Goal: Information Seeking & Learning: Learn about a topic

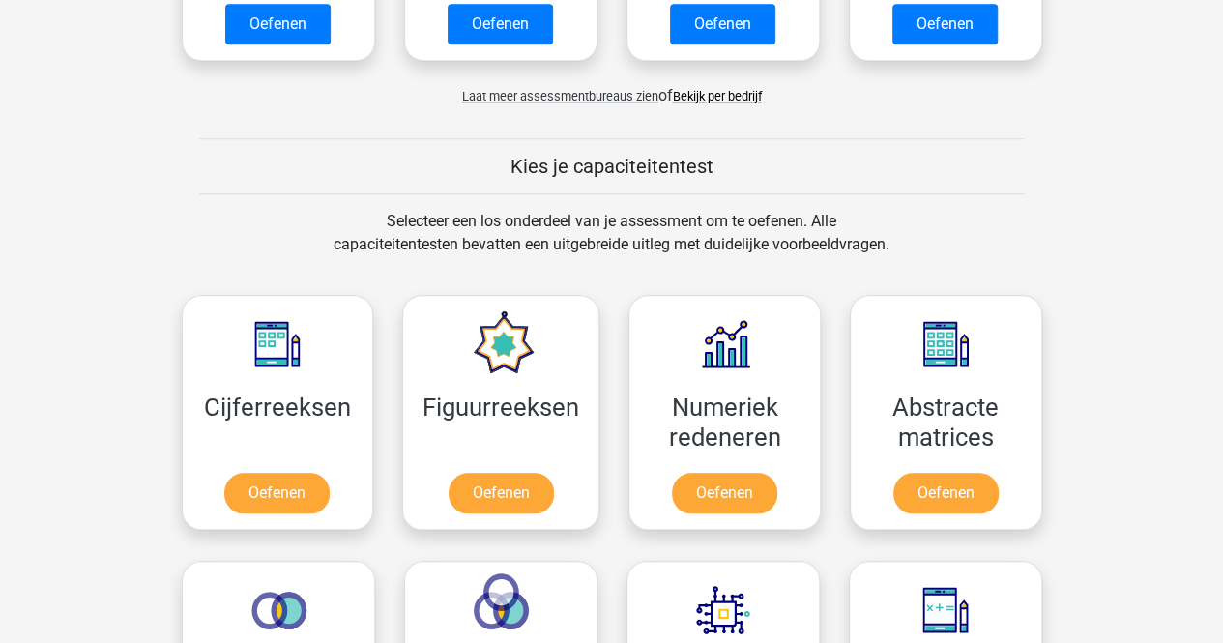
scroll to position [1017, 0]
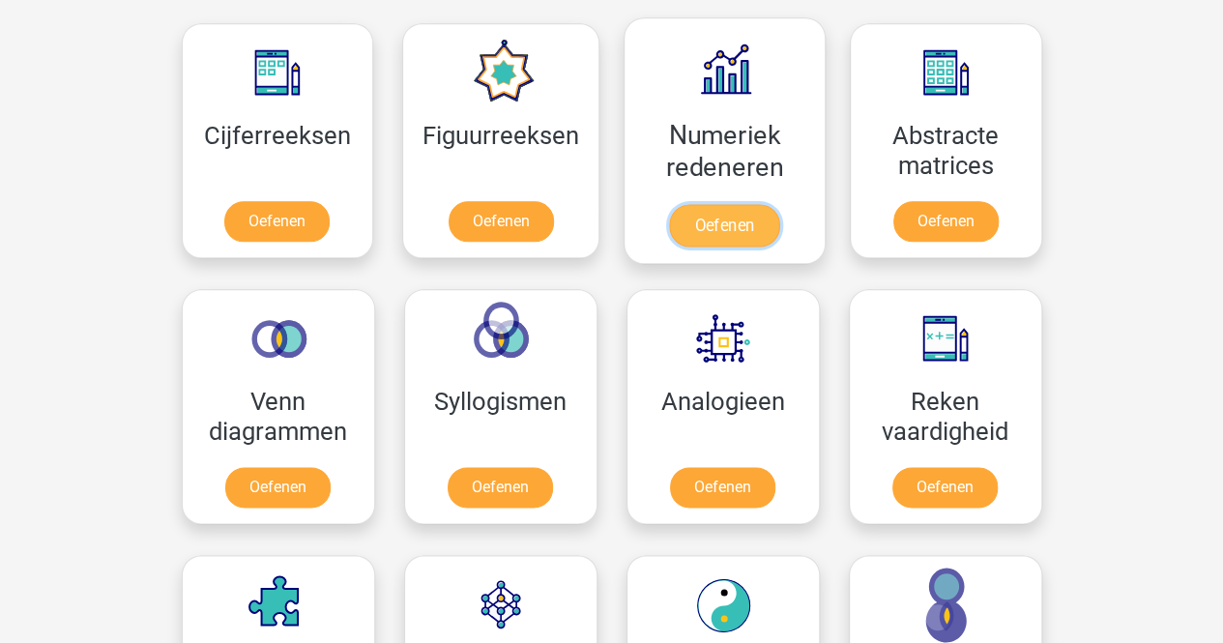
click at [719, 236] on link "Oefenen" at bounding box center [724, 225] width 110 height 43
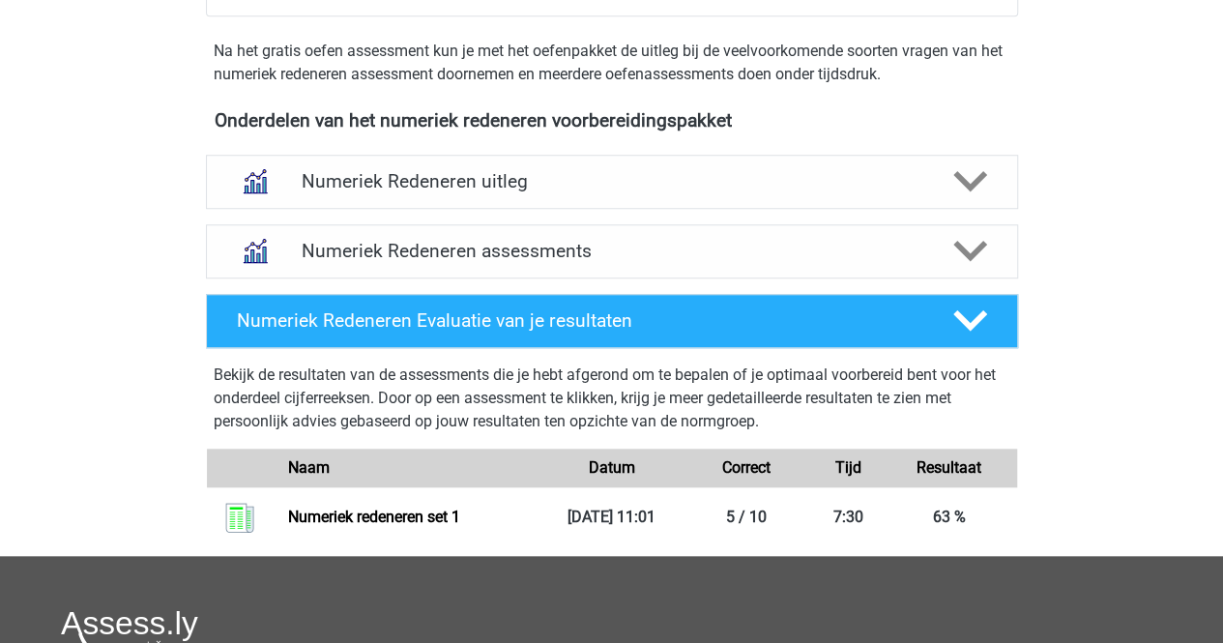
scroll to position [671, 0]
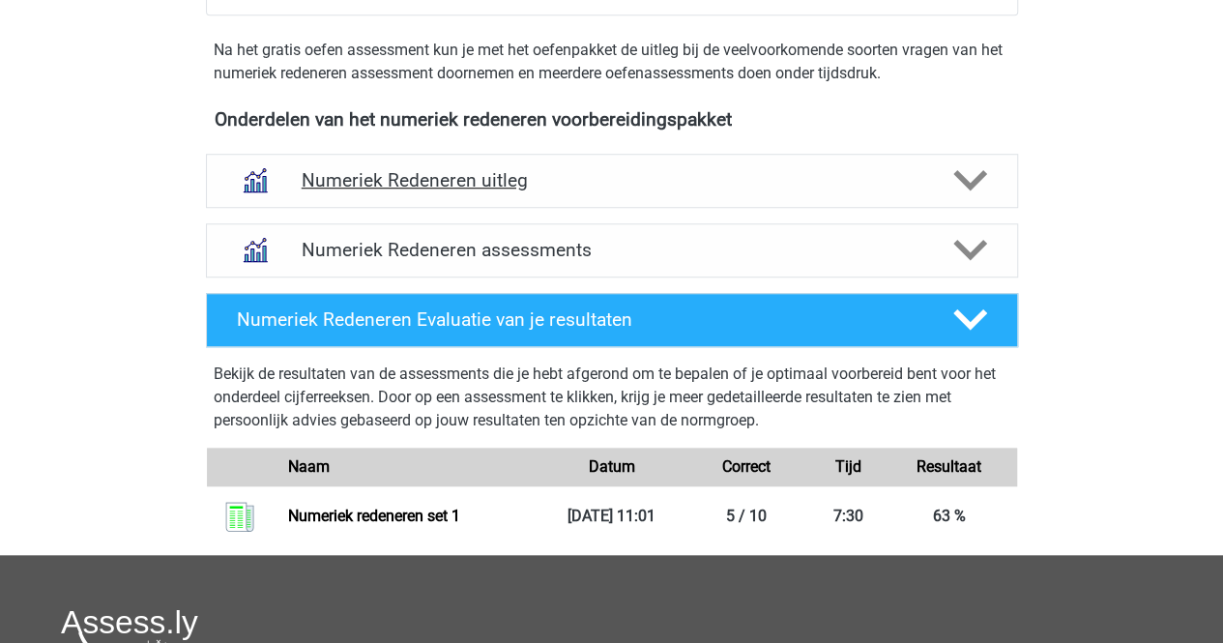
click at [721, 173] on h4 "Numeriek Redeneren uitleg" at bounding box center [612, 180] width 621 height 22
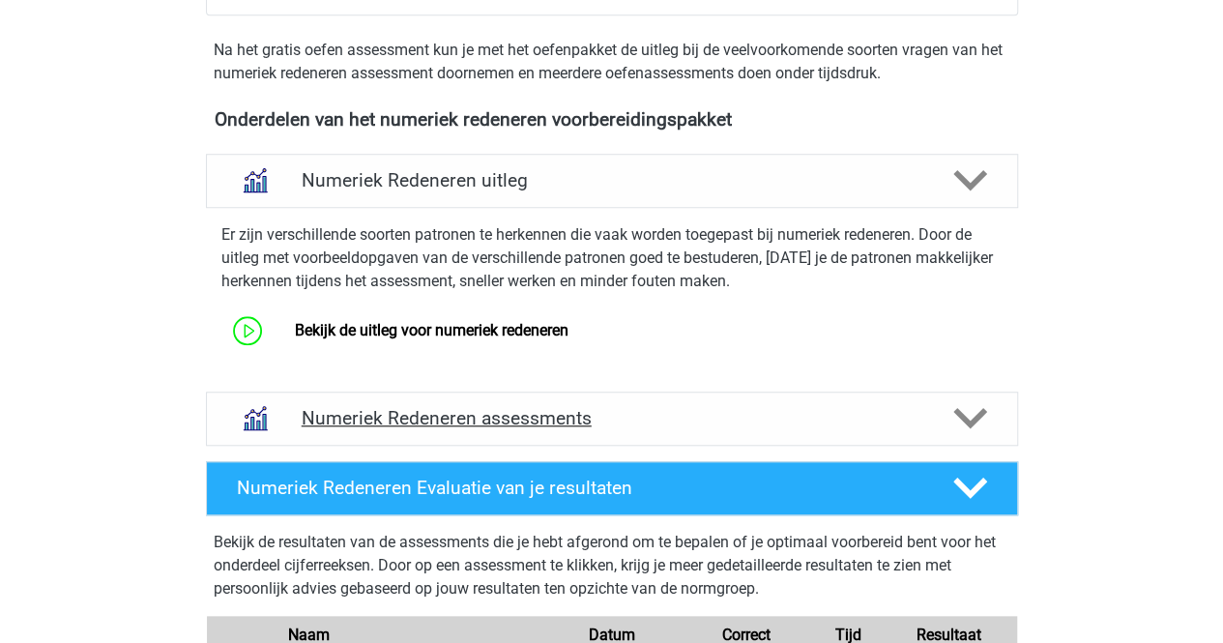
click at [478, 434] on div "Numeriek Redeneren assessments" at bounding box center [612, 419] width 812 height 54
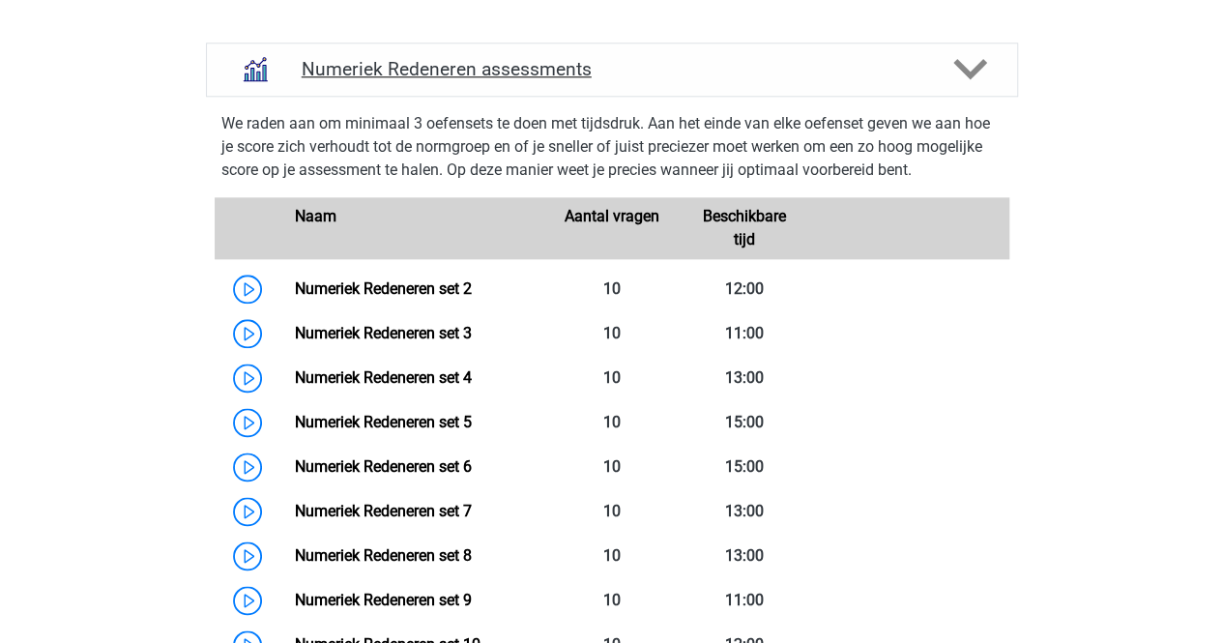
scroll to position [1021, 0]
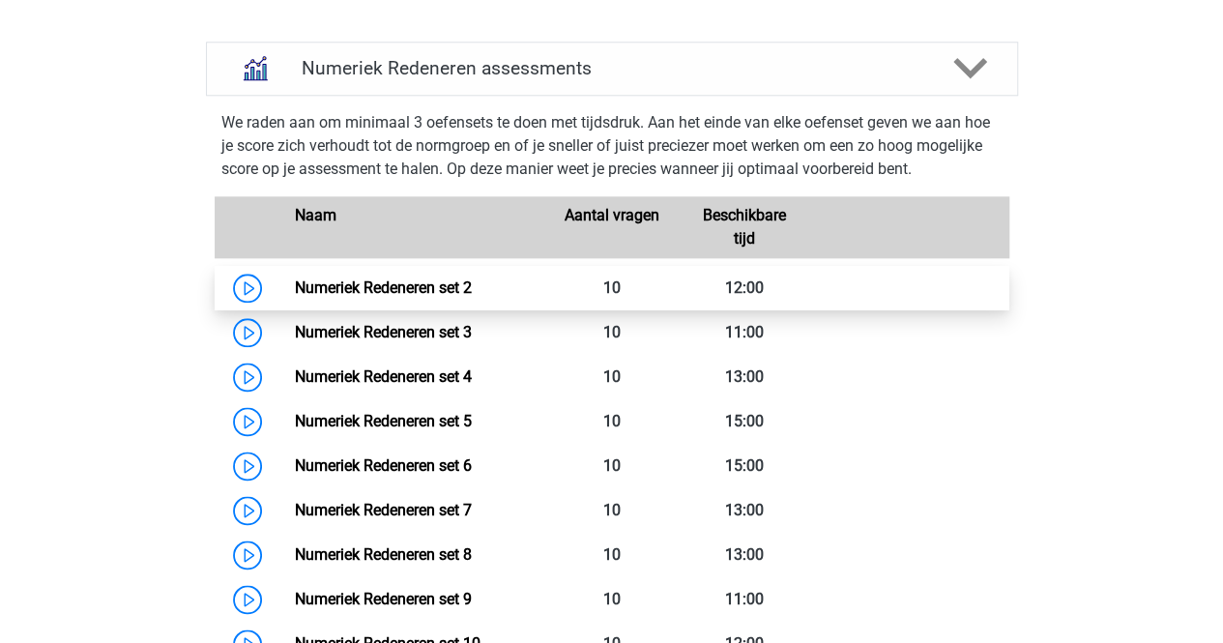
click at [295, 278] on link "Numeriek Redeneren set 2" at bounding box center [383, 287] width 177 height 18
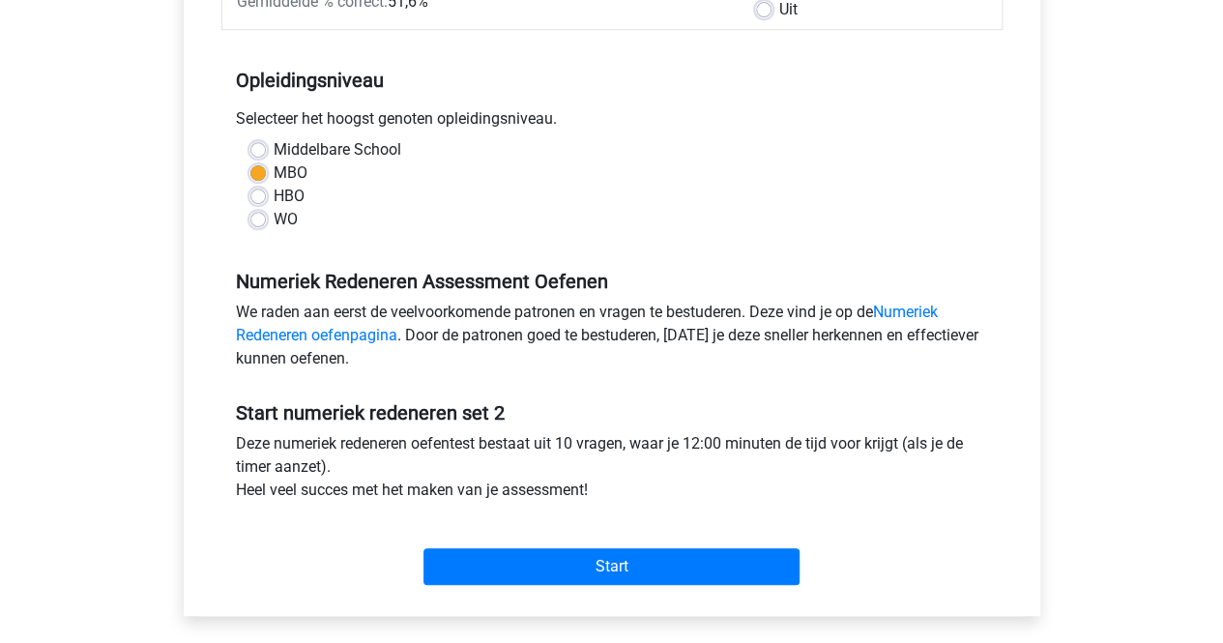
scroll to position [348, 0]
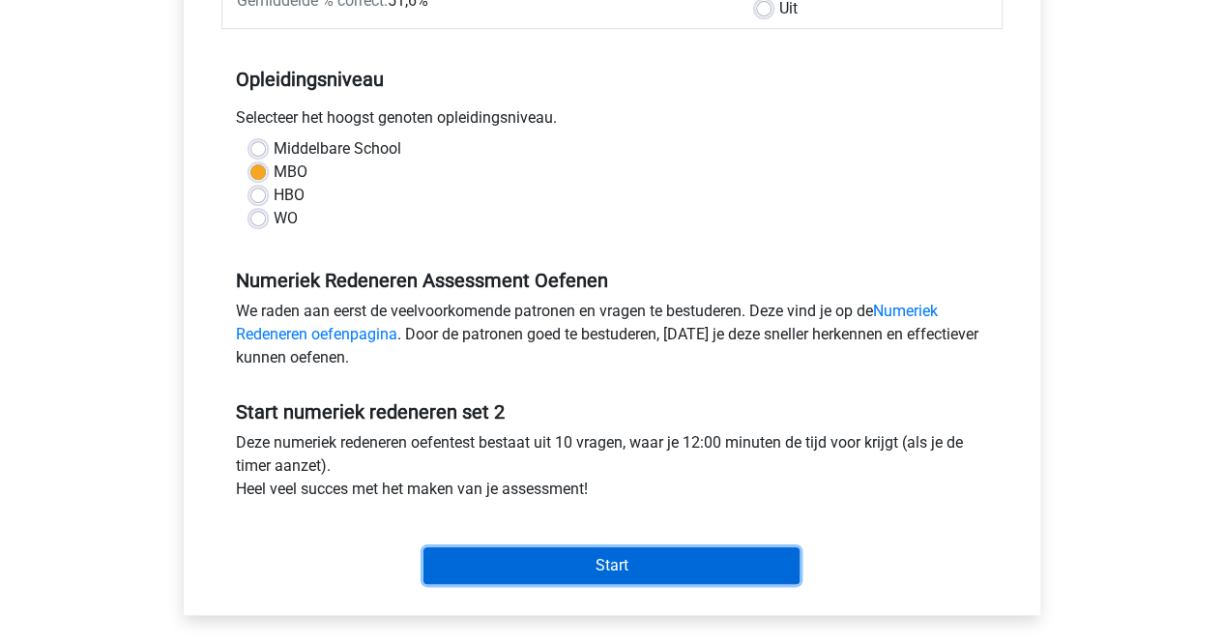
click at [509, 579] on input "Start" at bounding box center [611, 565] width 376 height 37
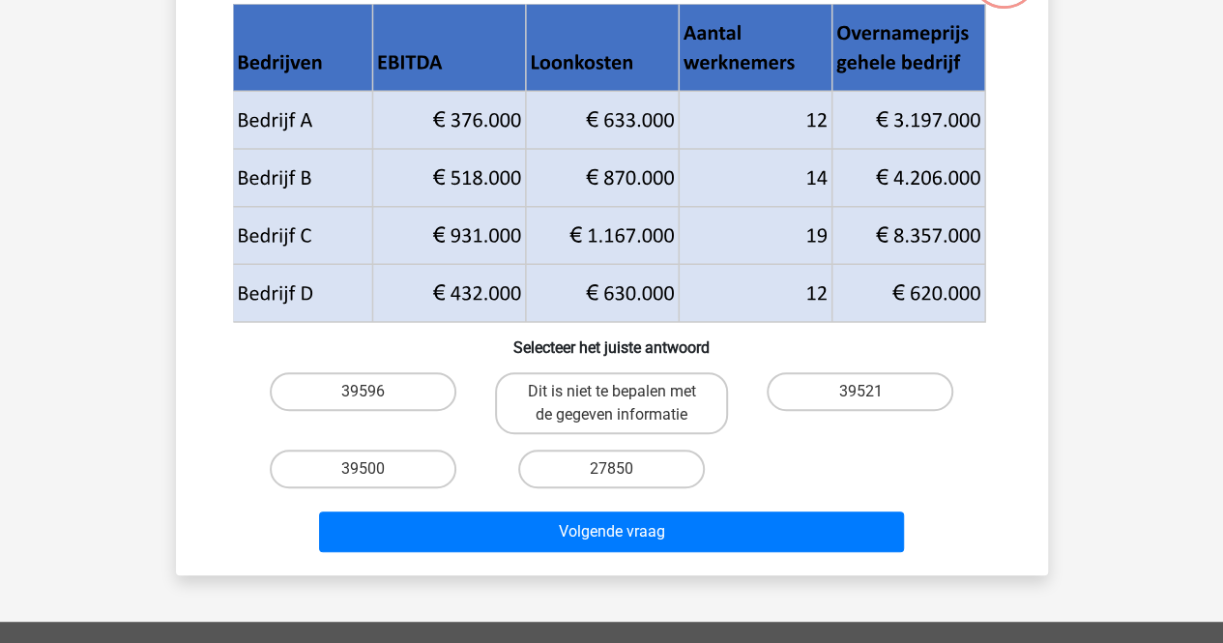
scroll to position [79, 0]
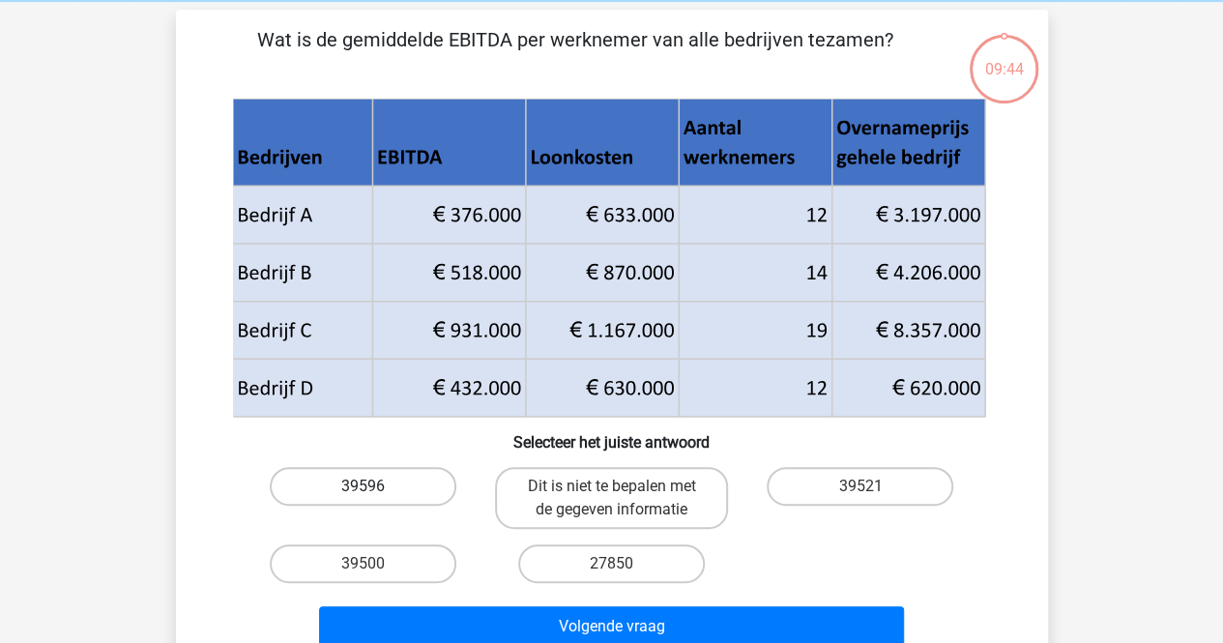
click at [410, 486] on label "39596" at bounding box center [363, 486] width 187 height 39
click at [375, 486] on input "39596" at bounding box center [369, 492] width 13 height 13
radio input "true"
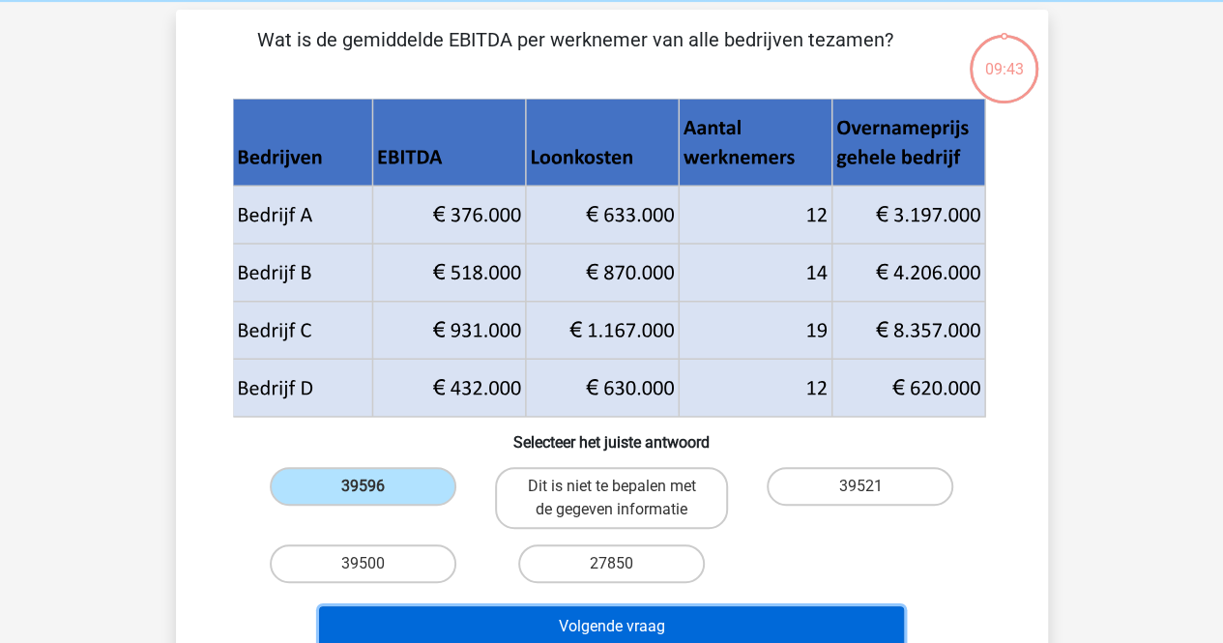
click at [573, 626] on button "Volgende vraag" at bounding box center [611, 626] width 585 height 41
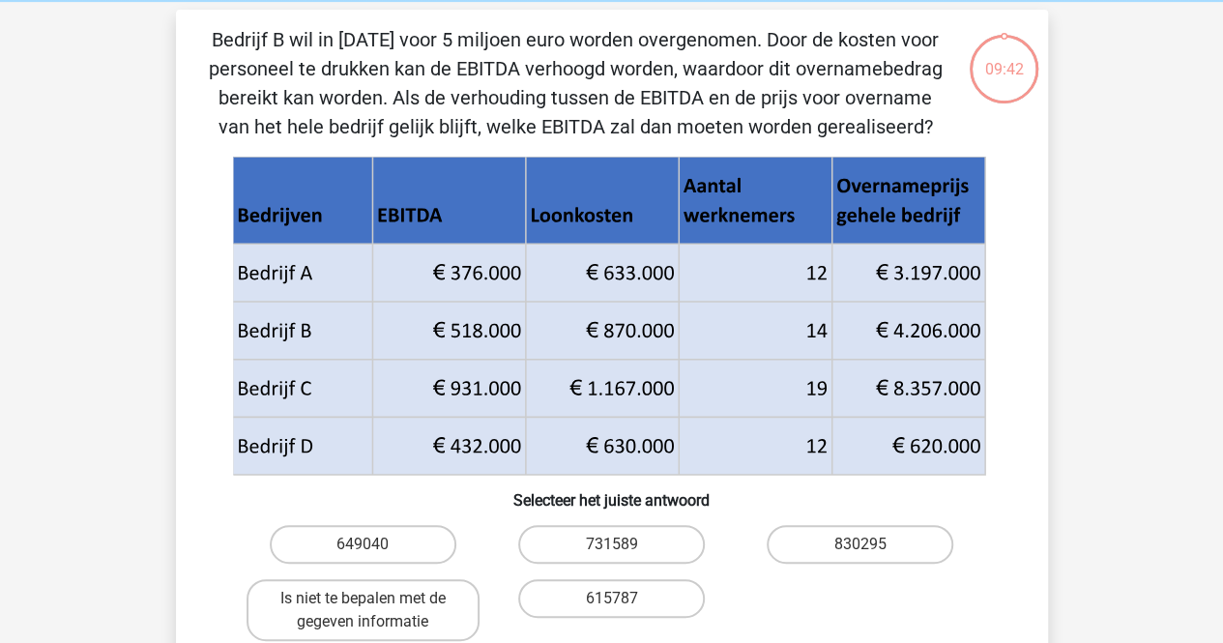
scroll to position [89, 0]
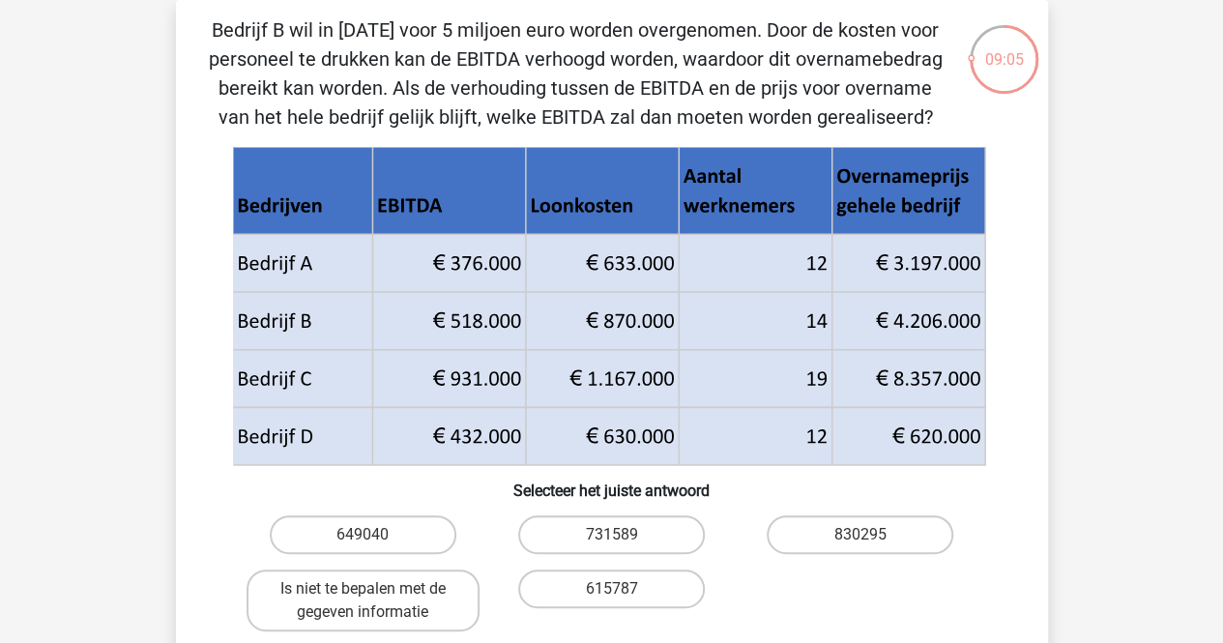
click at [411, 567] on div "Is niet te bepalen met de gegeven informatie" at bounding box center [363, 600] width 248 height 77
click at [410, 596] on label "Is niet te bepalen met de gegeven informatie" at bounding box center [363, 600] width 233 height 62
click at [375, 596] on input "Is niet te bepalen met de gegeven informatie" at bounding box center [369, 595] width 13 height 13
radio input "true"
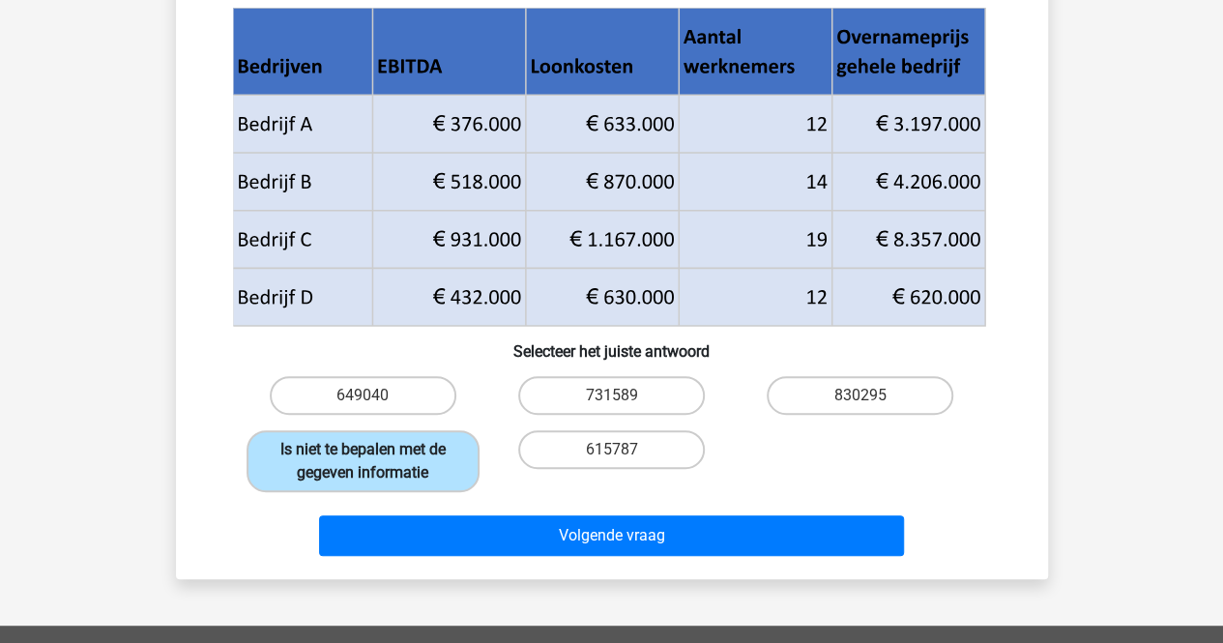
scroll to position [229, 0]
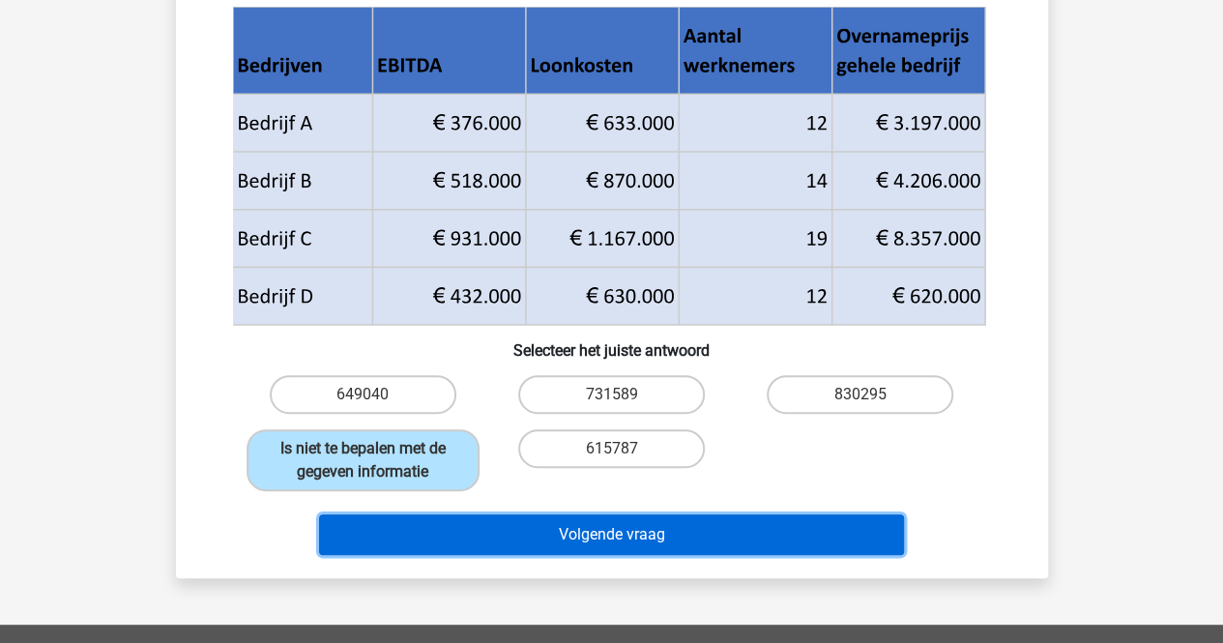
click at [436, 525] on button "Volgende vraag" at bounding box center [611, 534] width 585 height 41
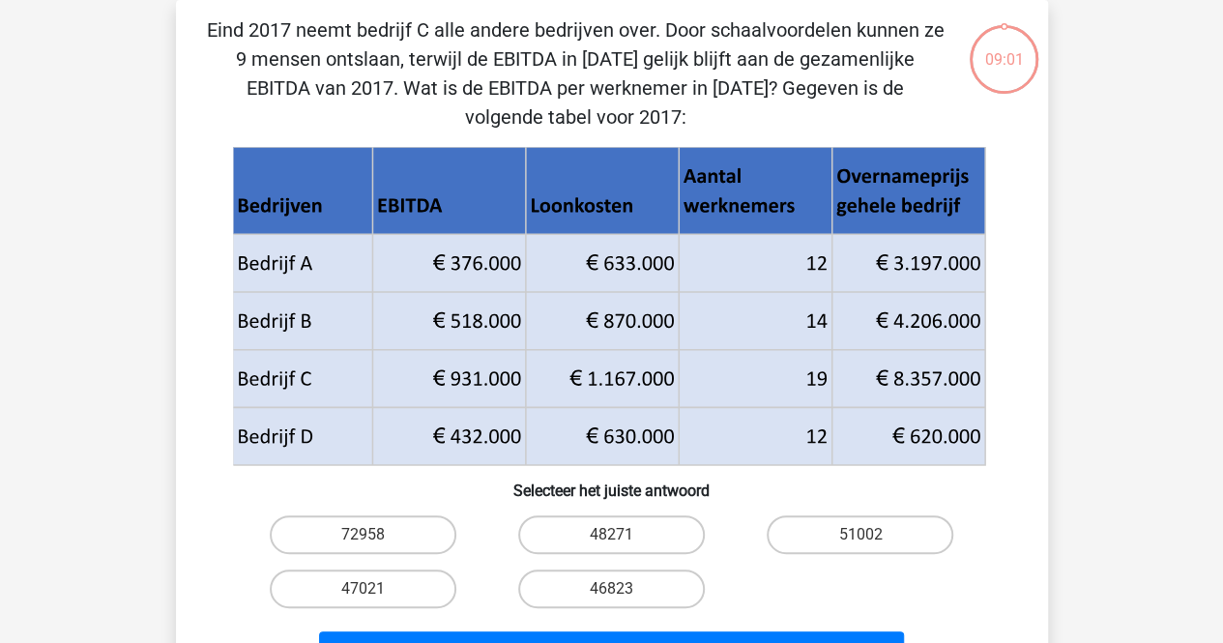
scroll to position [89, 0]
click at [539, 539] on label "48271" at bounding box center [611, 534] width 187 height 39
click at [611, 539] on input "48271" at bounding box center [617, 541] width 13 height 13
radio input "true"
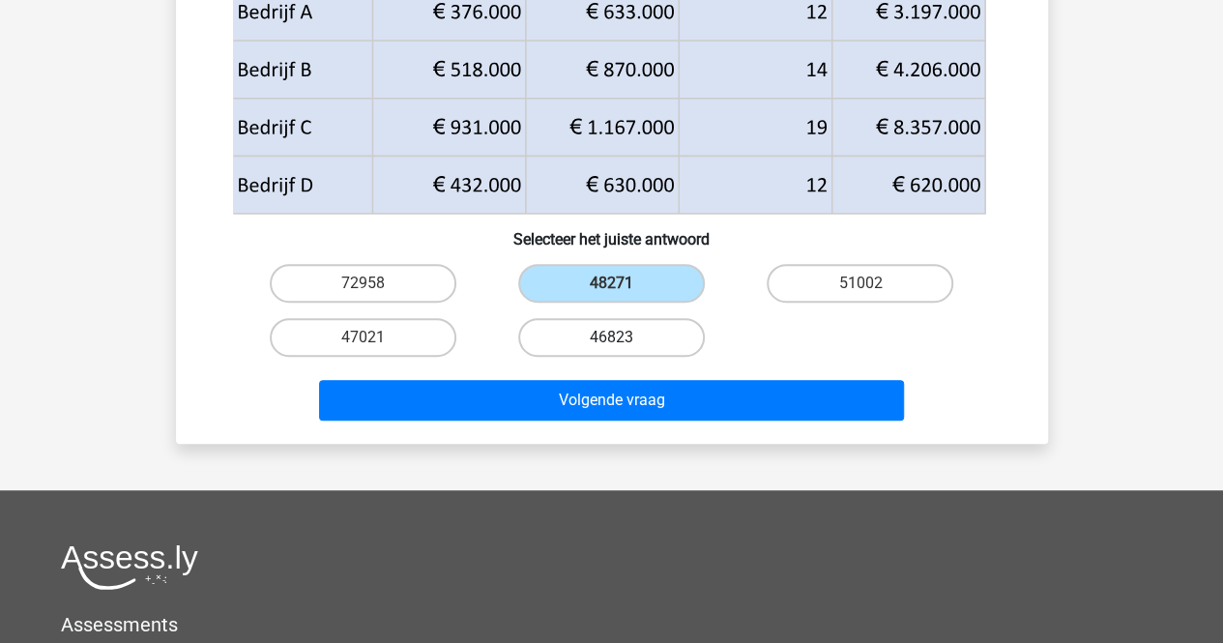
scroll to position [342, 0]
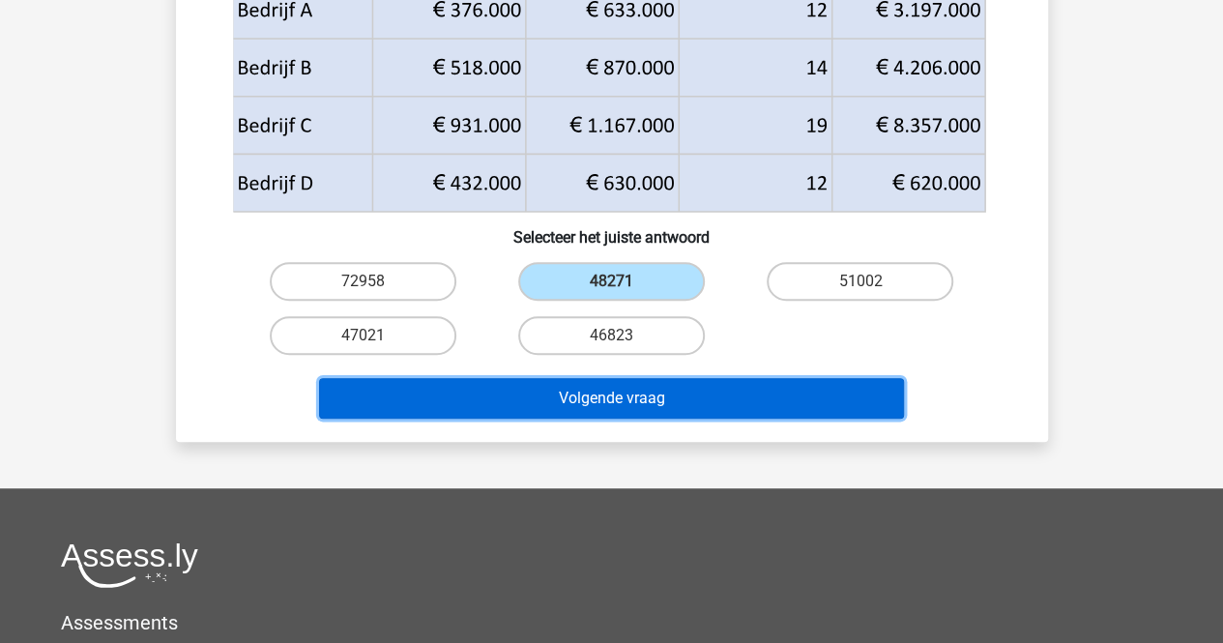
click at [663, 397] on button "Volgende vraag" at bounding box center [611, 398] width 585 height 41
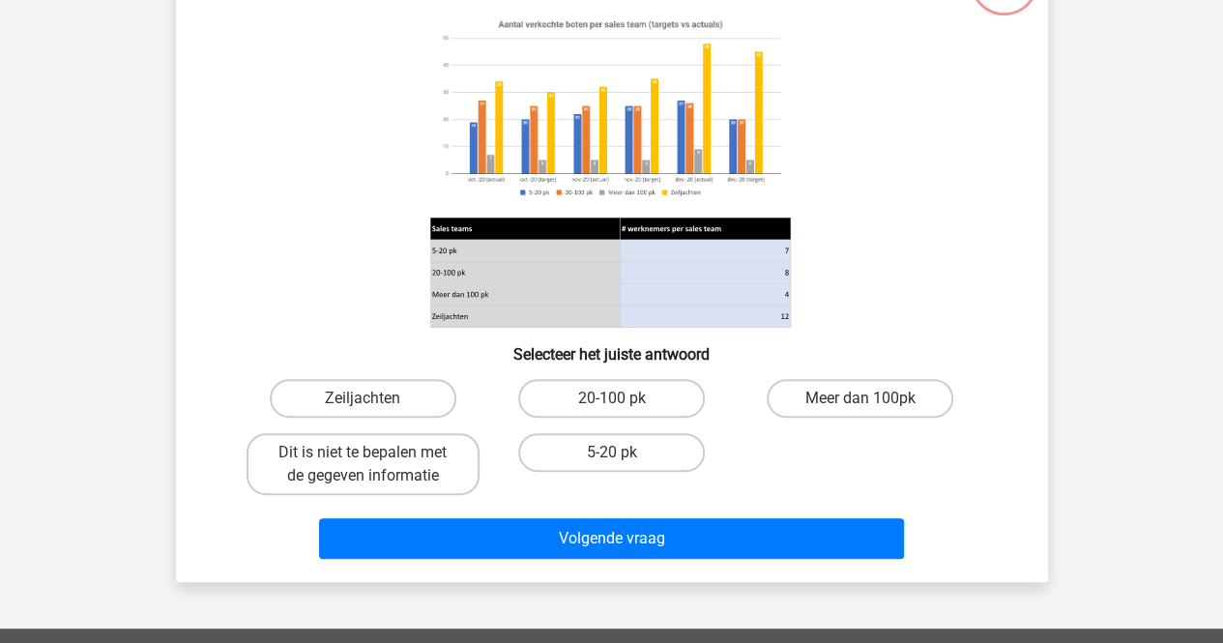
scroll to position [89, 0]
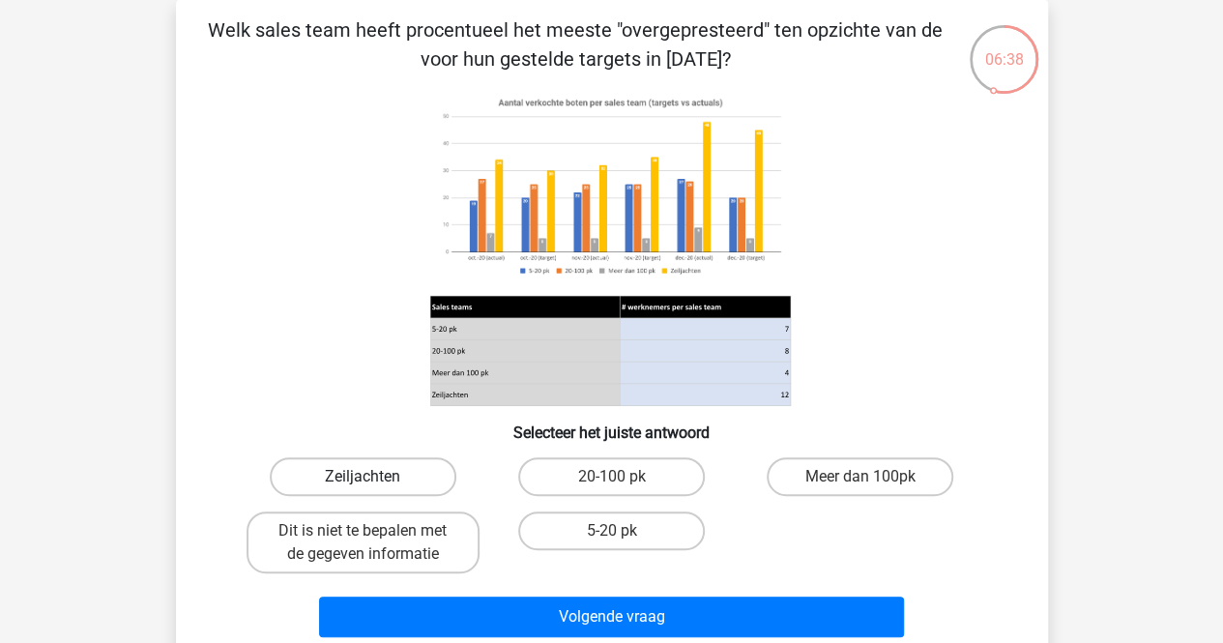
click at [434, 475] on label "Zeiljachten" at bounding box center [363, 476] width 187 height 39
click at [375, 477] on input "Zeiljachten" at bounding box center [369, 483] width 13 height 13
radio input "true"
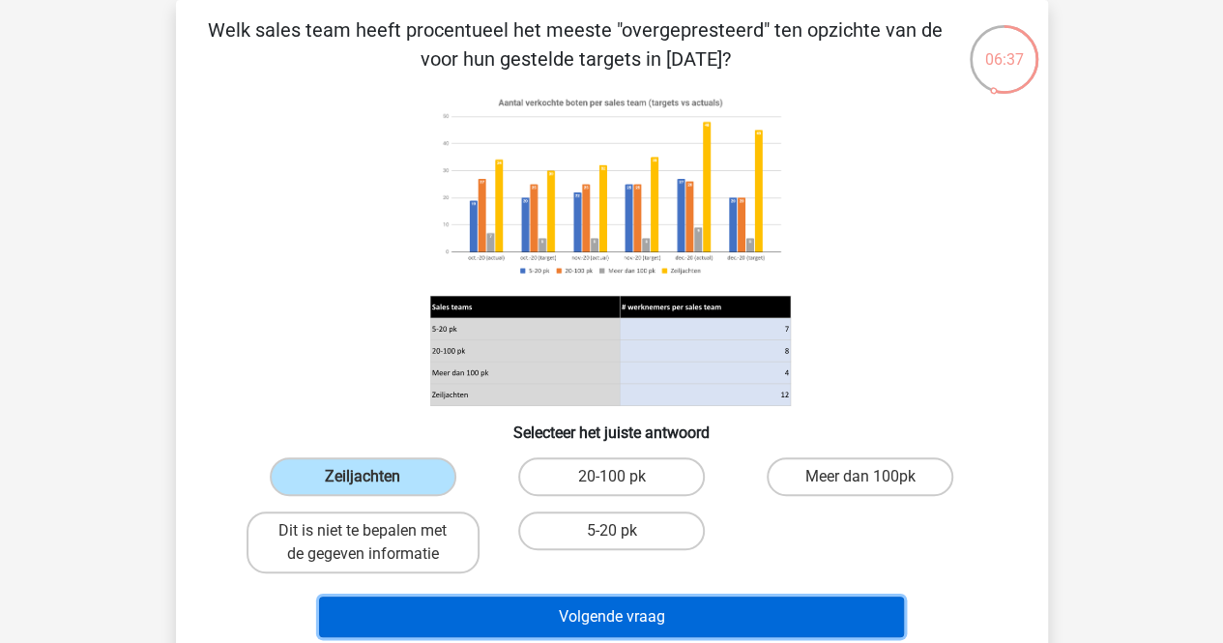
click at [542, 631] on button "Volgende vraag" at bounding box center [611, 617] width 585 height 41
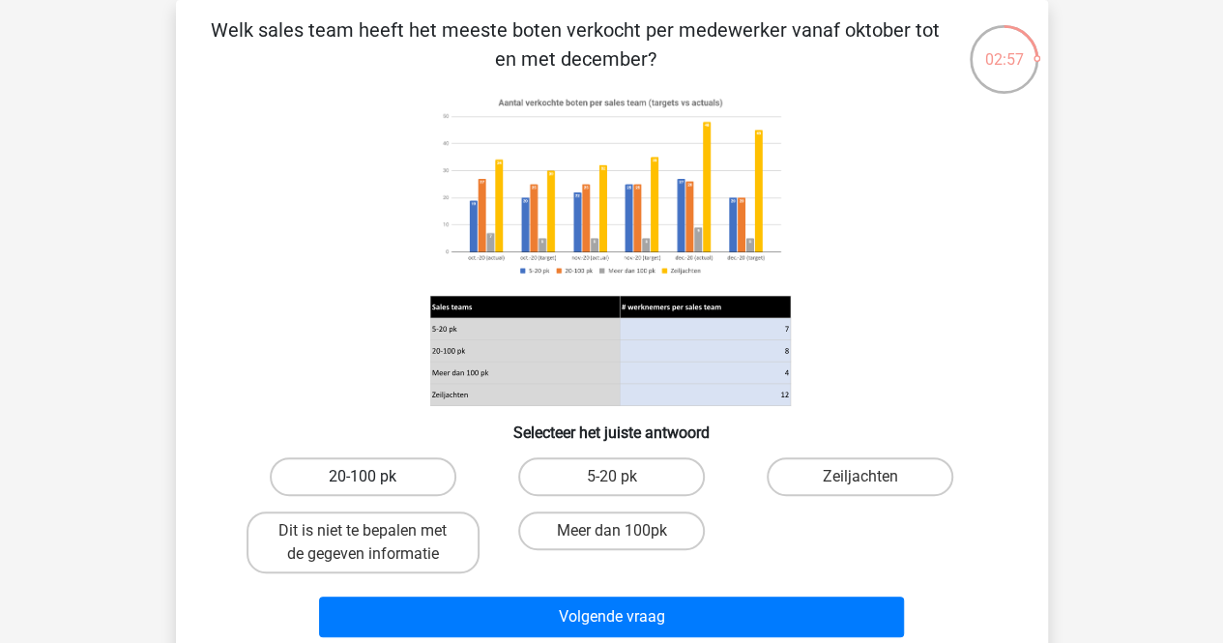
click at [393, 482] on label "20-100 pk" at bounding box center [363, 476] width 187 height 39
click at [375, 482] on input "20-100 pk" at bounding box center [369, 483] width 13 height 13
radio input "true"
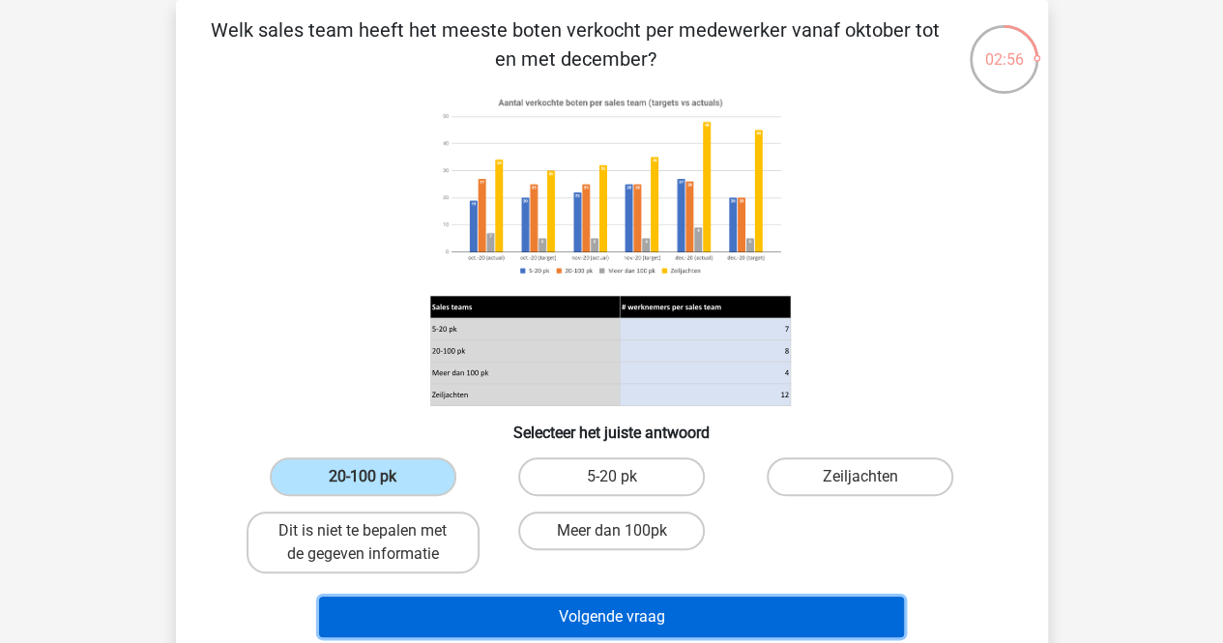
click at [483, 597] on button "Volgende vraag" at bounding box center [611, 617] width 585 height 41
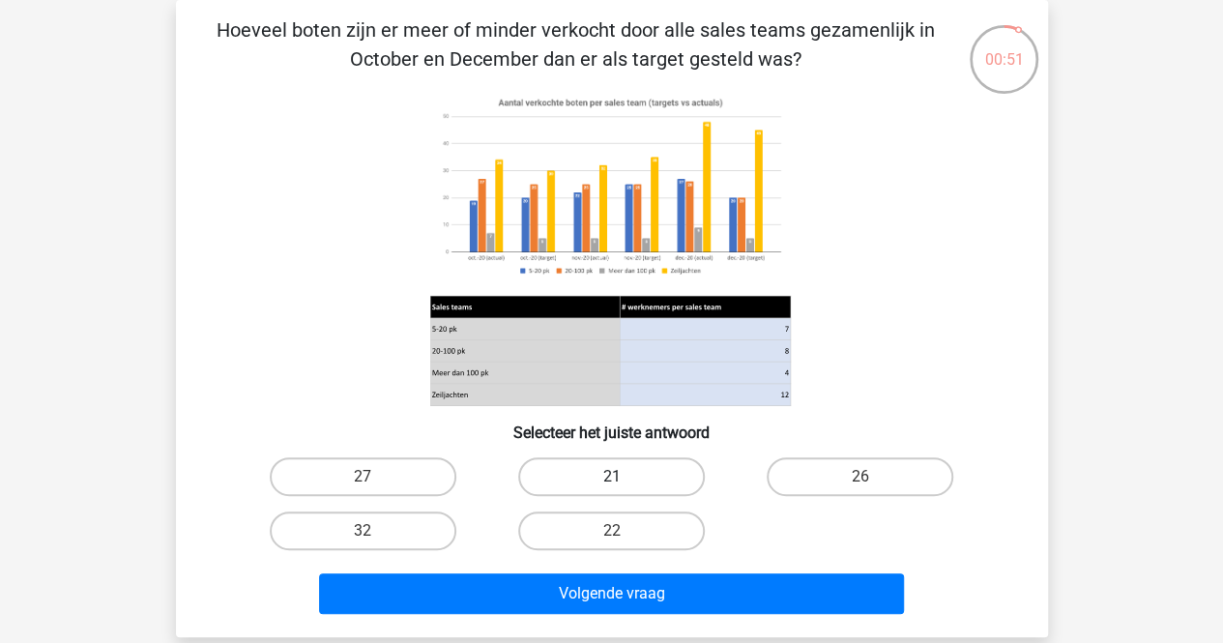
click at [637, 487] on label "21" at bounding box center [611, 476] width 187 height 39
click at [624, 487] on input "21" at bounding box center [617, 483] width 13 height 13
radio input "true"
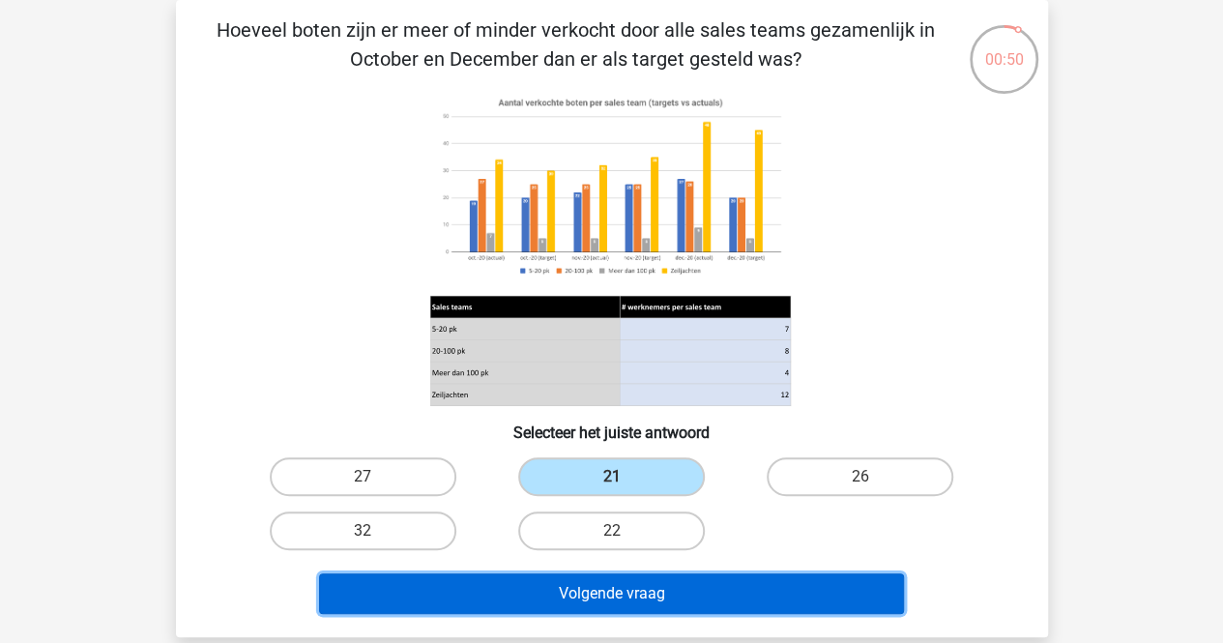
click at [574, 598] on button "Volgende vraag" at bounding box center [611, 593] width 585 height 41
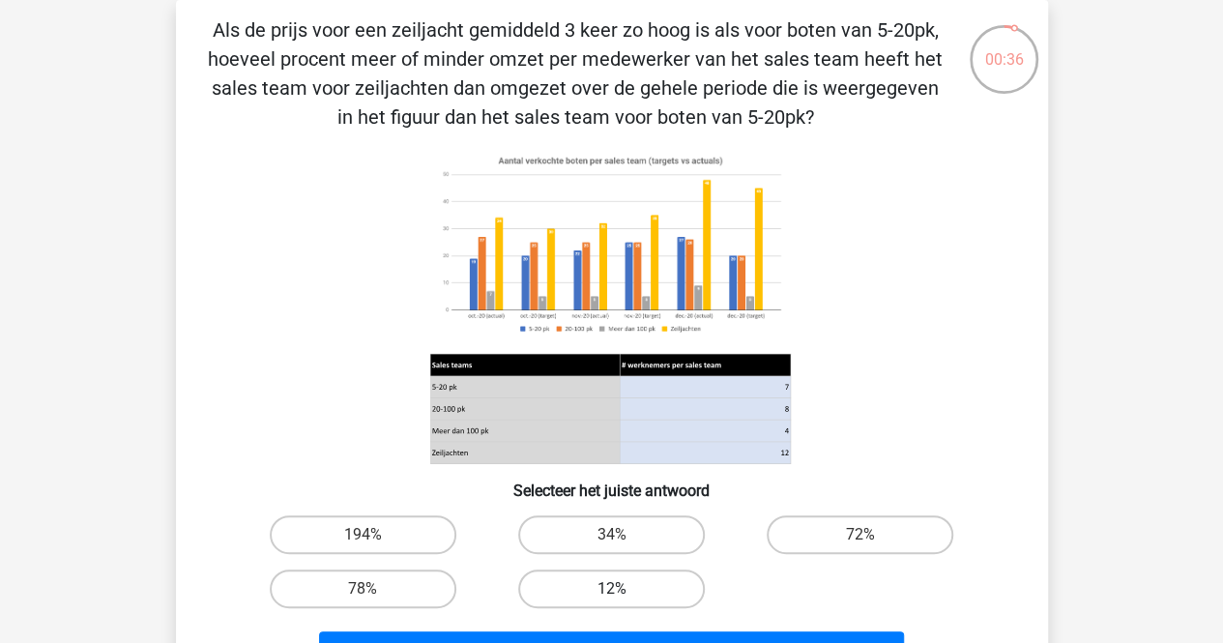
click at [654, 604] on label "12%" at bounding box center [611, 588] width 187 height 39
click at [624, 601] on input "12%" at bounding box center [617, 595] width 13 height 13
radio input "true"
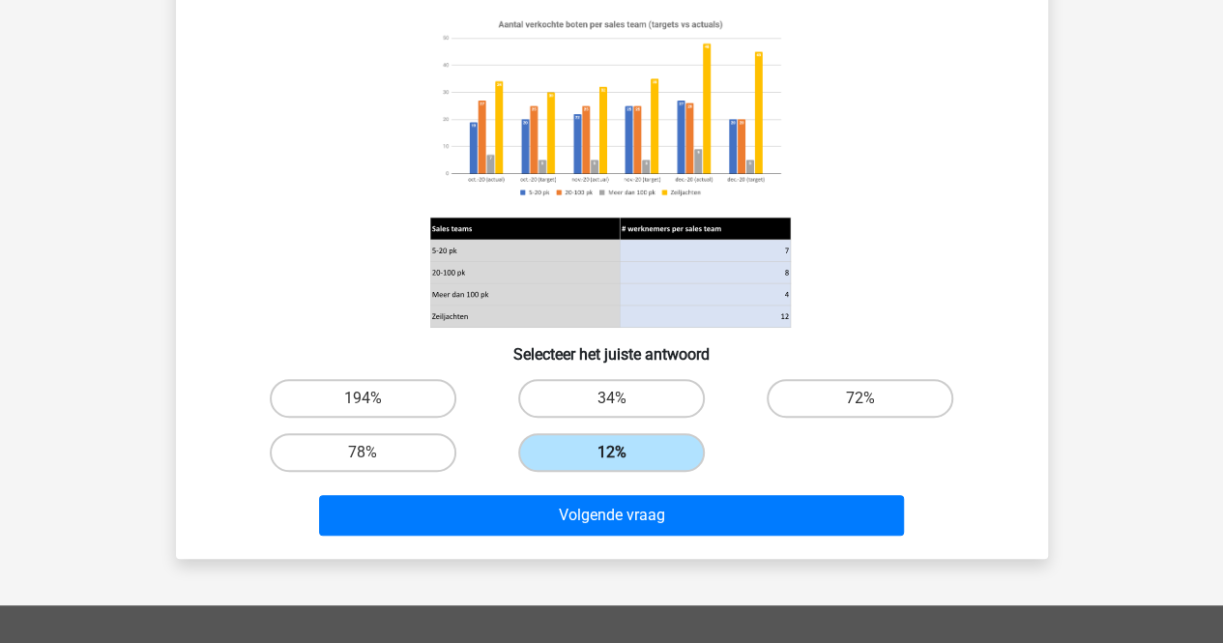
scroll to position [226, 0]
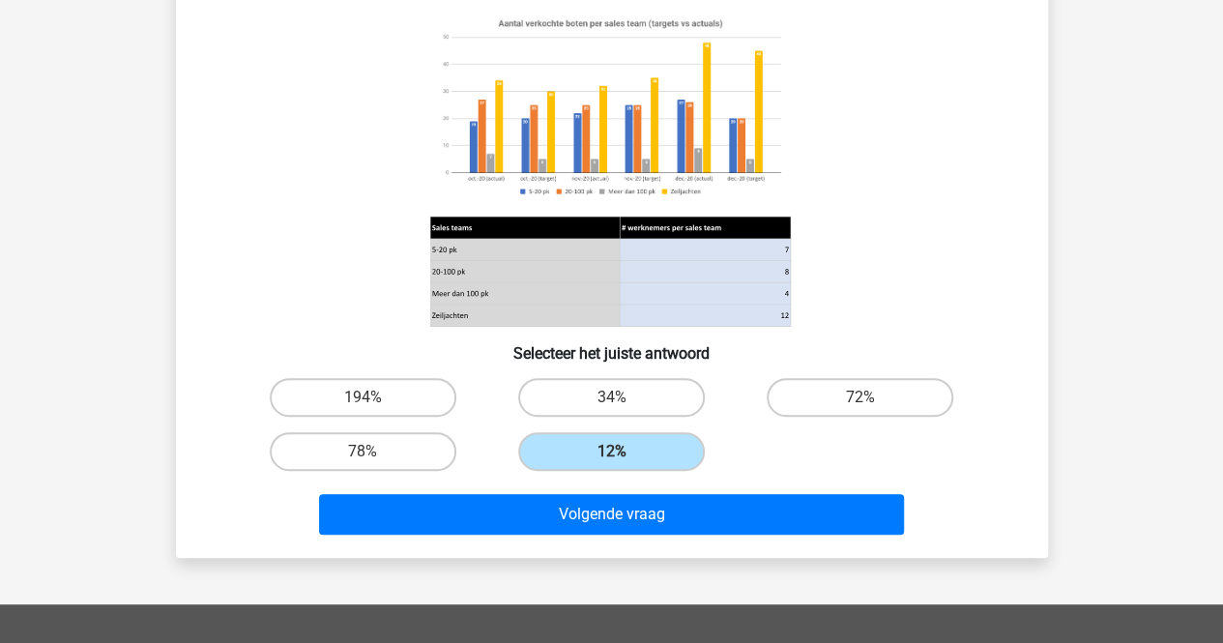
click at [667, 547] on div "Als de prijs voor een zeiljacht gemiddeld 3 keer zo hoog is als voor boten van …" at bounding box center [612, 210] width 872 height 695
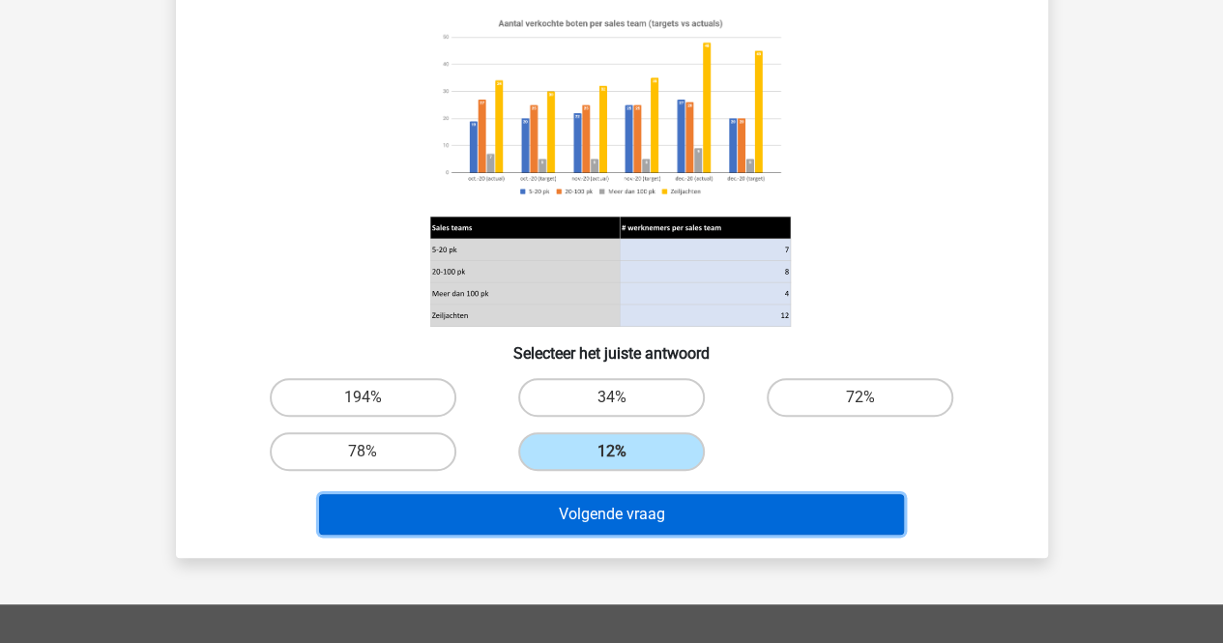
click at [673, 521] on button "Volgende vraag" at bounding box center [611, 514] width 585 height 41
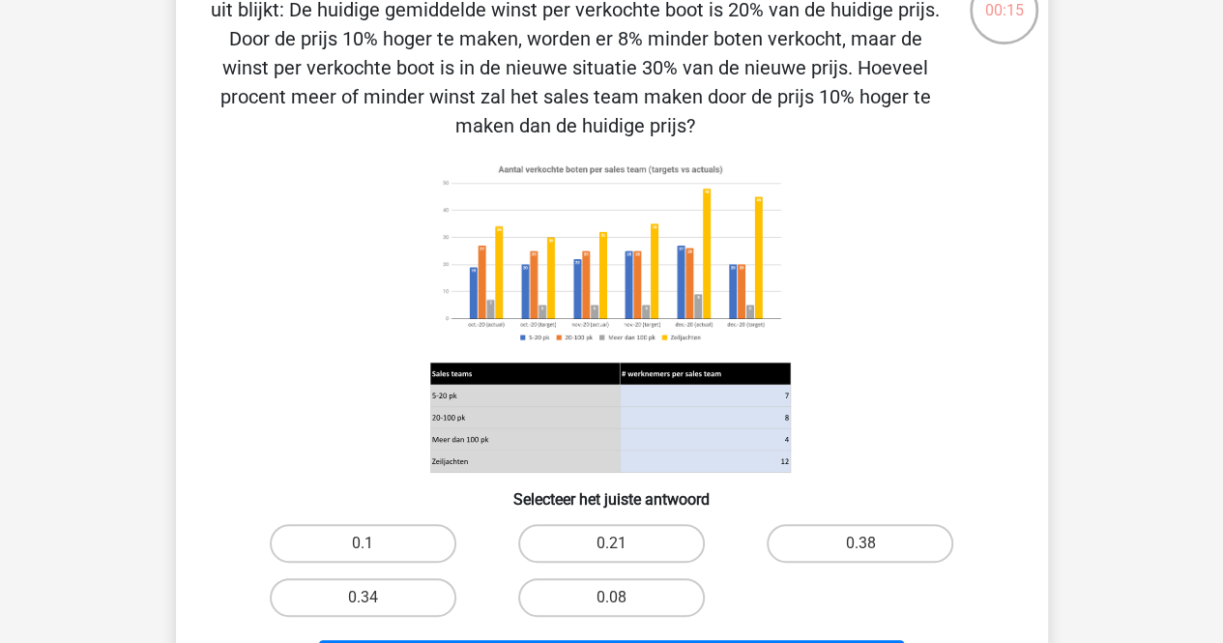
scroll to position [139, 0]
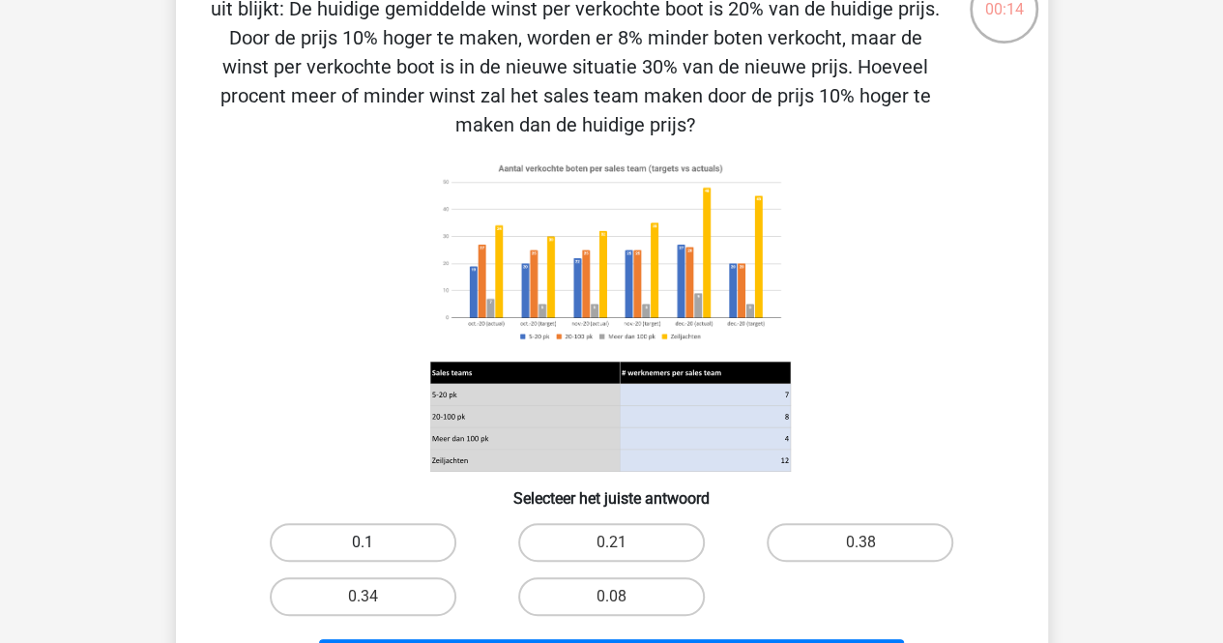
click at [348, 560] on label "0.1" at bounding box center [363, 542] width 187 height 39
click at [363, 555] on input "0.1" at bounding box center [369, 548] width 13 height 13
radio input "true"
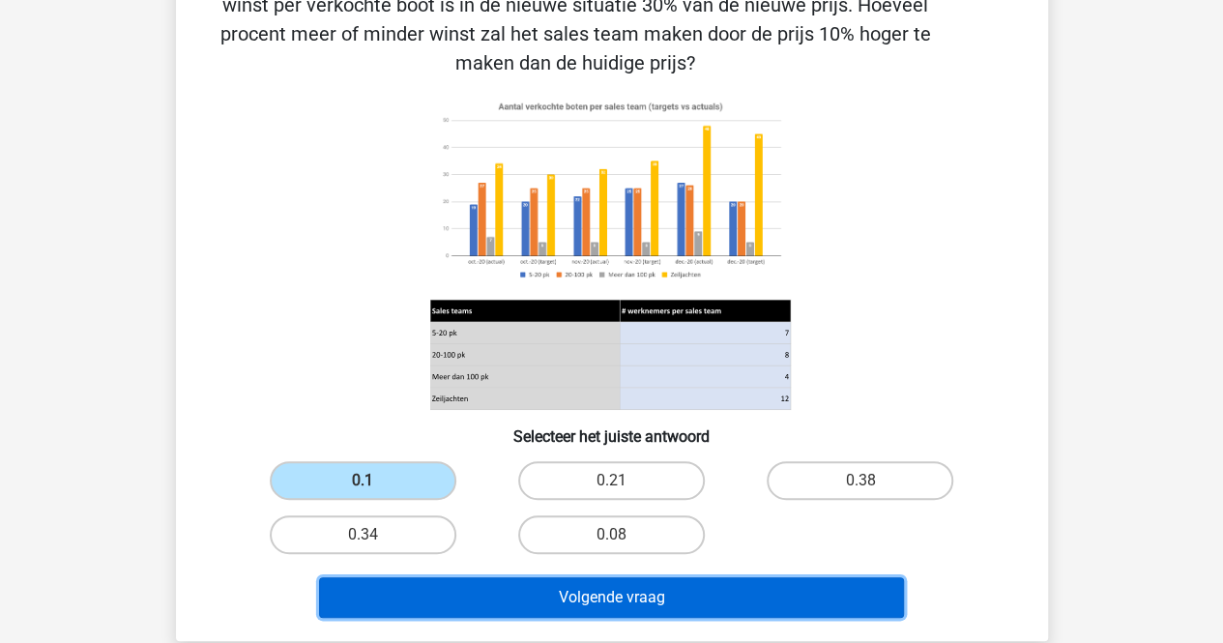
click at [370, 595] on button "Volgende vraag" at bounding box center [611, 597] width 585 height 41
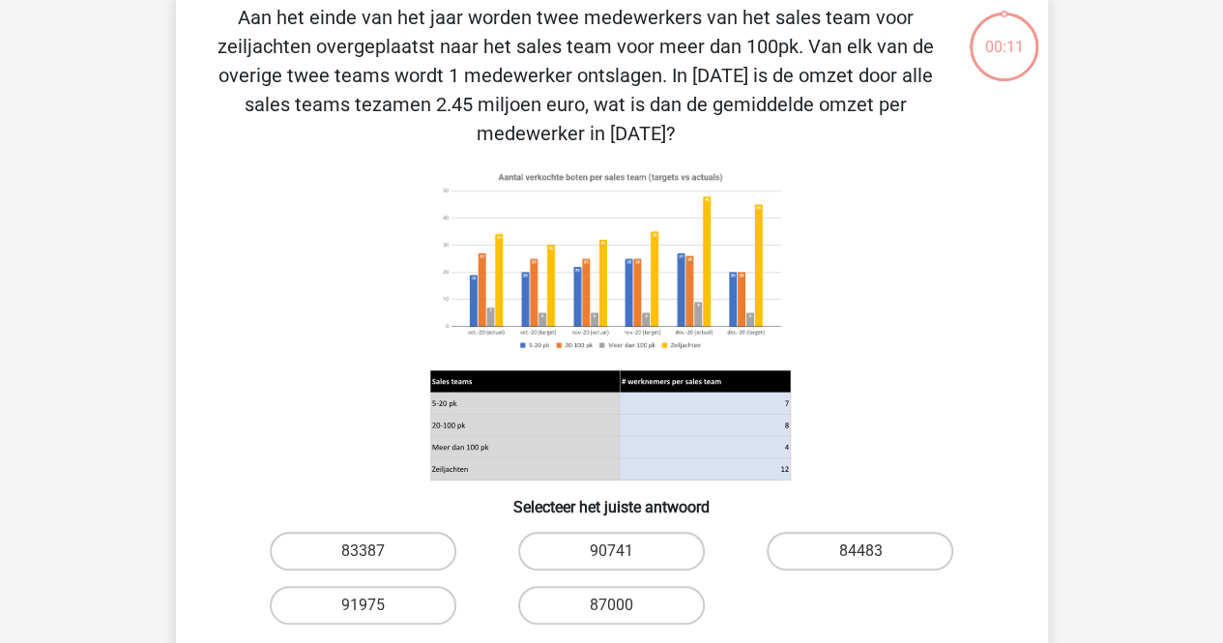
scroll to position [89, 0]
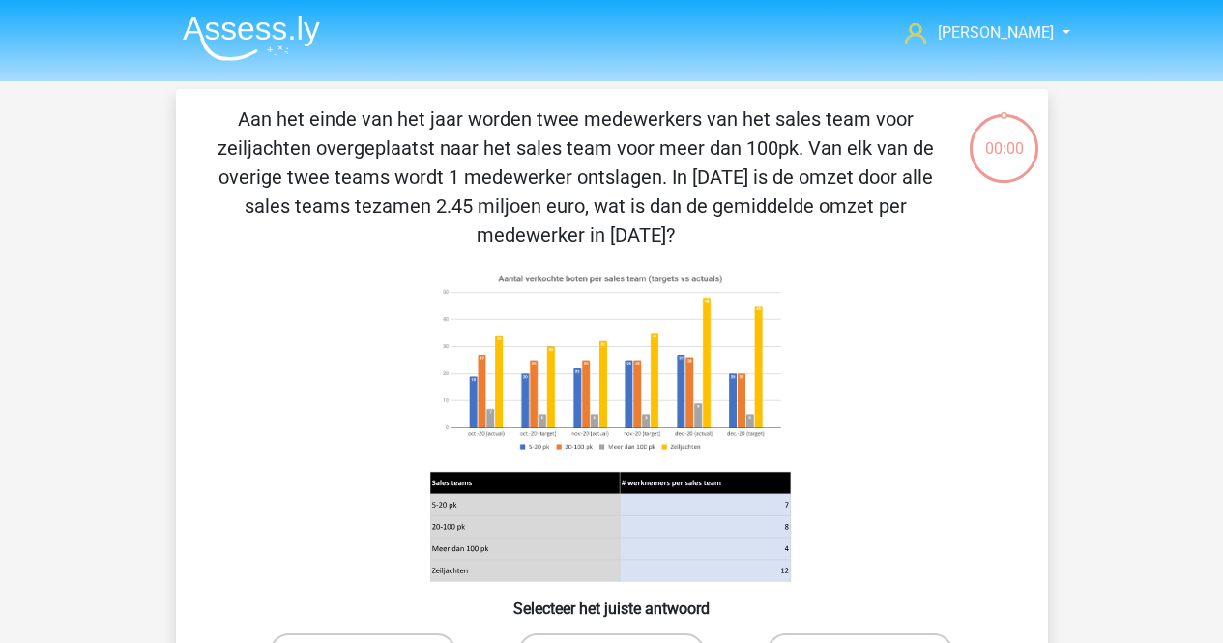
scroll to position [89, 0]
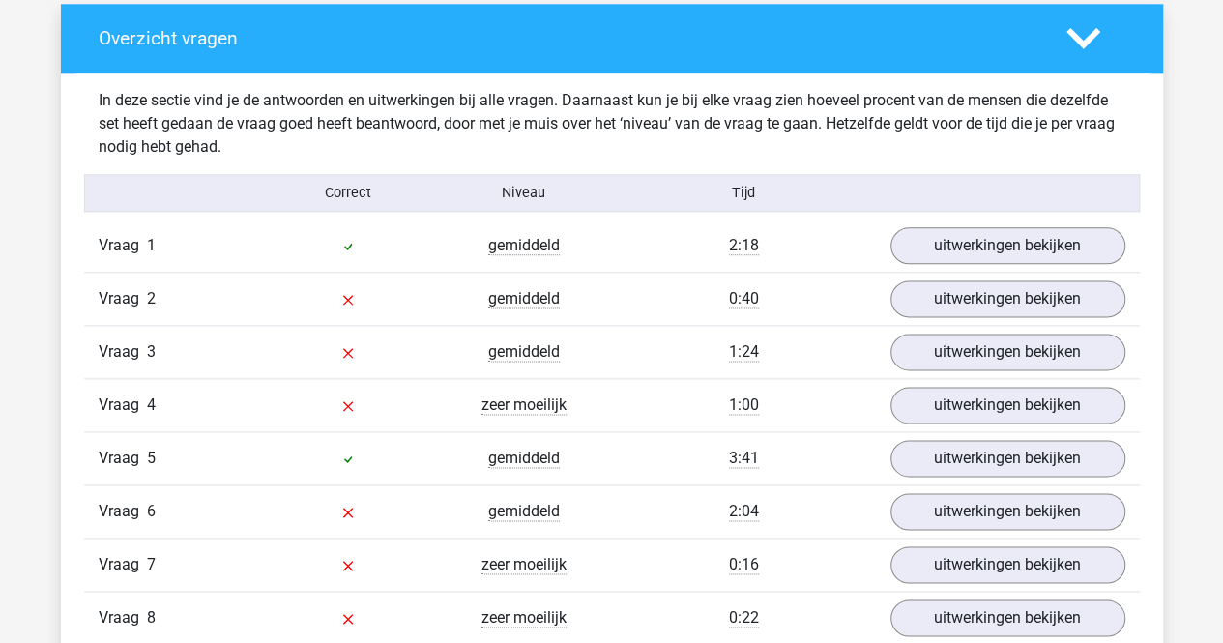
scroll to position [1110, 0]
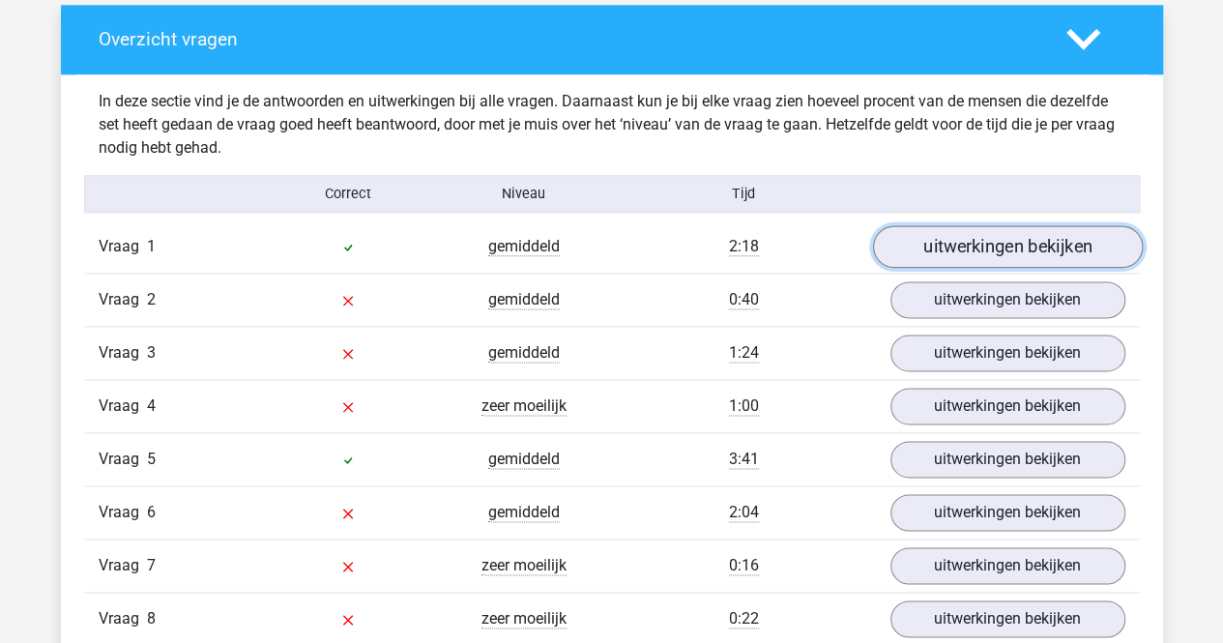
click at [906, 250] on link "uitwerkingen bekijken" at bounding box center [1007, 247] width 270 height 43
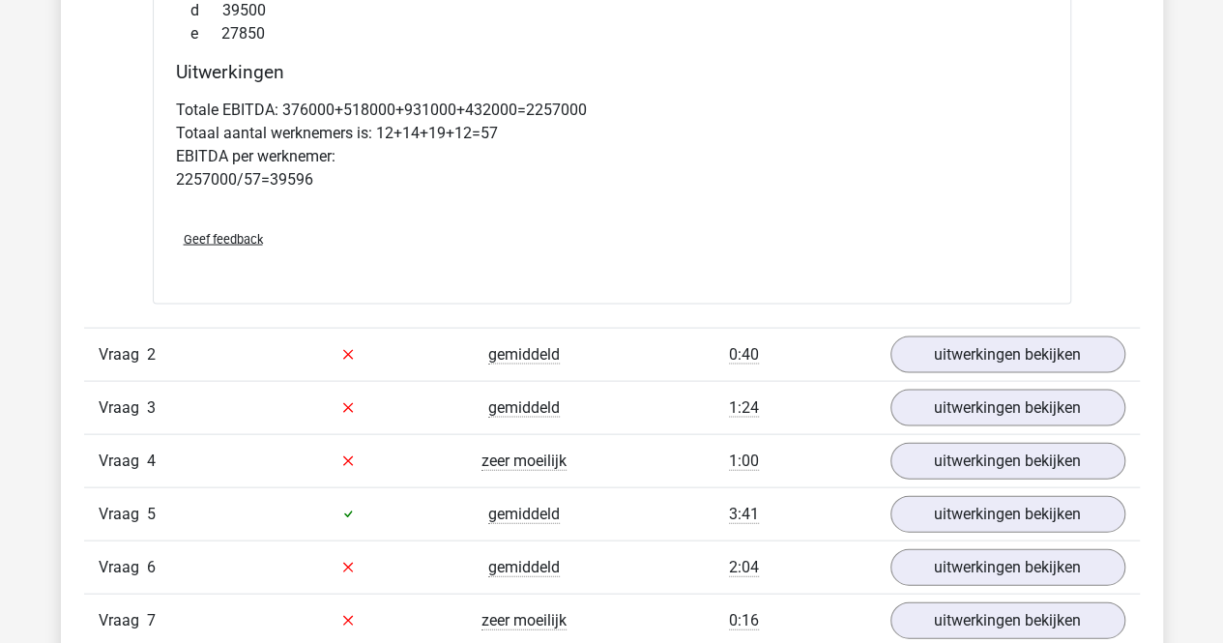
scroll to position [1860, 0]
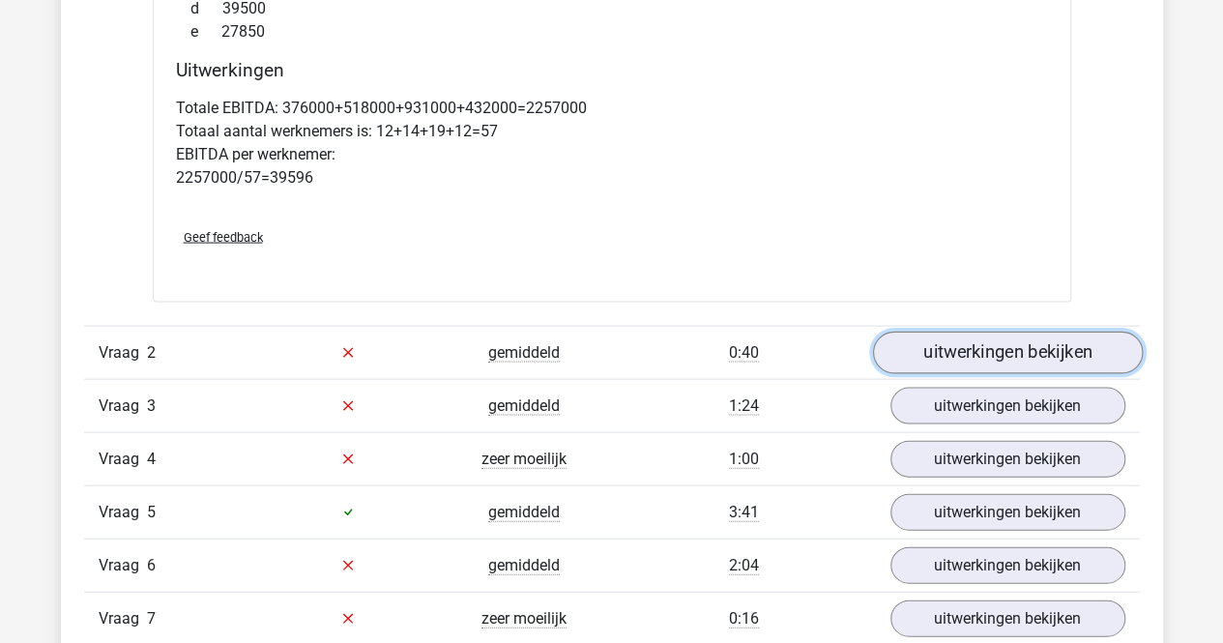
click at [913, 335] on link "uitwerkingen bekijken" at bounding box center [1007, 353] width 270 height 43
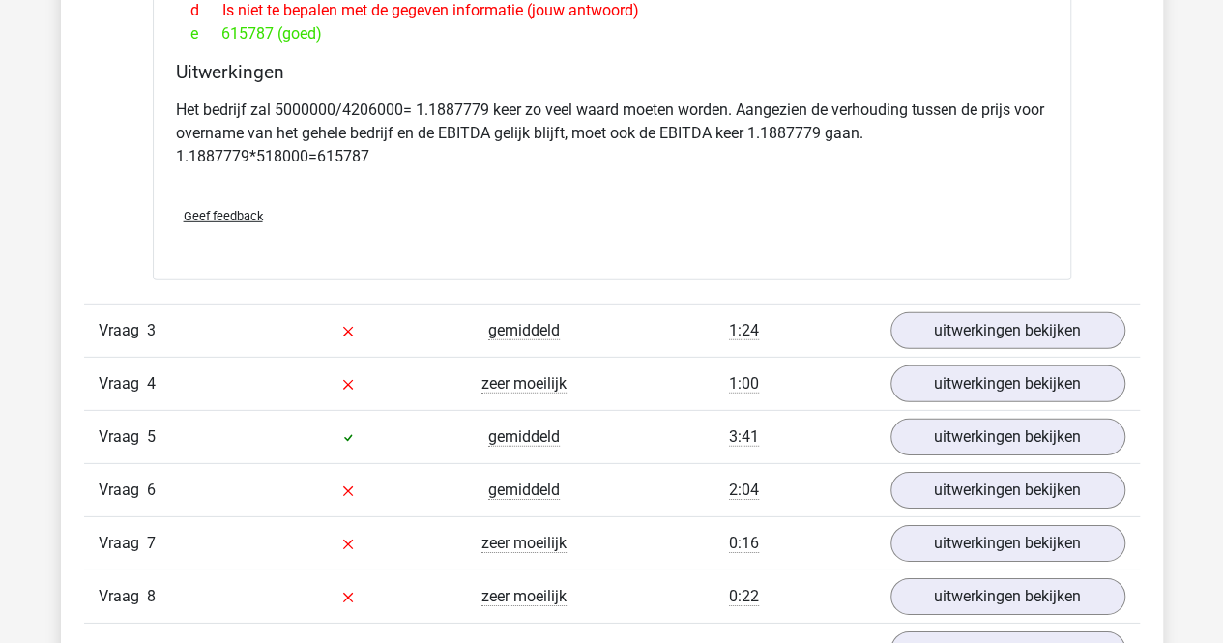
scroll to position [2773, 0]
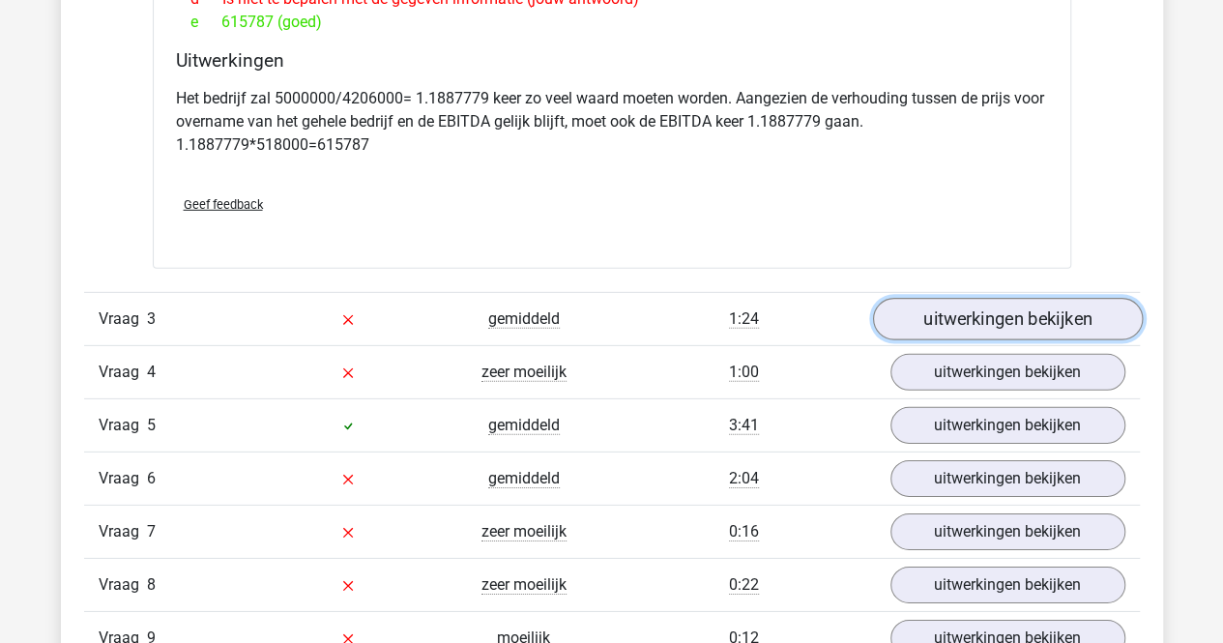
click at [957, 318] on link "uitwerkingen bekijken" at bounding box center [1007, 319] width 270 height 43
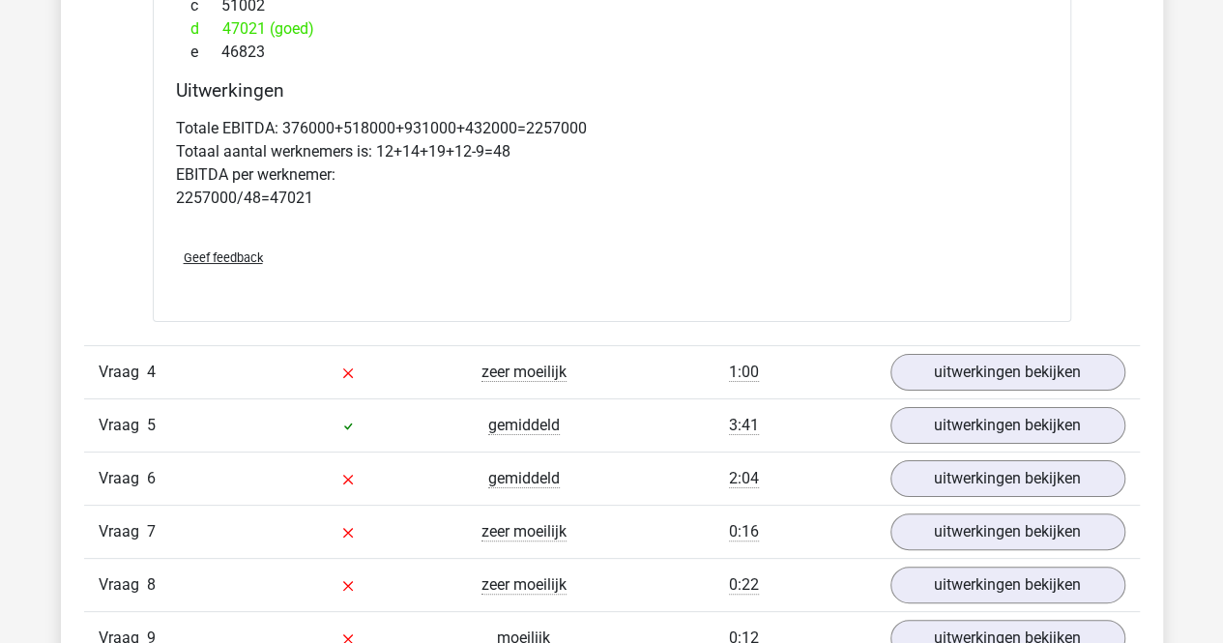
scroll to position [3638, 0]
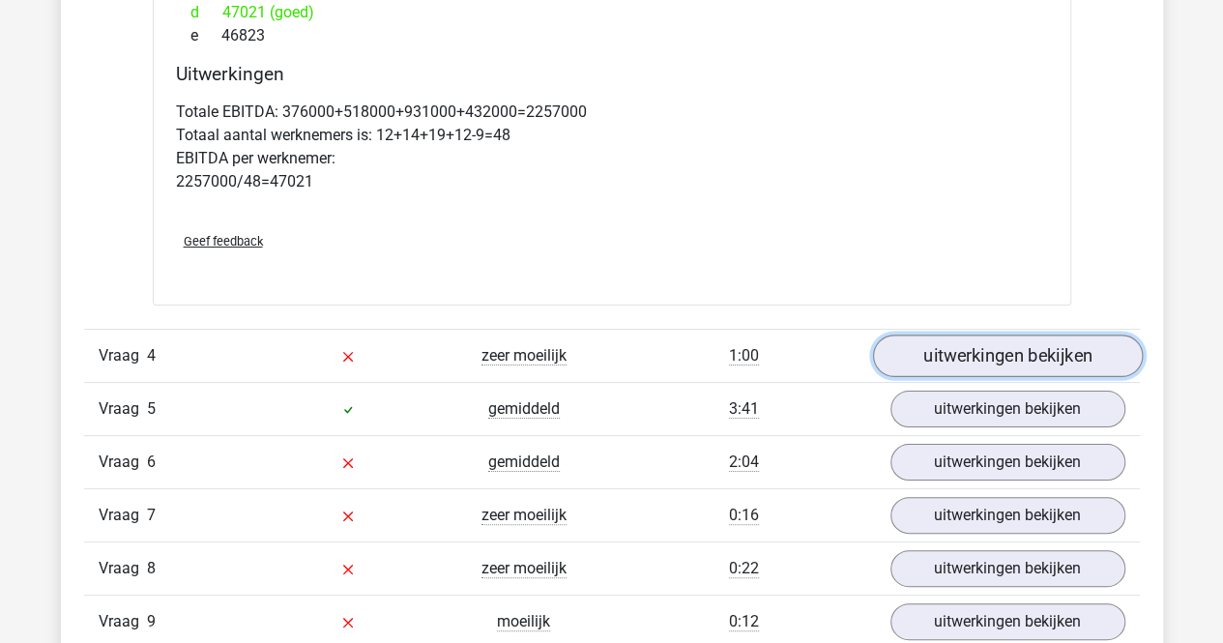
click at [984, 345] on link "uitwerkingen bekijken" at bounding box center [1007, 356] width 270 height 43
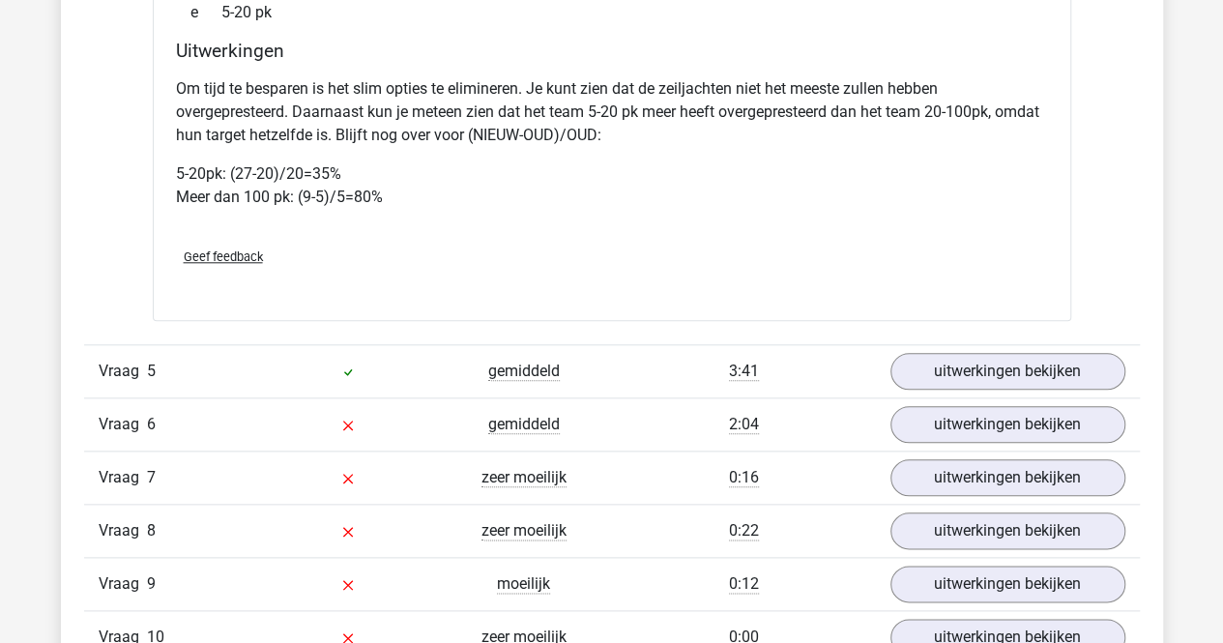
scroll to position [4518, 0]
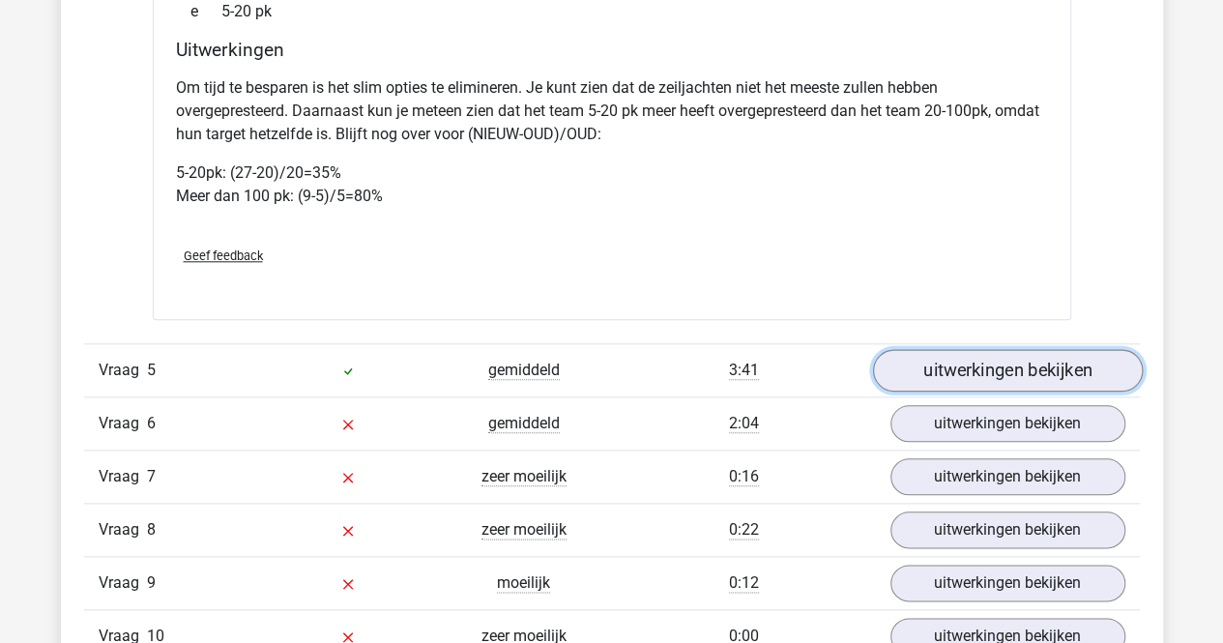
click at [976, 388] on link "uitwerkingen bekijken" at bounding box center [1007, 370] width 270 height 43
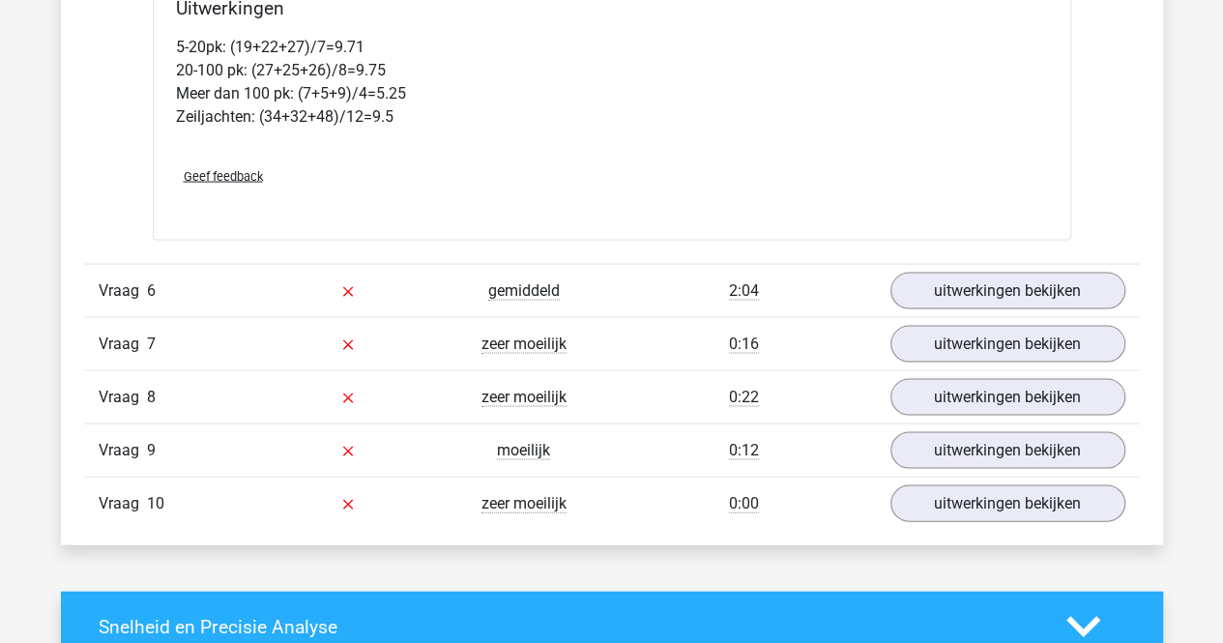
scroll to position [5462, 0]
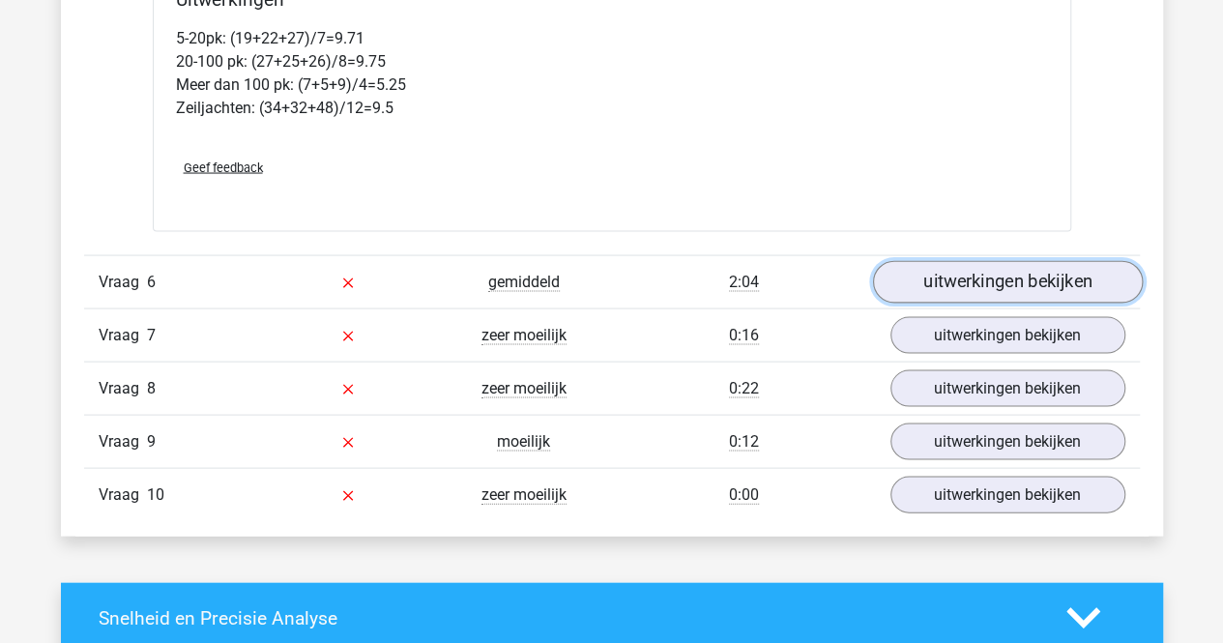
click at [926, 293] on link "uitwerkingen bekijken" at bounding box center [1007, 282] width 270 height 43
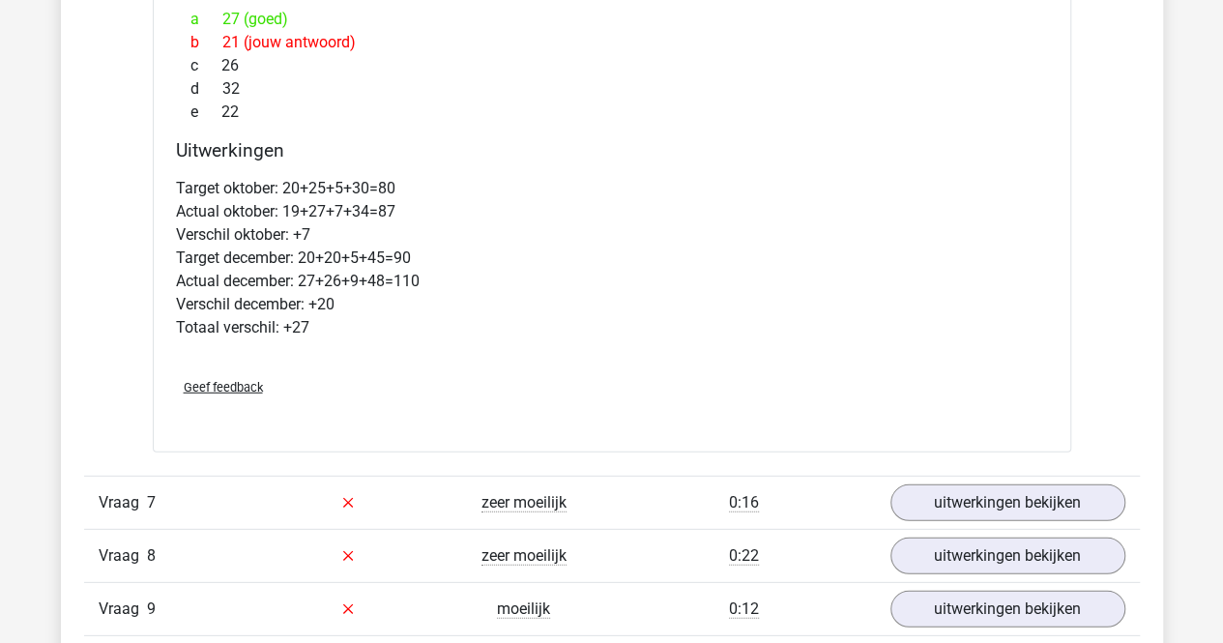
scroll to position [6191, 0]
click at [926, 293] on p "Target oktober: 20+25+5+30=80 Actual oktober: 19+27+7+34=87 Verschil oktober: +…" at bounding box center [612, 257] width 872 height 162
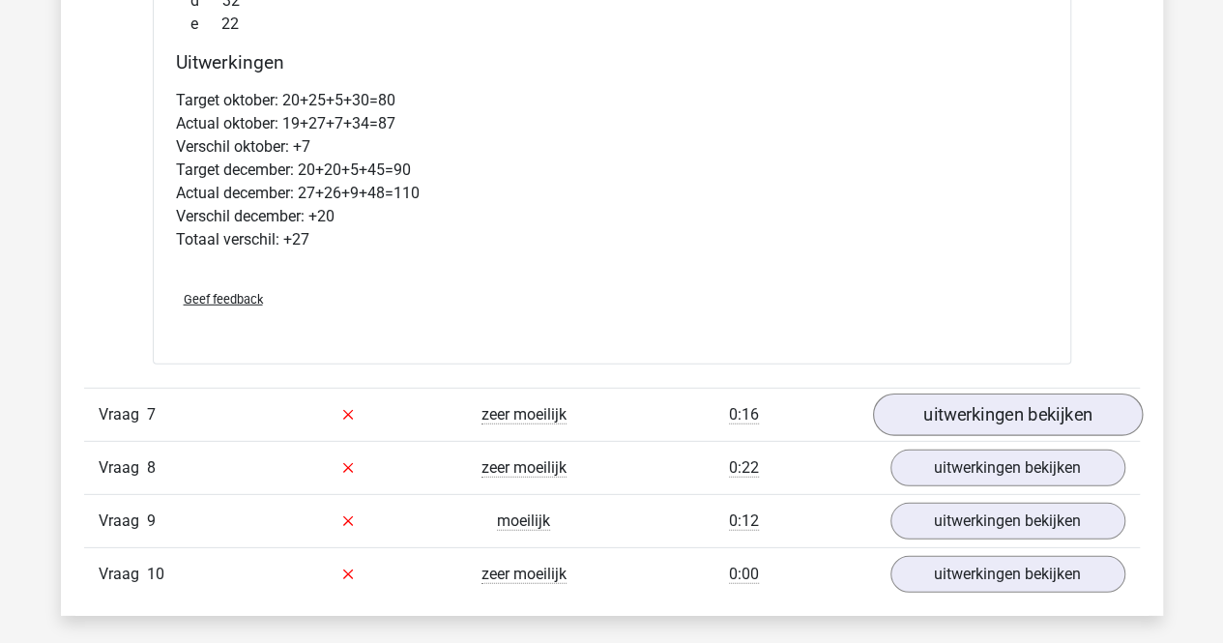
scroll to position [6279, 0]
click at [936, 405] on div "Vraag 7 zeer moeilijk 0:16 uitwerkingen bekijken" at bounding box center [612, 413] width 1056 height 53
click at [938, 422] on link "uitwerkingen bekijken" at bounding box center [1007, 414] width 270 height 43
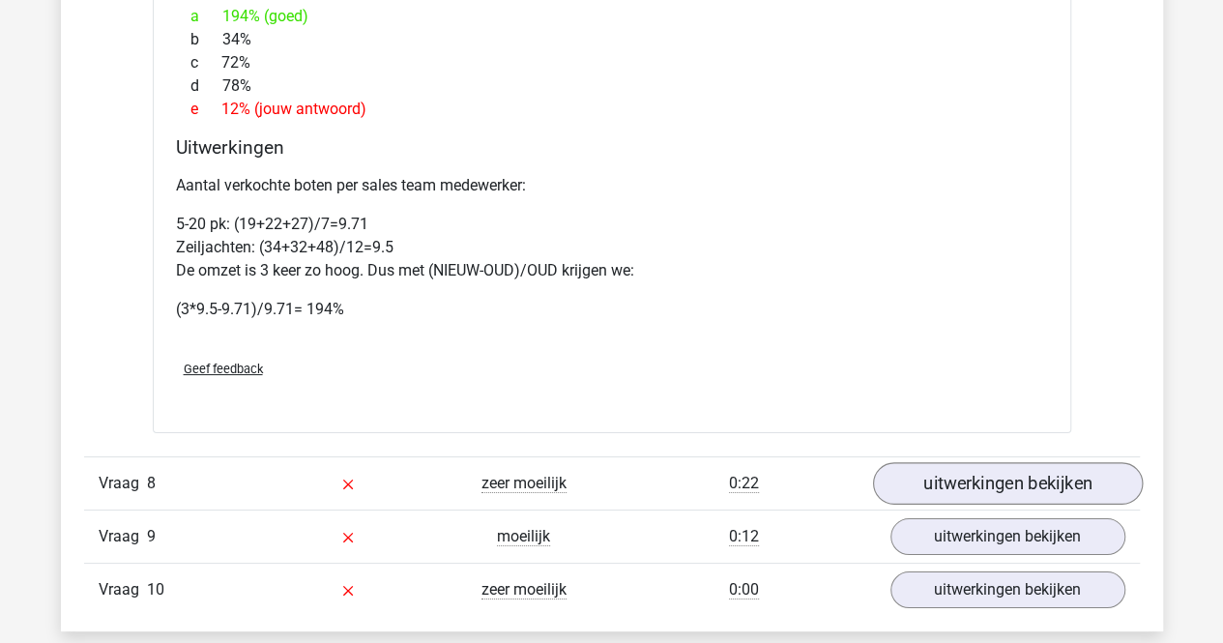
scroll to position [7168, 0]
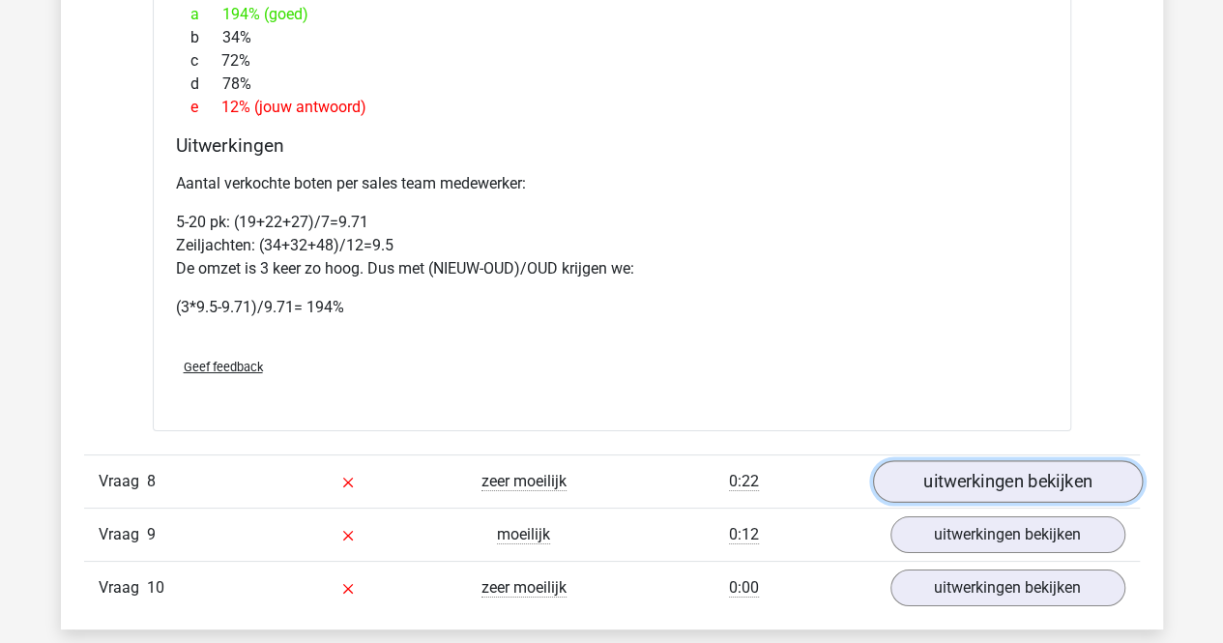
click at [941, 488] on link "uitwerkingen bekijken" at bounding box center [1007, 481] width 270 height 43
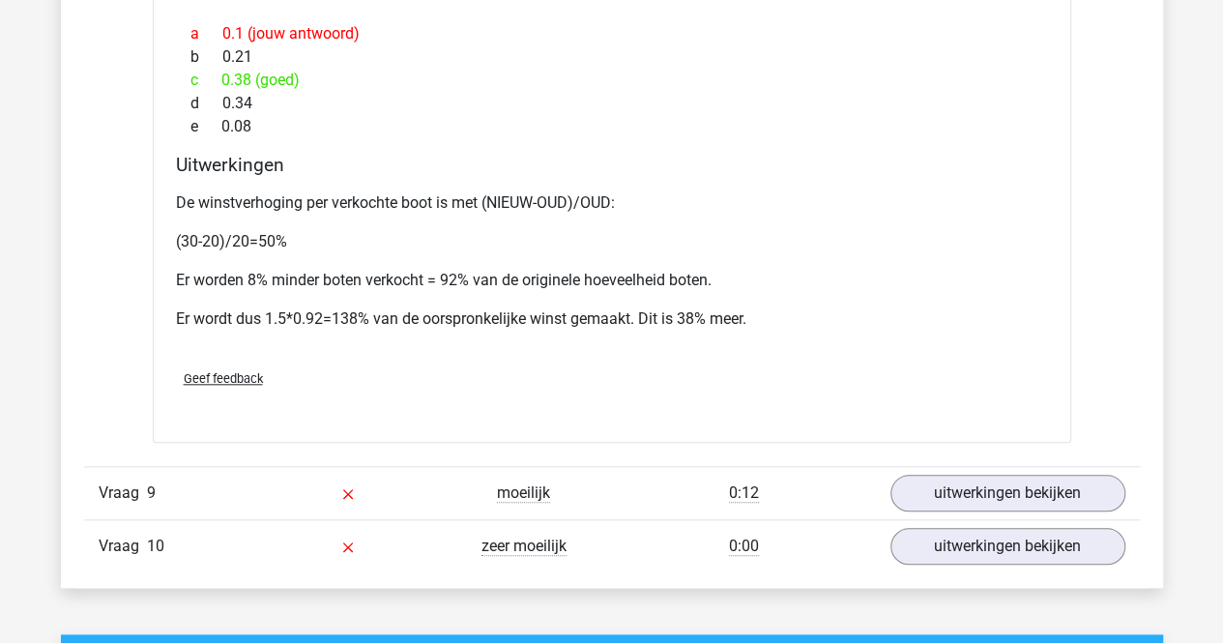
scroll to position [8130, 0]
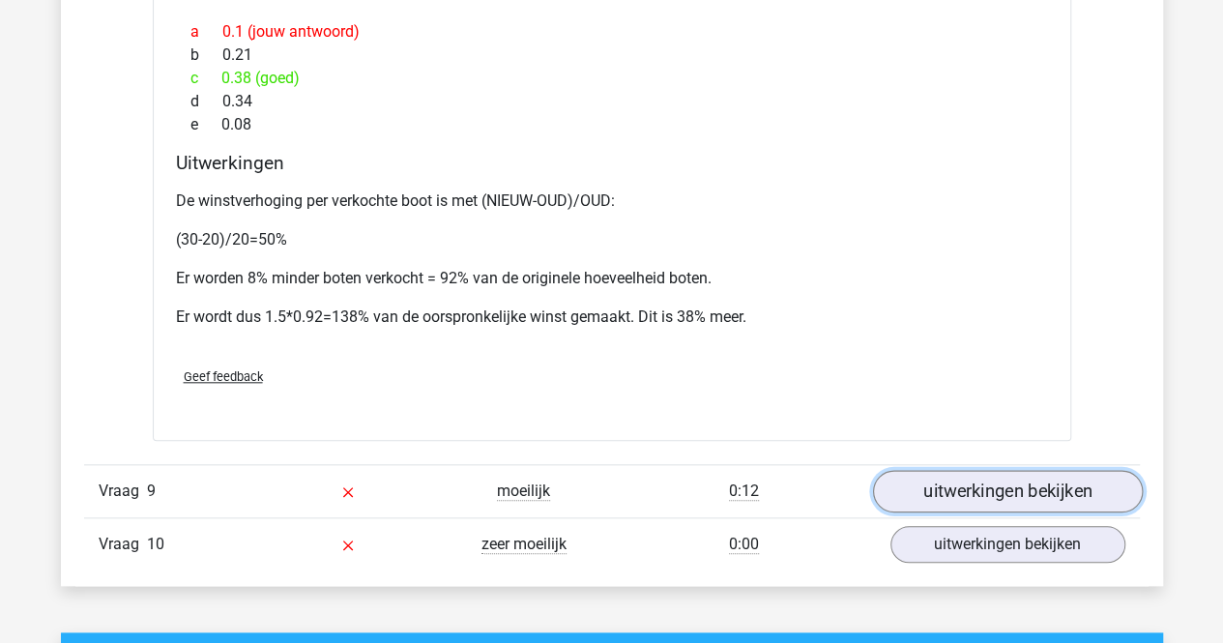
click at [973, 496] on link "uitwerkingen bekijken" at bounding box center [1007, 491] width 270 height 43
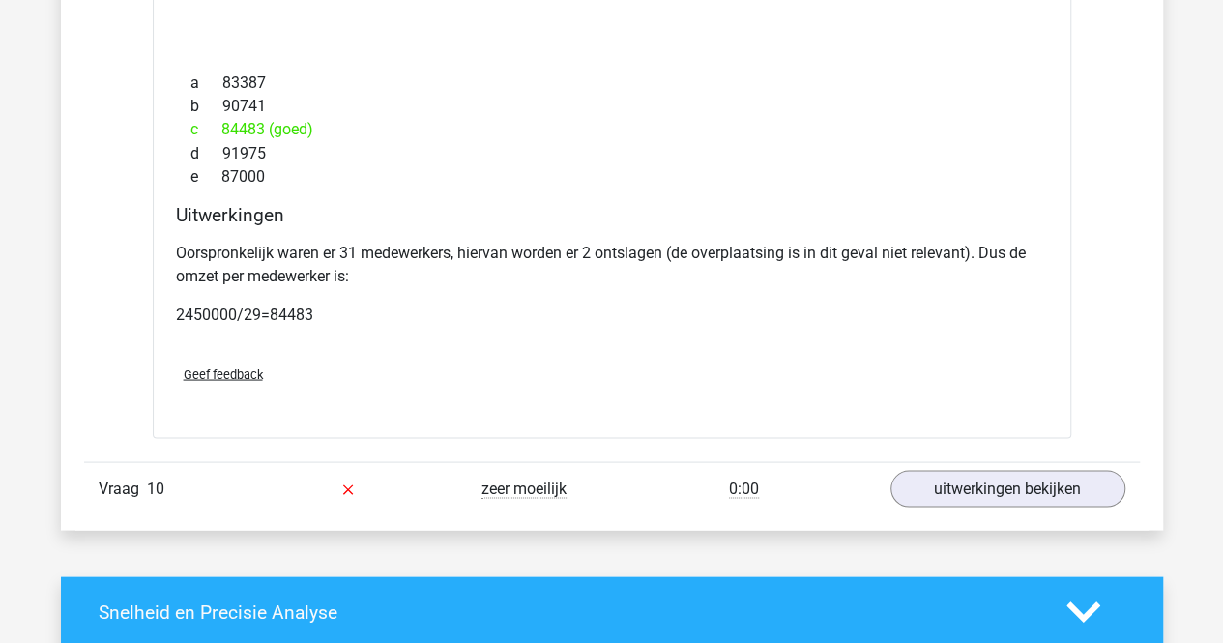
scroll to position [9028, 0]
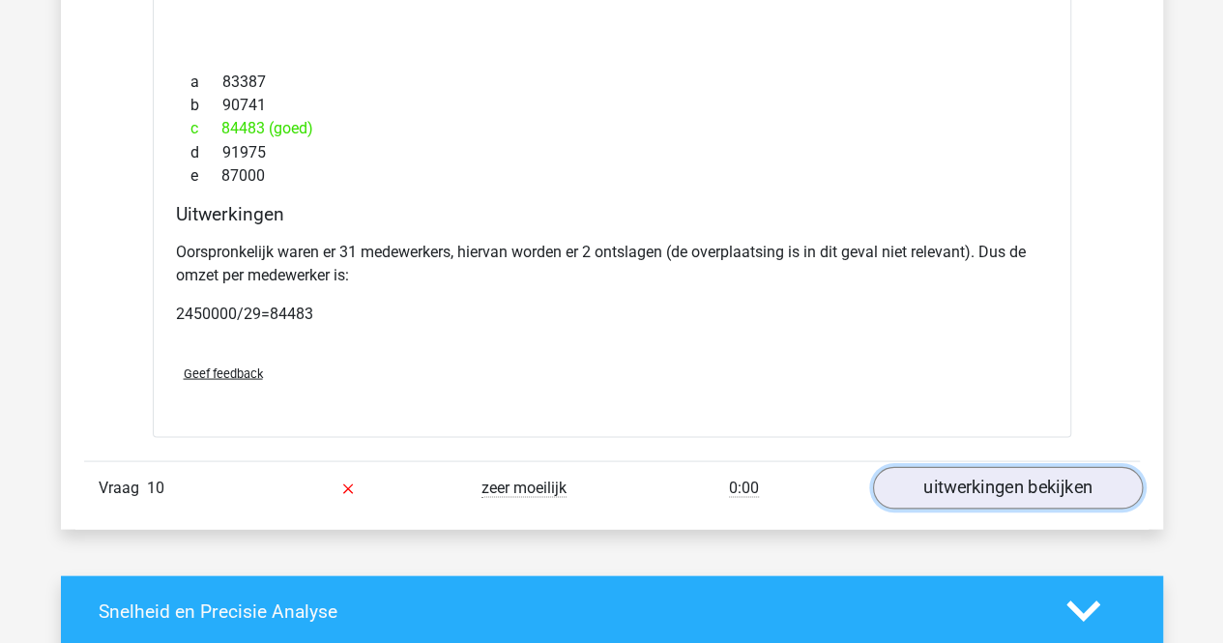
click at [982, 490] on link "uitwerkingen bekijken" at bounding box center [1007, 487] width 270 height 43
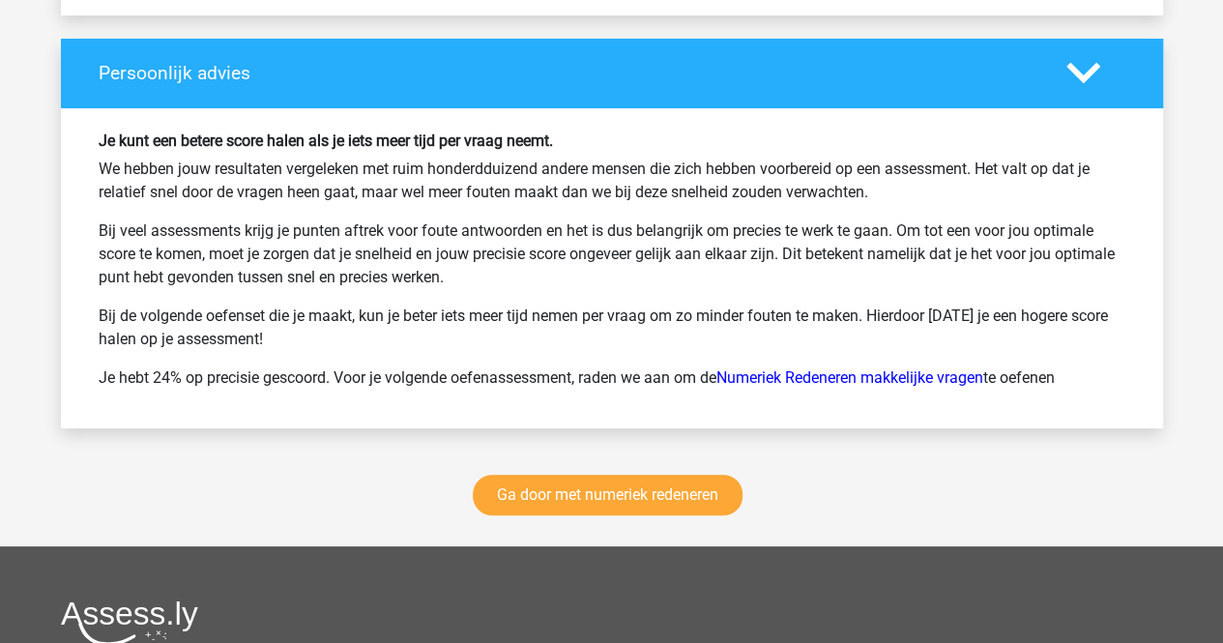
scroll to position [11014, 0]
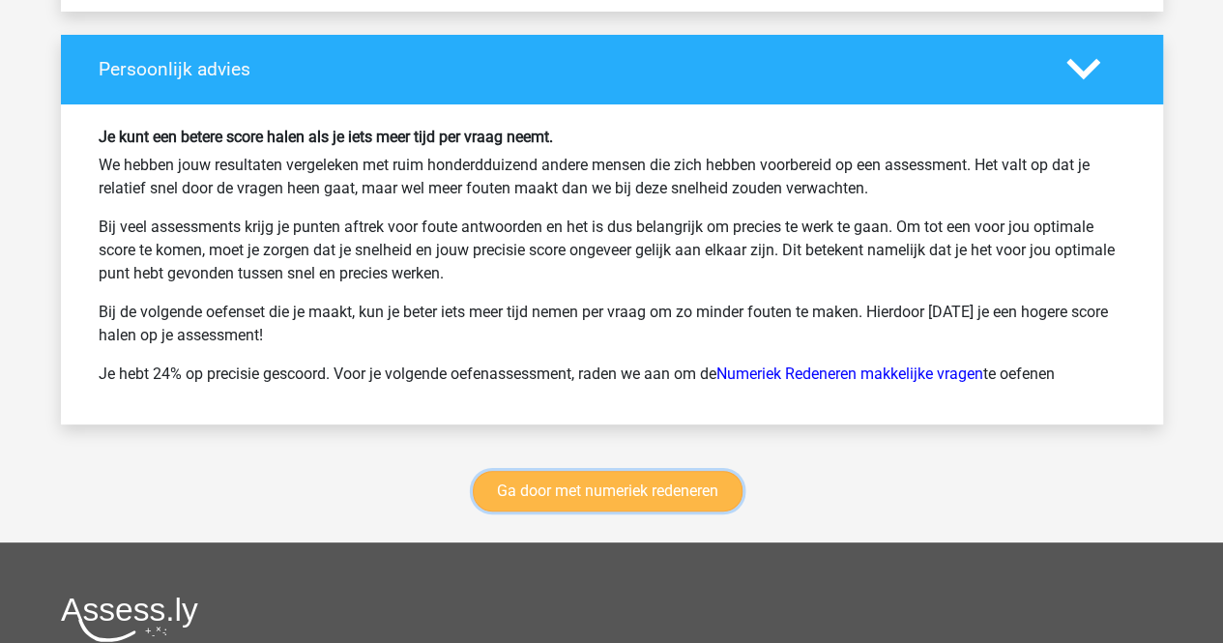
click at [720, 511] on link "Ga door met numeriek redeneren" at bounding box center [608, 491] width 270 height 41
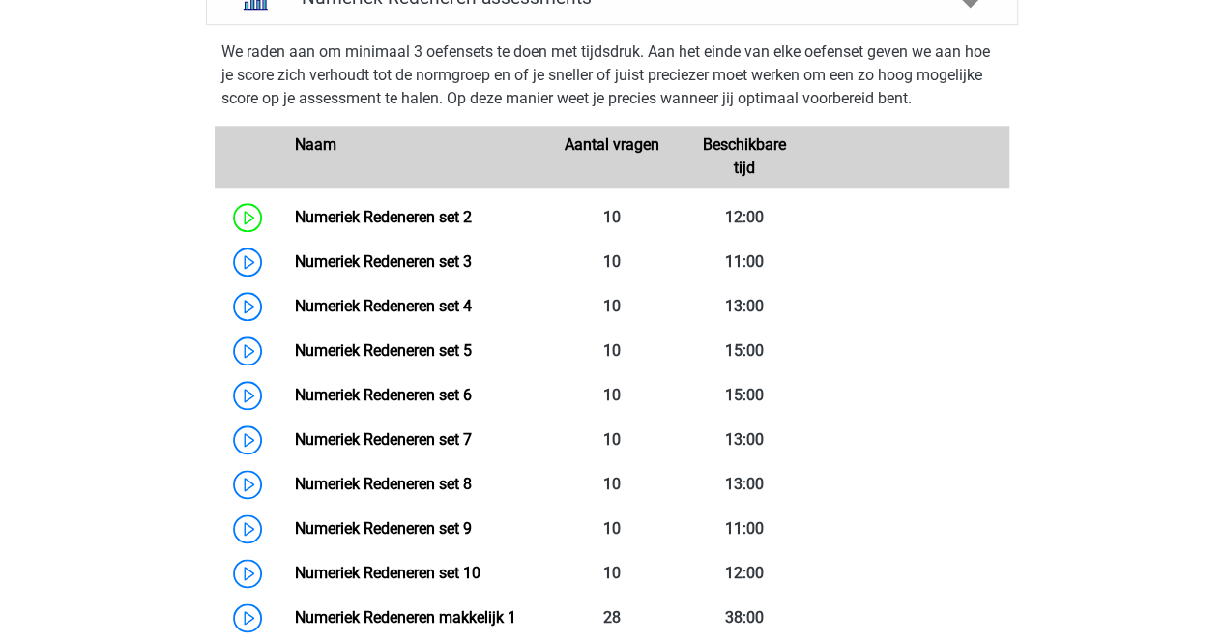
scroll to position [924, 0]
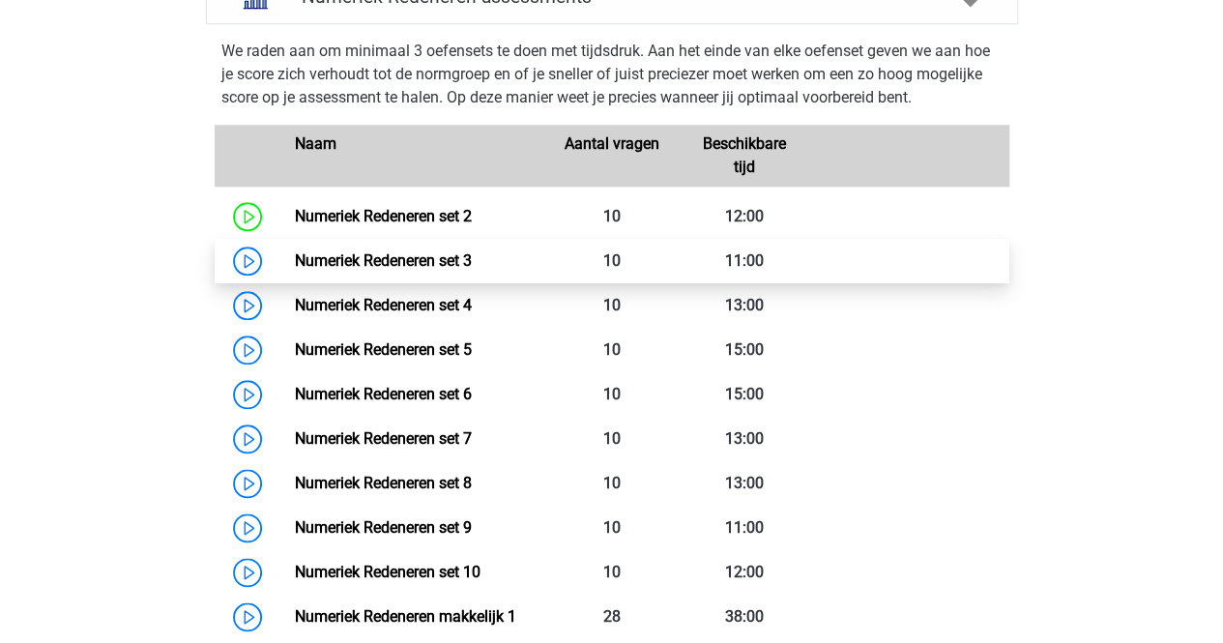
click at [295, 266] on link "Numeriek Redeneren set 3" at bounding box center [383, 260] width 177 height 18
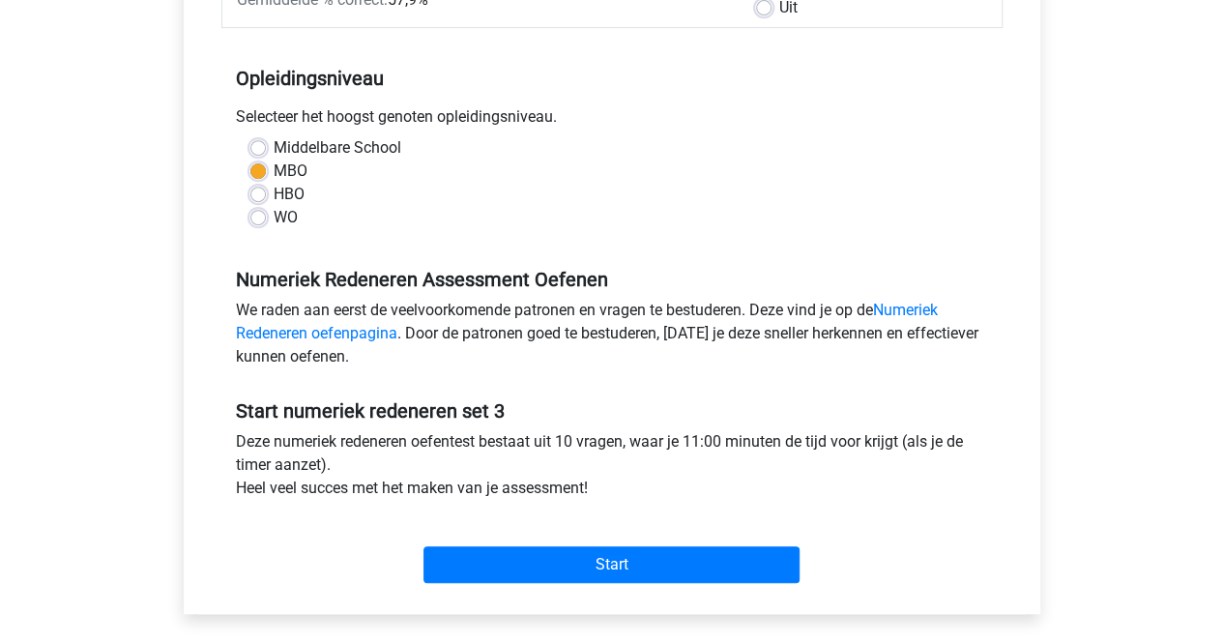
scroll to position [351, 0]
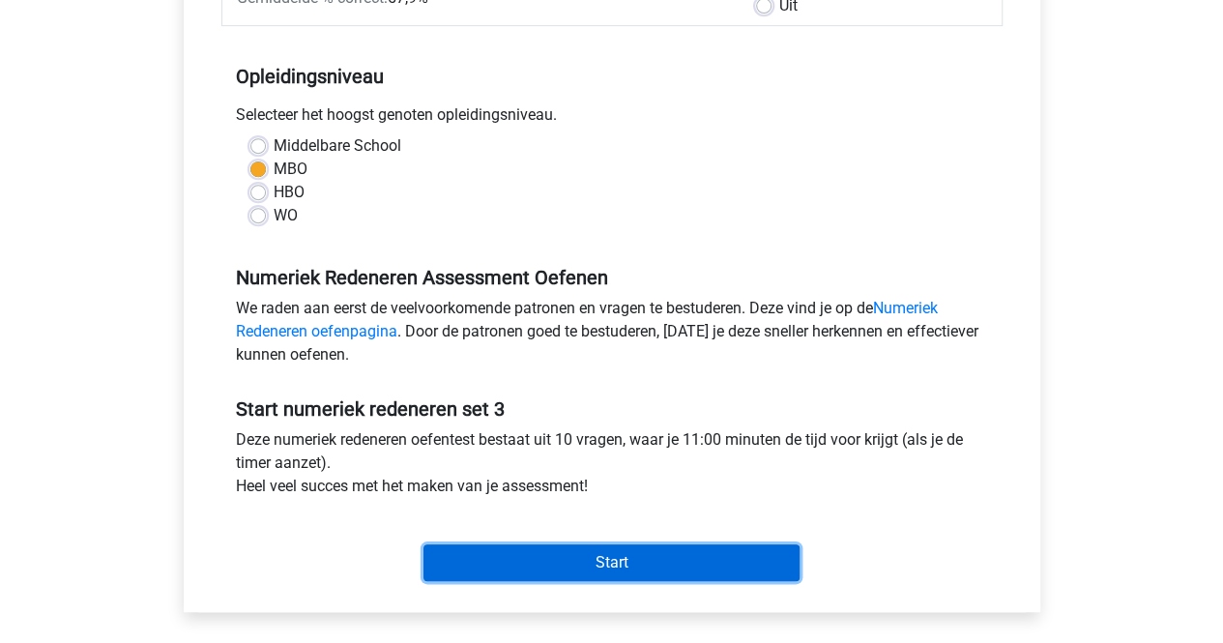
click at [594, 552] on input "Start" at bounding box center [611, 562] width 376 height 37
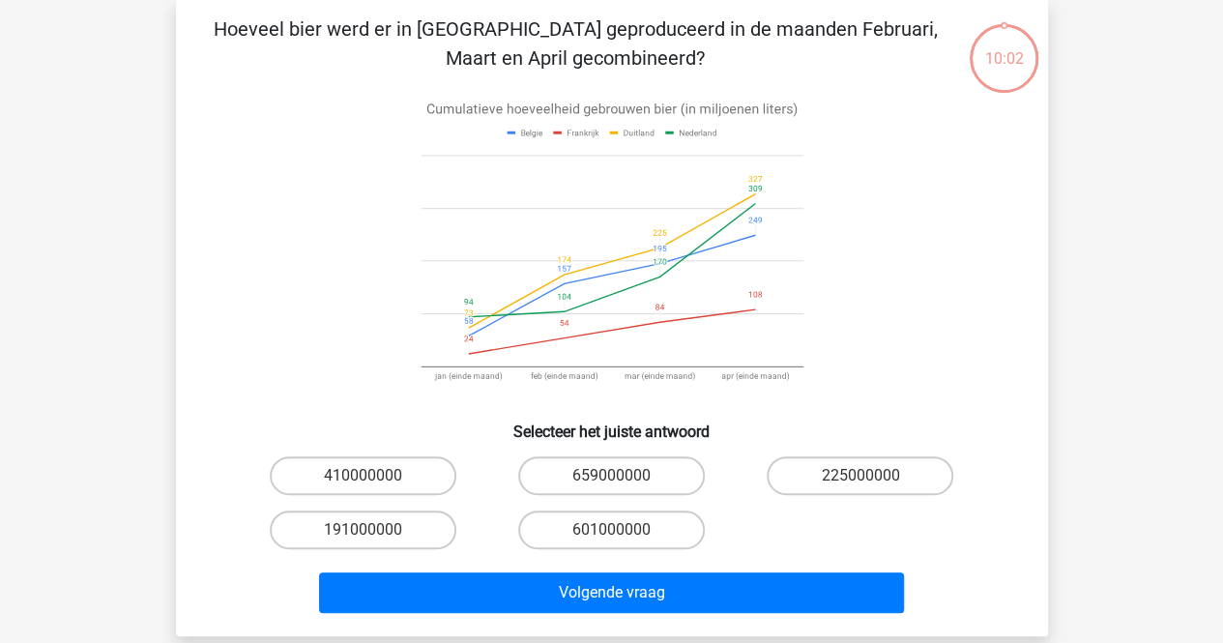
scroll to position [87, 0]
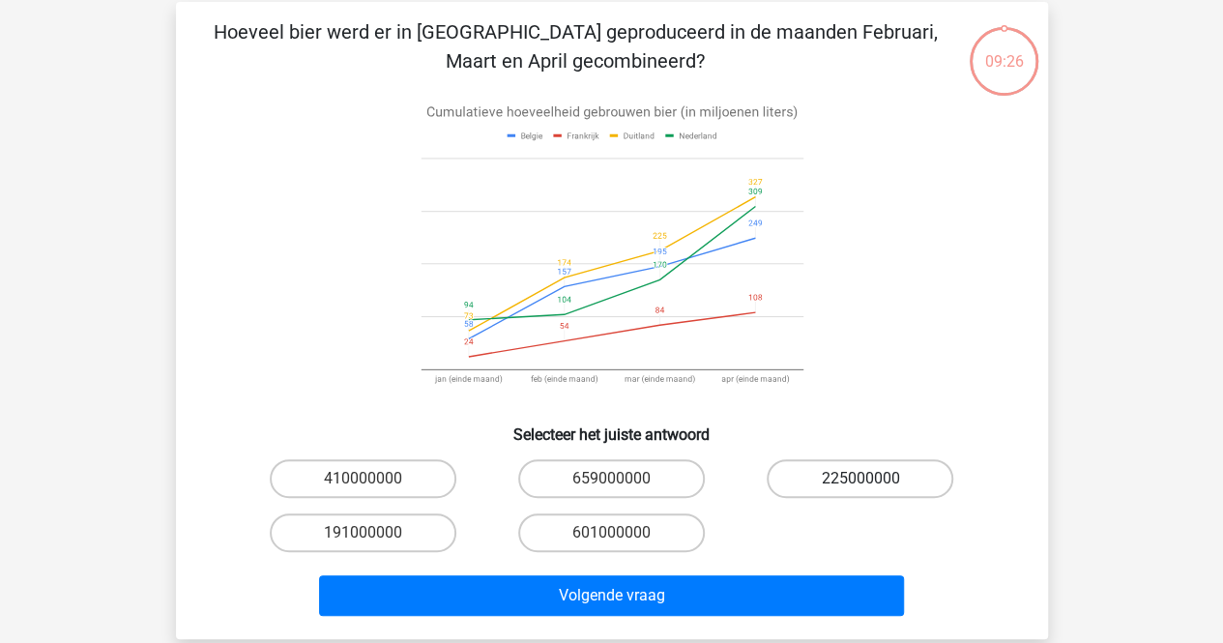
click at [806, 482] on label "225000000" at bounding box center [860, 478] width 187 height 39
click at [860, 482] on input "225000000" at bounding box center [866, 485] width 13 height 13
radio input "true"
click at [742, 573] on div "Volgende vraag" at bounding box center [612, 592] width 810 height 64
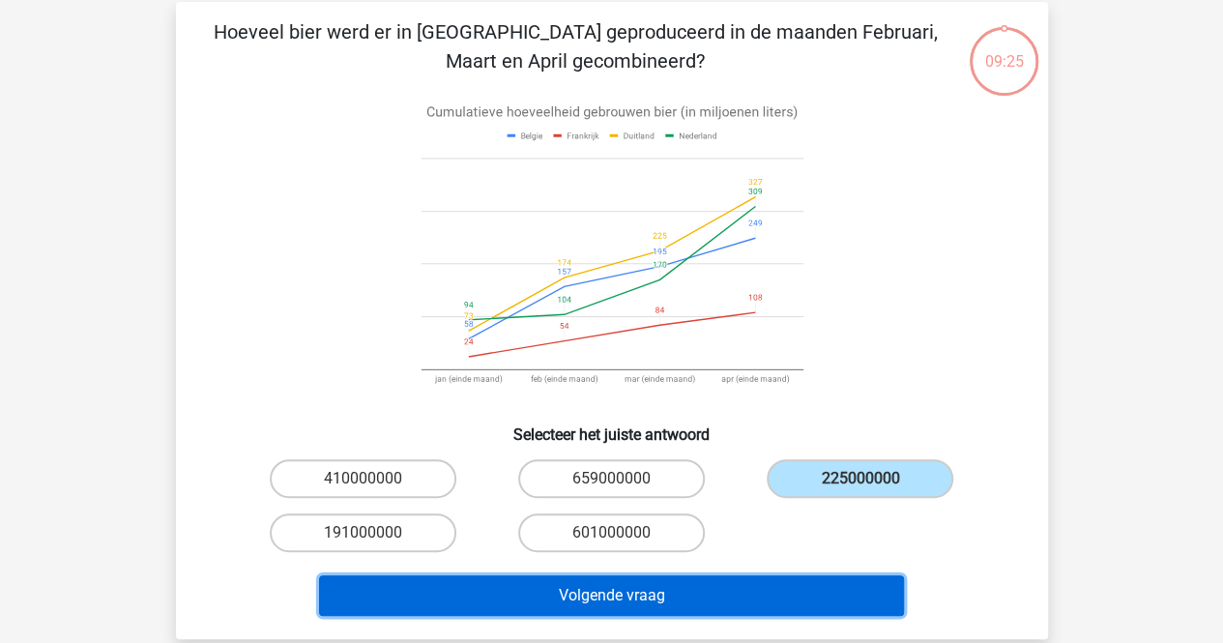
click at [748, 592] on button "Volgende vraag" at bounding box center [611, 595] width 585 height 41
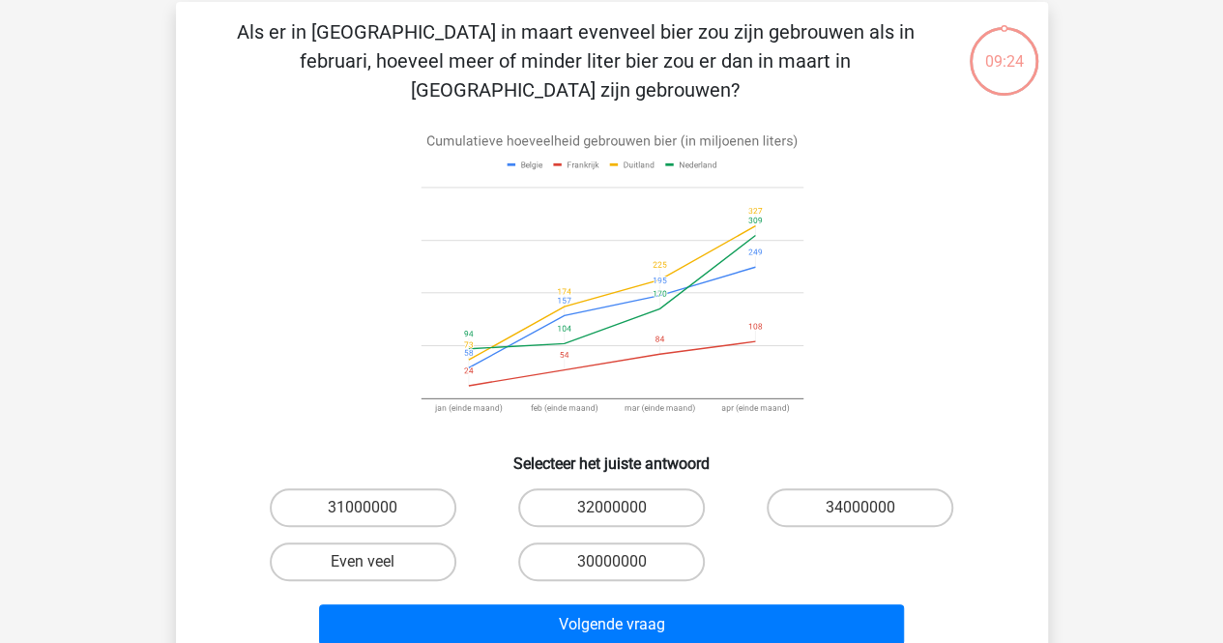
scroll to position [89, 0]
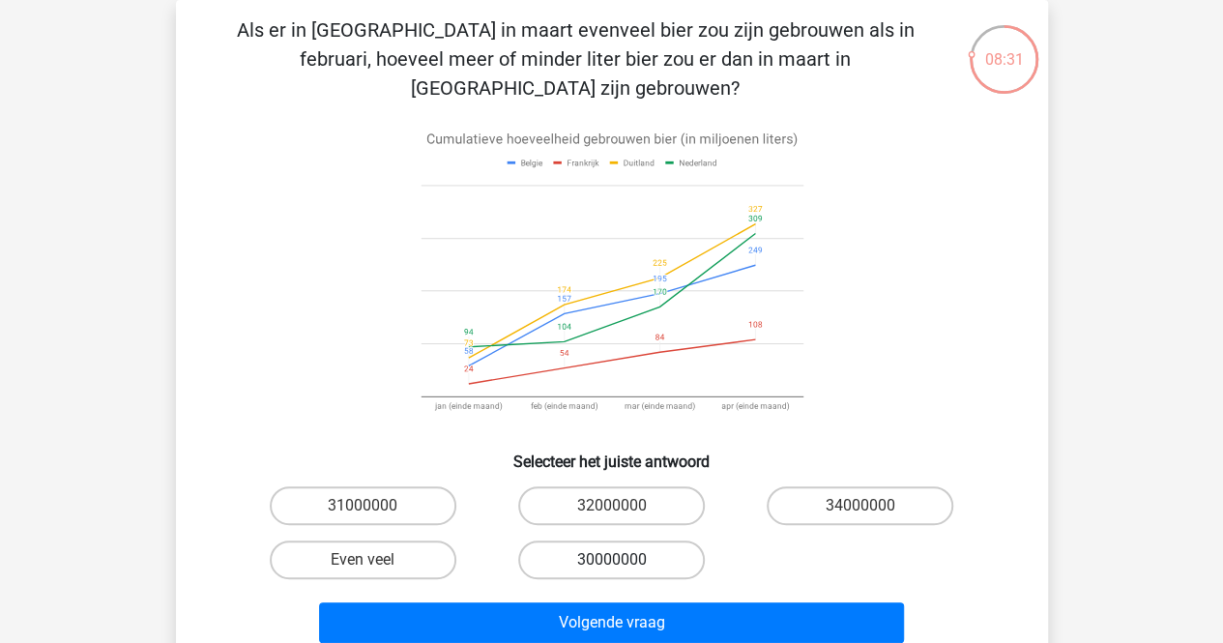
click at [667, 540] on label "30000000" at bounding box center [611, 559] width 187 height 39
click at [624, 560] on input "30000000" at bounding box center [617, 566] width 13 height 13
radio input "true"
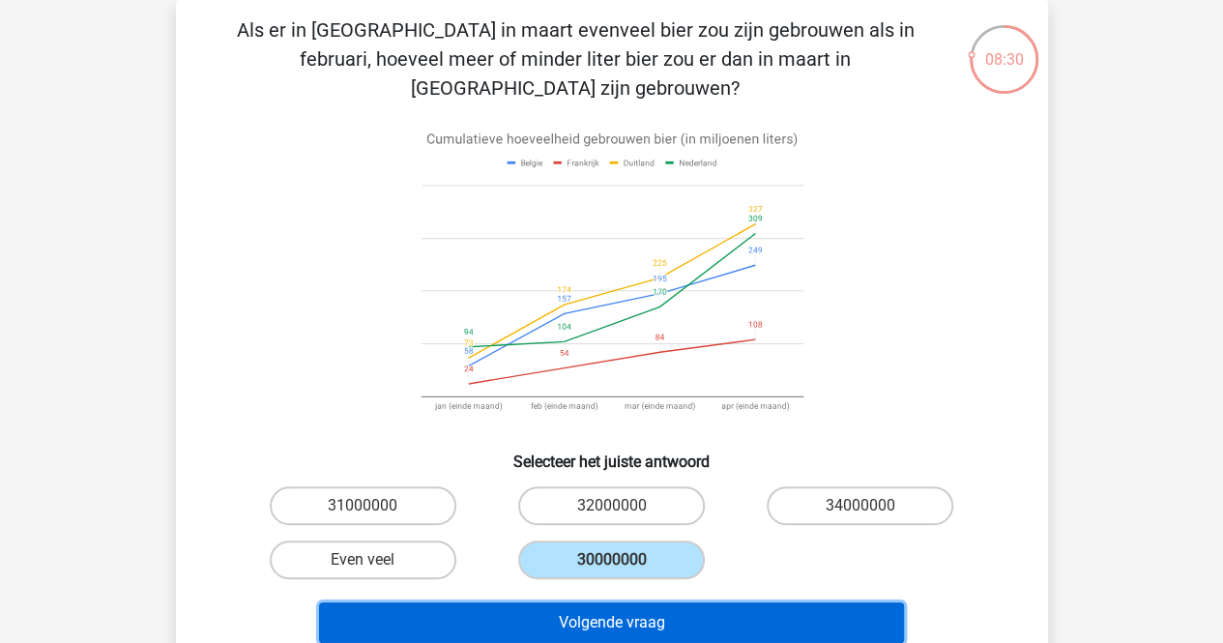
click at [685, 602] on button "Volgende vraag" at bounding box center [611, 622] width 585 height 41
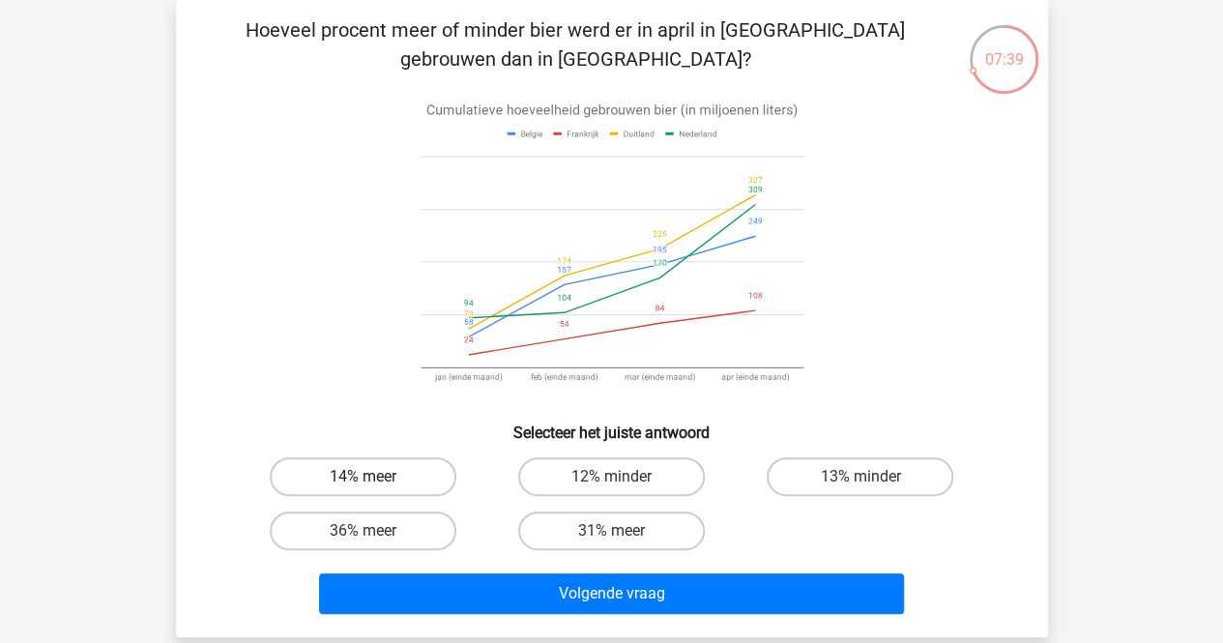
click at [396, 486] on label "14% meer" at bounding box center [363, 476] width 187 height 39
click at [375, 486] on input "14% meer" at bounding box center [369, 483] width 13 height 13
radio input "true"
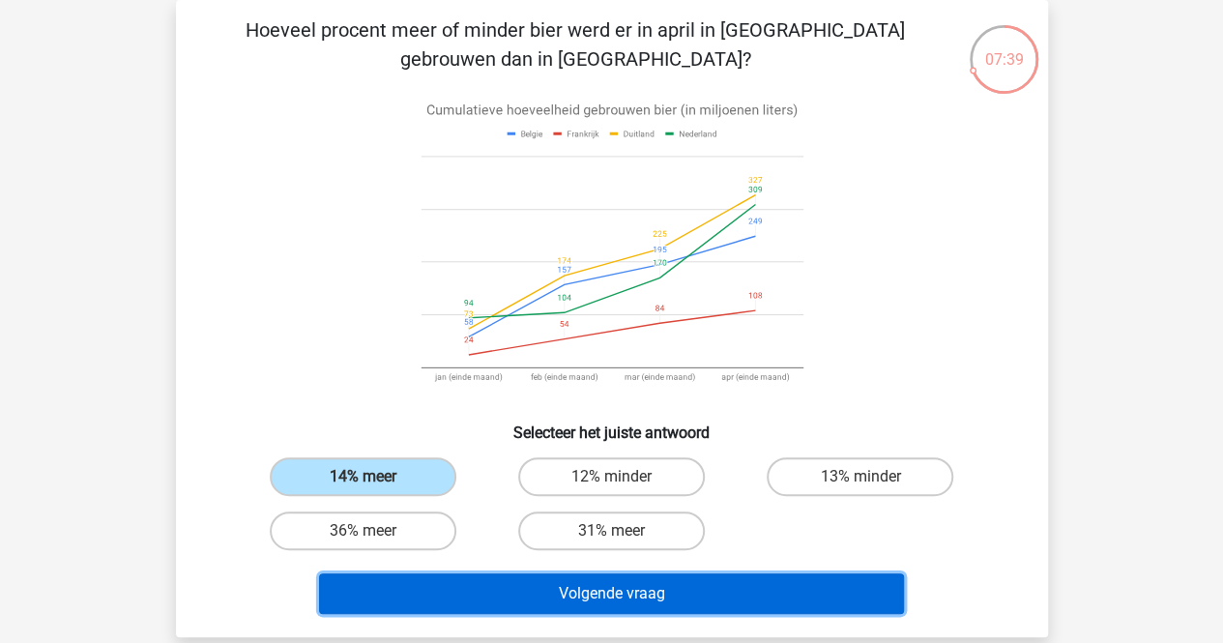
click at [451, 579] on button "Volgende vraag" at bounding box center [611, 593] width 585 height 41
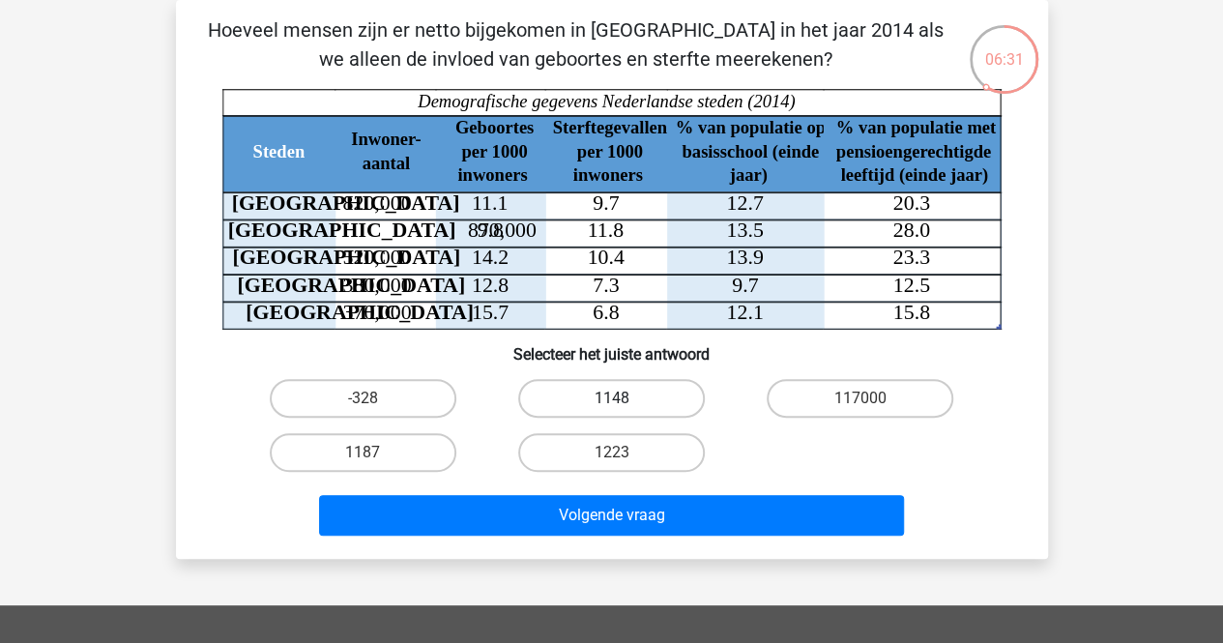
click at [584, 380] on label "1148" at bounding box center [611, 398] width 187 height 39
click at [611, 398] on input "1148" at bounding box center [617, 404] width 13 height 13
radio input "true"
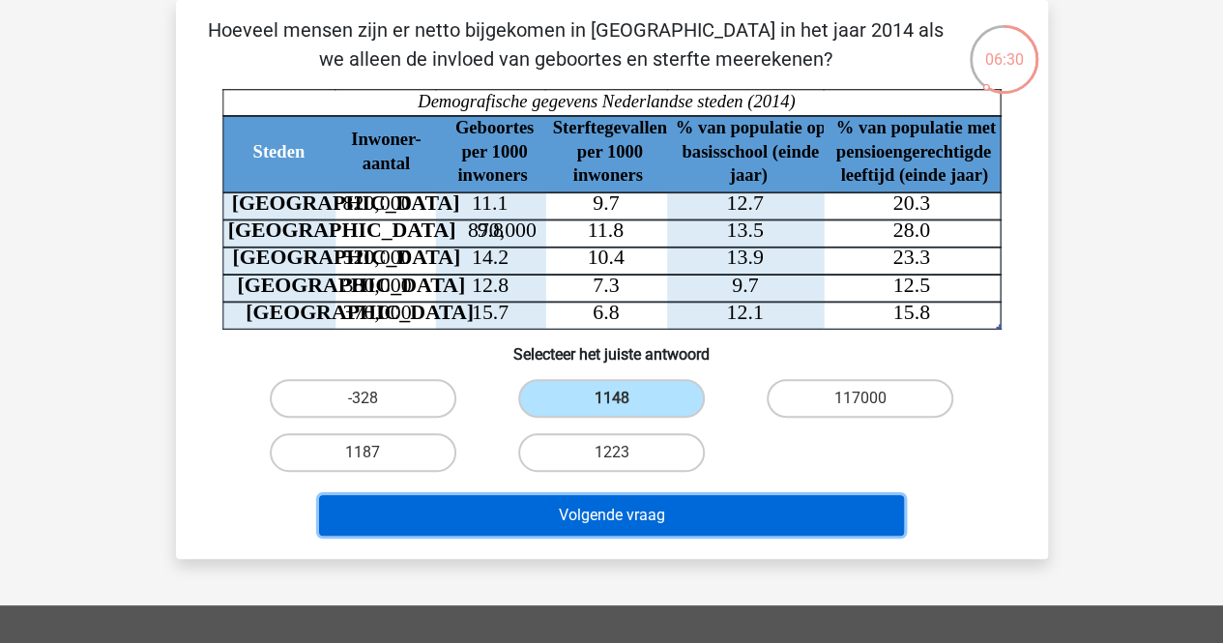
click at [581, 517] on button "Volgende vraag" at bounding box center [611, 515] width 585 height 41
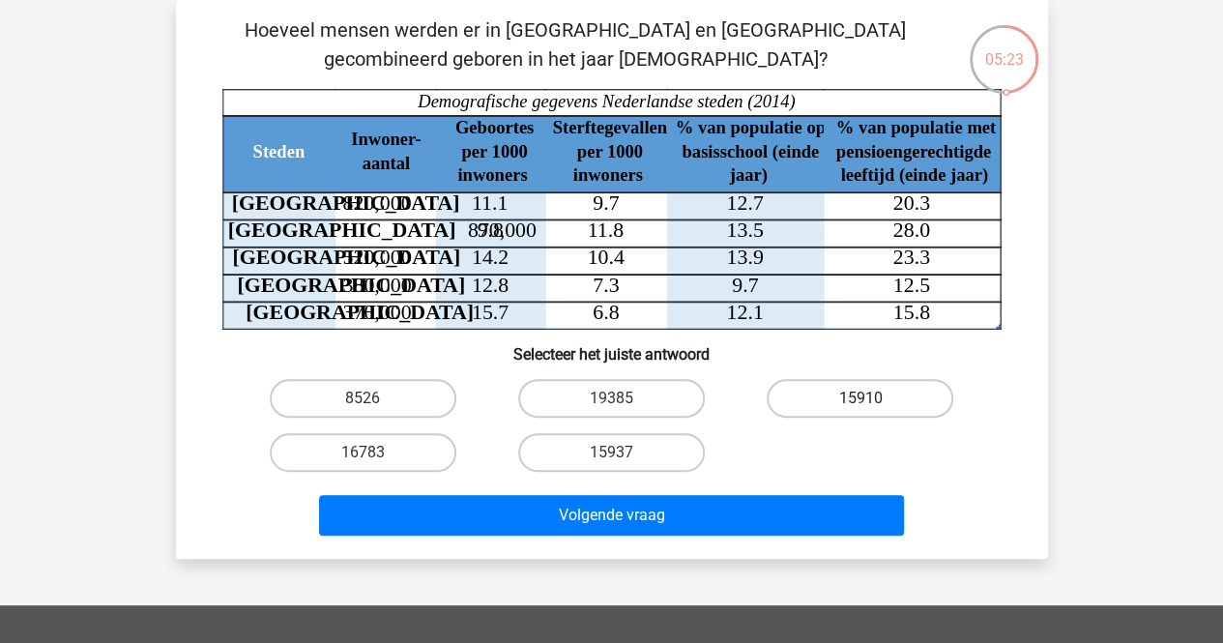
click at [835, 408] on label "15910" at bounding box center [860, 398] width 187 height 39
click at [860, 408] on input "15910" at bounding box center [866, 404] width 13 height 13
radio input "true"
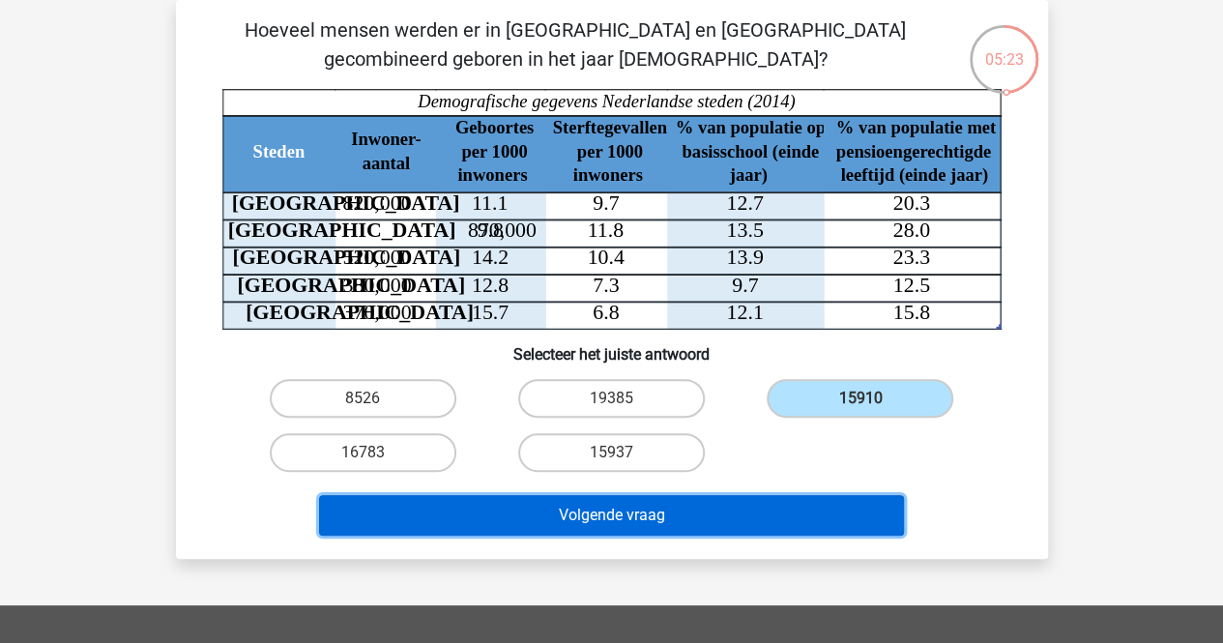
click at [782, 506] on button "Volgende vraag" at bounding box center [611, 515] width 585 height 41
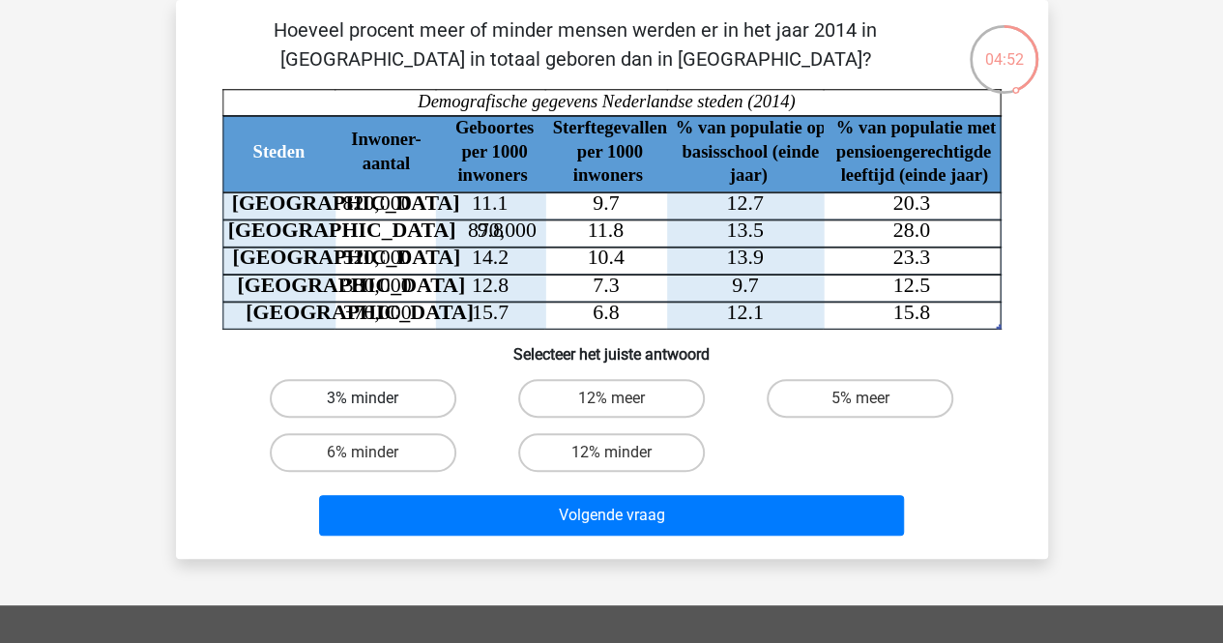
click at [423, 399] on label "3% minder" at bounding box center [363, 398] width 187 height 39
click at [375, 399] on input "3% minder" at bounding box center [369, 404] width 13 height 13
radio input "true"
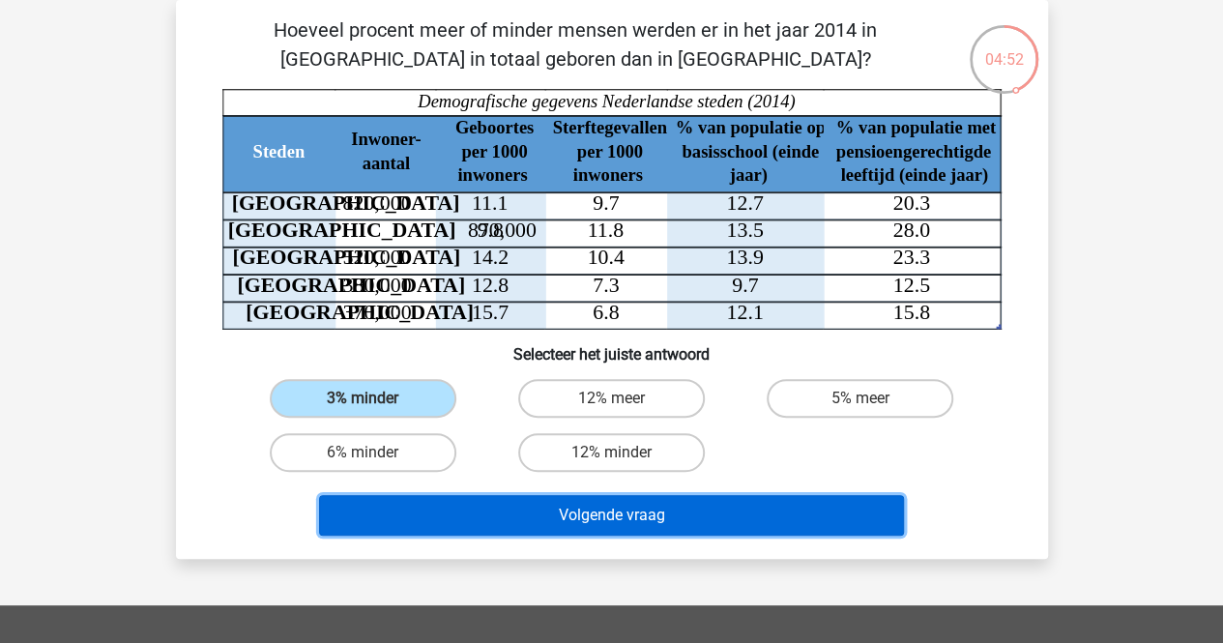
click at [510, 515] on button "Volgende vraag" at bounding box center [611, 515] width 585 height 41
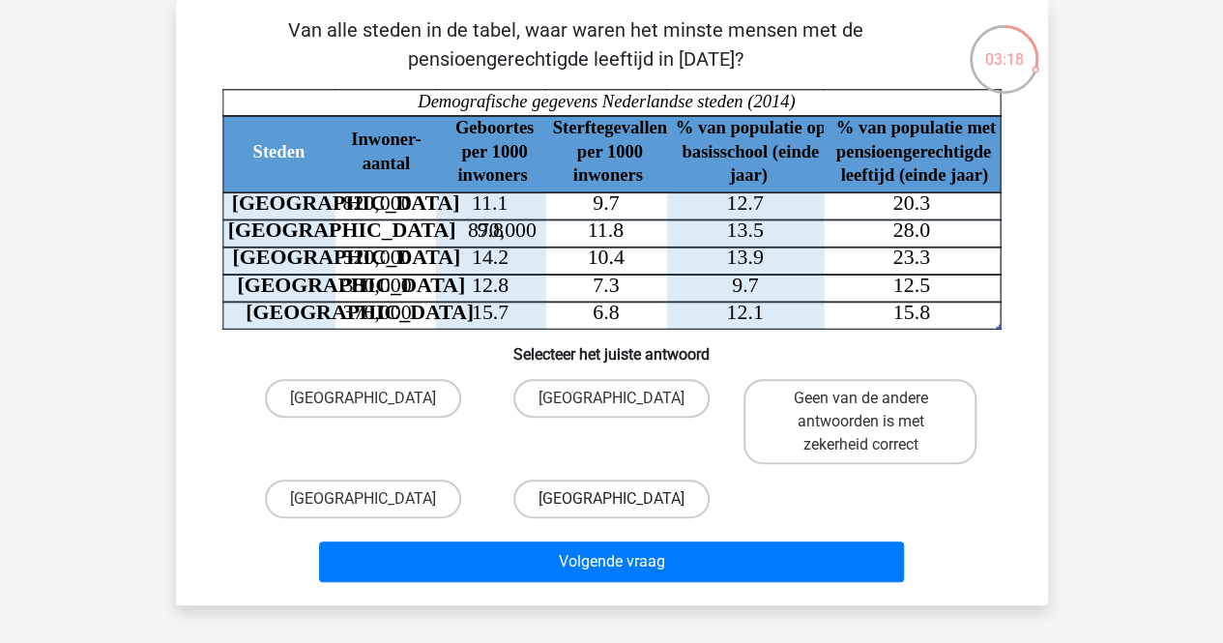
click at [554, 487] on label "[GEOGRAPHIC_DATA]" at bounding box center [611, 499] width 196 height 39
click at [611, 499] on input "[GEOGRAPHIC_DATA]" at bounding box center [617, 505] width 13 height 13
radio input "true"
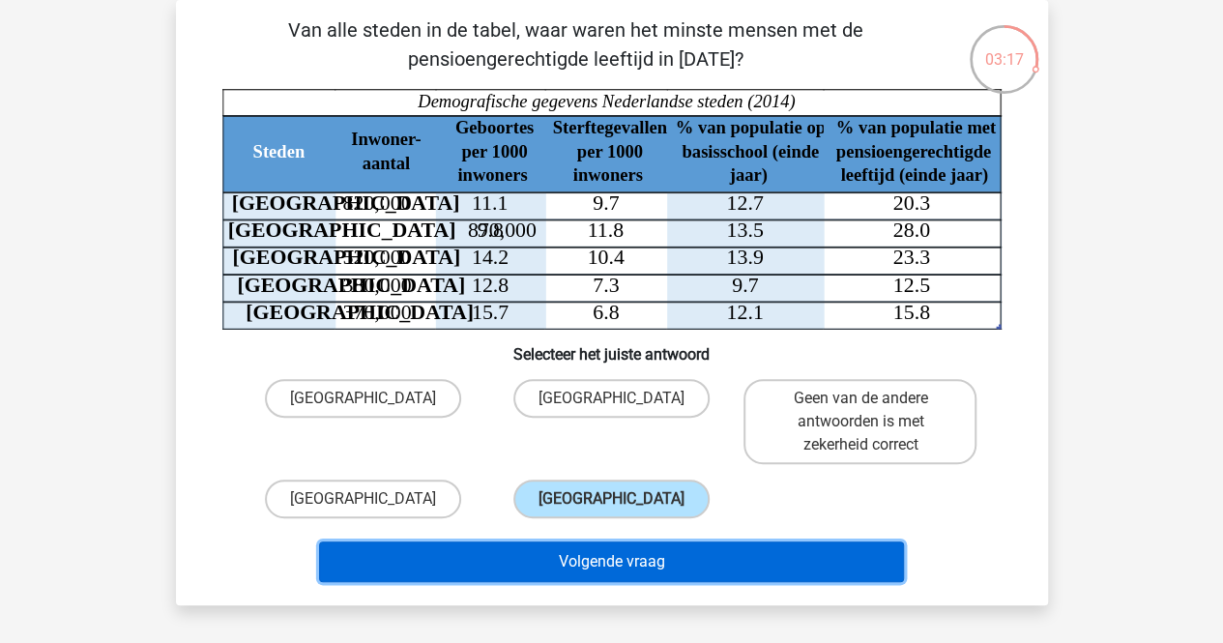
click at [555, 560] on button "Volgende vraag" at bounding box center [611, 561] width 585 height 41
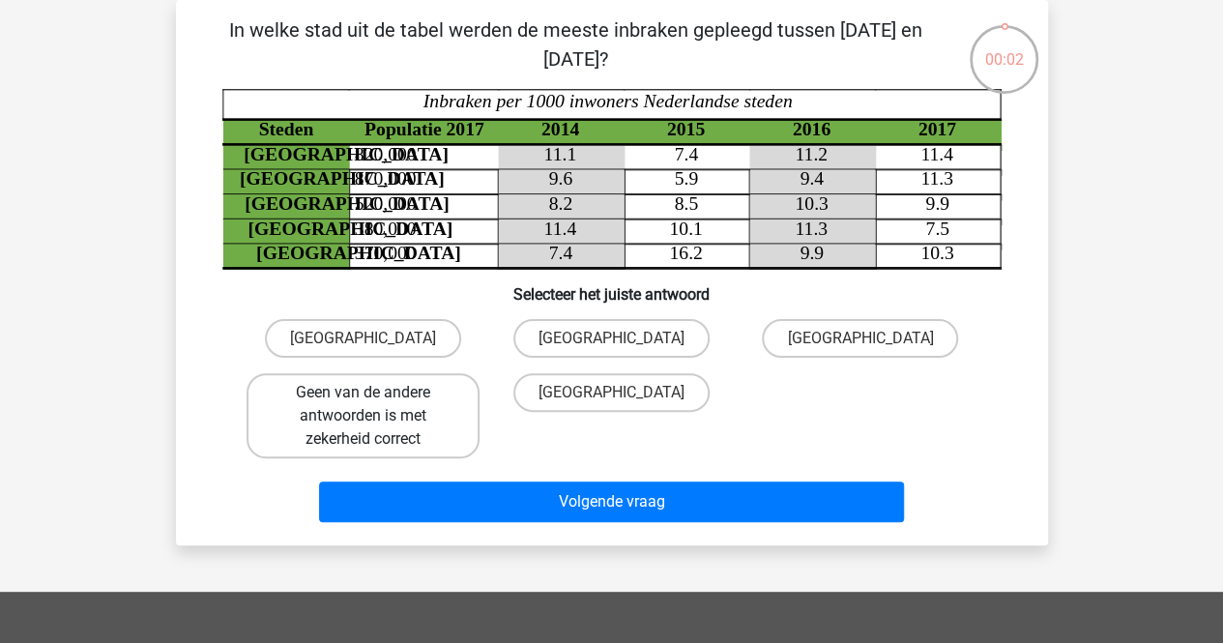
click at [470, 402] on label "Geen van de andere antwoorden is met zekerheid correct" at bounding box center [363, 415] width 233 height 85
click at [375, 402] on input "Geen van de andere antwoorden is met zekerheid correct" at bounding box center [369, 399] width 13 height 13
radio input "true"
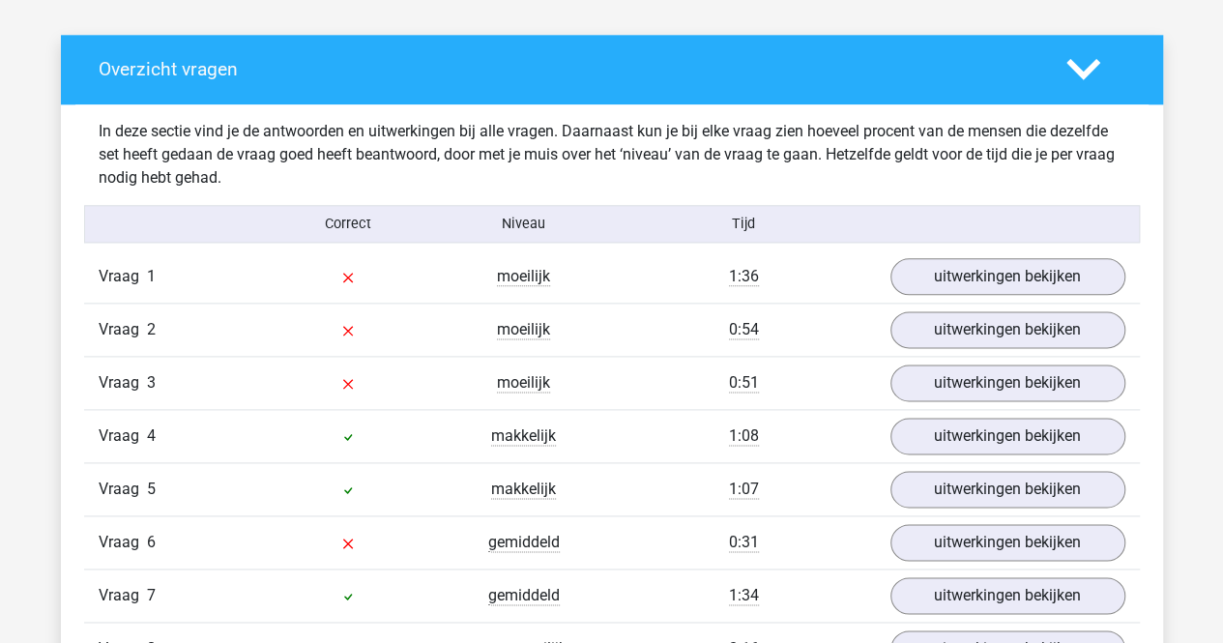
scroll to position [1076, 0]
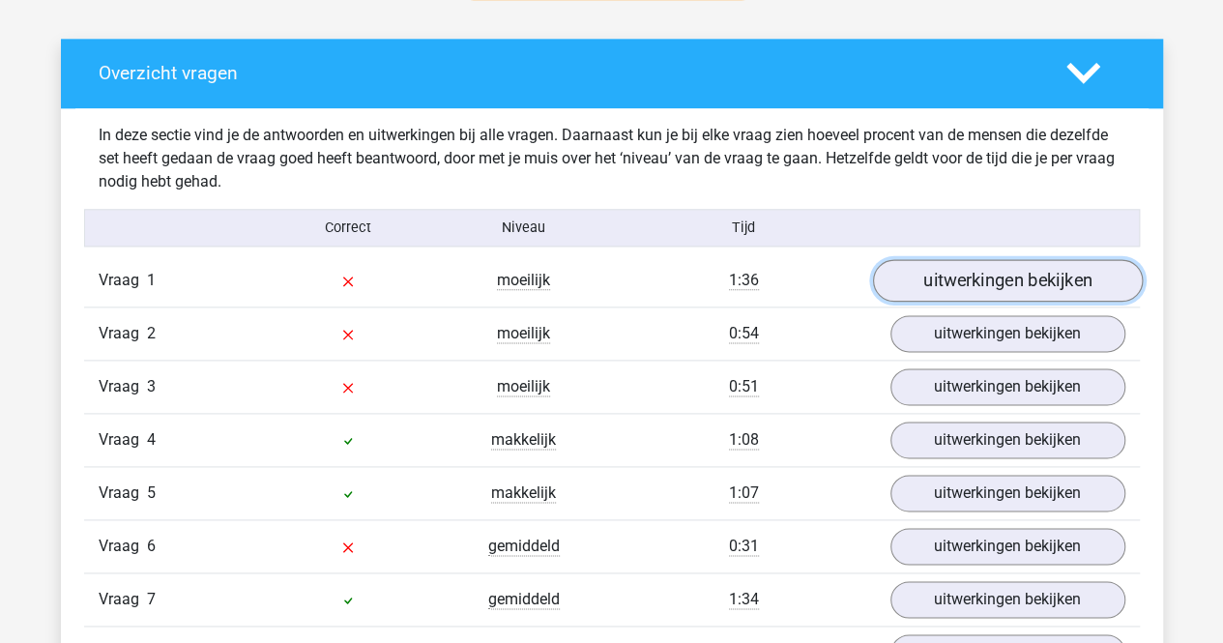
click at [978, 277] on link "uitwerkingen bekijken" at bounding box center [1007, 281] width 270 height 43
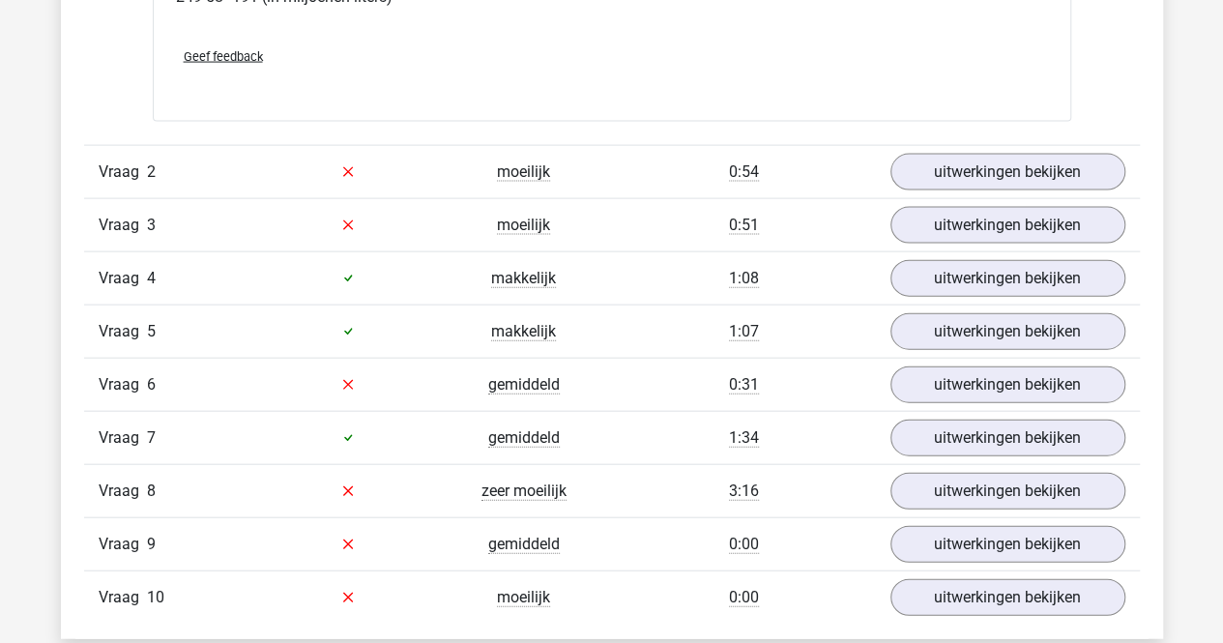
scroll to position [2035, 0]
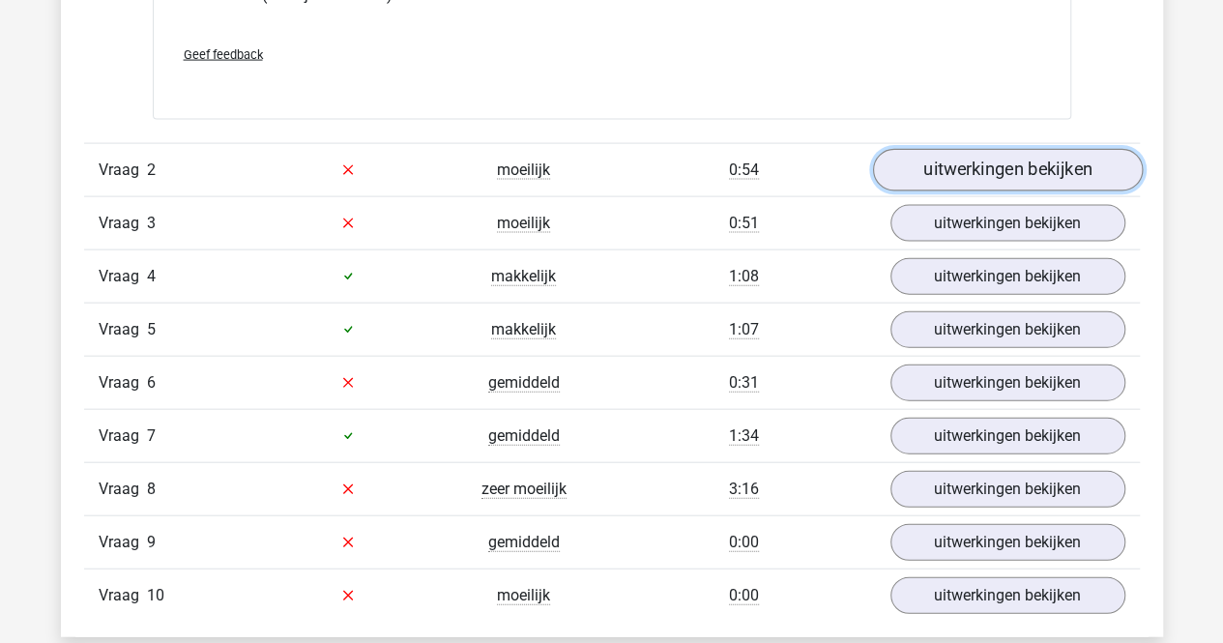
click at [1048, 155] on link "uitwerkingen bekijken" at bounding box center [1007, 170] width 270 height 43
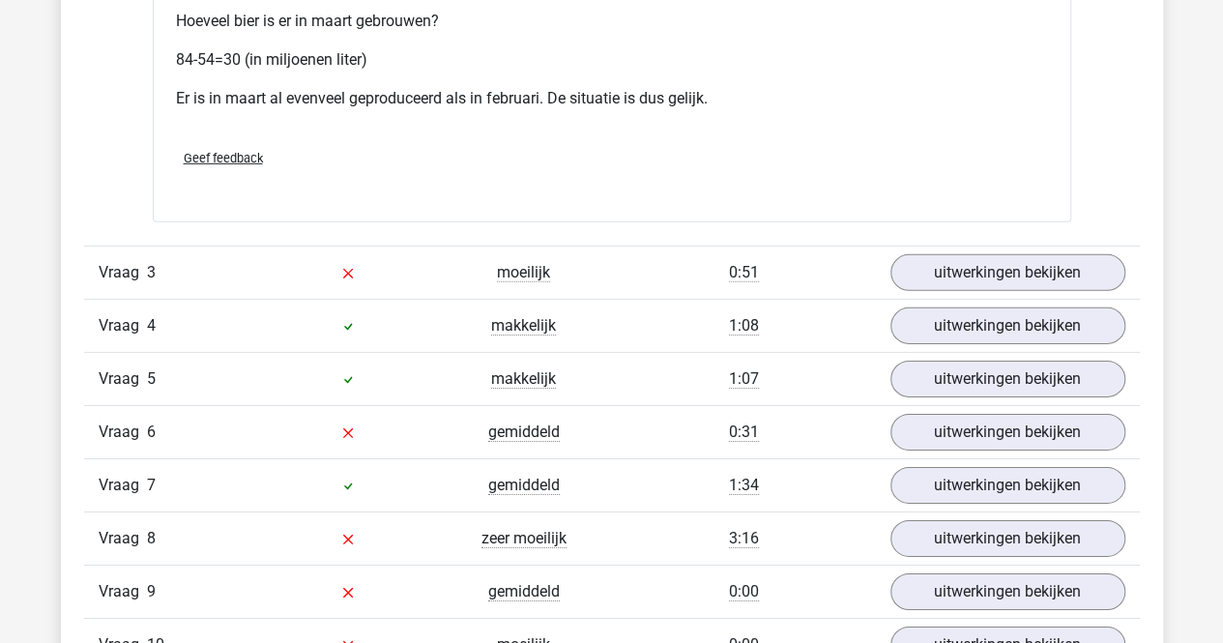
scroll to position [2898, 0]
click at [1070, 244] on div "Vraag 3 moeilijk 0:51 uitwerkingen bekijken" at bounding box center [612, 270] width 1056 height 53
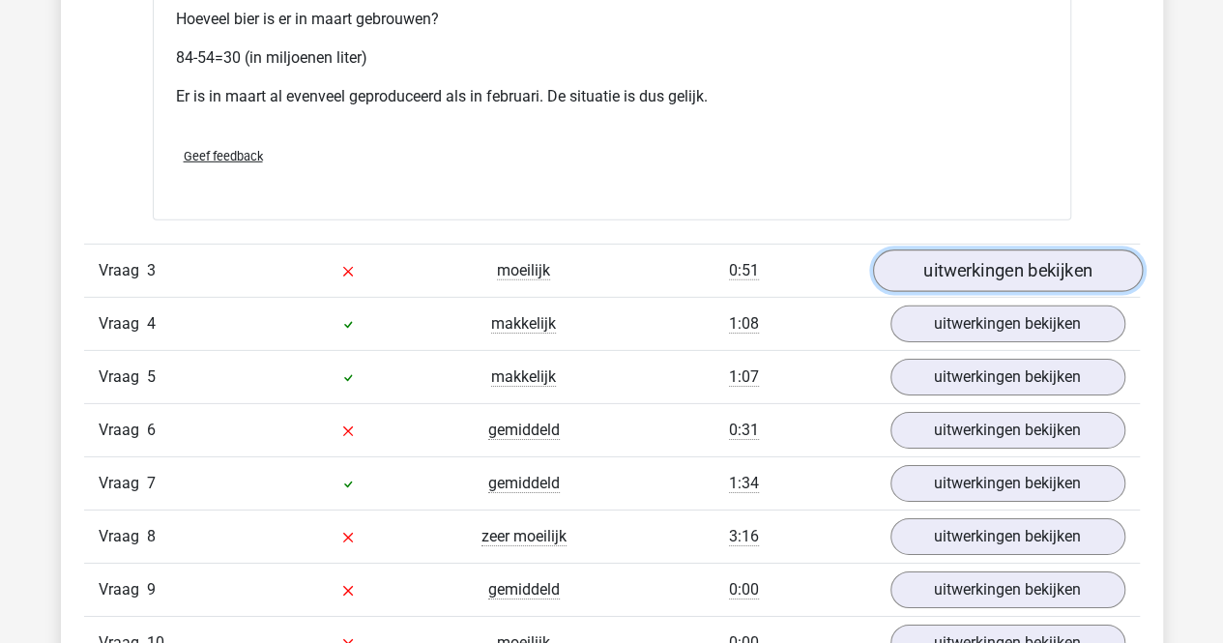
click at [1069, 249] on link "uitwerkingen bekijken" at bounding box center [1007, 270] width 270 height 43
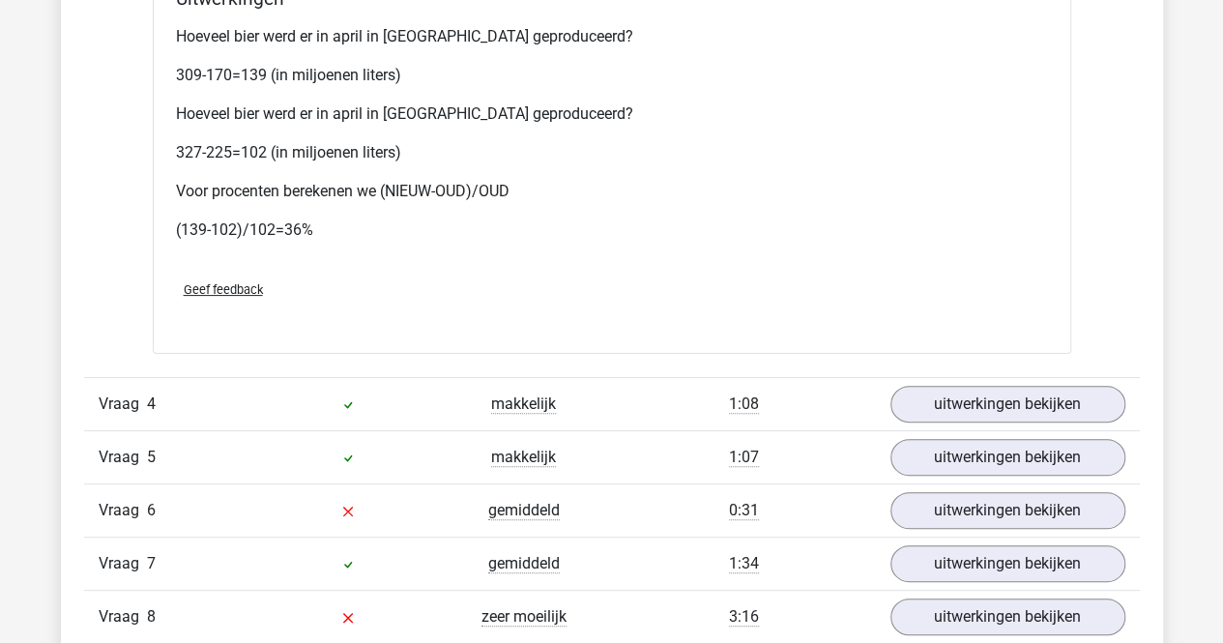
scroll to position [3745, 0]
click at [1078, 392] on link "uitwerkingen bekijken" at bounding box center [1007, 403] width 270 height 43
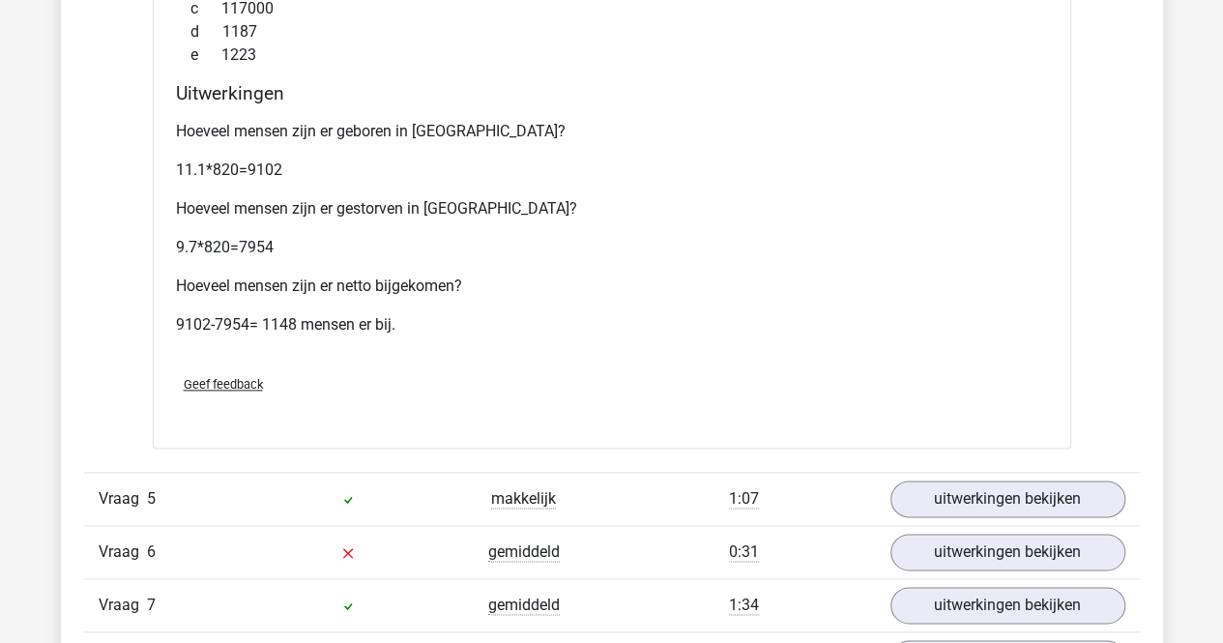
scroll to position [4597, 0]
click at [1056, 501] on link "uitwerkingen bekijken" at bounding box center [1007, 500] width 270 height 43
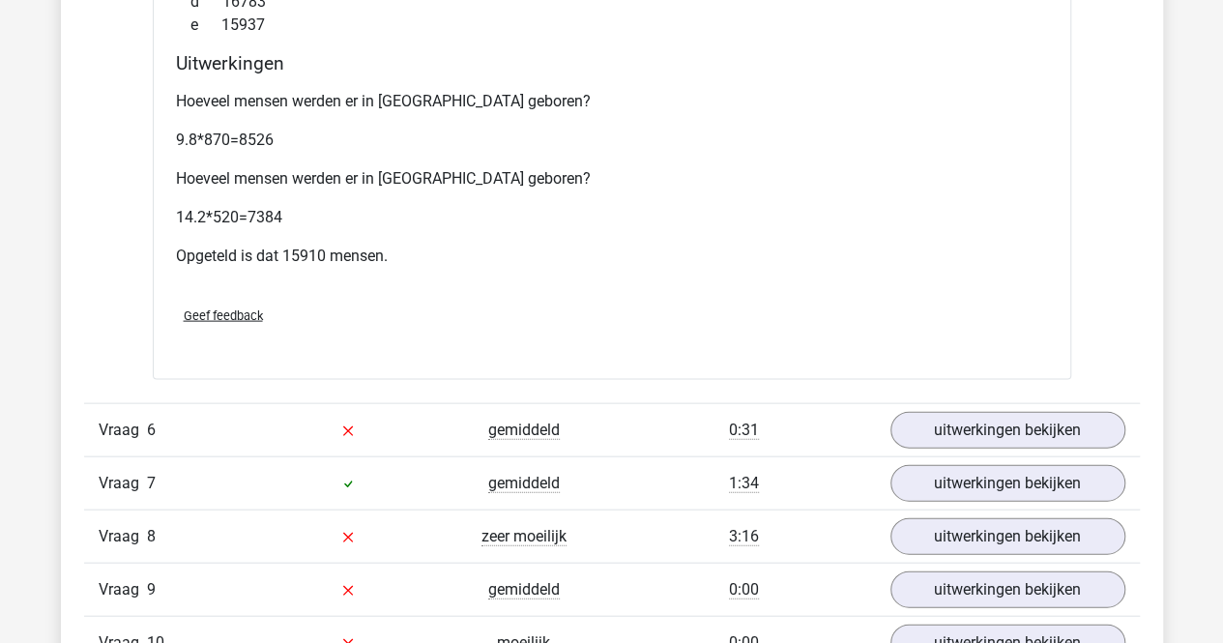
scroll to position [5577, 0]
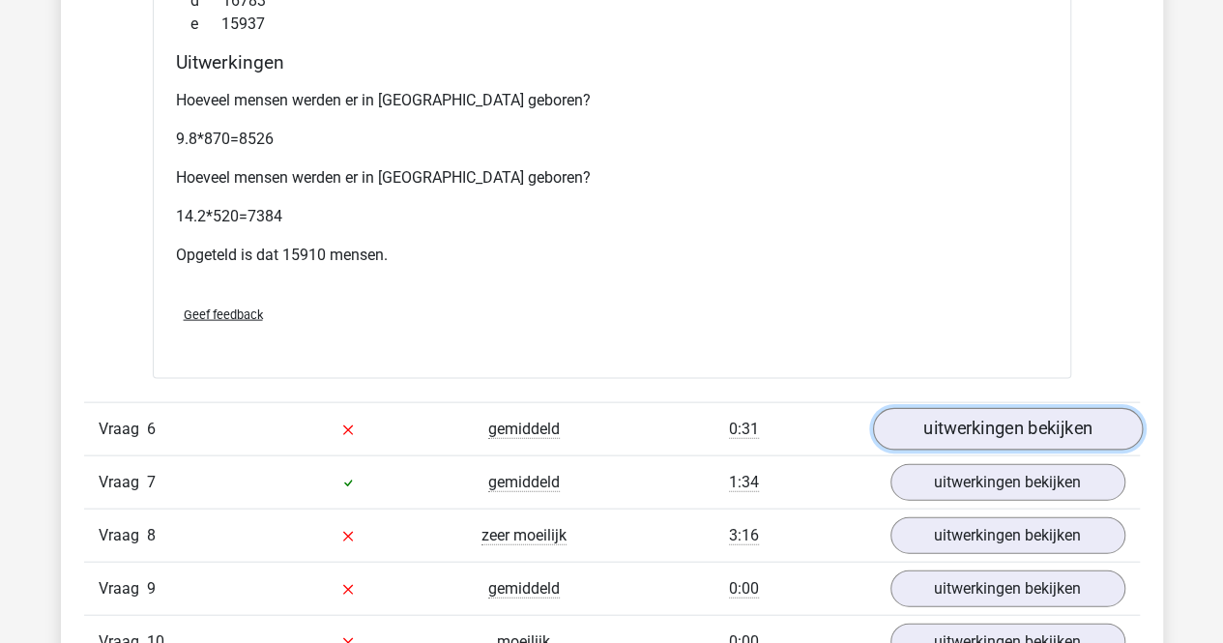
click at [1075, 408] on link "uitwerkingen bekijken" at bounding box center [1007, 429] width 270 height 43
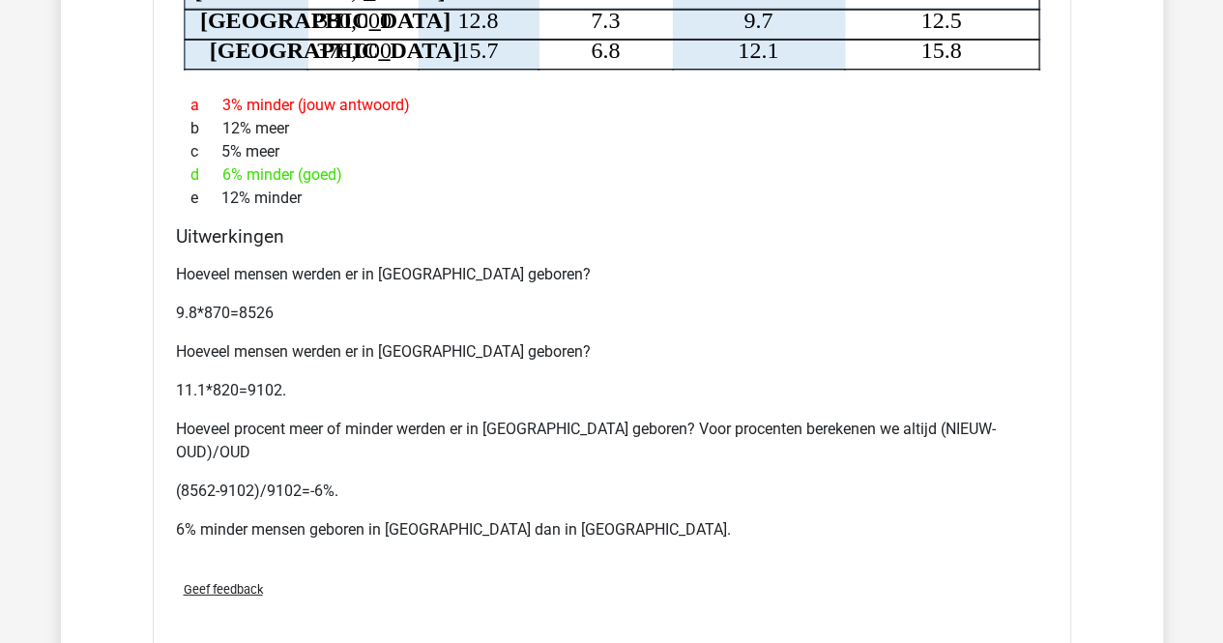
scroll to position [6593, 0]
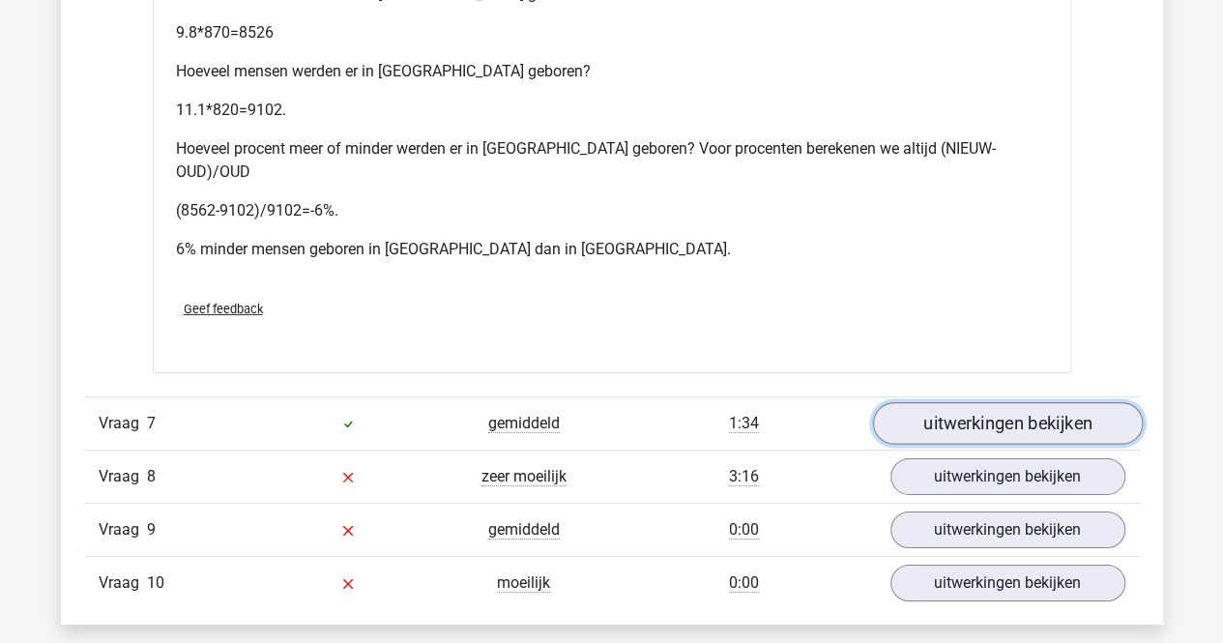
click at [1067, 402] on link "uitwerkingen bekijken" at bounding box center [1007, 423] width 270 height 43
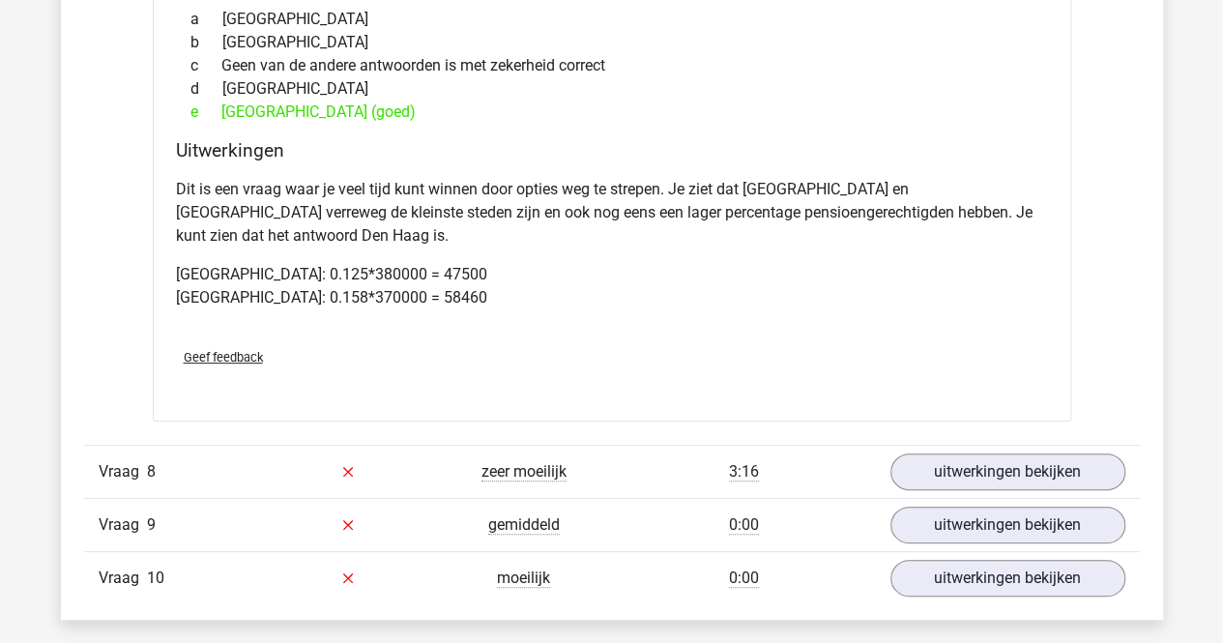
scroll to position [7386, 0]
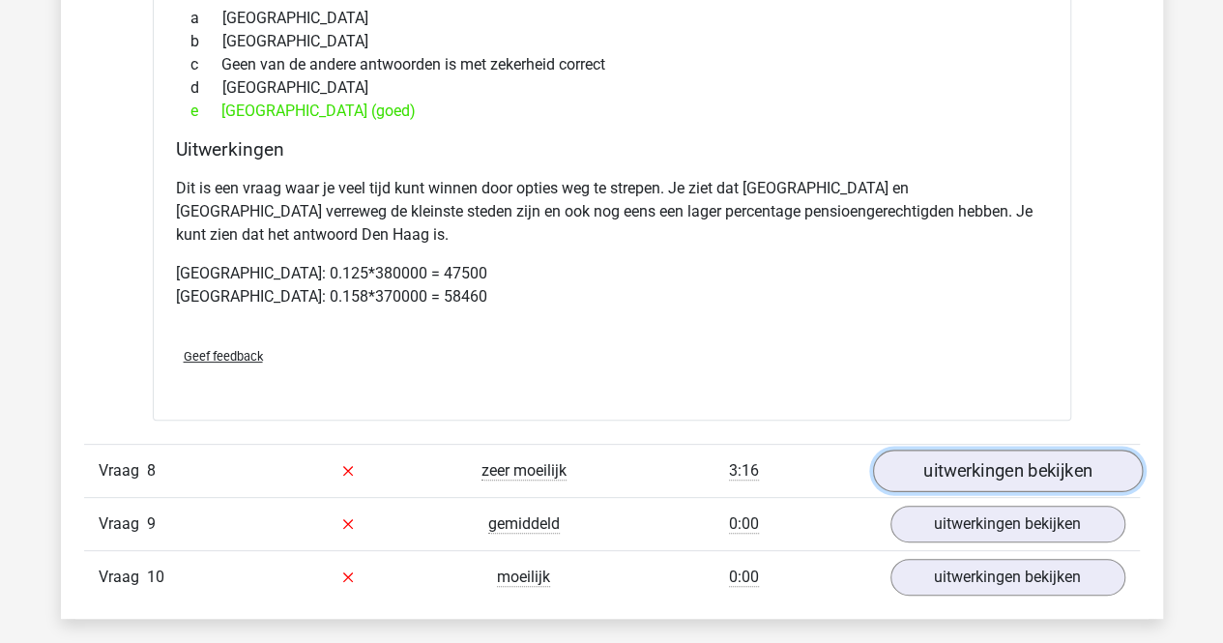
click at [1056, 450] on link "uitwerkingen bekijken" at bounding box center [1007, 471] width 270 height 43
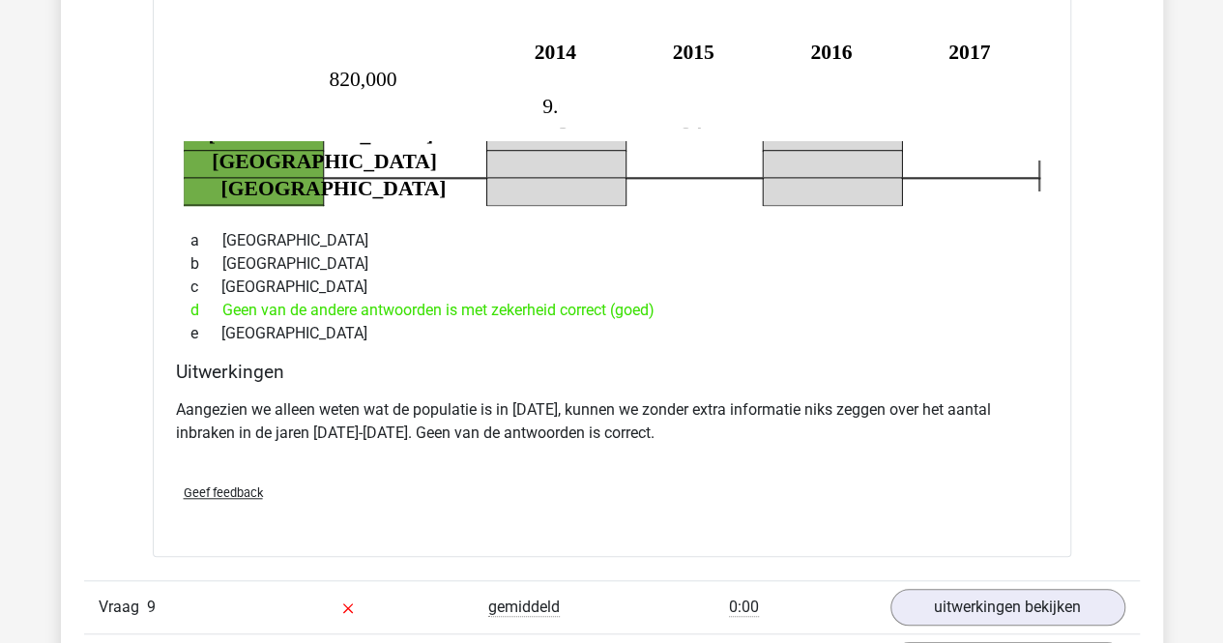
scroll to position [7937, 0]
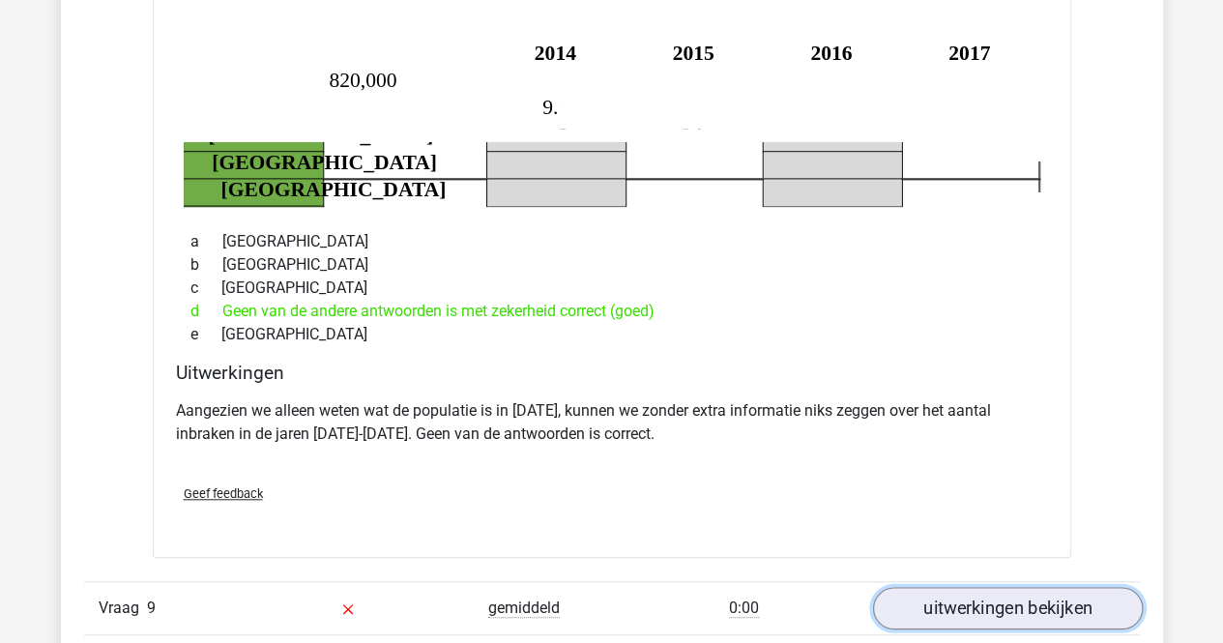
click at [1015, 587] on link "uitwerkingen bekijken" at bounding box center [1007, 608] width 270 height 43
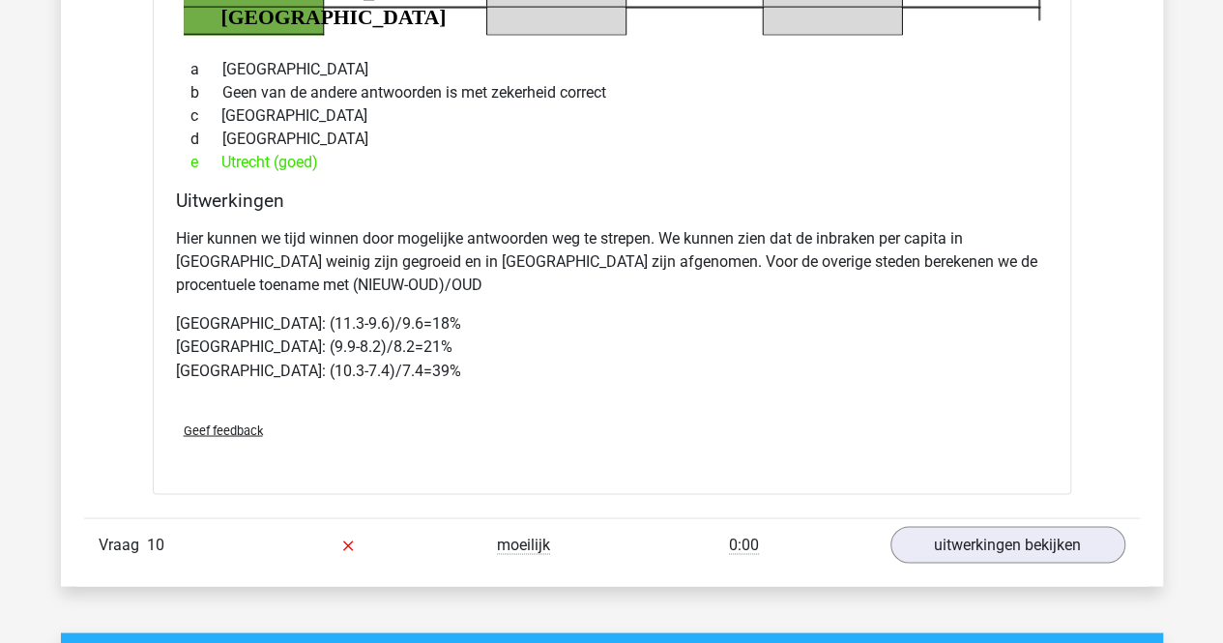
scroll to position [8875, 0]
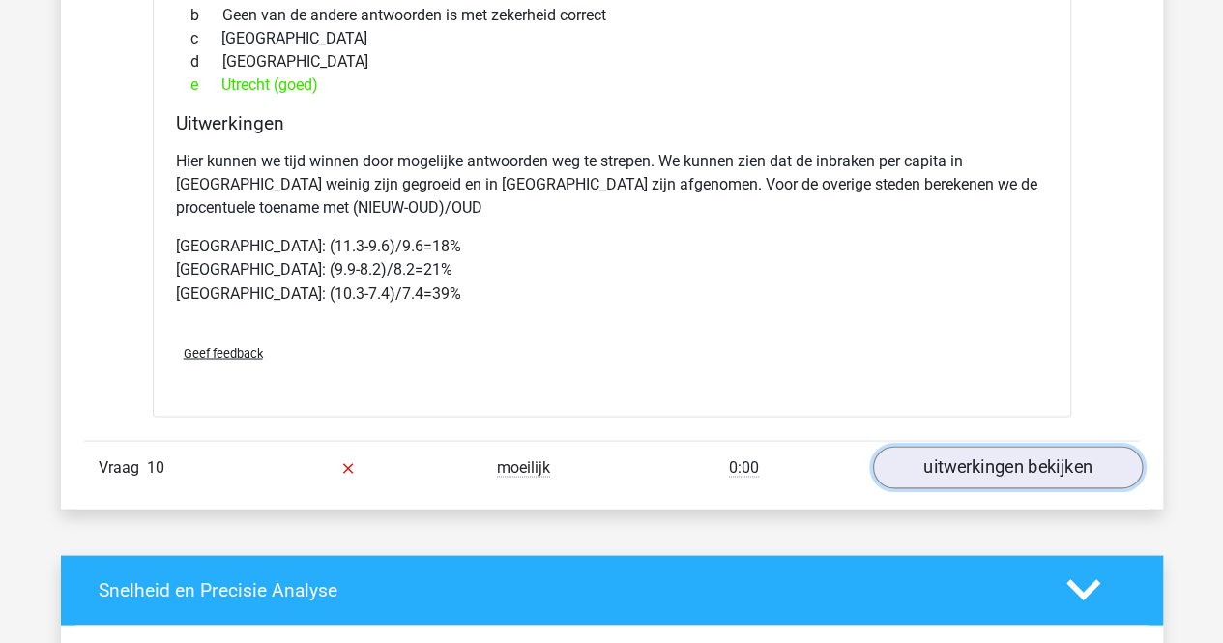
click at [1057, 446] on link "uitwerkingen bekijken" at bounding box center [1007, 467] width 270 height 43
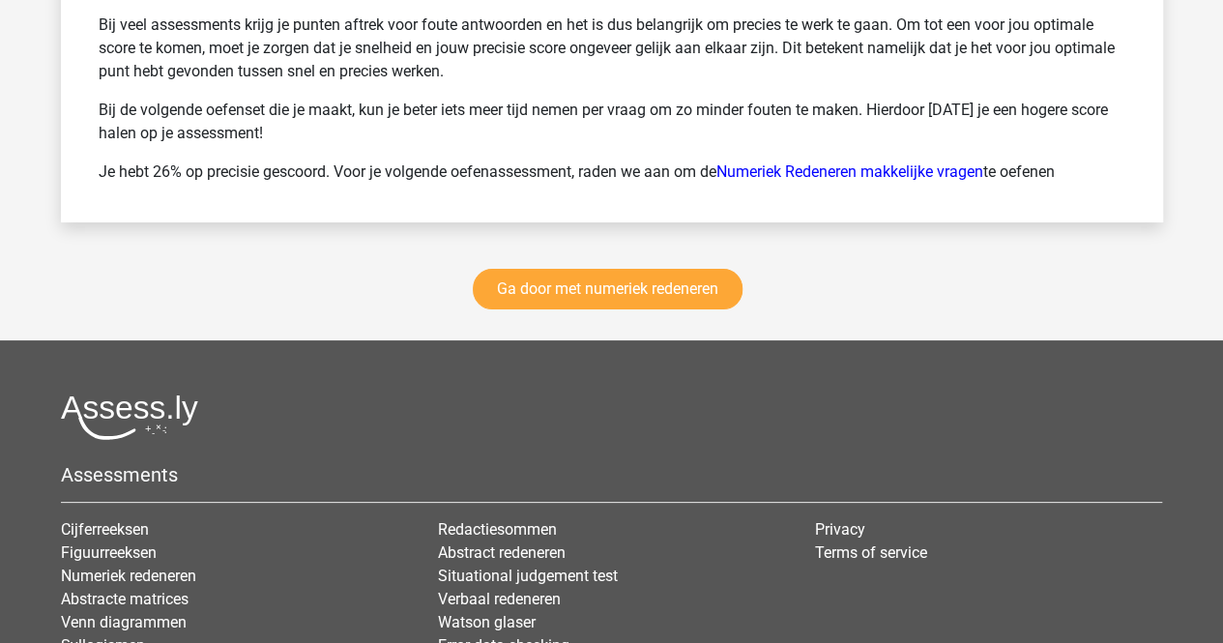
scroll to position [11097, 0]
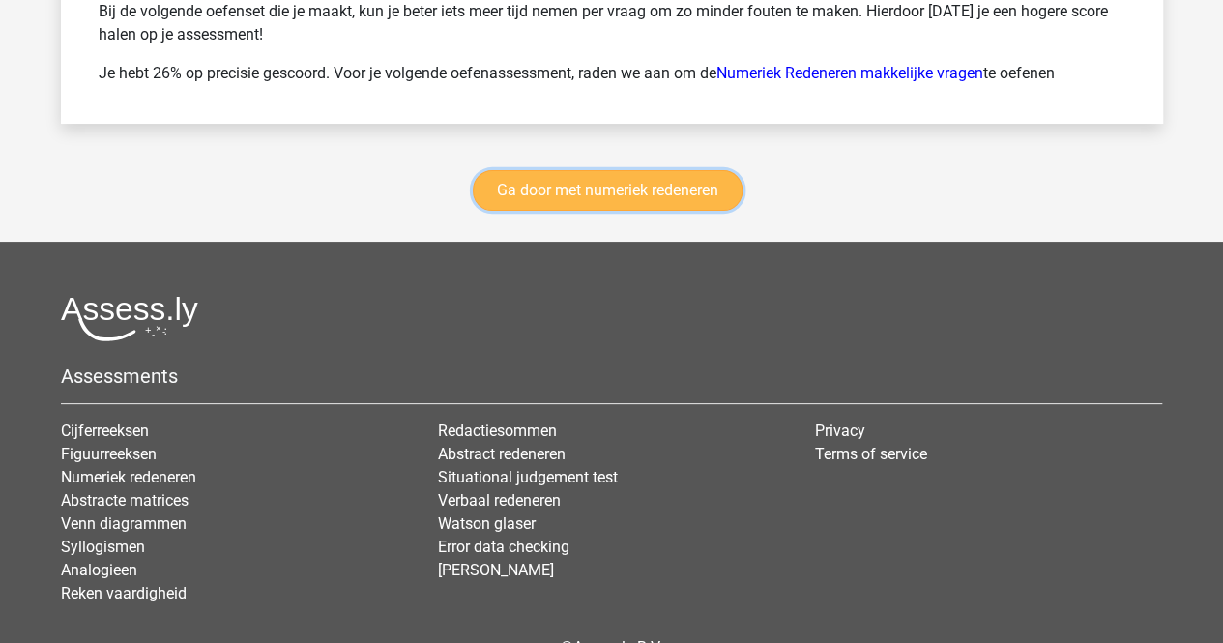
click at [587, 170] on link "Ga door met numeriek redeneren" at bounding box center [608, 190] width 270 height 41
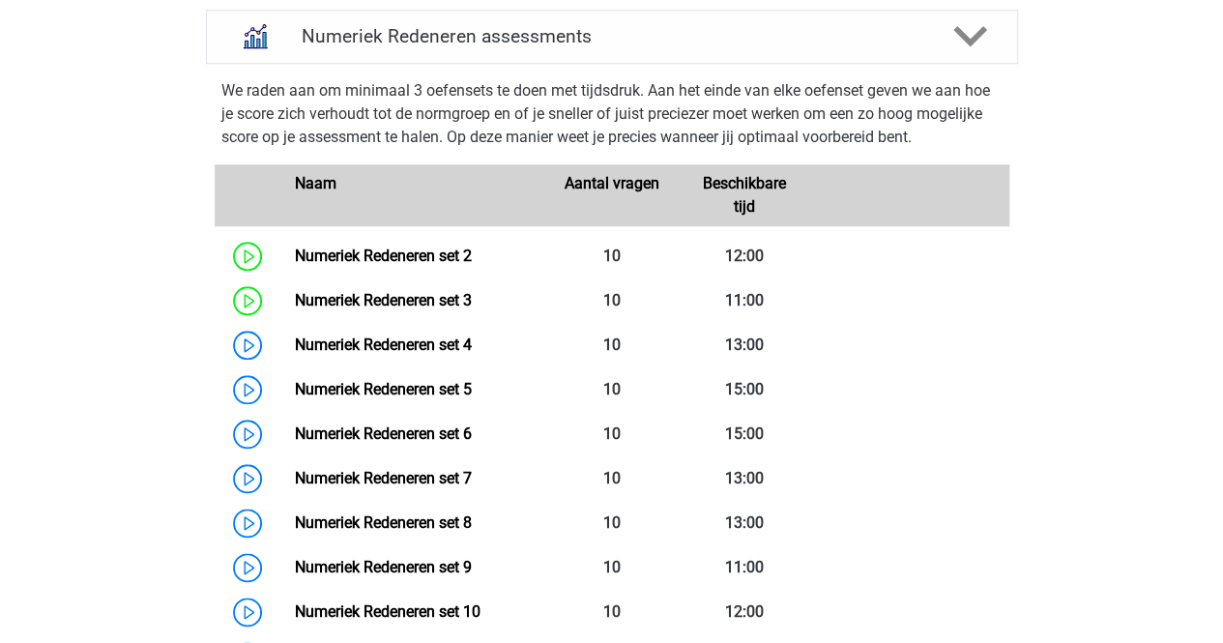
click at [587, 73] on div "We raden aan om minimaal 3 oefensets te doen met tijdsdruk. Aan het einde van e…" at bounding box center [612, 442] width 828 height 741
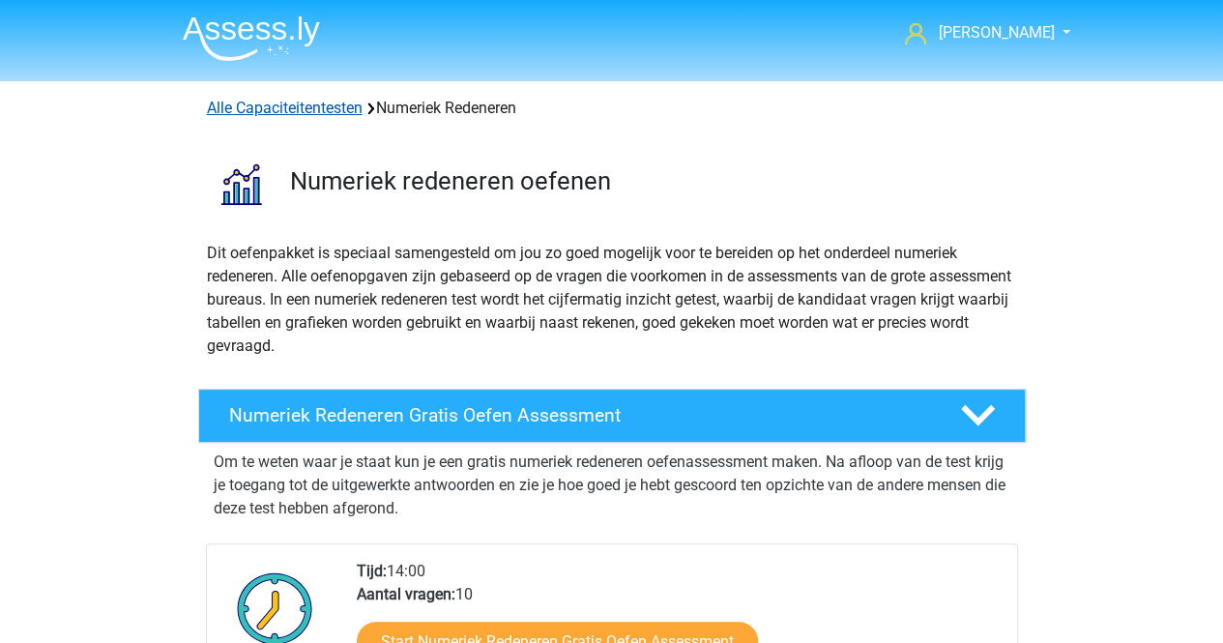
click at [290, 111] on link "Alle Capaciteitentesten" at bounding box center [285, 108] width 156 height 18
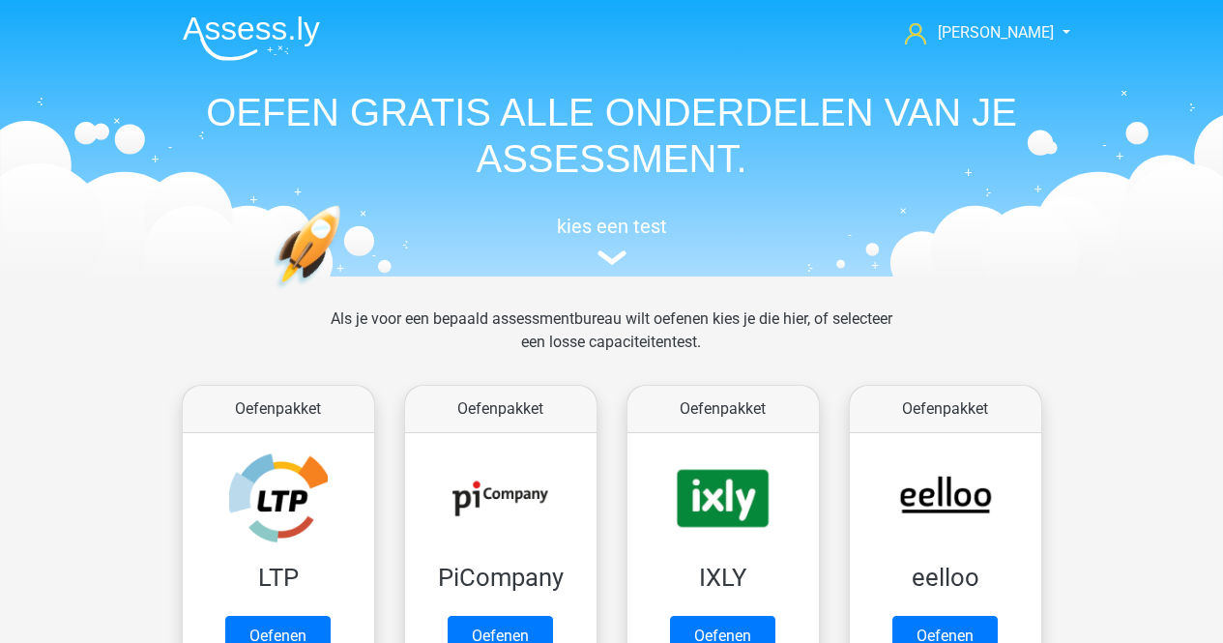
scroll to position [820, 0]
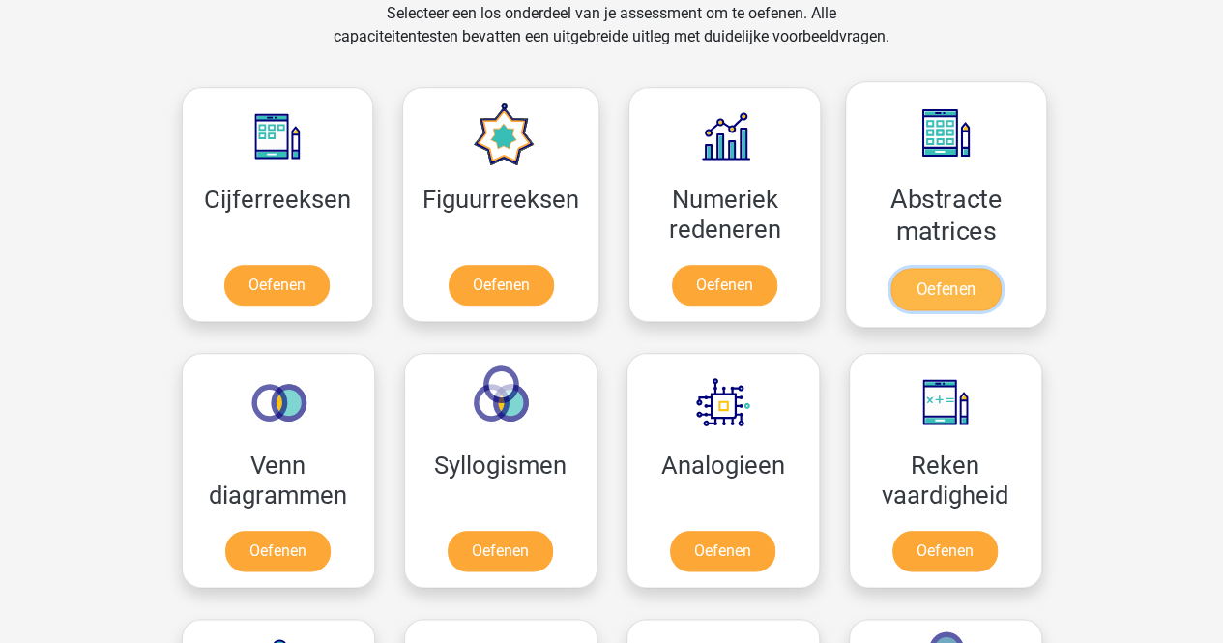
click at [904, 289] on link "Oefenen" at bounding box center [945, 289] width 110 height 43
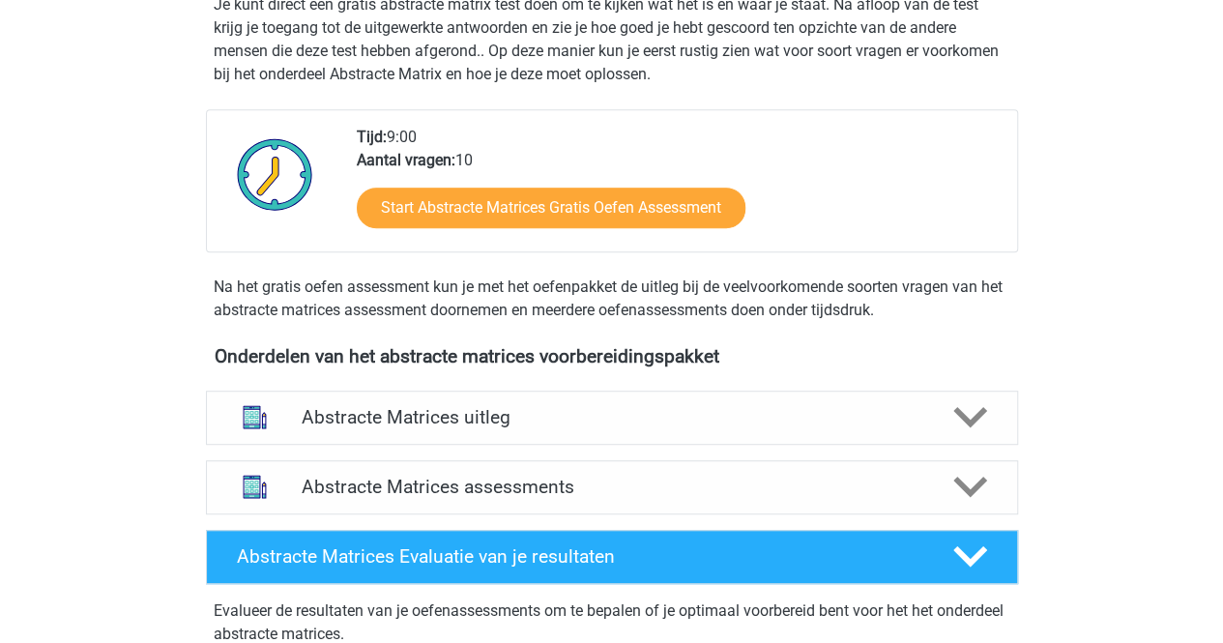
scroll to position [412, 0]
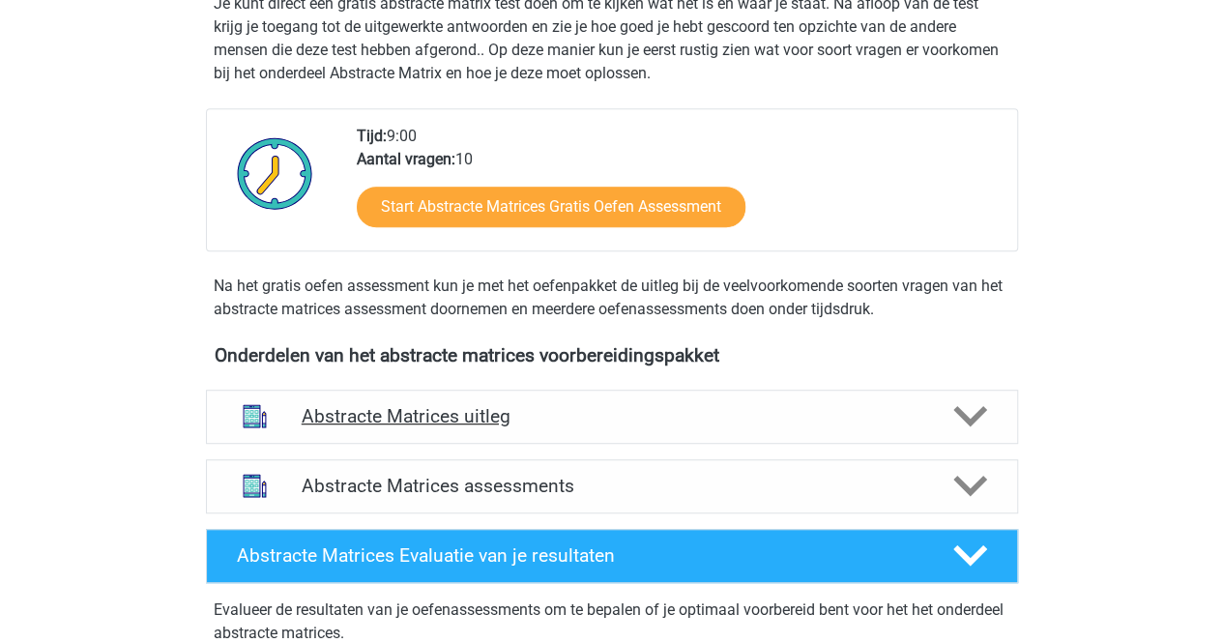
click at [738, 398] on div "Abstracte Matrices uitleg" at bounding box center [612, 417] width 812 height 54
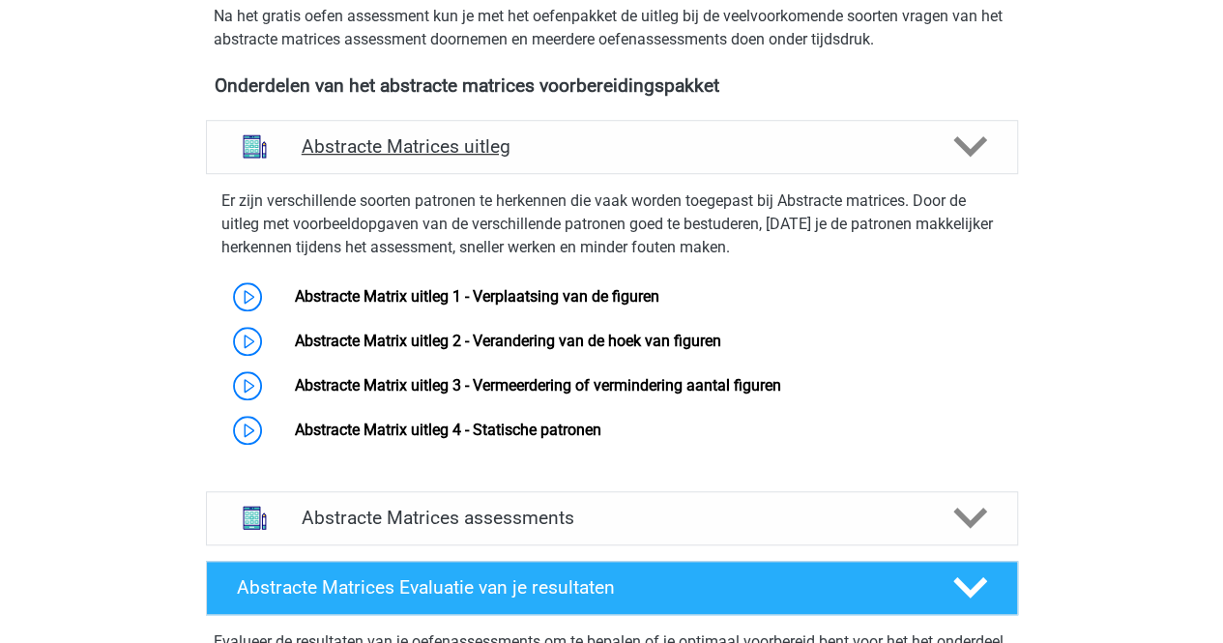
scroll to position [683, 0]
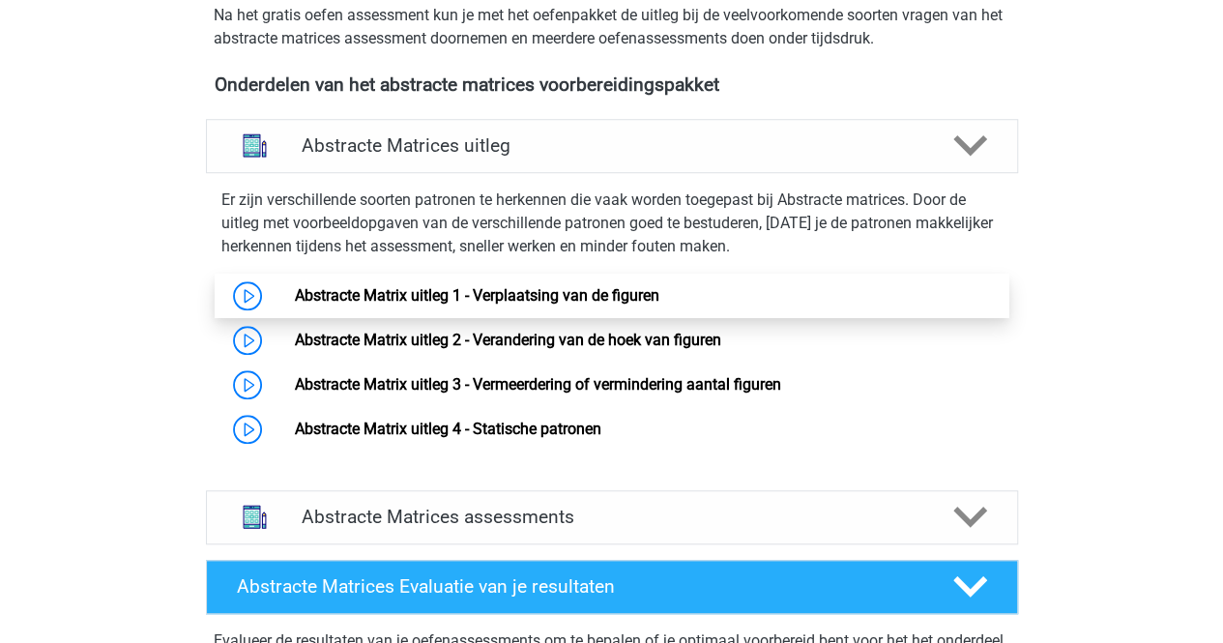
click at [295, 305] on link "Abstracte Matrix uitleg 1 - Verplaatsing van de figuren" at bounding box center [477, 295] width 364 height 18
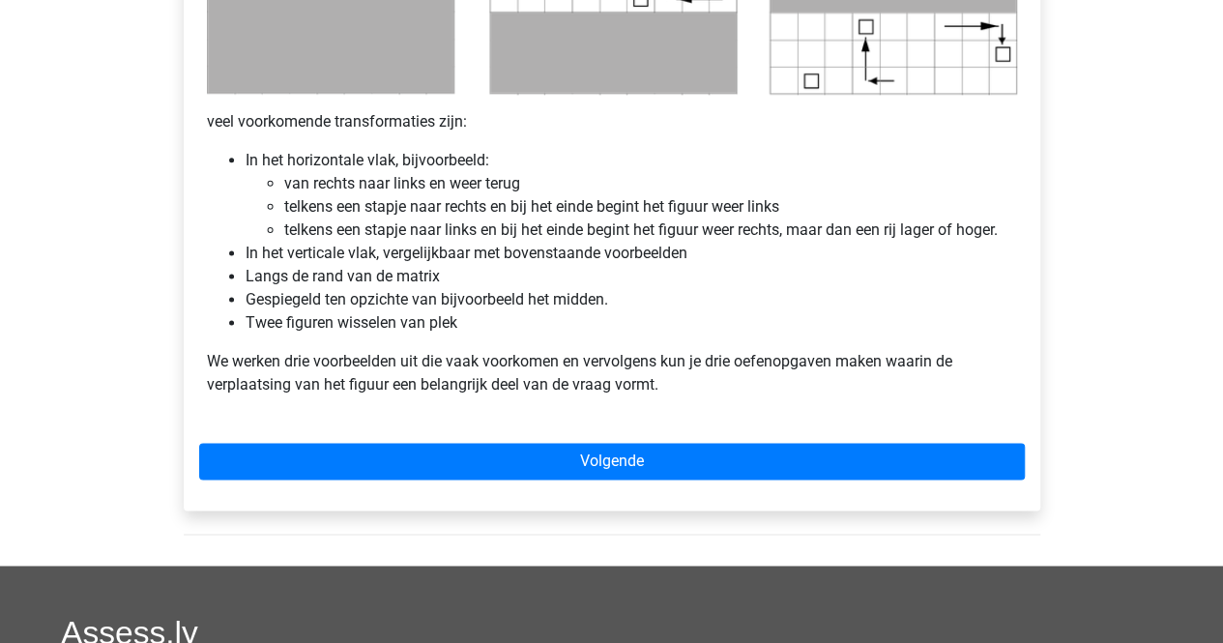
scroll to position [1161, 0]
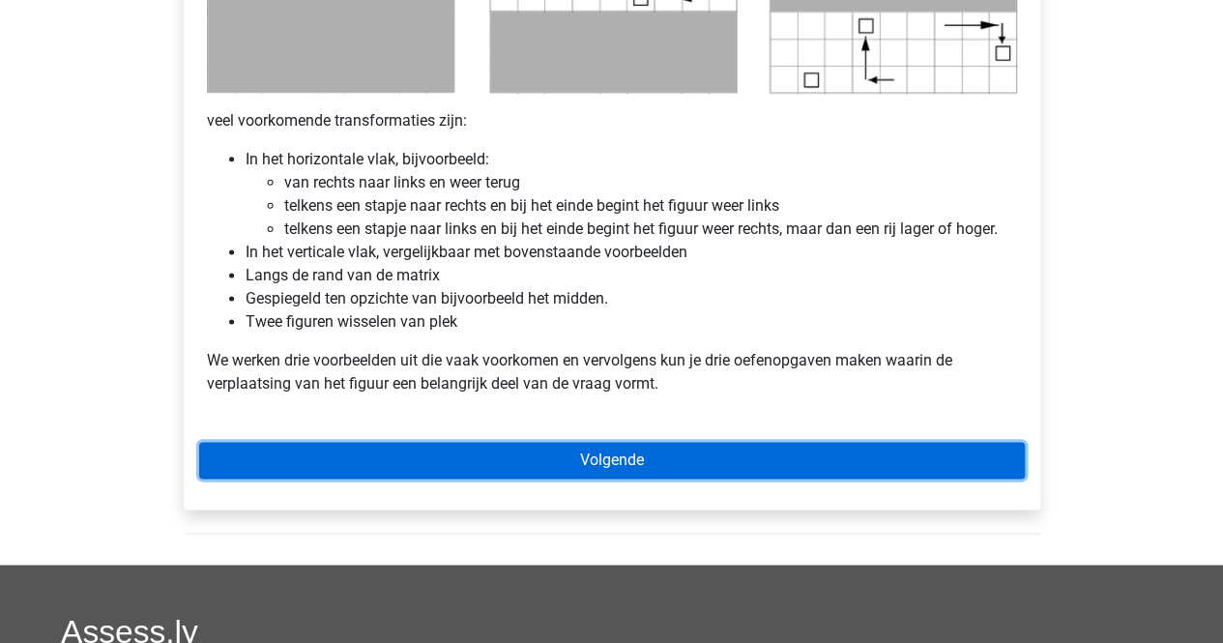
click at [510, 459] on link "Volgende" at bounding box center [612, 460] width 826 height 37
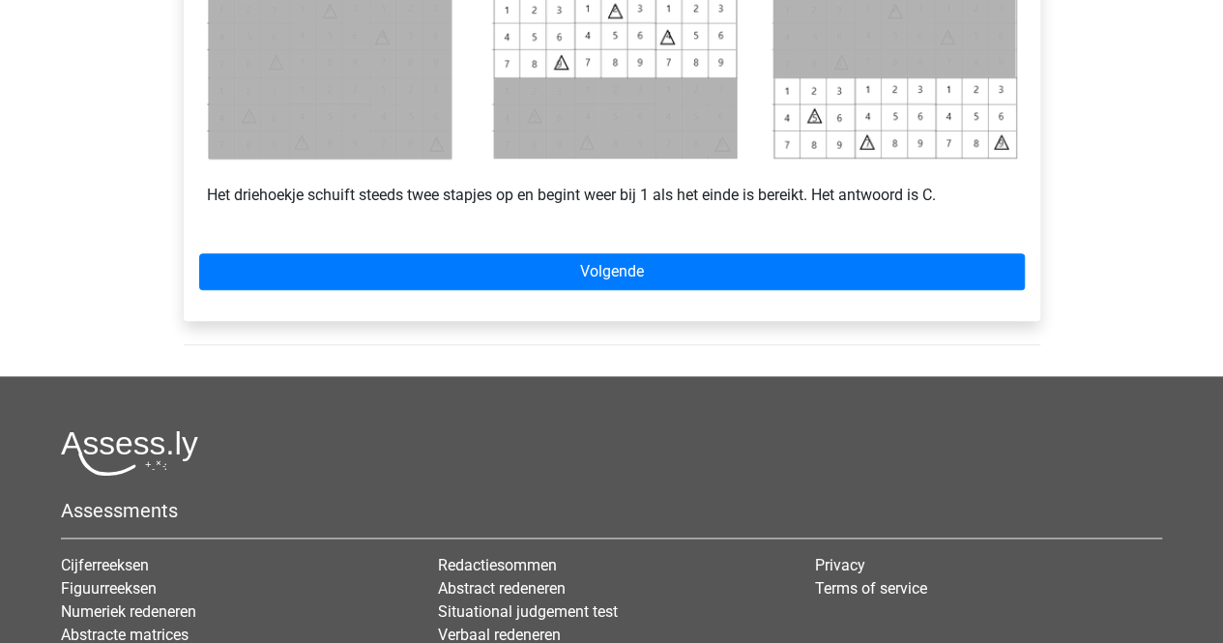
scroll to position [1029, 0]
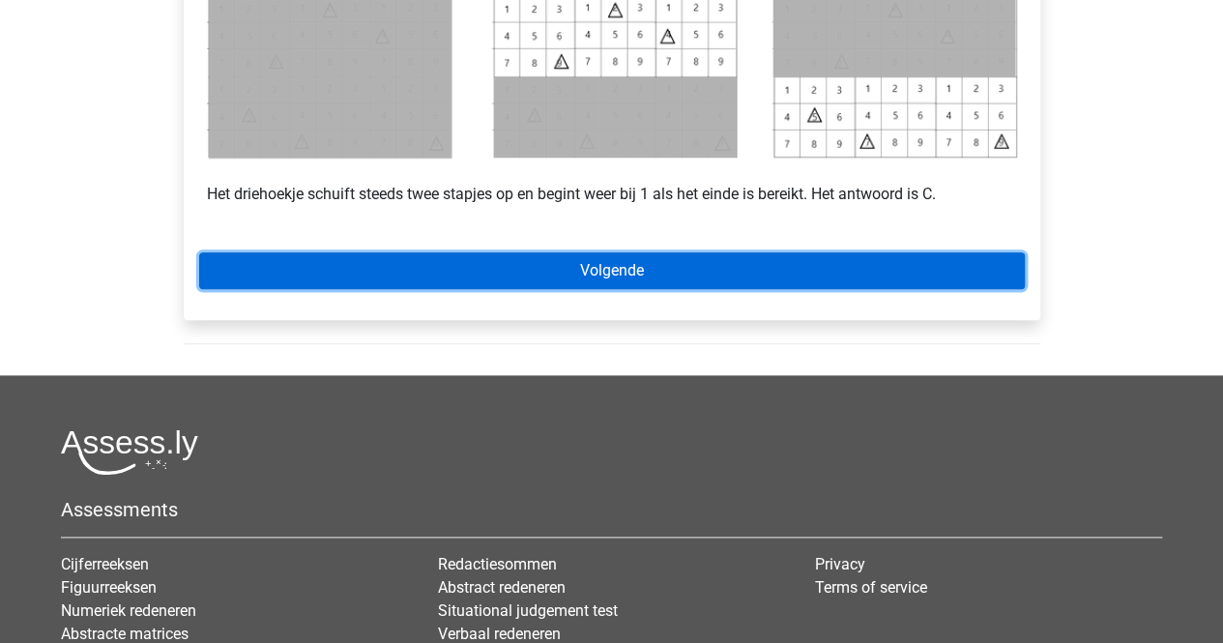
click at [634, 281] on link "Volgende" at bounding box center [612, 270] width 826 height 37
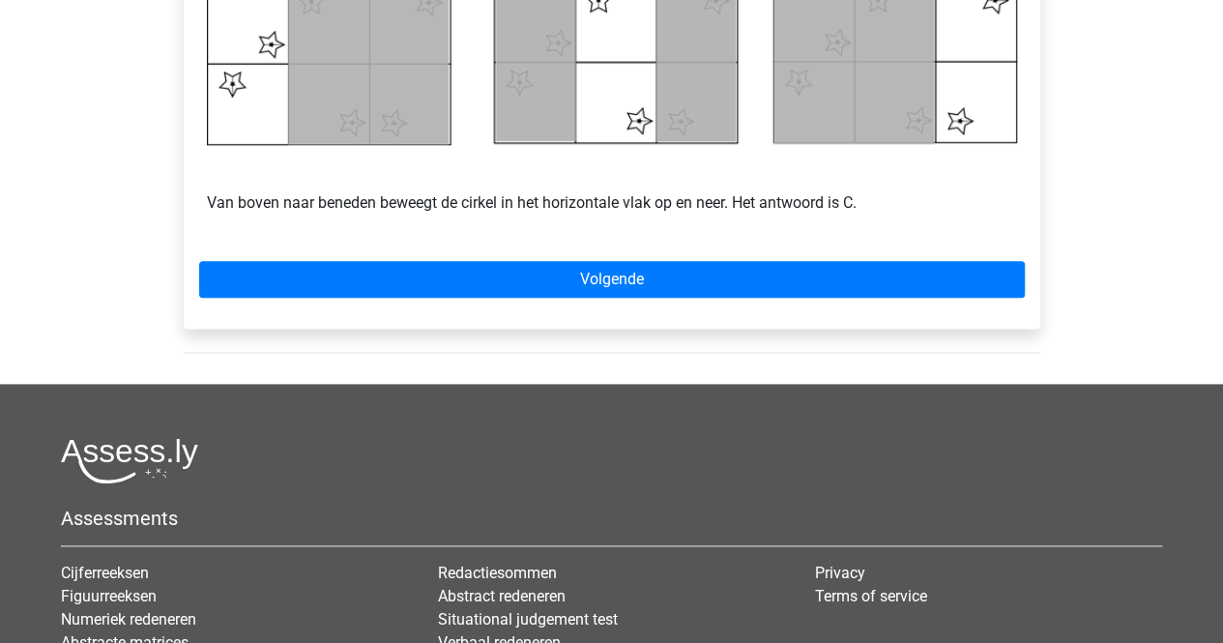
scroll to position [1057, 0]
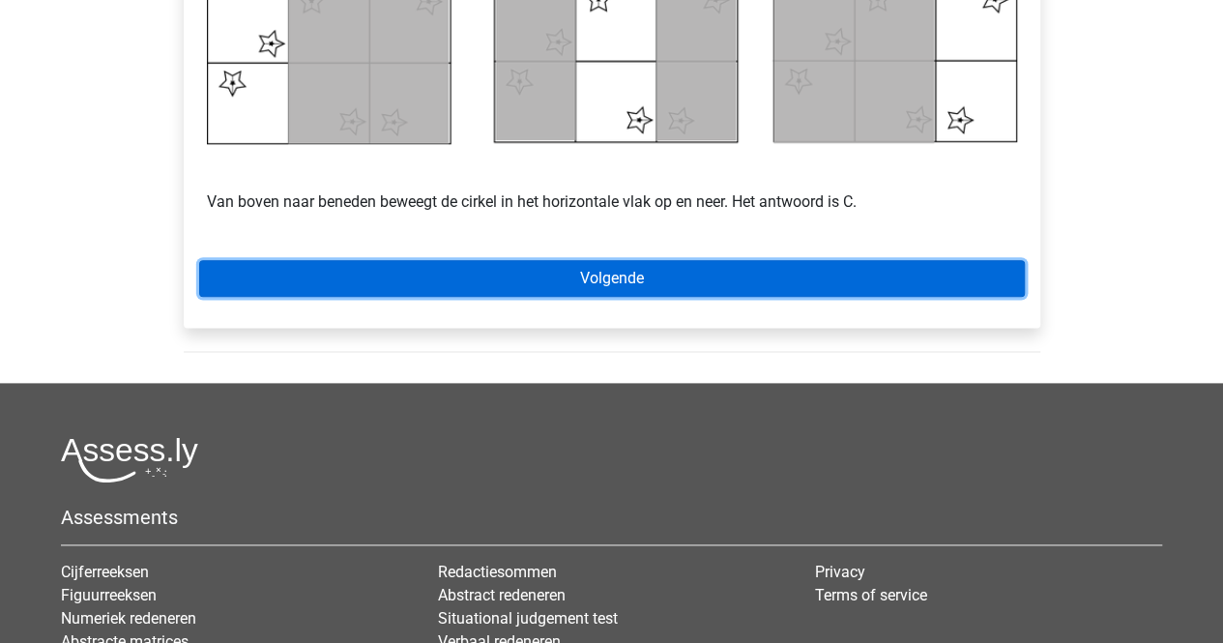
click at [695, 285] on link "Volgende" at bounding box center [612, 278] width 826 height 37
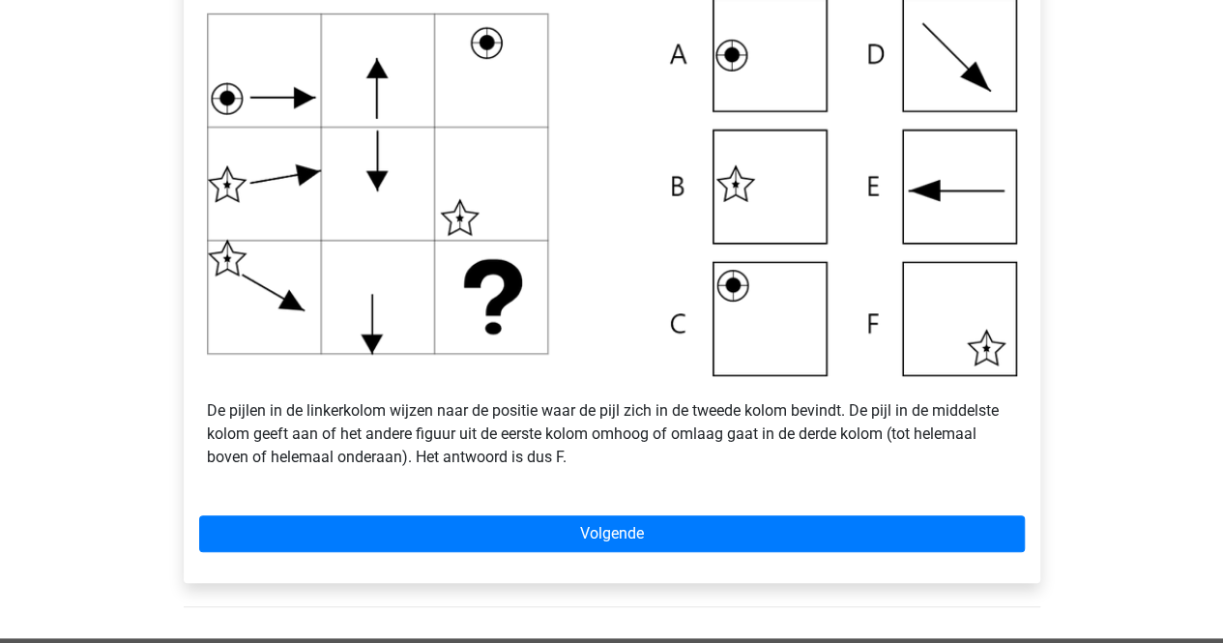
scroll to position [700, 0]
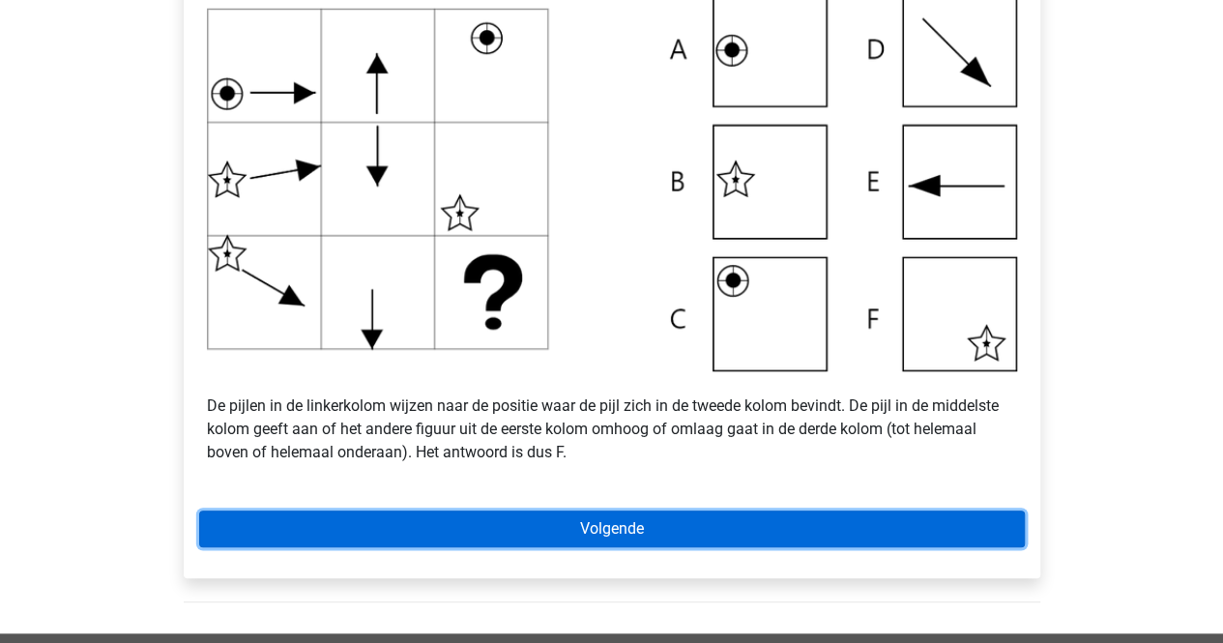
click at [561, 516] on link "Volgende" at bounding box center [612, 528] width 826 height 37
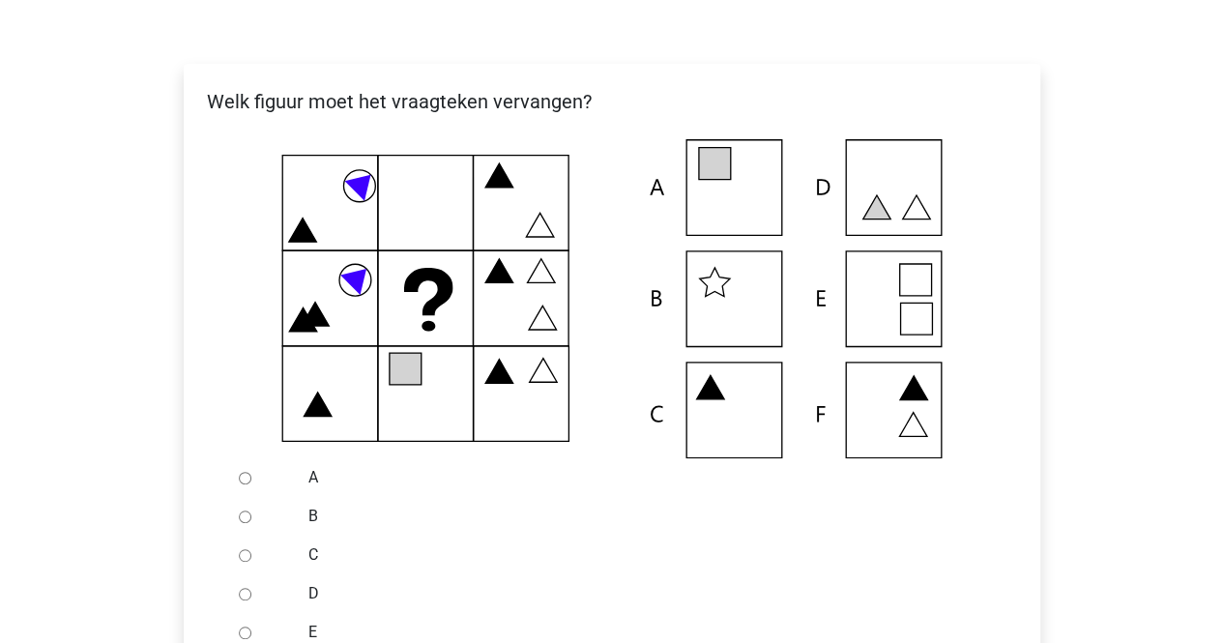
scroll to position [319, 0]
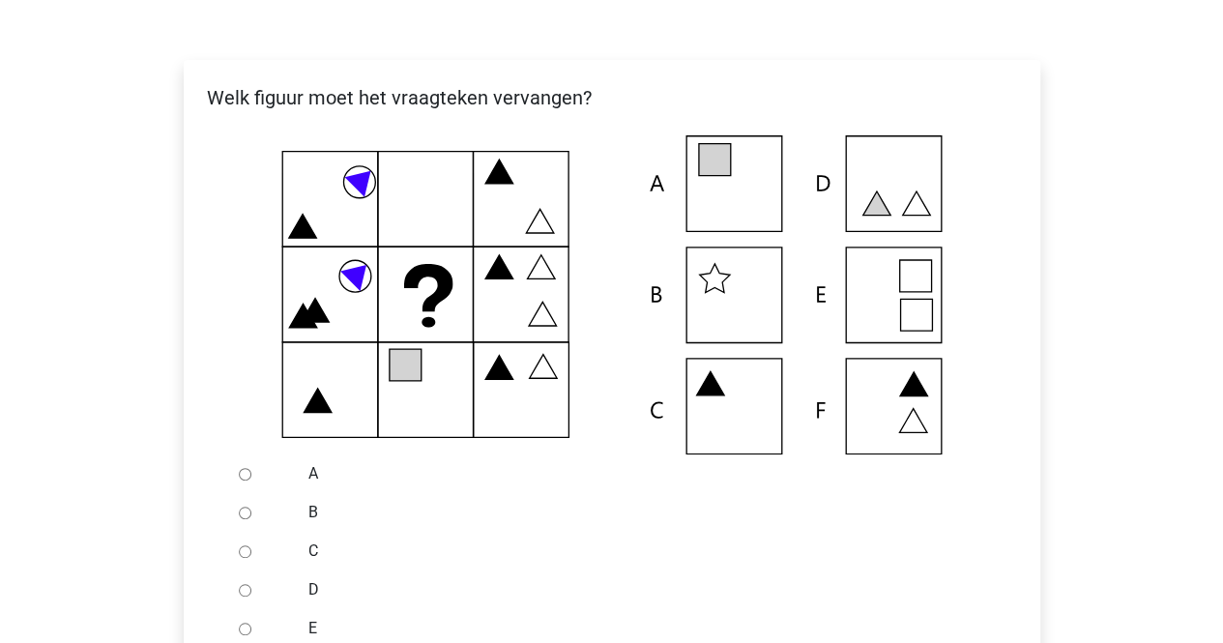
click at [734, 195] on icon at bounding box center [612, 294] width 795 height 319
click at [246, 480] on input "A" at bounding box center [245, 474] width 13 height 13
radio input "true"
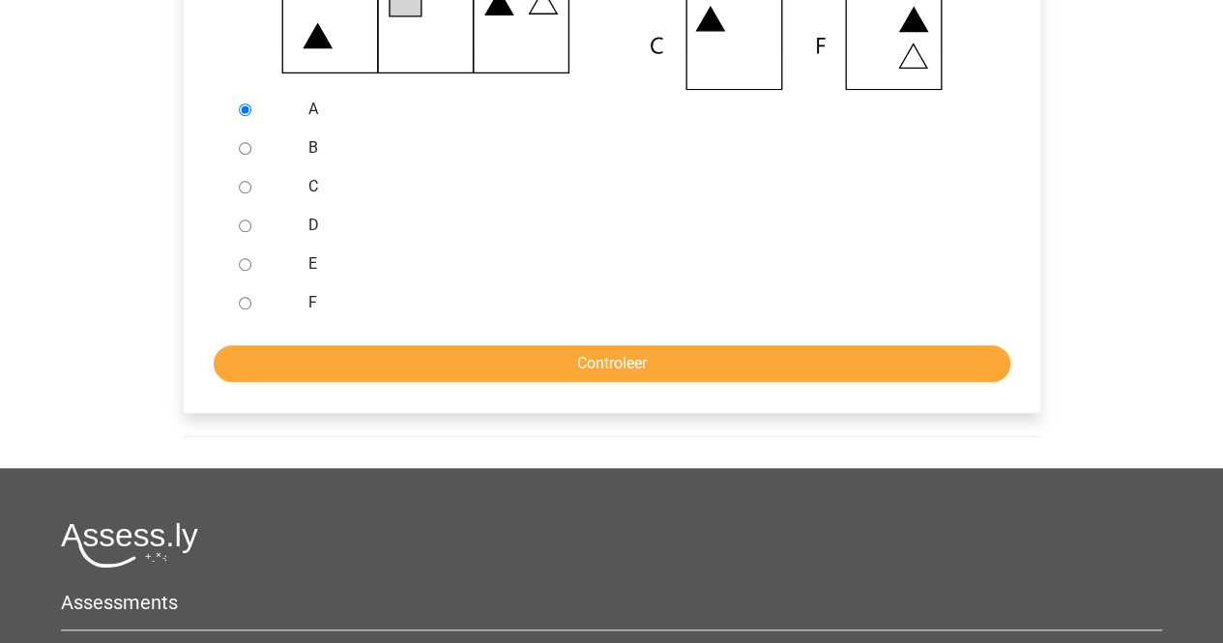
scroll to position [706, 0]
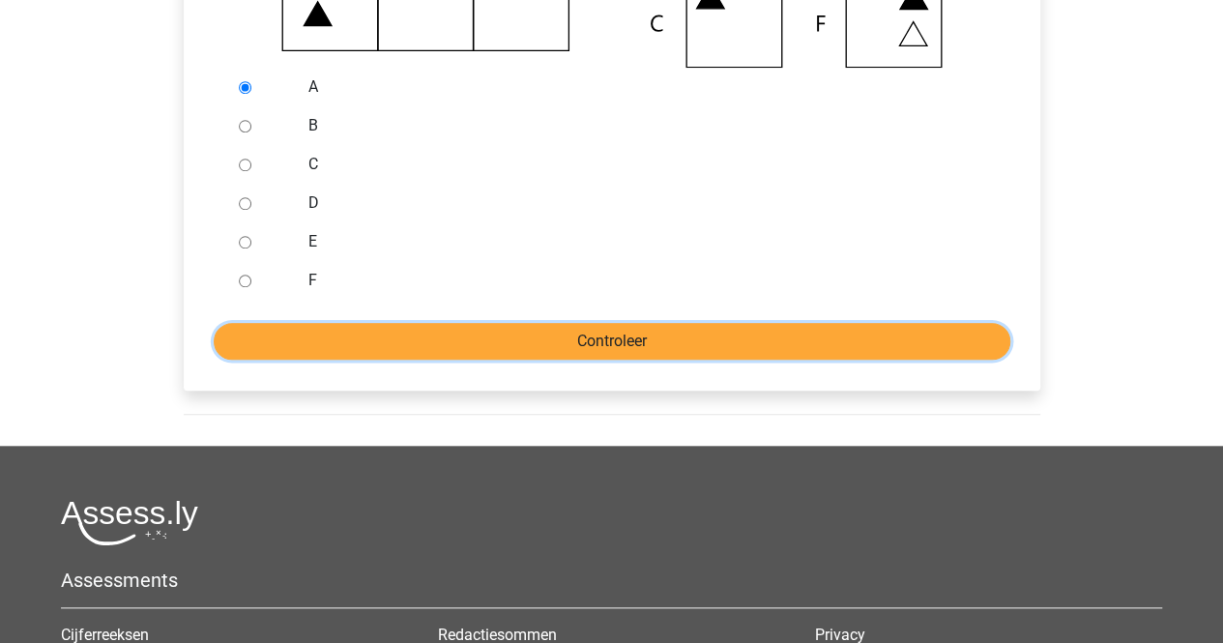
click at [342, 349] on input "Controleer" at bounding box center [612, 341] width 797 height 37
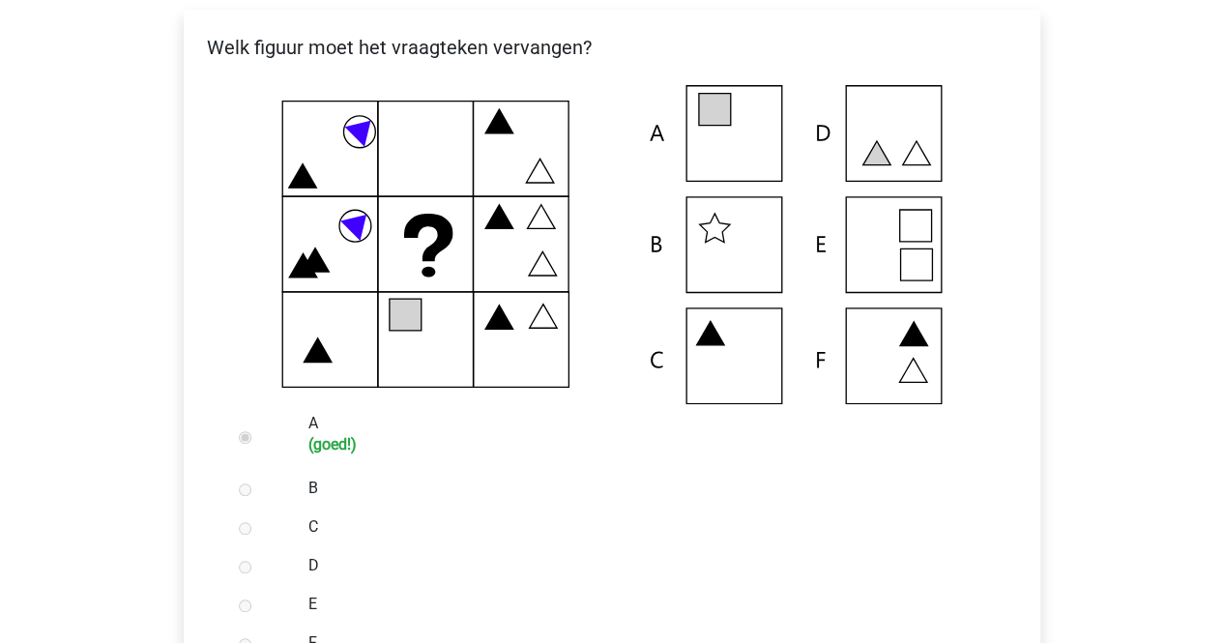
scroll to position [704, 0]
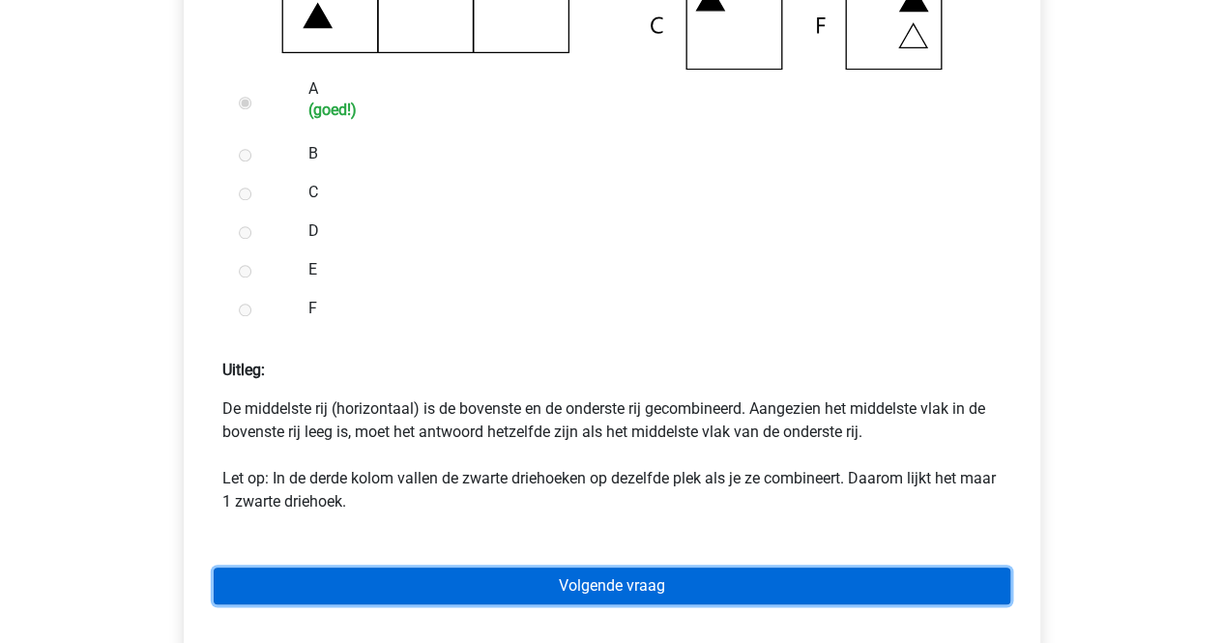
click at [417, 587] on link "Volgende vraag" at bounding box center [612, 585] width 797 height 37
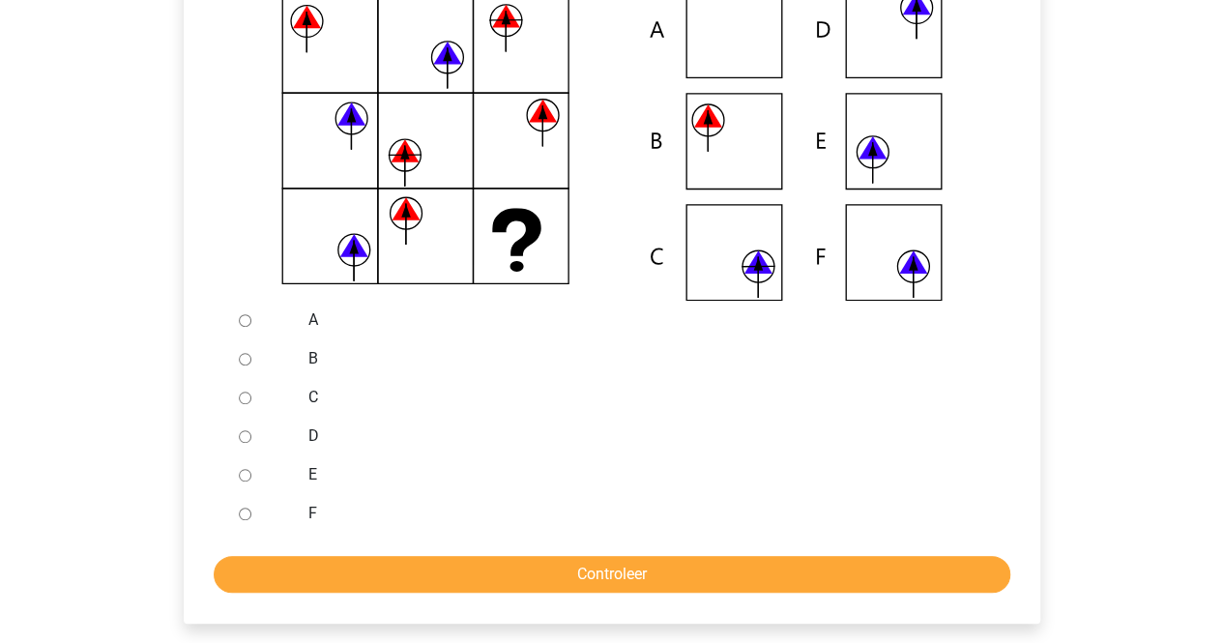
scroll to position [474, 0]
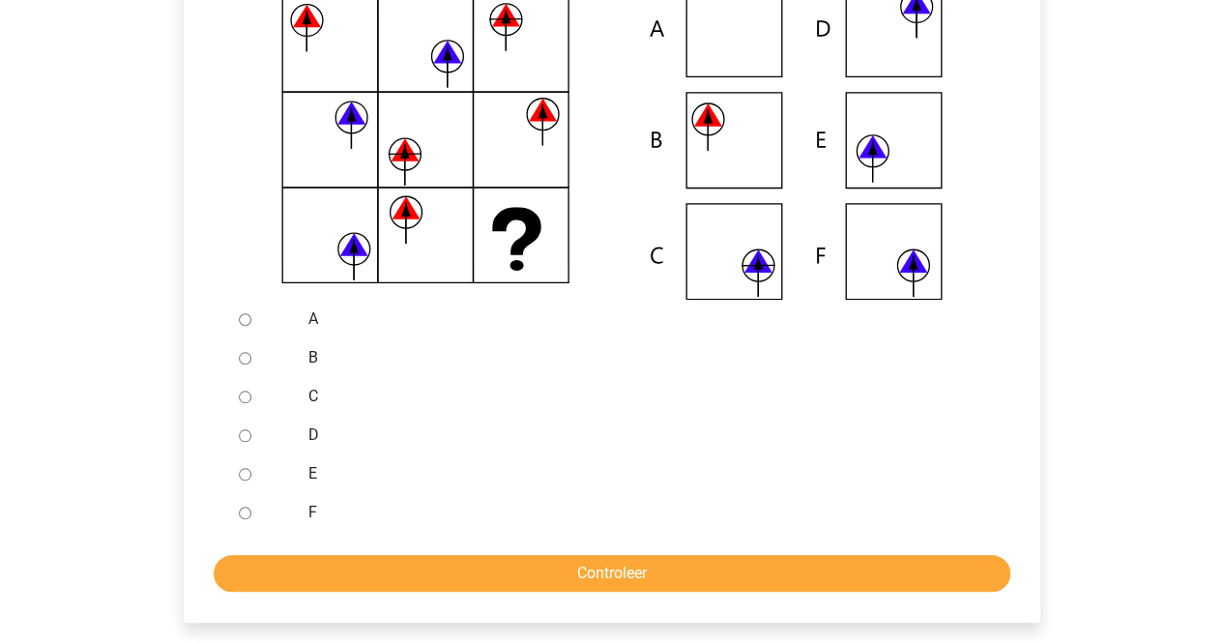
click at [244, 474] on input "E" at bounding box center [245, 474] width 13 height 13
radio input "true"
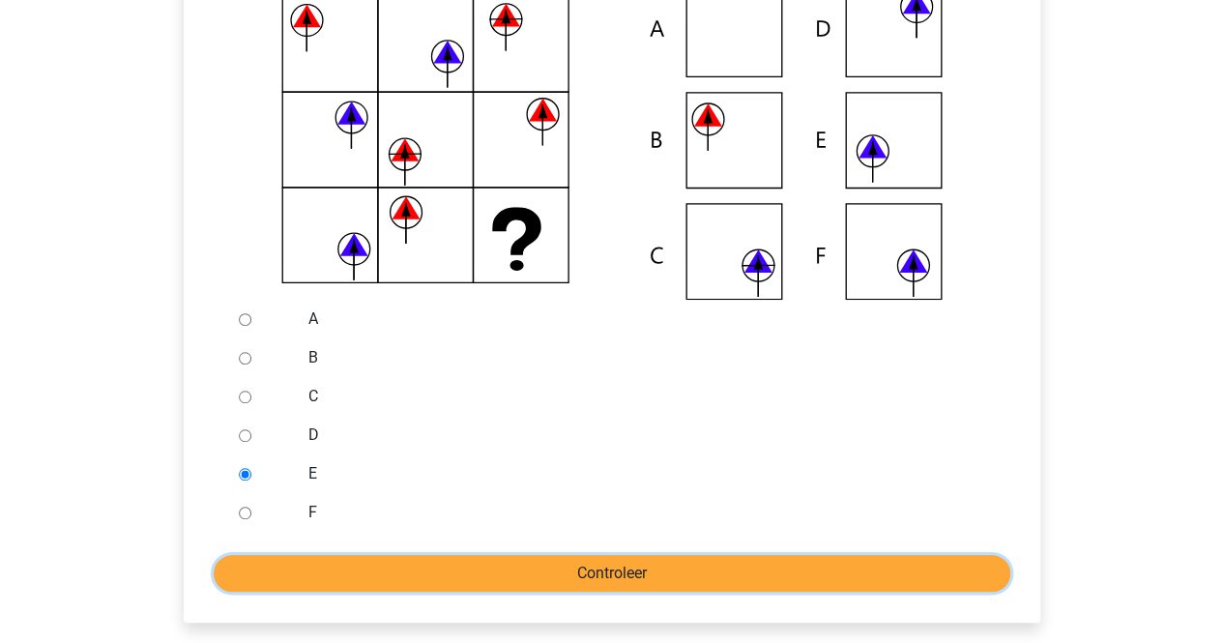
click at [305, 570] on input "Controleer" at bounding box center [612, 573] width 797 height 37
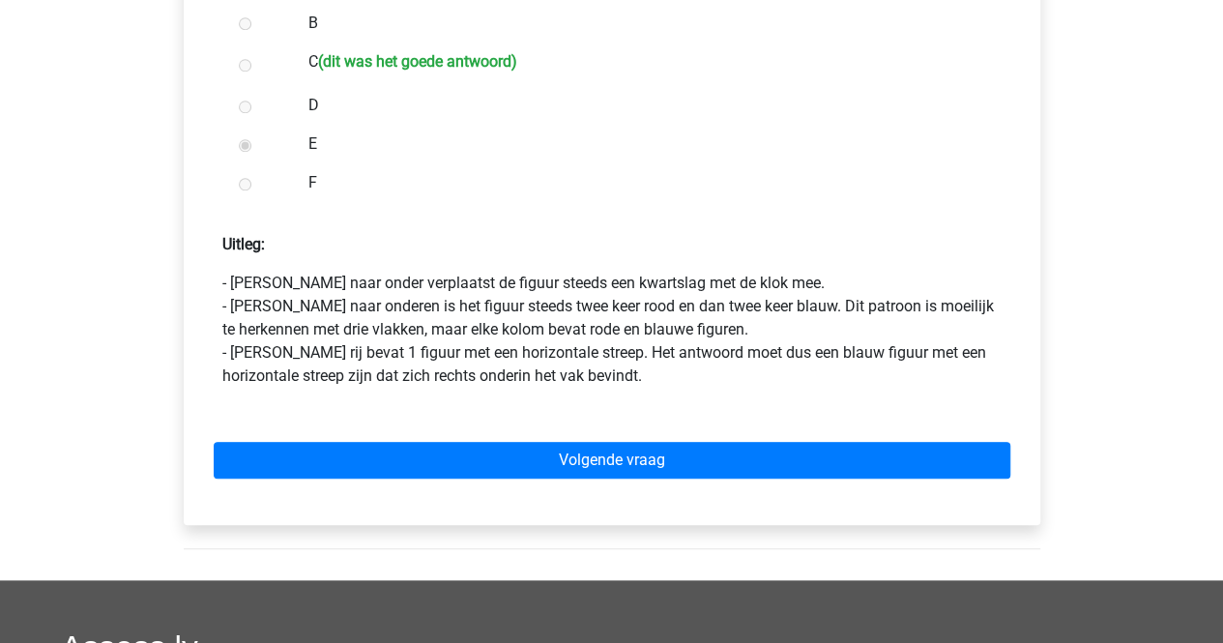
scroll to position [830, 0]
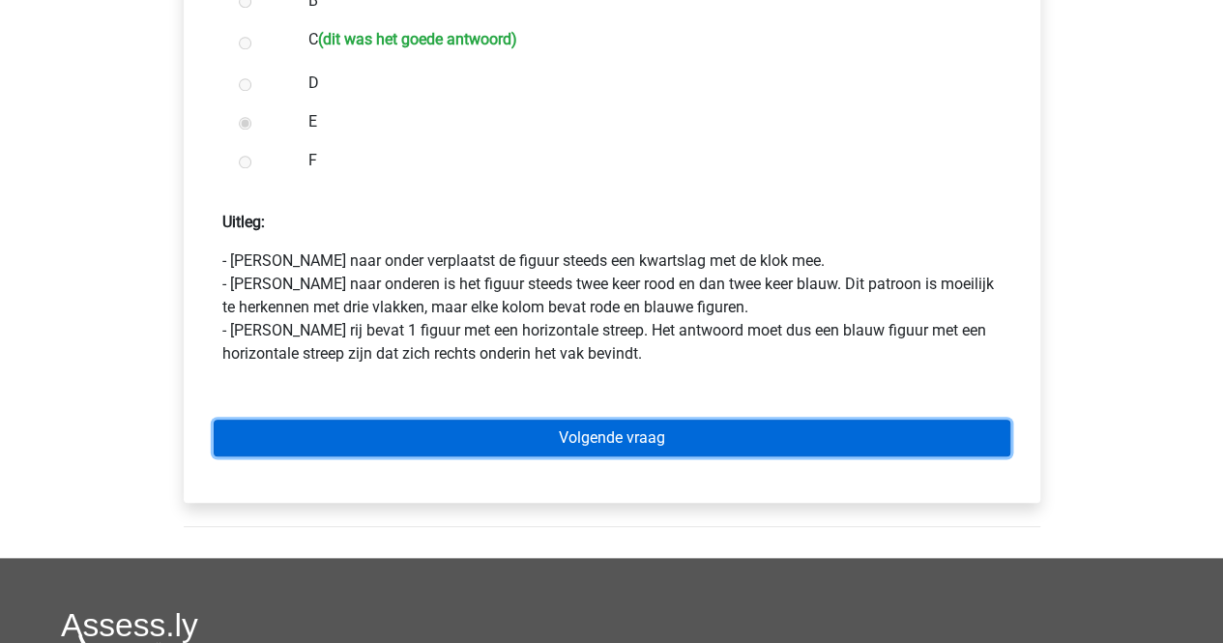
click at [391, 438] on link "Volgende vraag" at bounding box center [612, 438] width 797 height 37
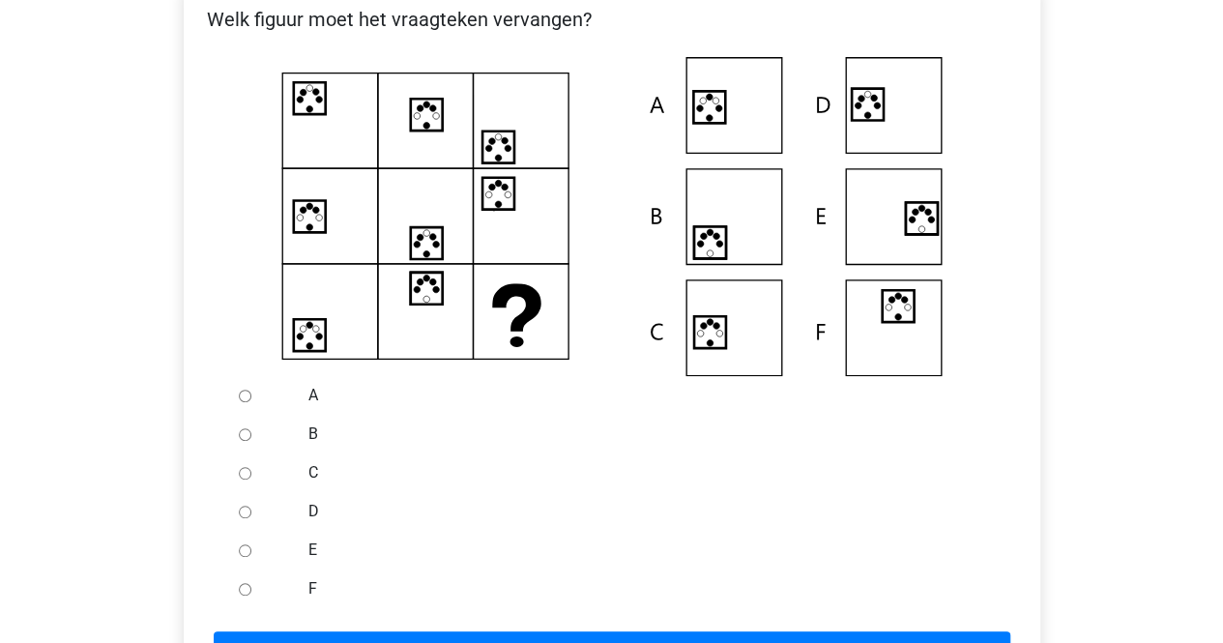
scroll to position [396, 0]
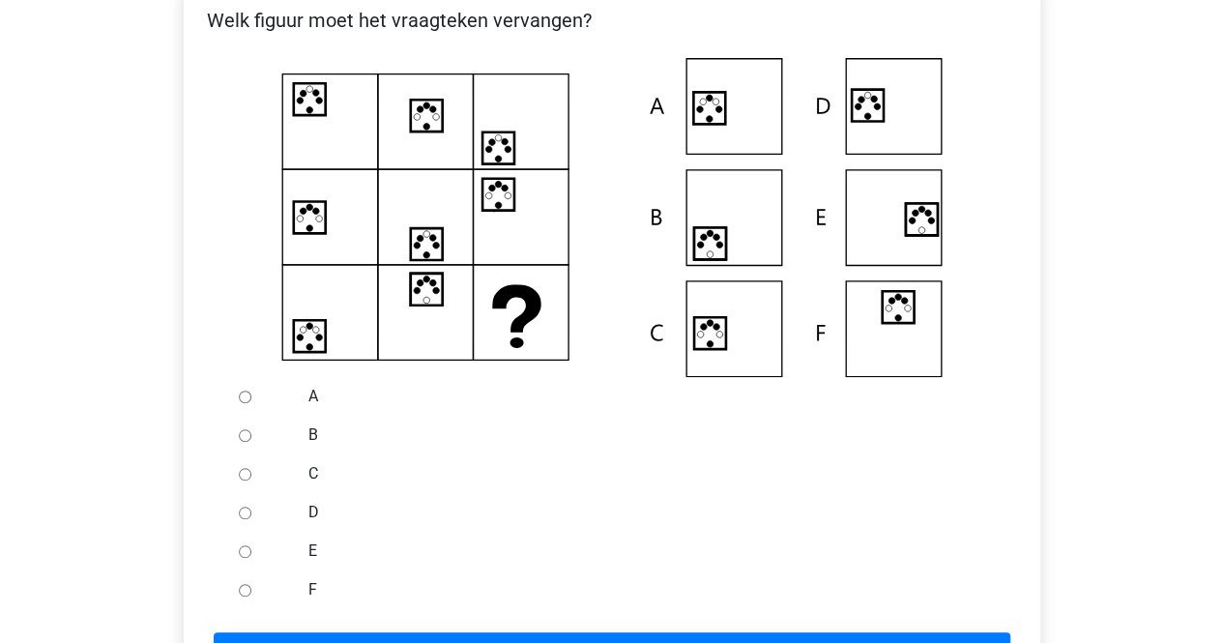
click at [249, 517] on input "D" at bounding box center [245, 513] width 13 height 13
radio input "true"
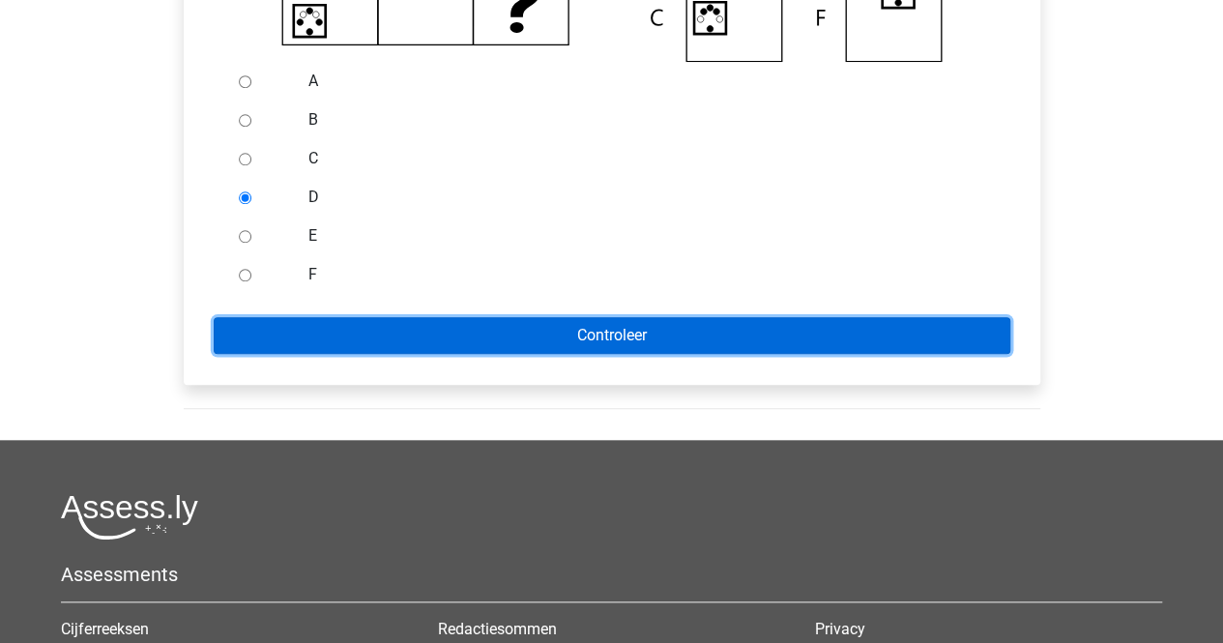
click at [414, 334] on input "Controleer" at bounding box center [612, 335] width 797 height 37
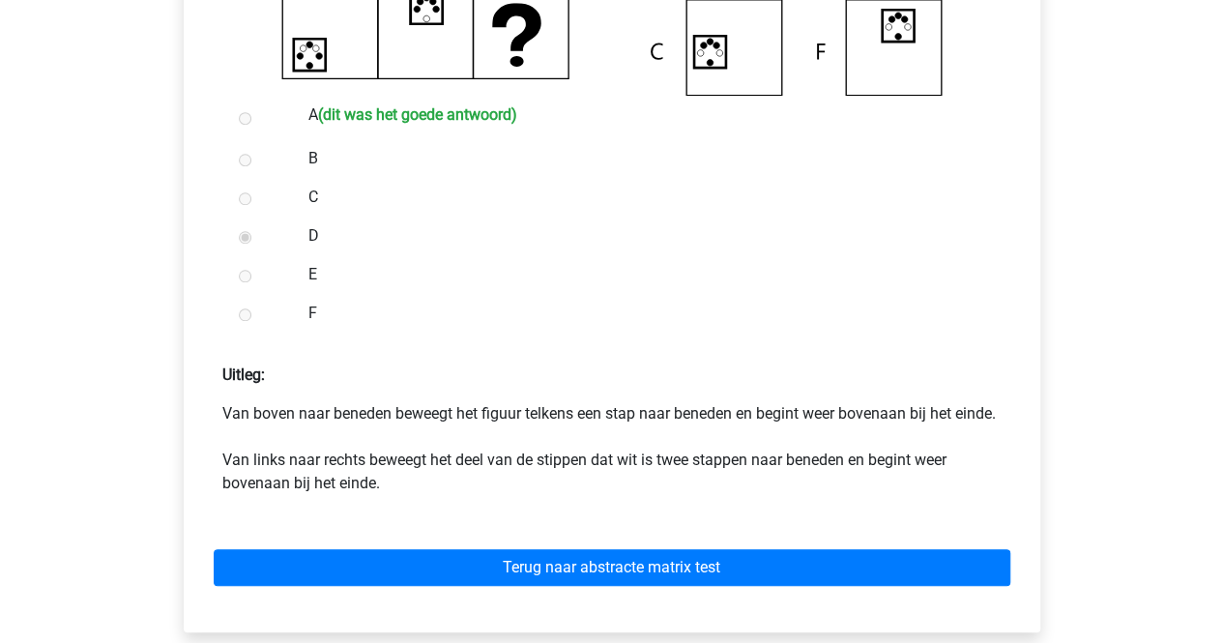
scroll to position [679, 0]
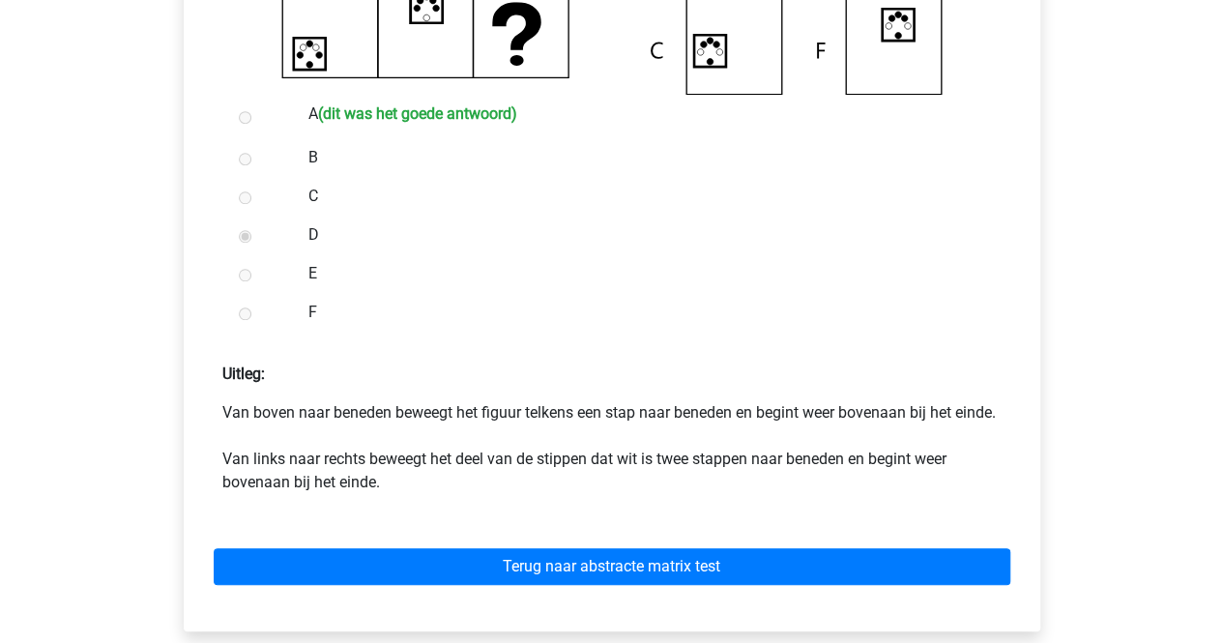
click at [357, 612] on div "Terug naar abstracte matrix test" at bounding box center [612, 562] width 826 height 106
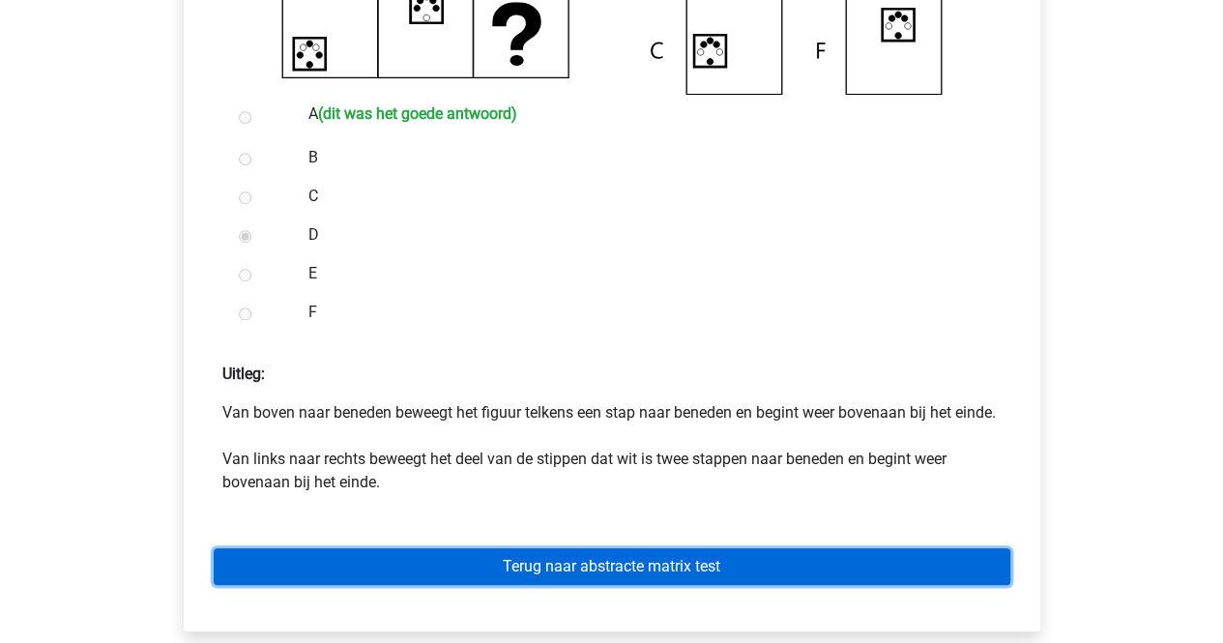
click at [359, 585] on link "Terug naar abstracte matrix test" at bounding box center [612, 566] width 797 height 37
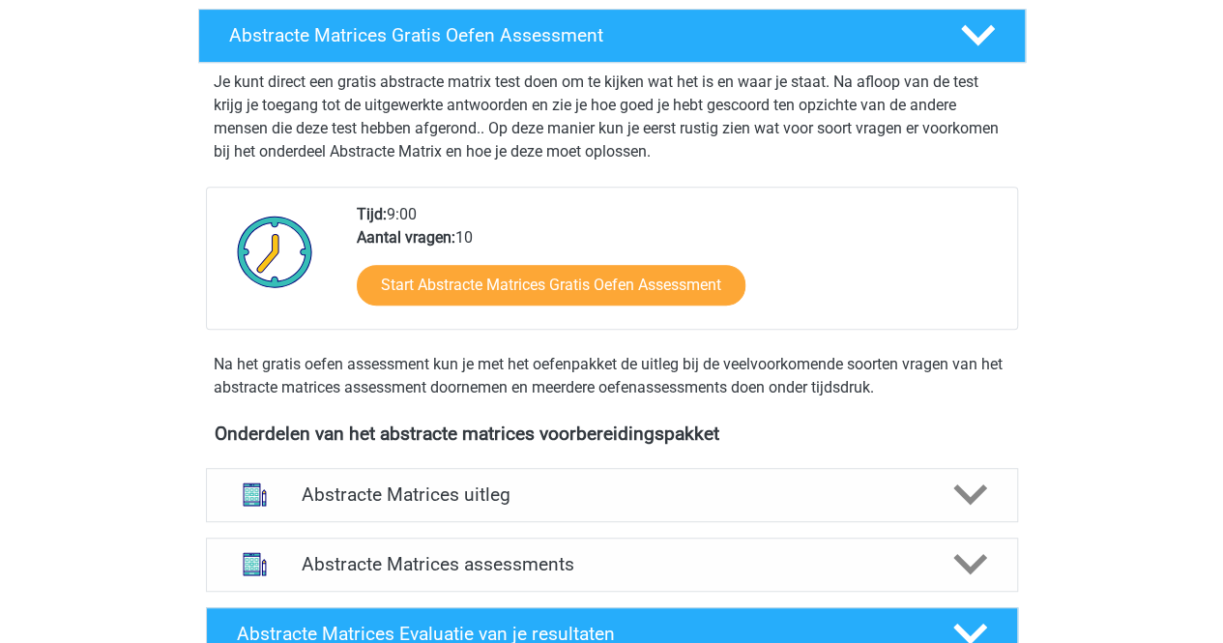
scroll to position [458, 0]
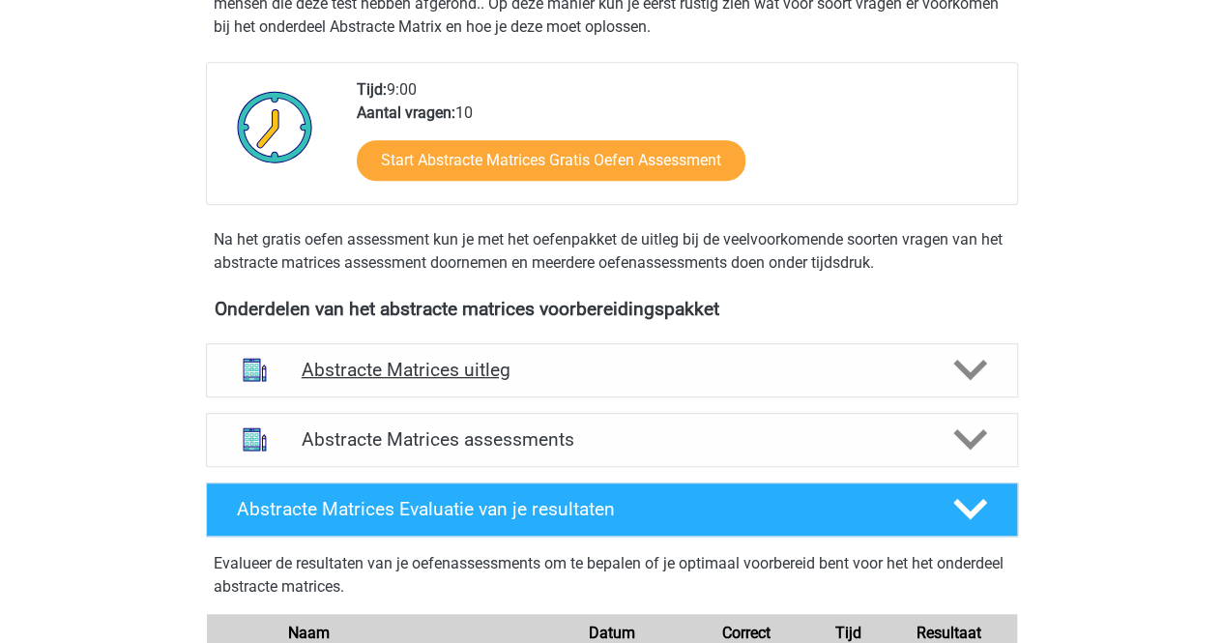
click at [541, 372] on h4 "Abstracte Matrices uitleg" at bounding box center [612, 370] width 621 height 22
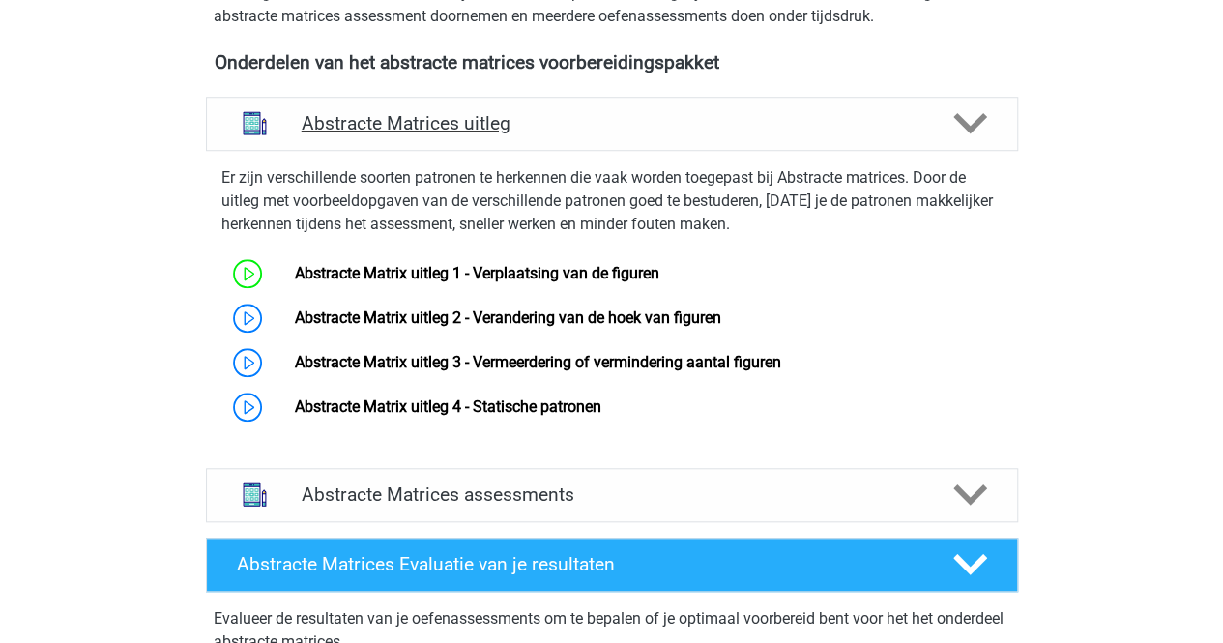
scroll to position [717, 0]
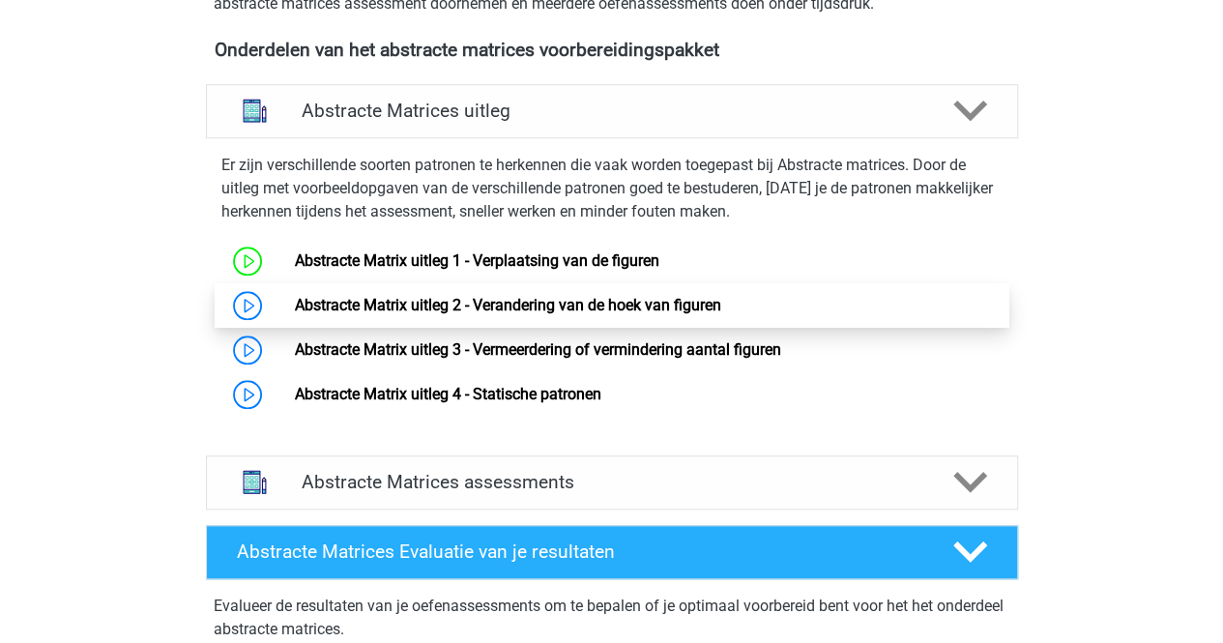
click at [295, 299] on link "Abstracte Matrix uitleg 2 - Verandering van de hoek van figuren" at bounding box center [508, 305] width 426 height 18
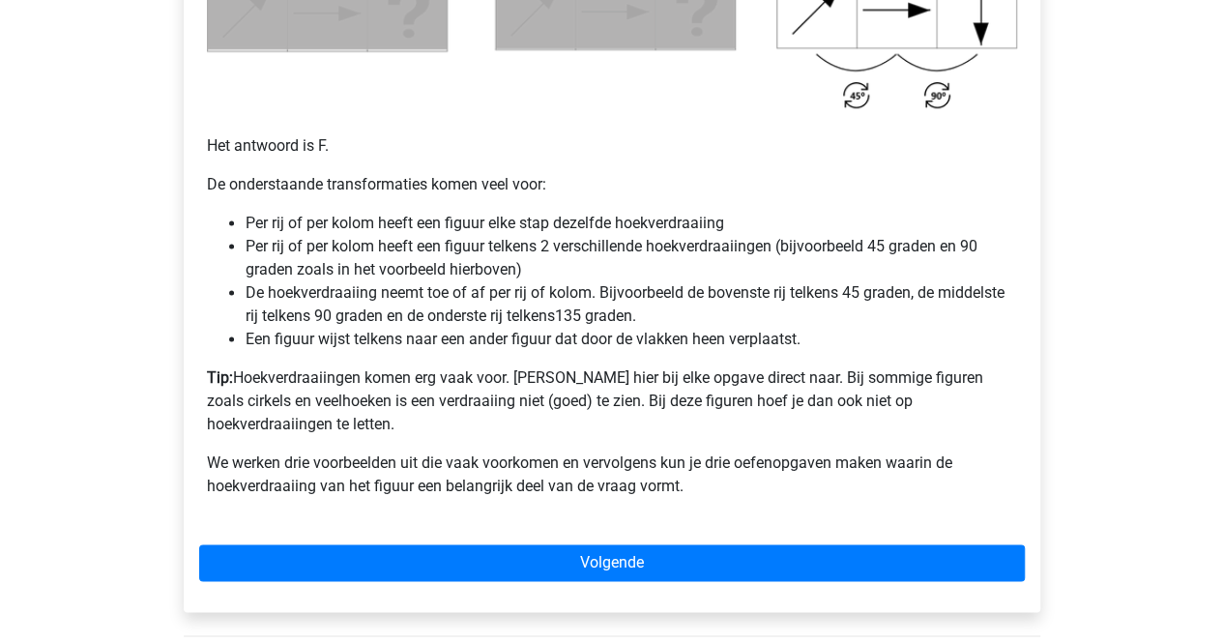
scroll to position [1237, 0]
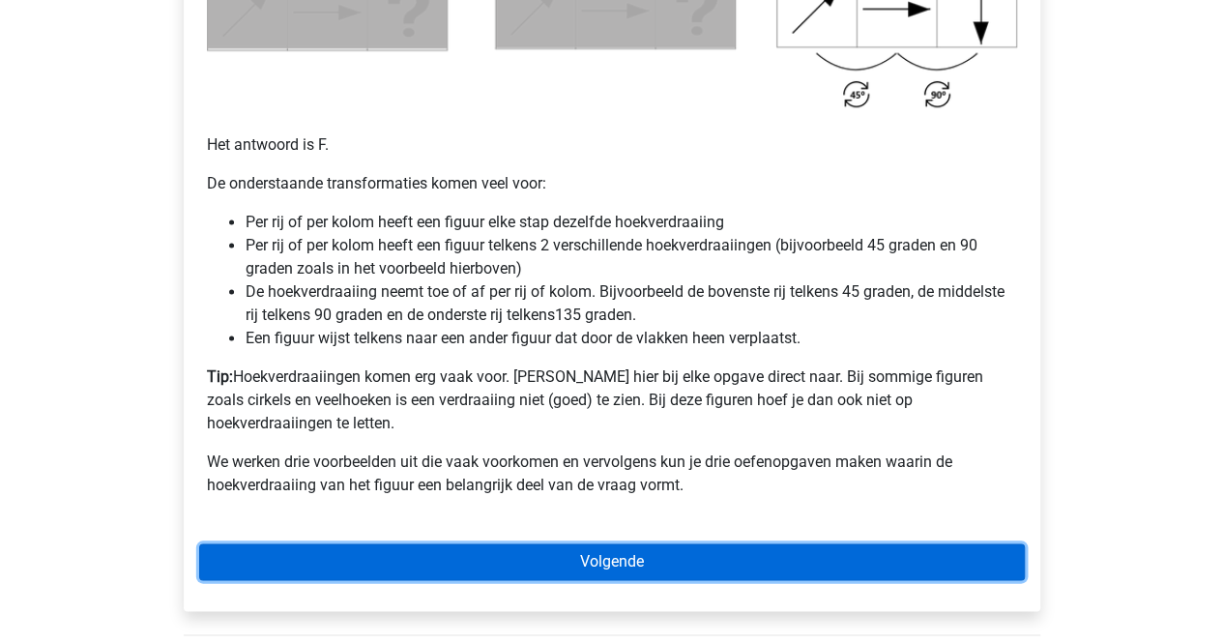
click at [499, 543] on link "Volgende" at bounding box center [612, 561] width 826 height 37
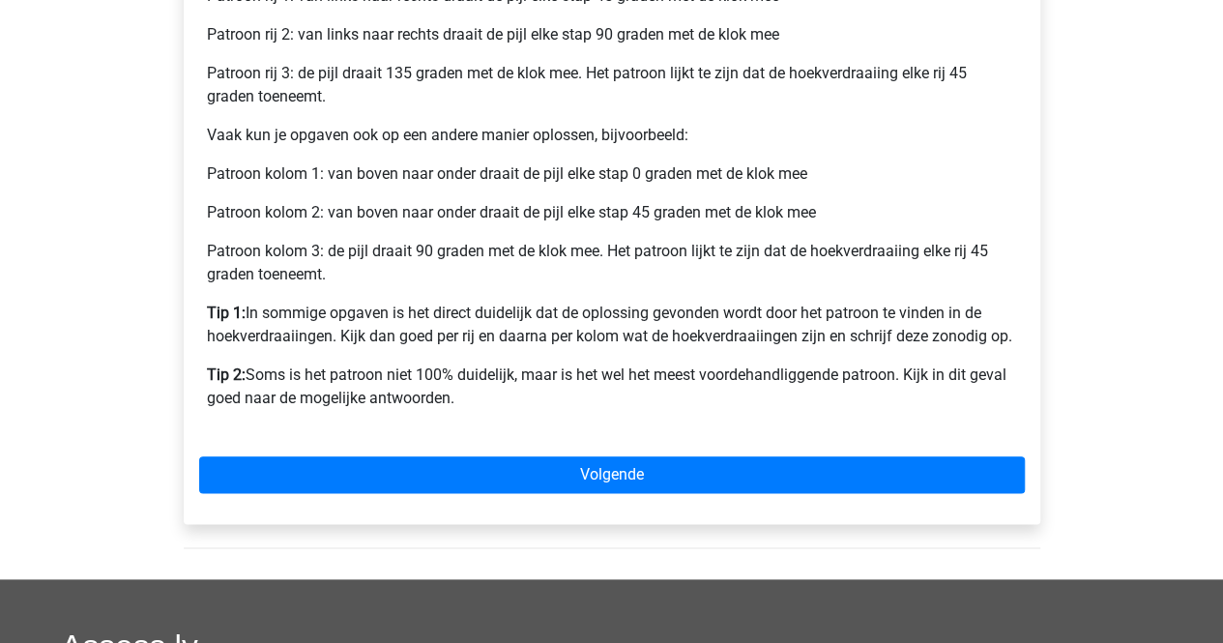
scroll to position [901, 0]
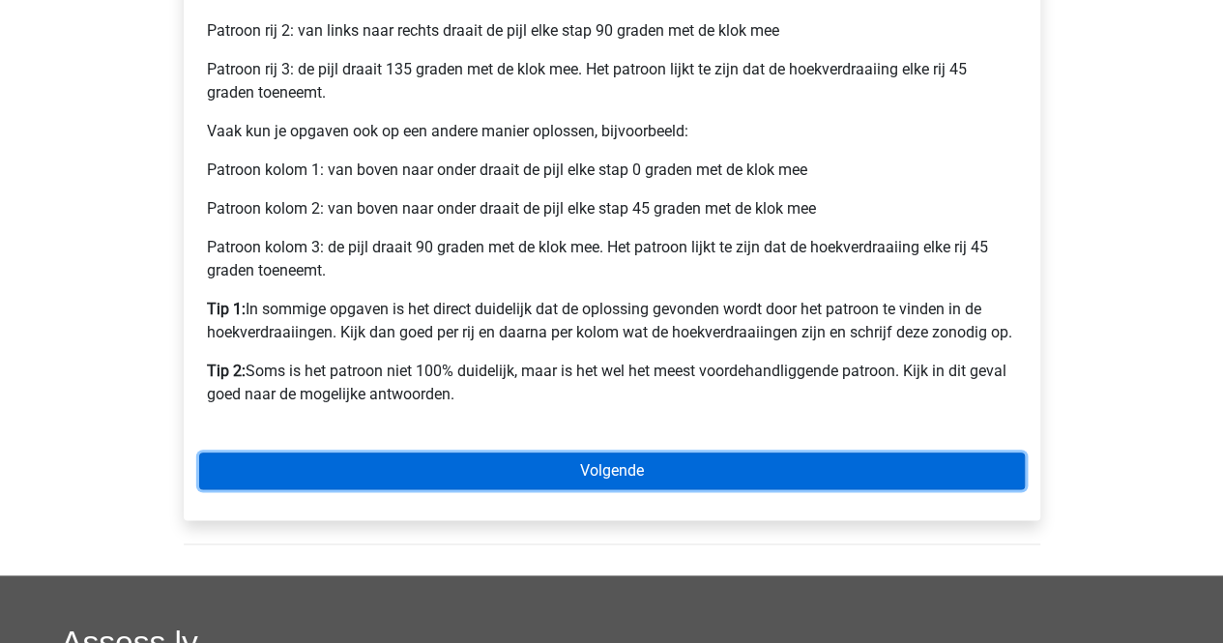
click at [547, 458] on link "Volgende" at bounding box center [612, 470] width 826 height 37
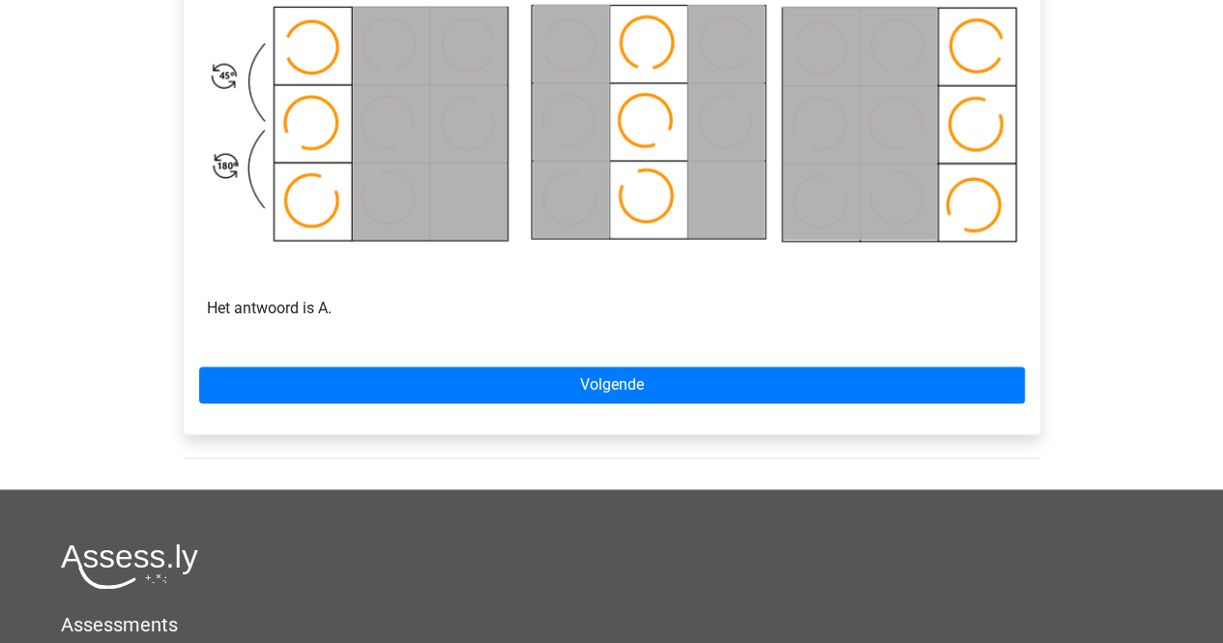
scroll to position [1228, 0]
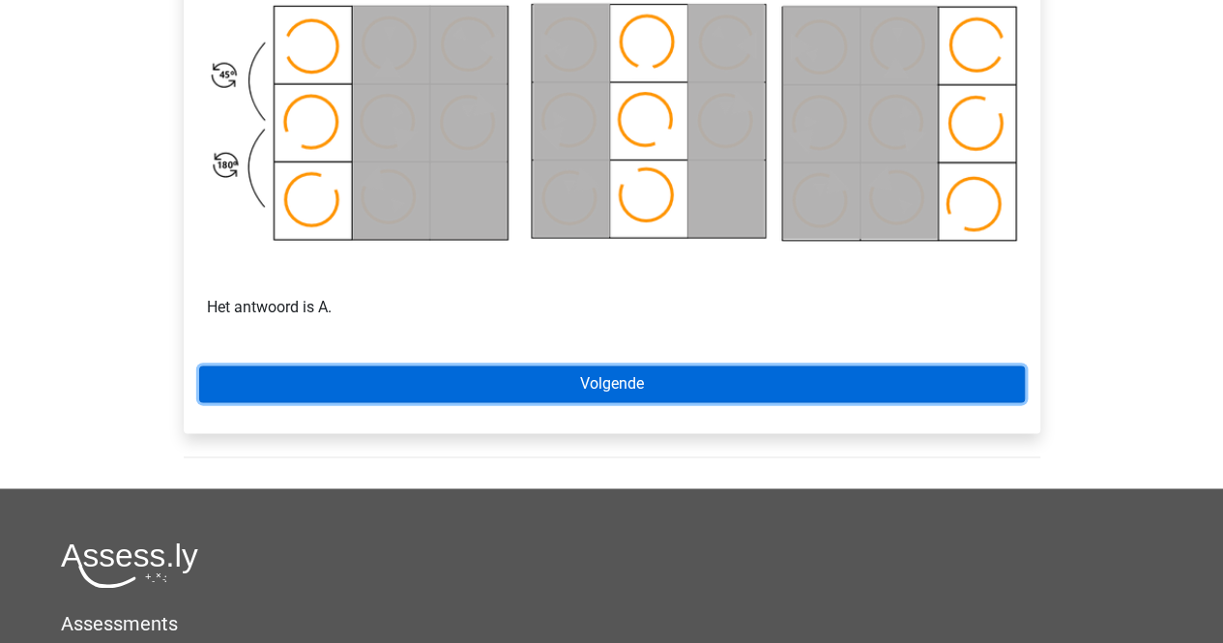
click at [602, 368] on link "Volgende" at bounding box center [612, 383] width 826 height 37
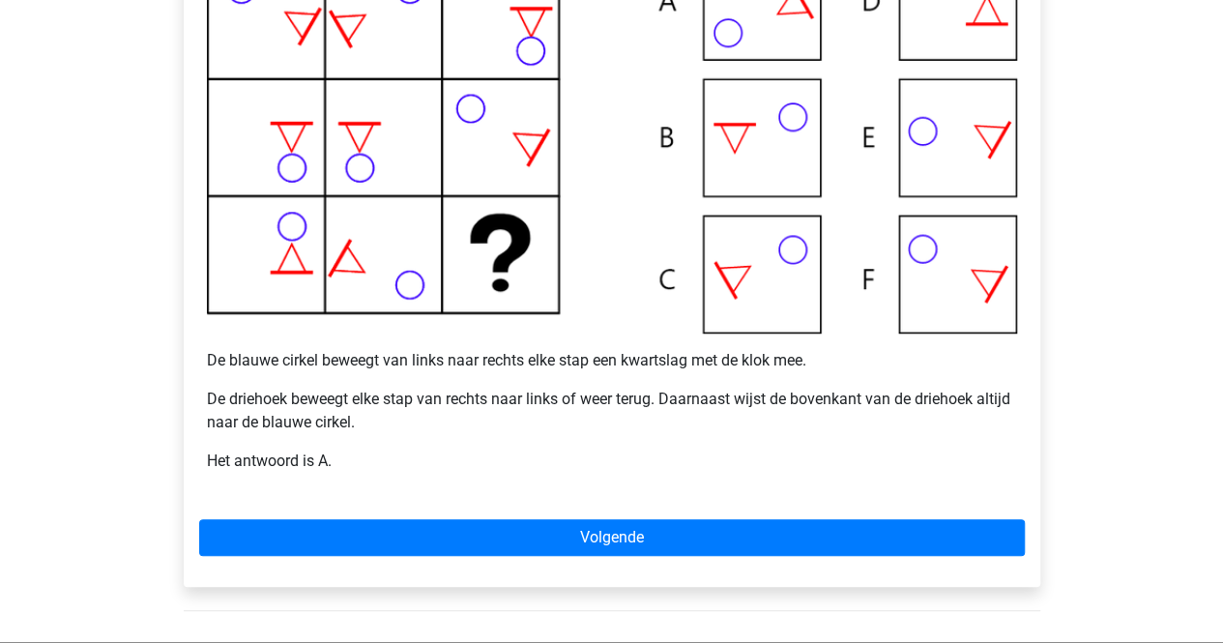
scroll to position [519, 0]
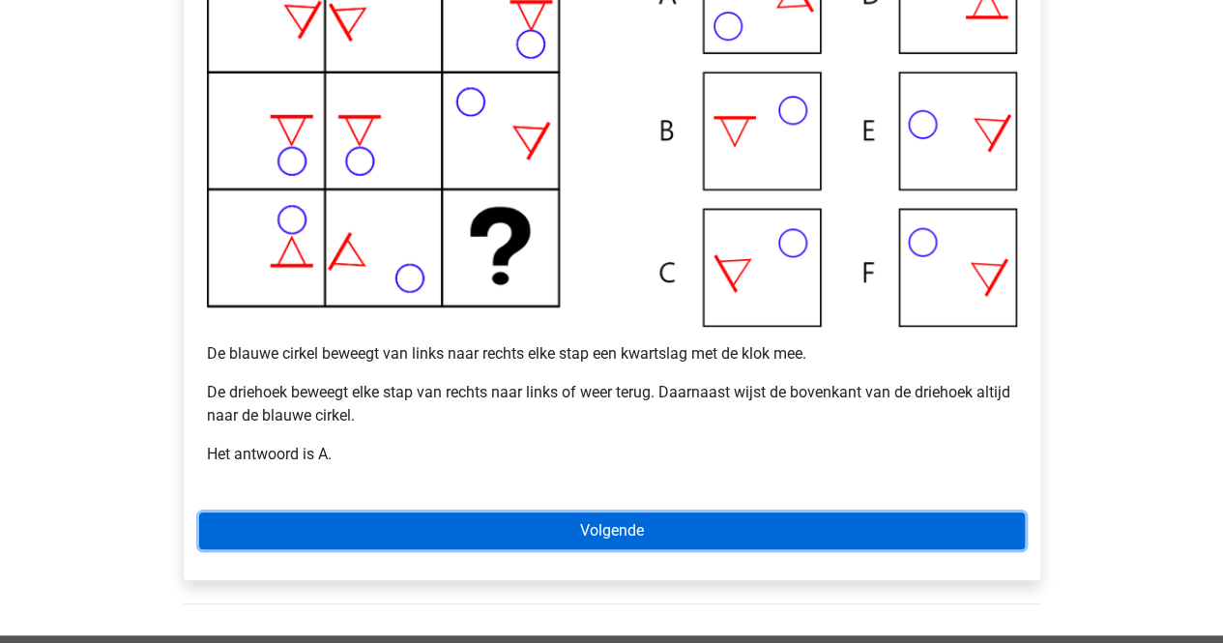
click at [520, 533] on link "Volgende" at bounding box center [612, 530] width 826 height 37
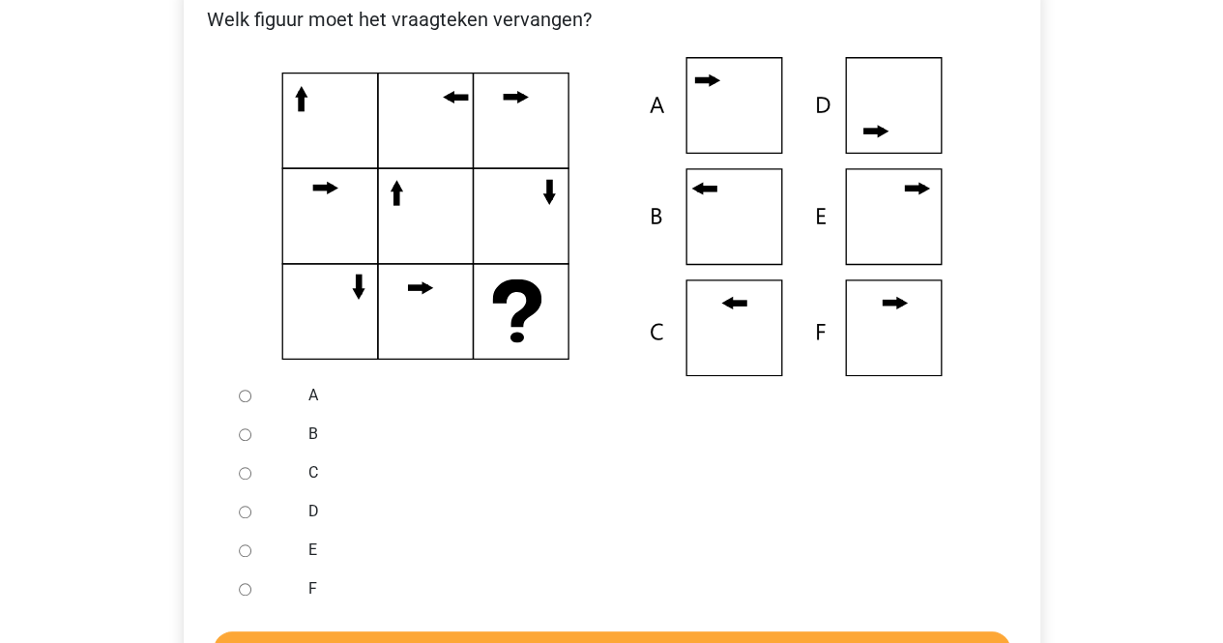
scroll to position [403, 0]
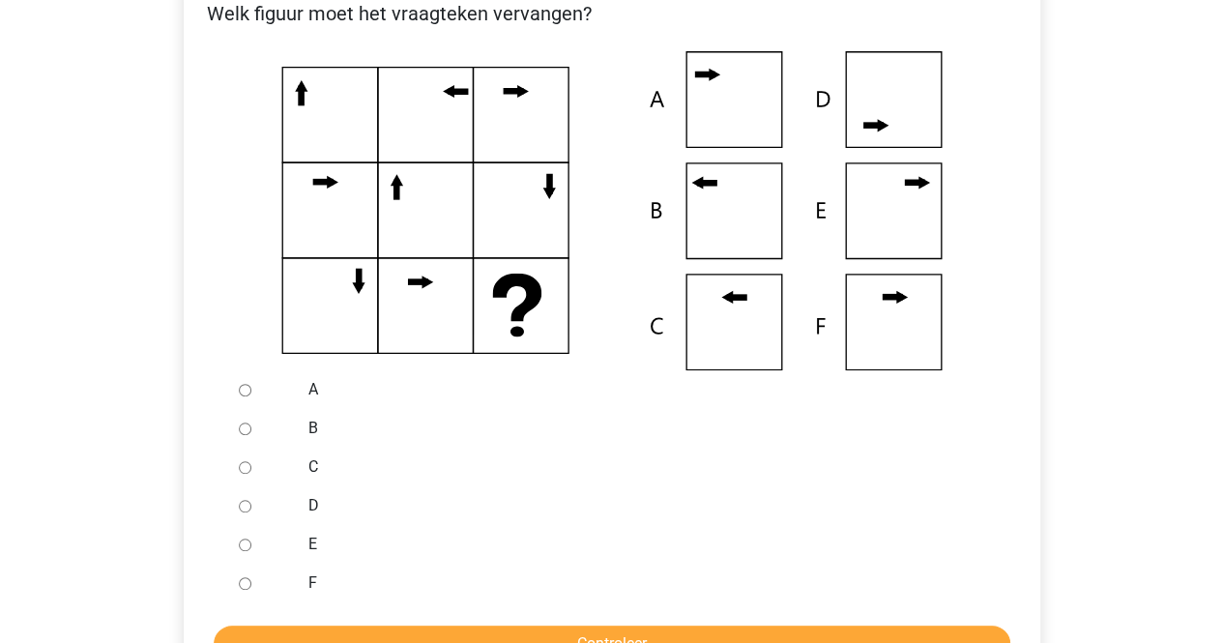
click at [240, 472] on input "C" at bounding box center [245, 467] width 13 height 13
radio input "true"
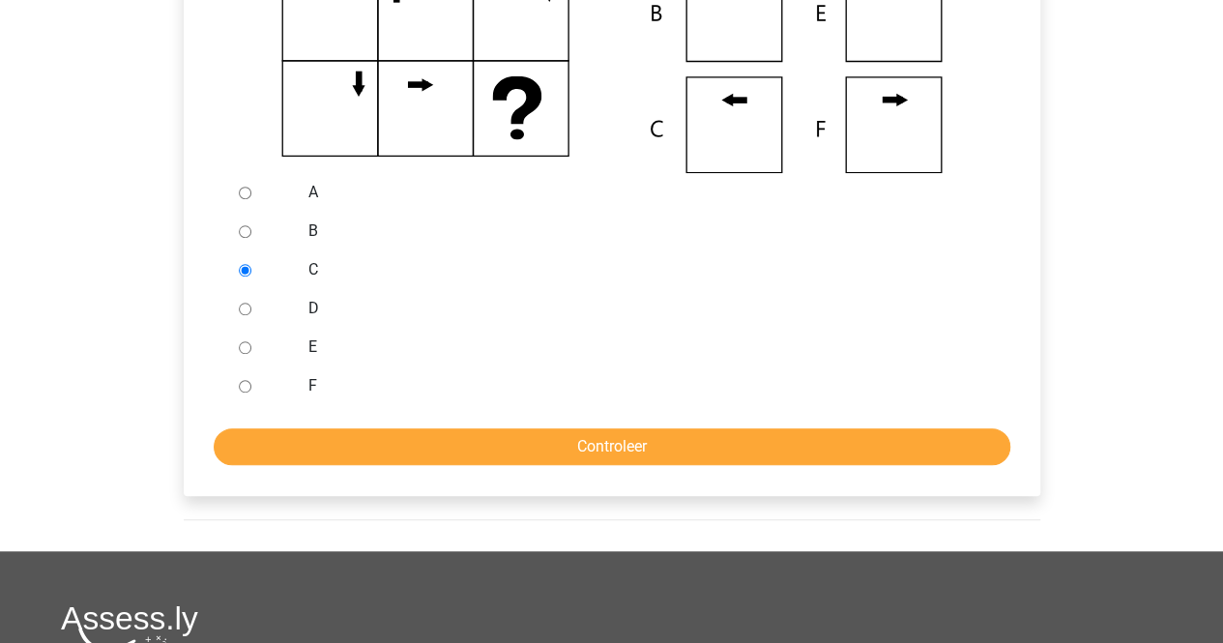
scroll to position [601, 0]
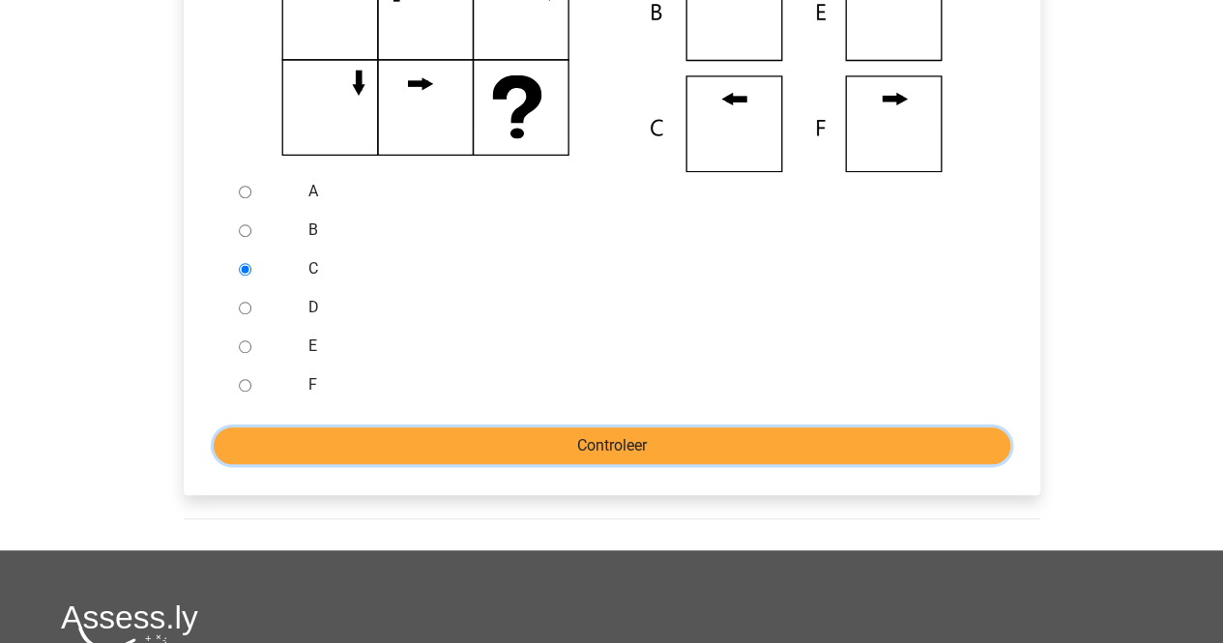
click at [400, 433] on input "Controleer" at bounding box center [612, 445] width 797 height 37
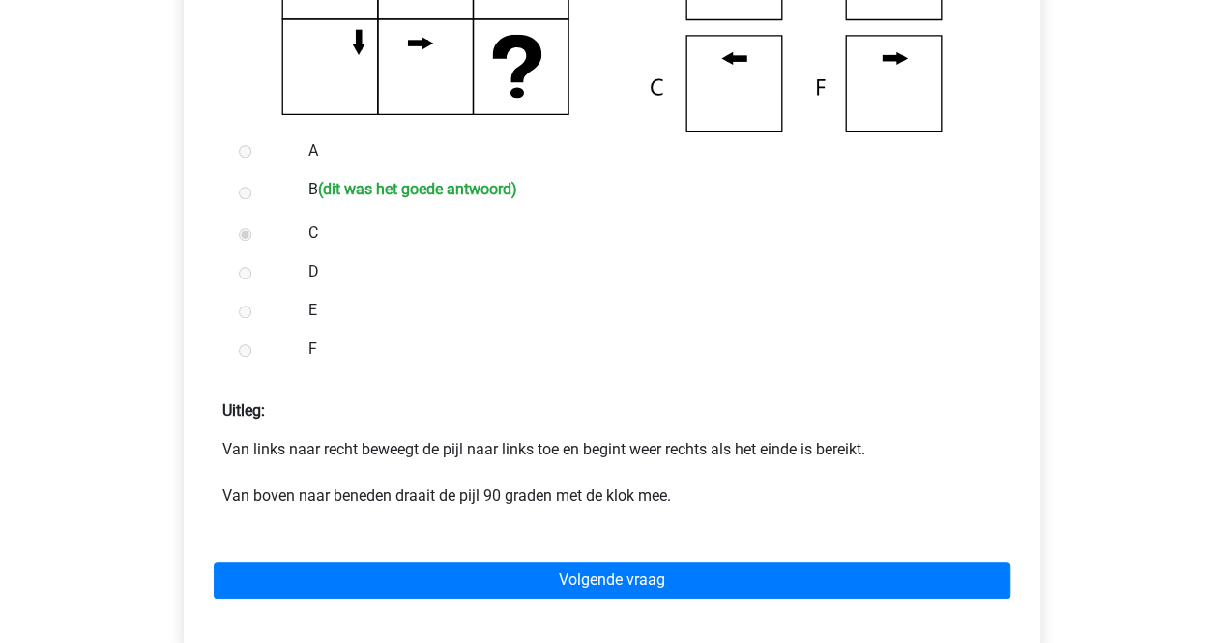
scroll to position [643, 0]
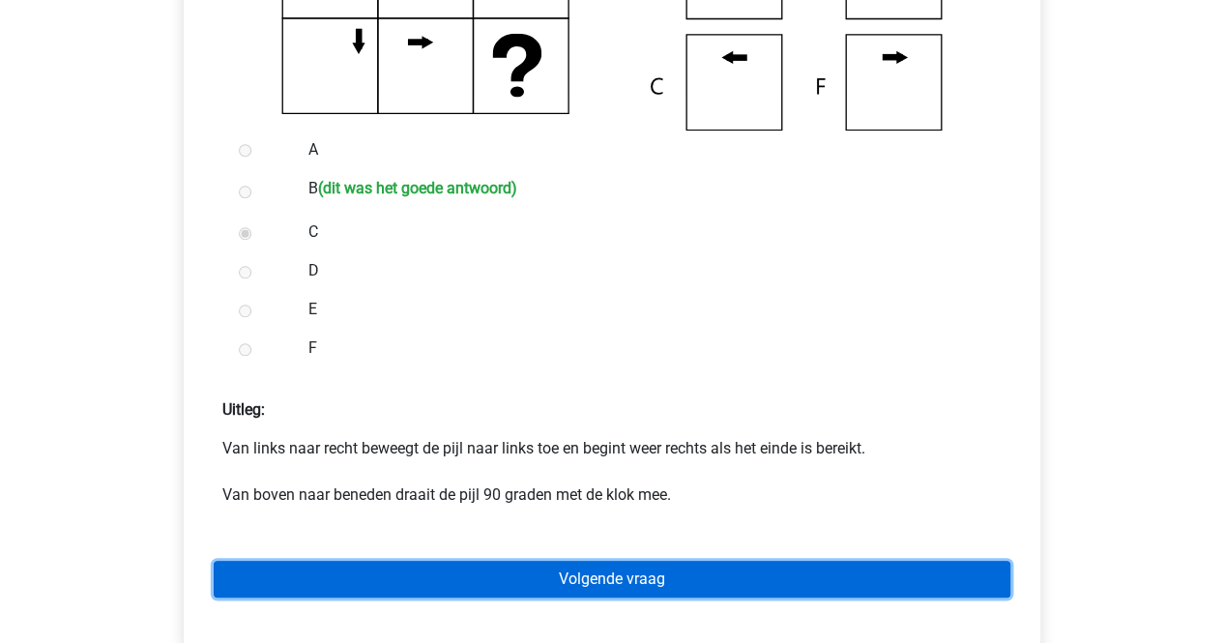
click at [427, 562] on link "Volgende vraag" at bounding box center [612, 579] width 797 height 37
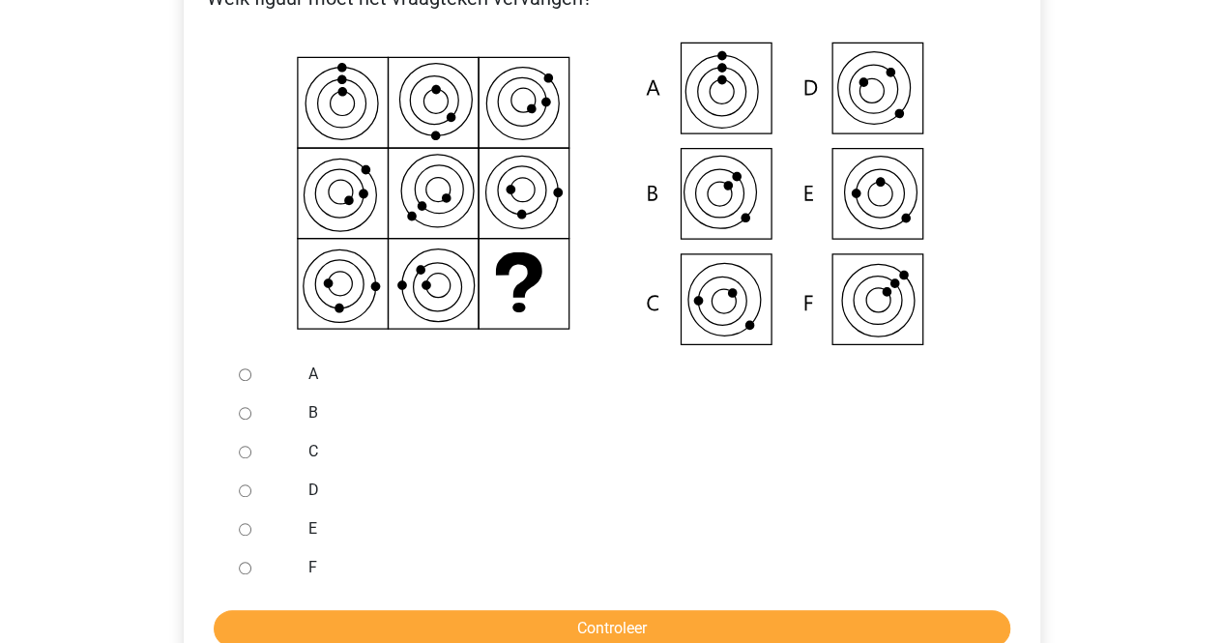
scroll to position [416, 0]
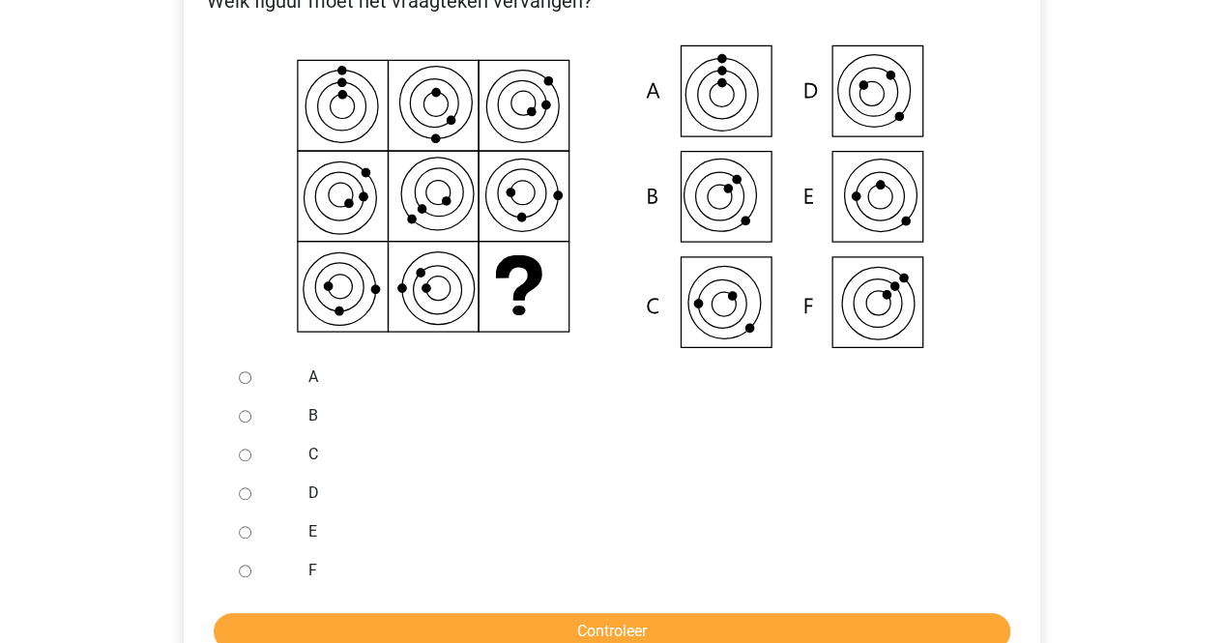
click at [253, 494] on div at bounding box center [263, 493] width 64 height 39
click at [244, 494] on input "D" at bounding box center [245, 493] width 13 height 13
radio input "true"
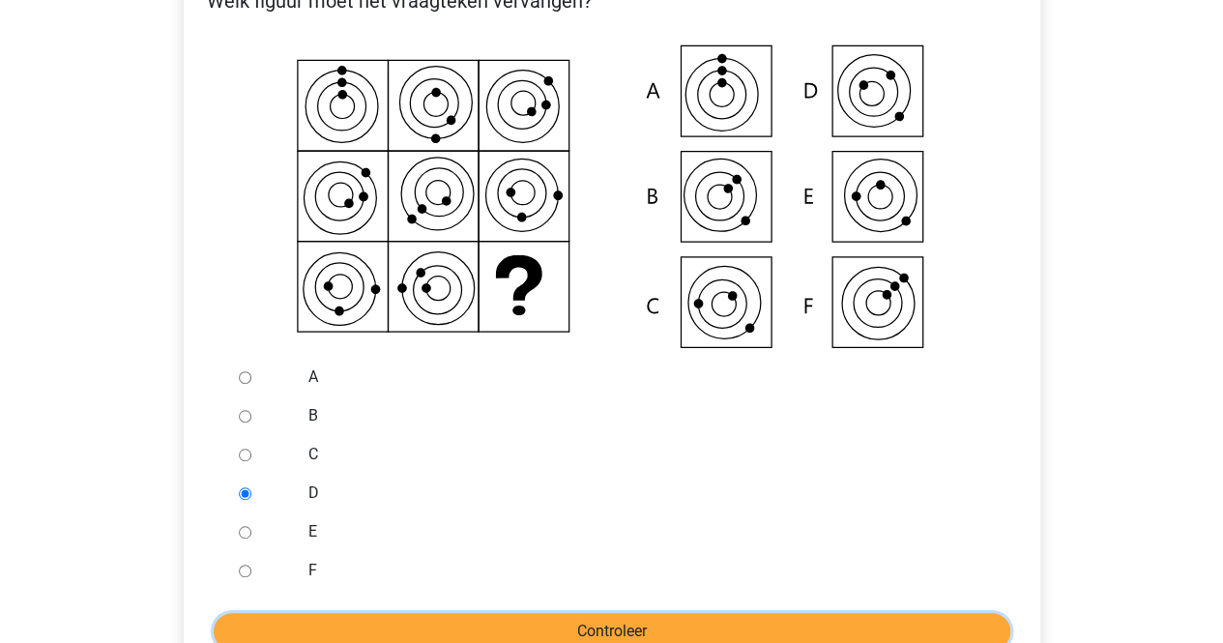
click at [343, 617] on input "Controleer" at bounding box center [612, 631] width 797 height 37
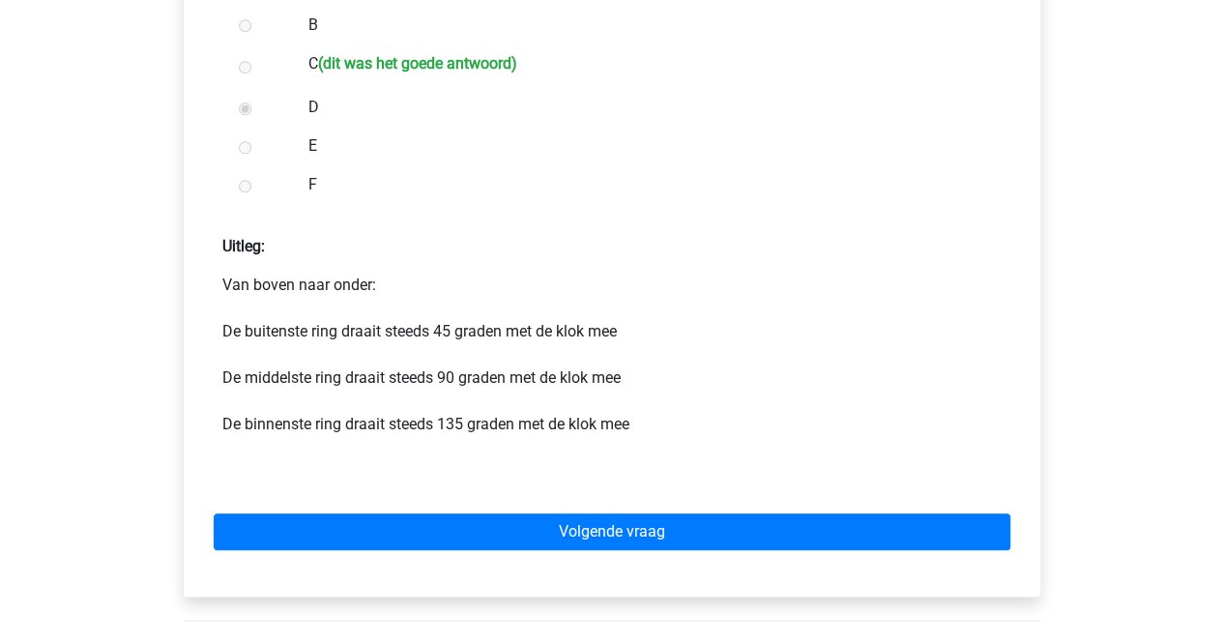
scroll to position [807, 0]
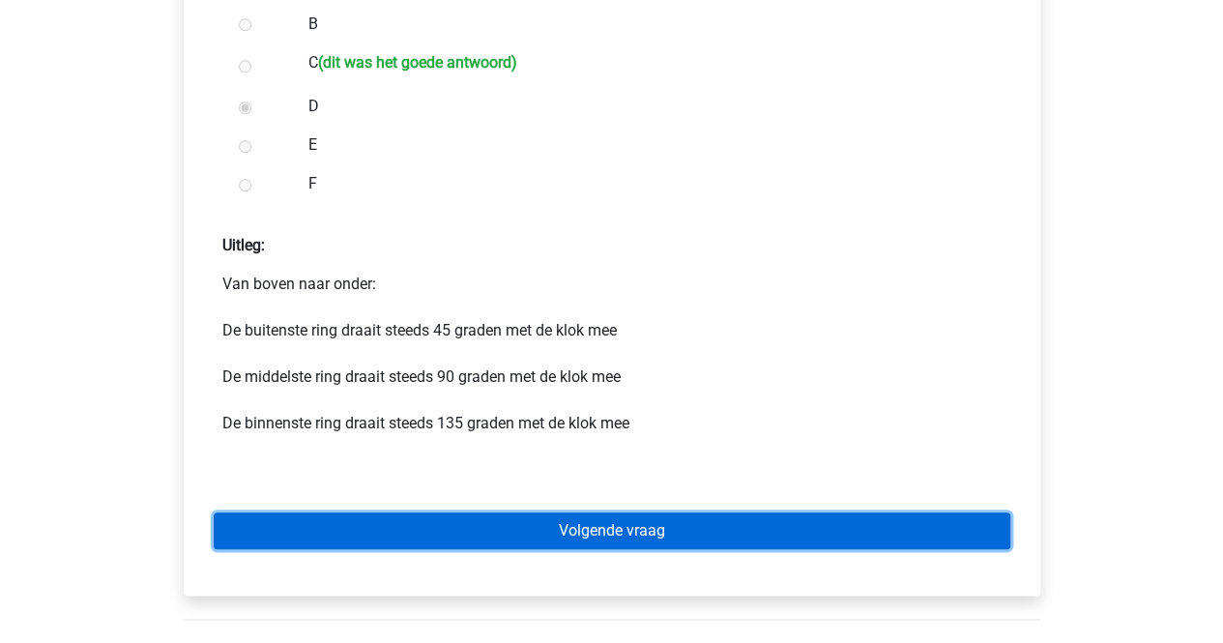
click at [394, 528] on link "Volgende vraag" at bounding box center [612, 530] width 797 height 37
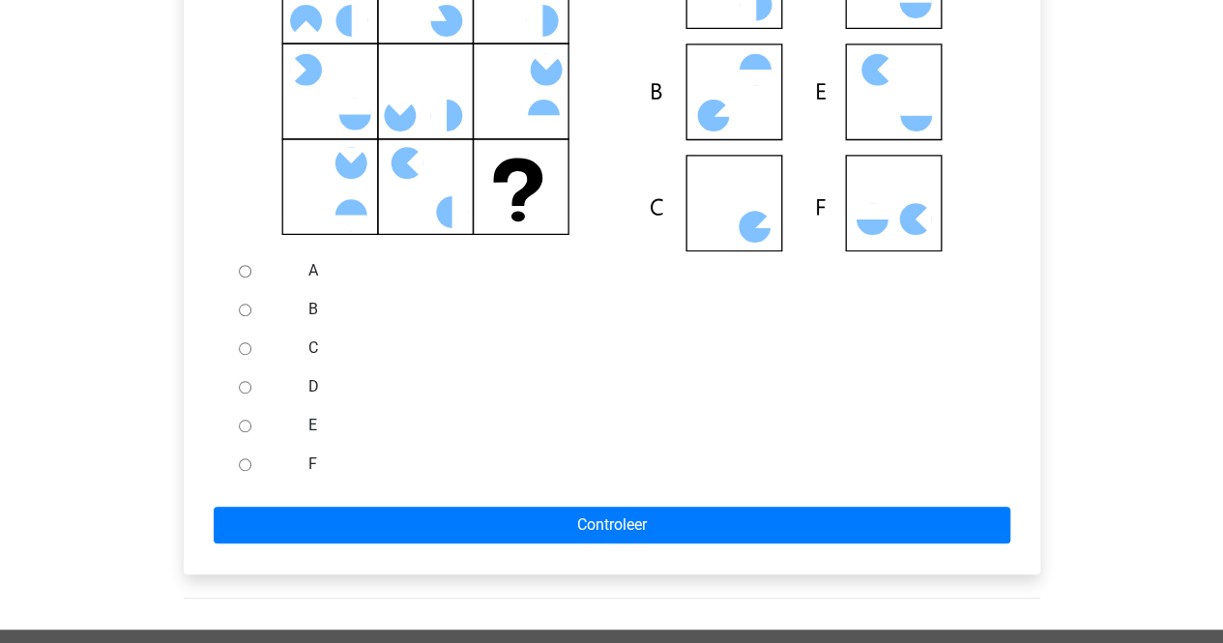
scroll to position [527, 0]
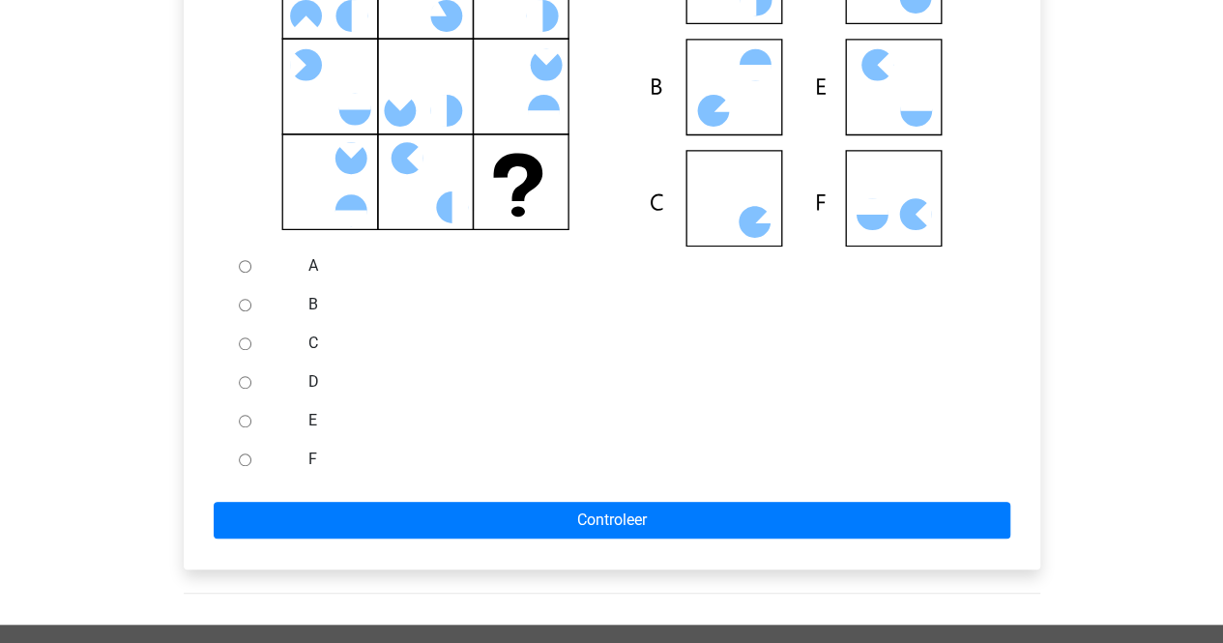
click at [235, 415] on div at bounding box center [263, 420] width 64 height 39
click at [239, 422] on input "E" at bounding box center [245, 421] width 13 height 13
radio input "true"
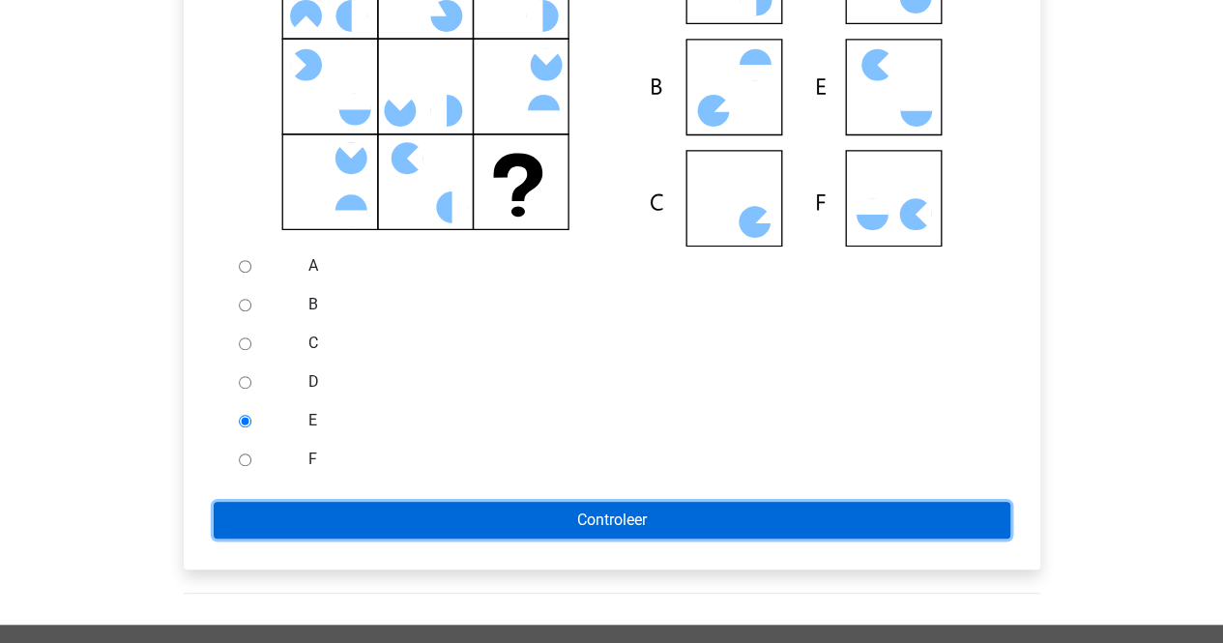
click at [247, 511] on input "Controleer" at bounding box center [612, 520] width 797 height 37
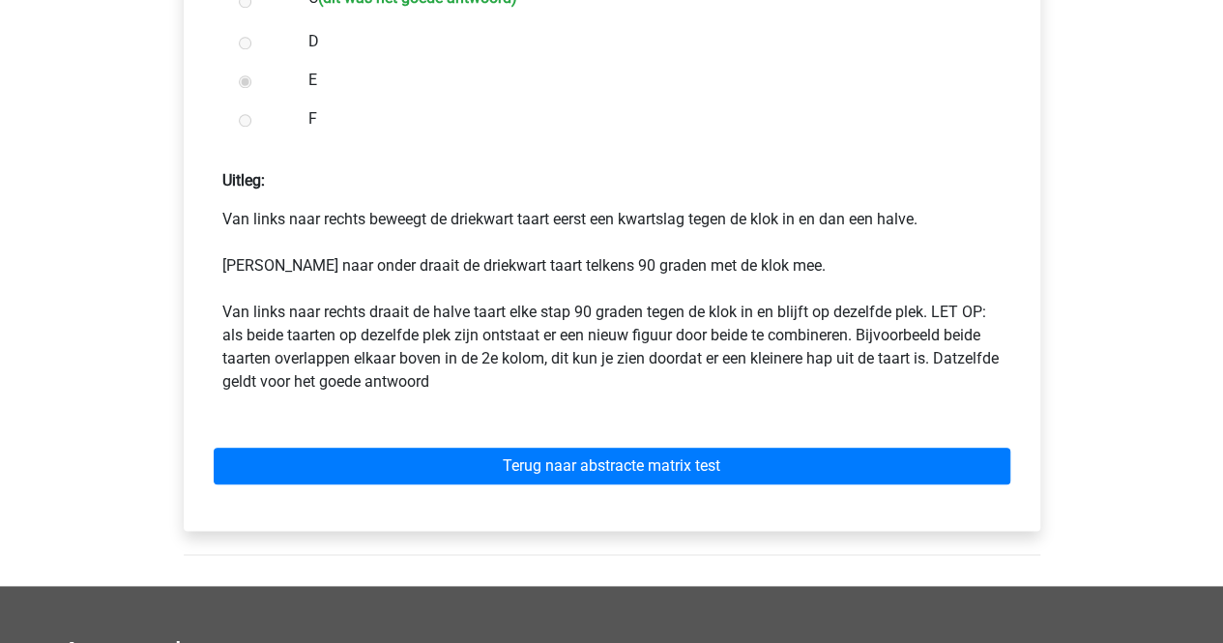
scroll to position [873, 0]
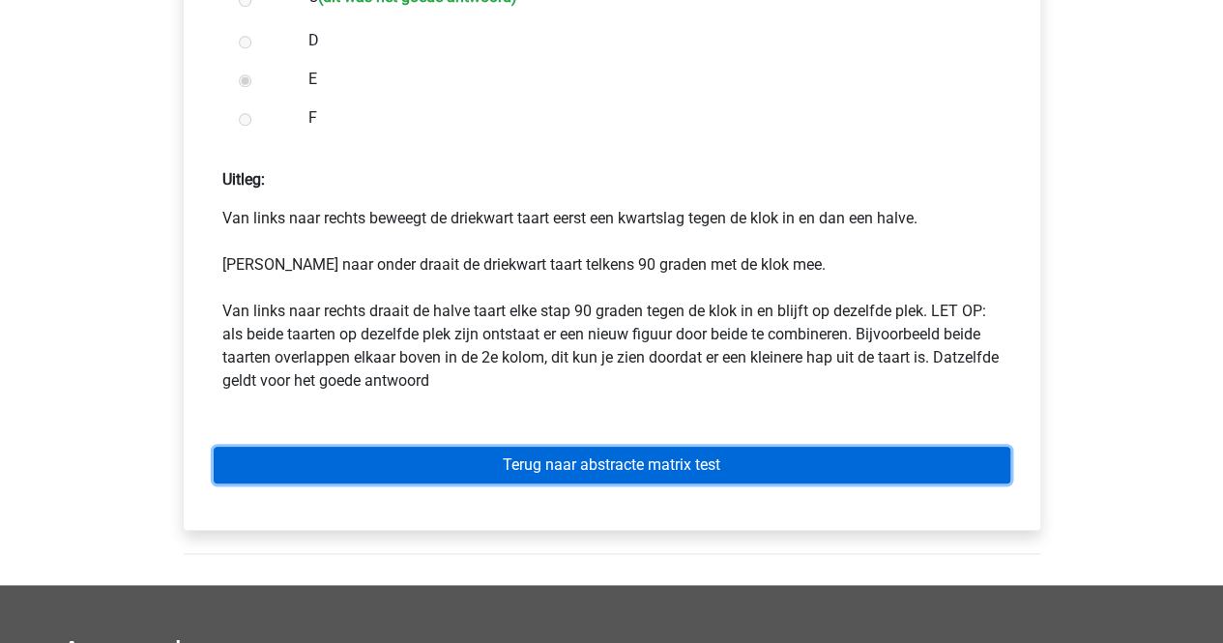
click at [291, 463] on link "Terug naar abstracte matrix test" at bounding box center [612, 465] width 797 height 37
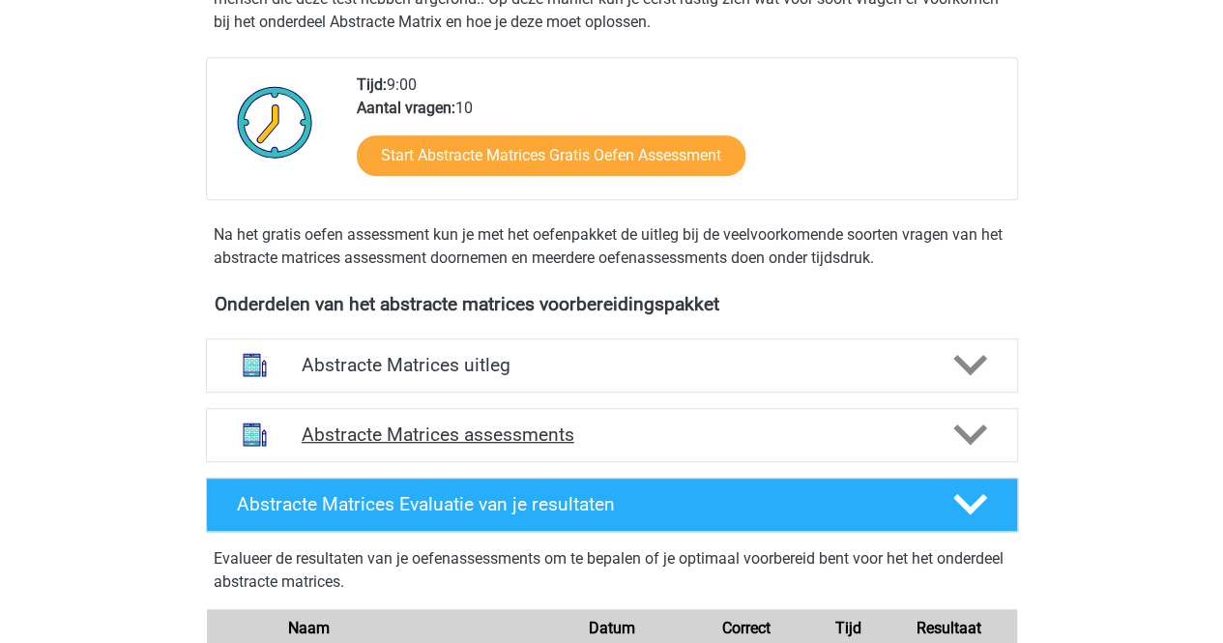
scroll to position [464, 0]
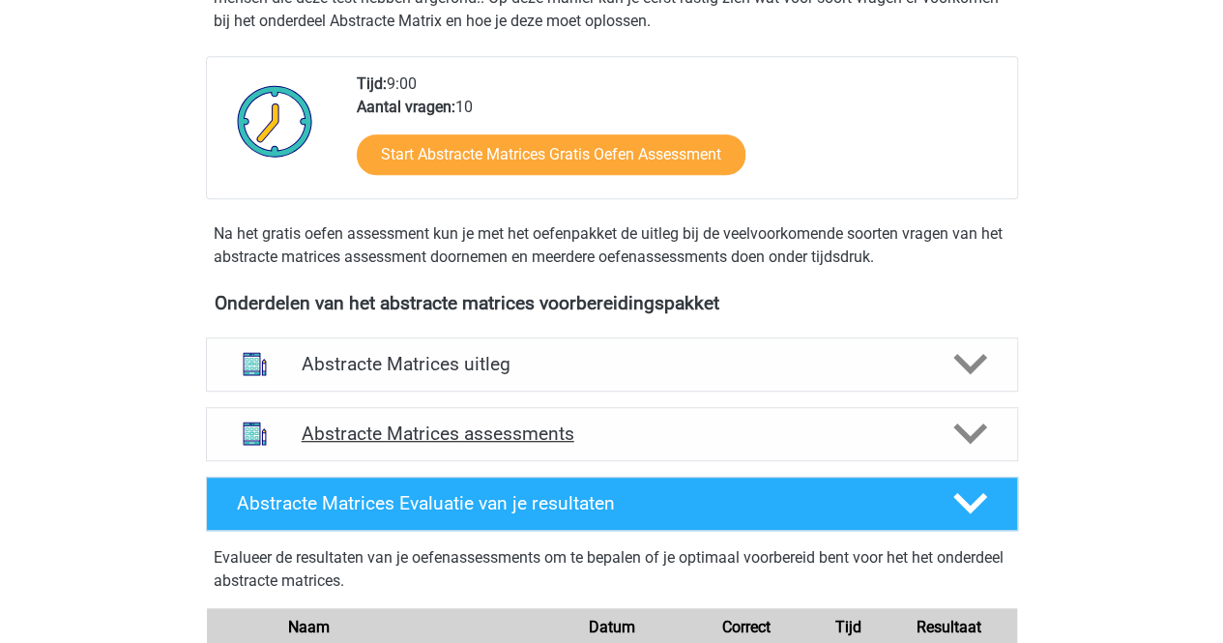
click at [340, 448] on div "Abstracte Matrices assessments" at bounding box center [612, 434] width 812 height 54
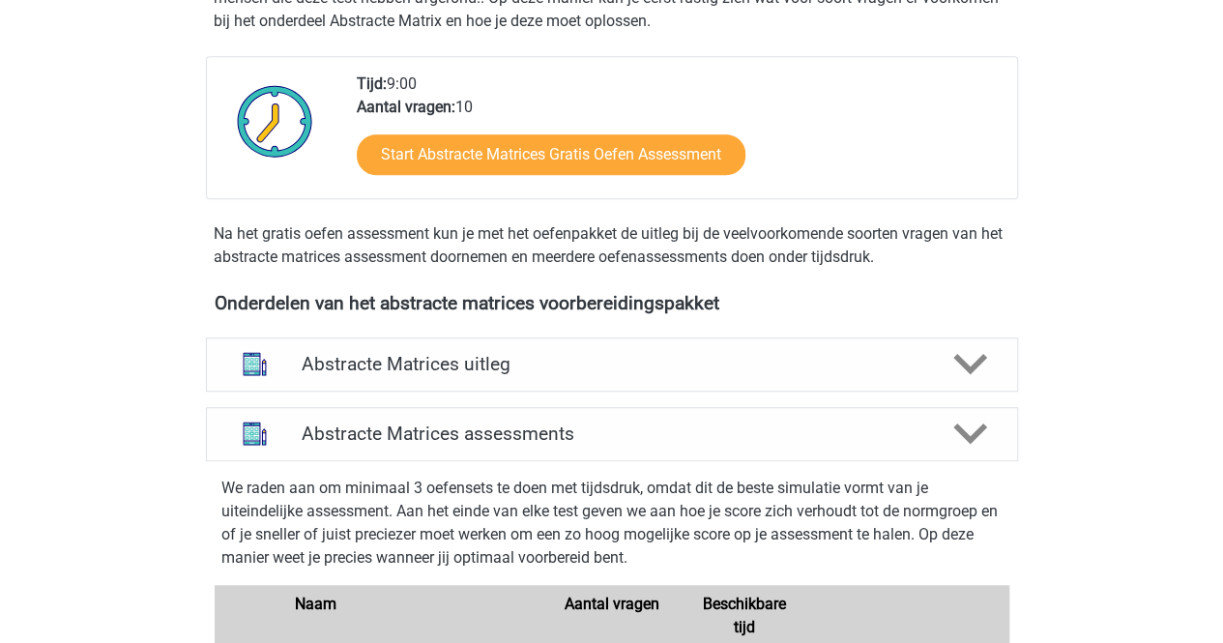
click at [346, 396] on div "Abstracte Matrices uitleg Er zijn verschillende soorten patronen te herkennen d…" at bounding box center [612, 365] width 888 height 70
click at [346, 388] on div "Abstracte Matrices uitleg" at bounding box center [612, 364] width 812 height 54
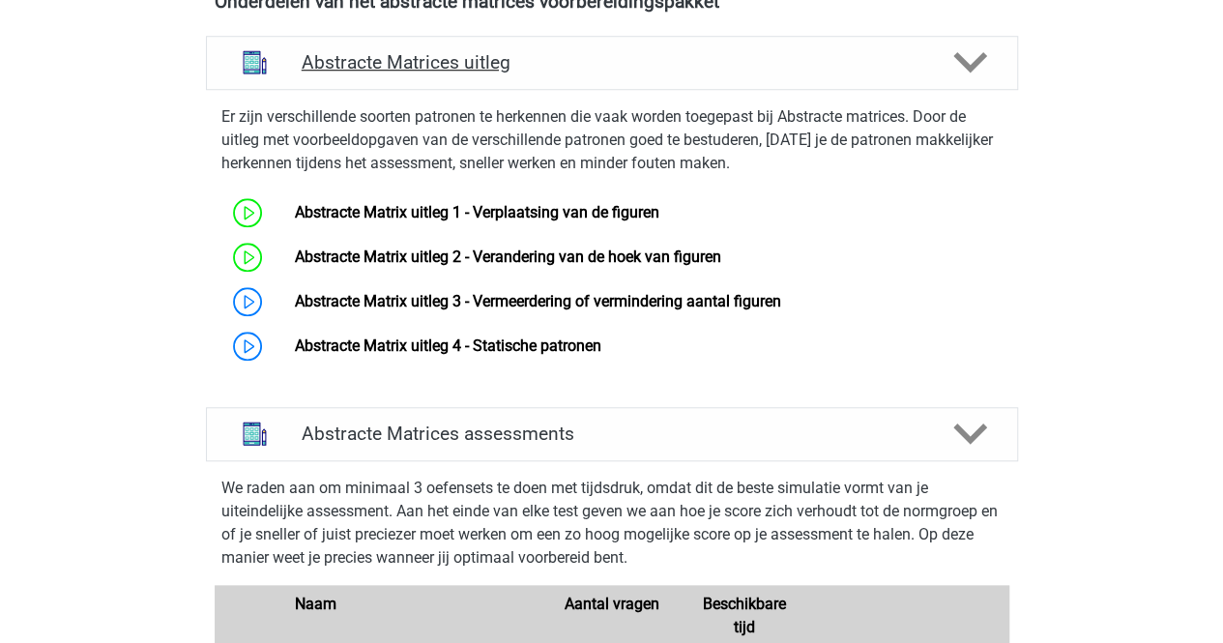
scroll to position [769, 0]
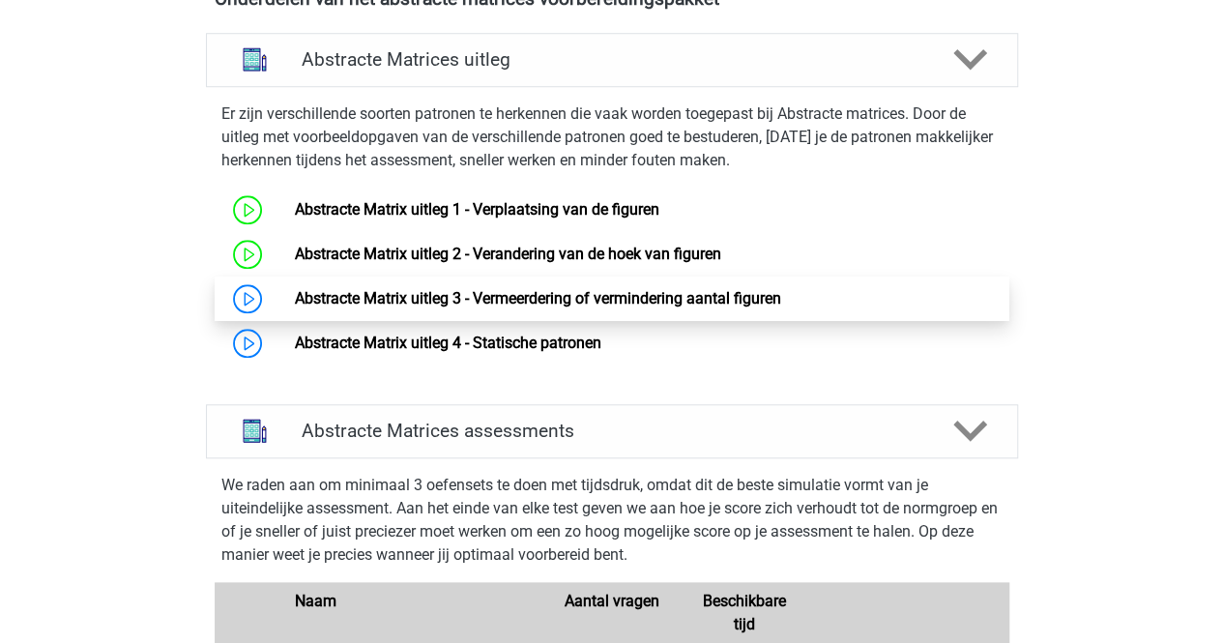
click at [295, 293] on link "Abstracte Matrix uitleg 3 - Vermeerdering of vermindering aantal figuren" at bounding box center [538, 298] width 486 height 18
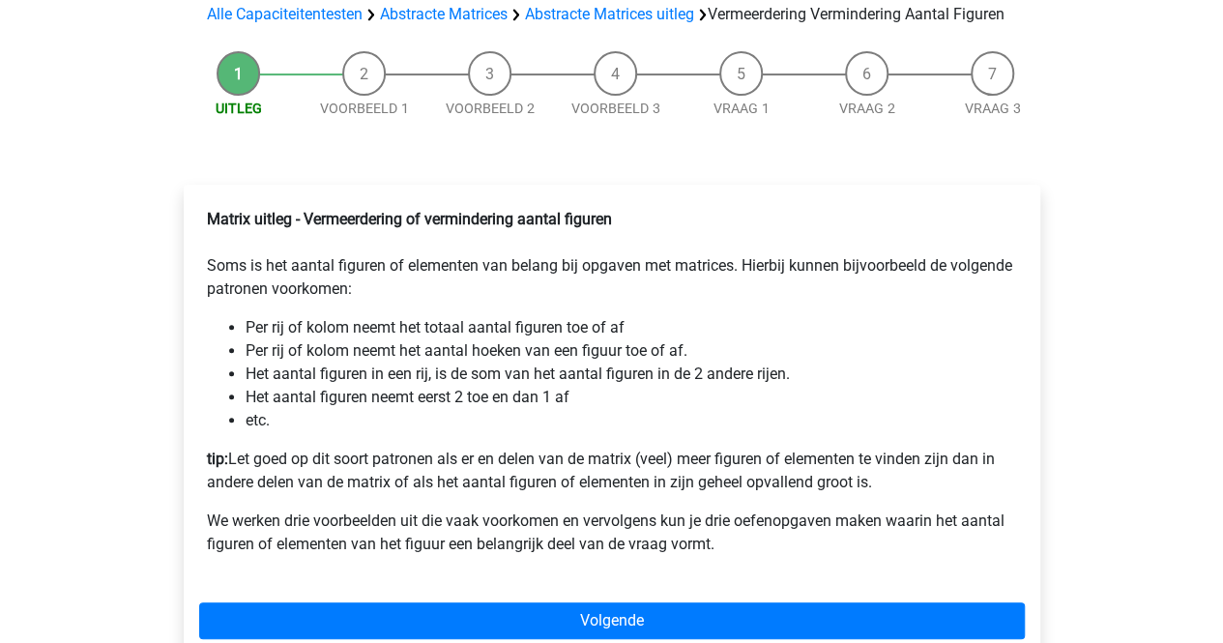
scroll to position [279, 0]
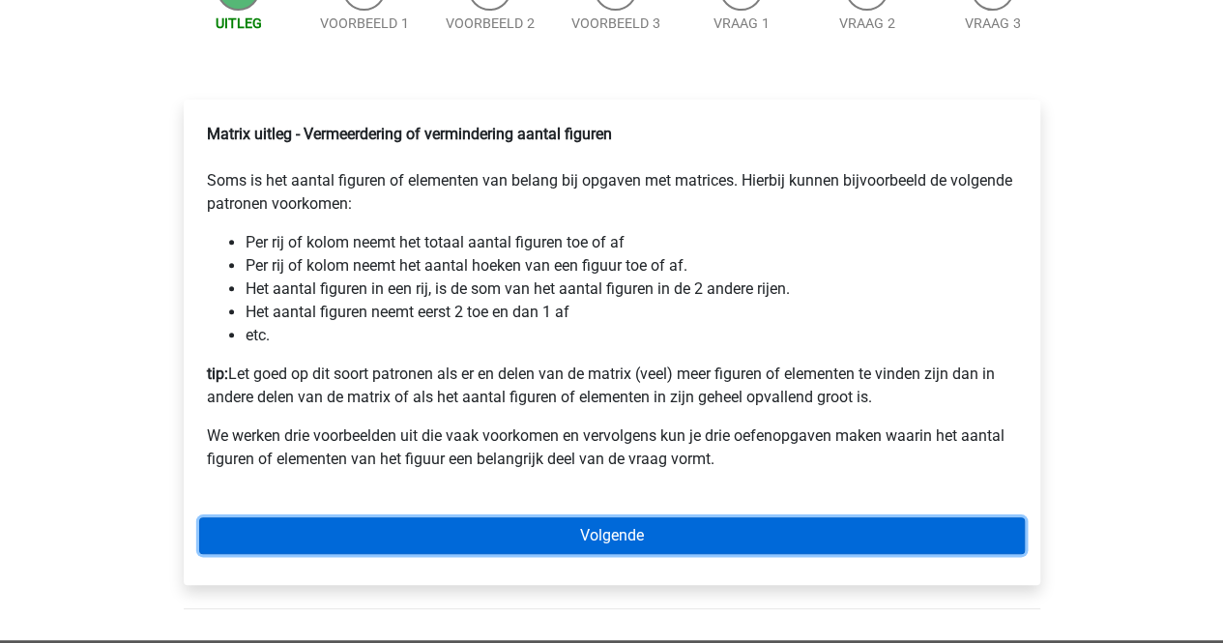
click at [393, 554] on link "Volgende" at bounding box center [612, 535] width 826 height 37
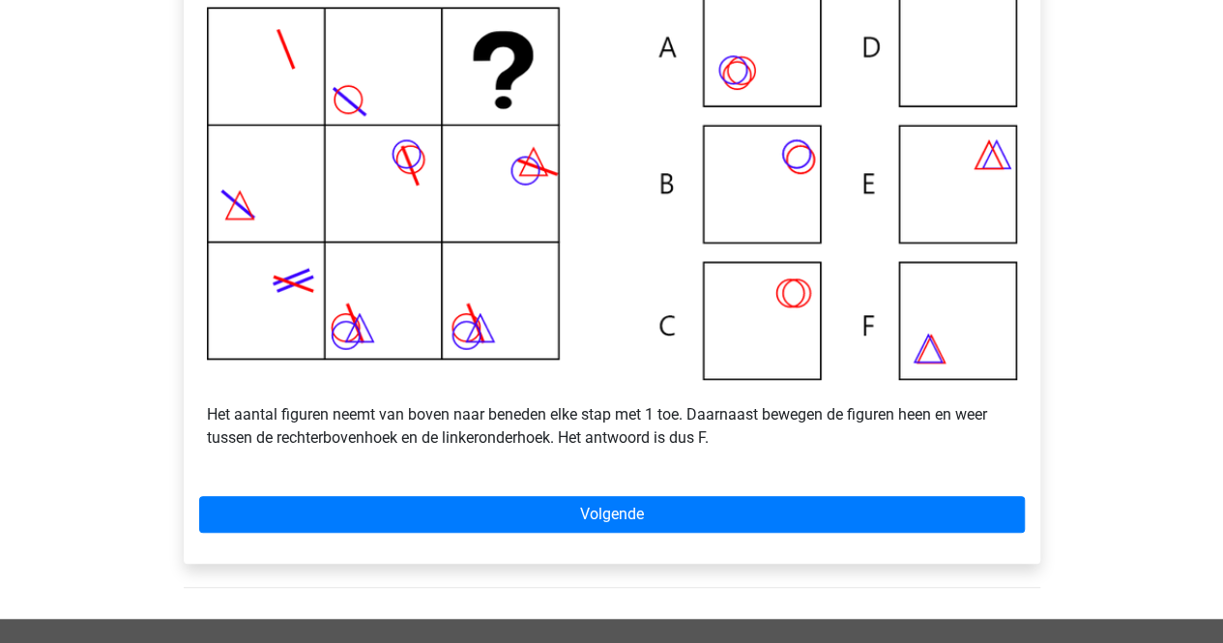
scroll to position [468, 0]
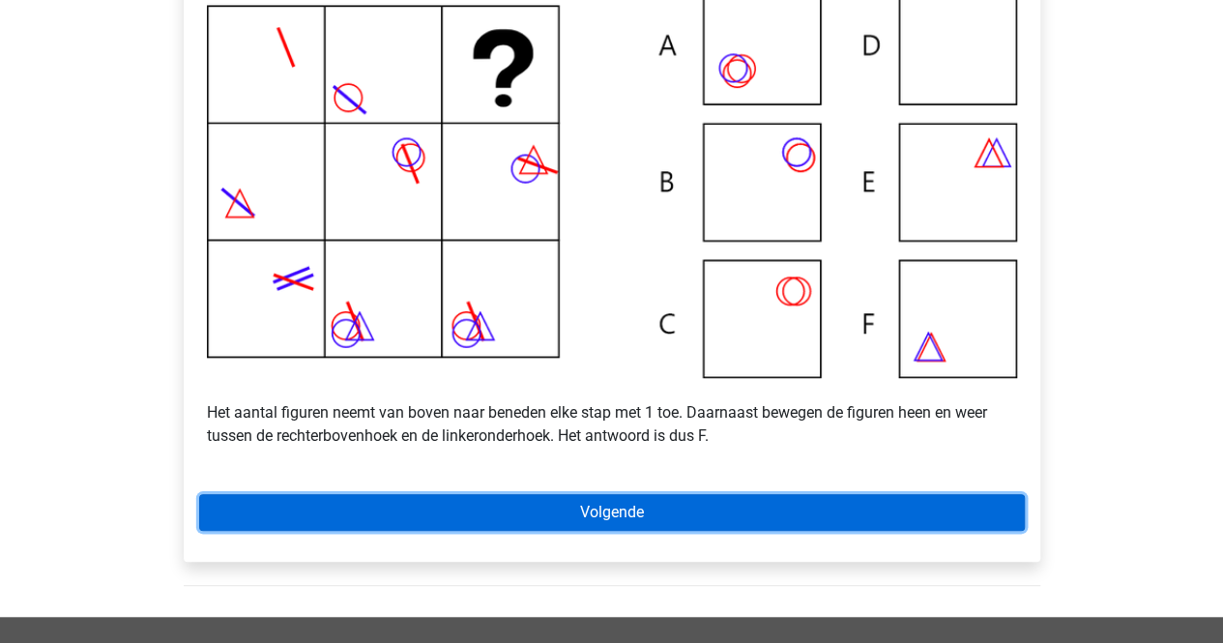
click at [427, 528] on link "Volgende" at bounding box center [612, 512] width 826 height 37
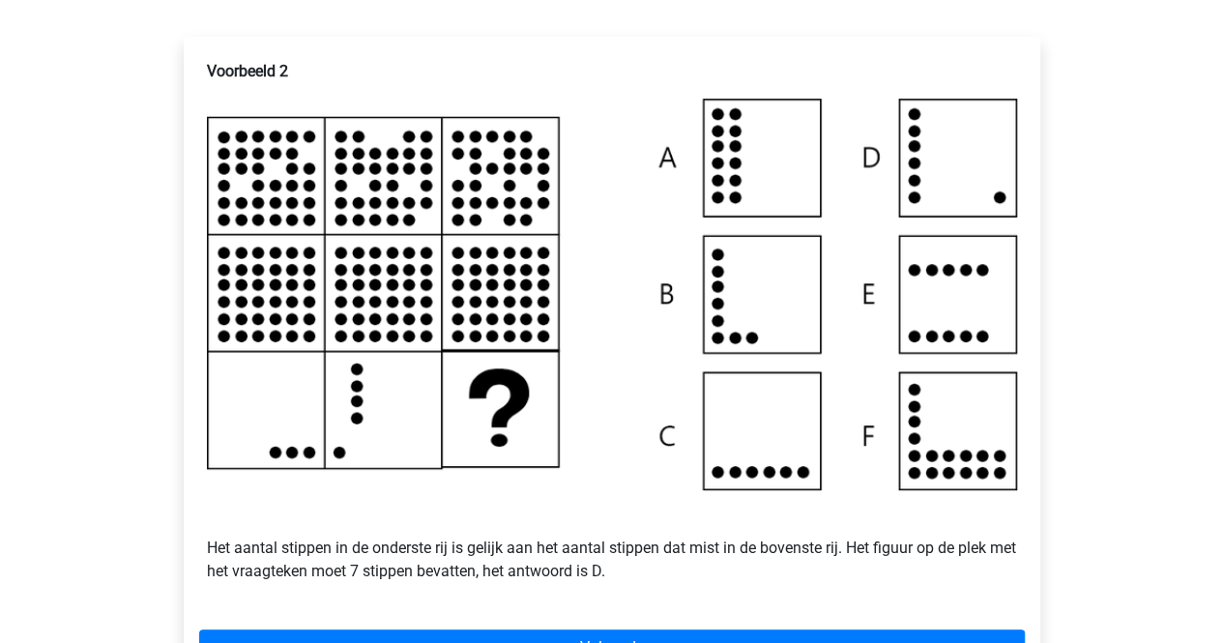
scroll to position [407, 0]
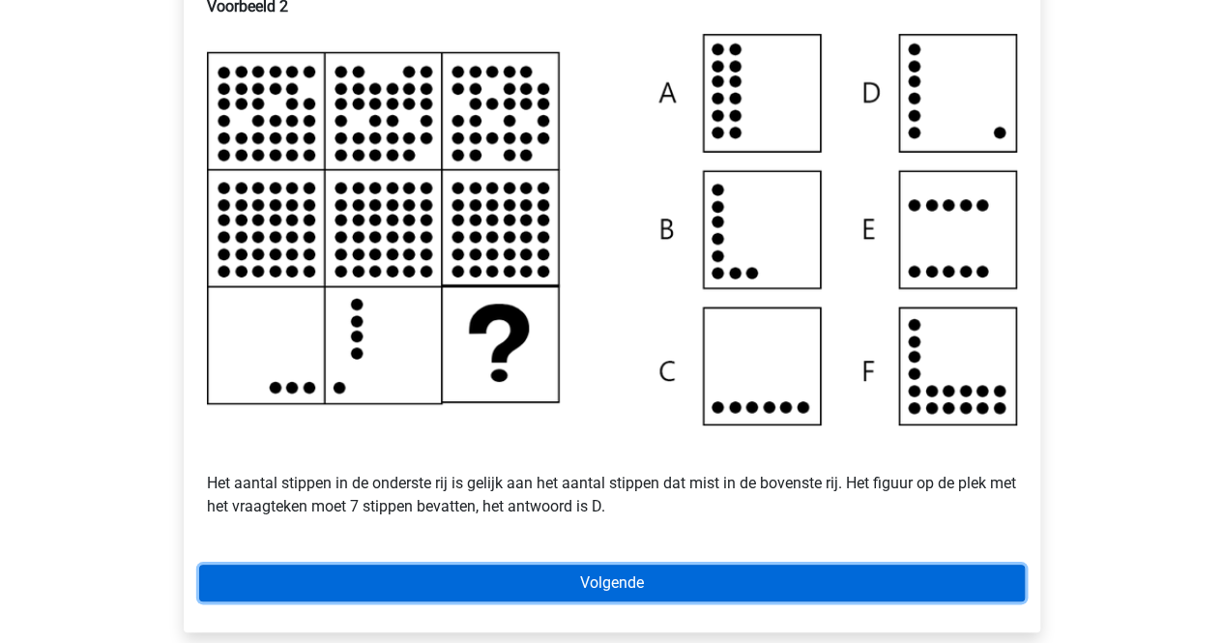
click at [452, 597] on link "Volgende" at bounding box center [612, 583] width 826 height 37
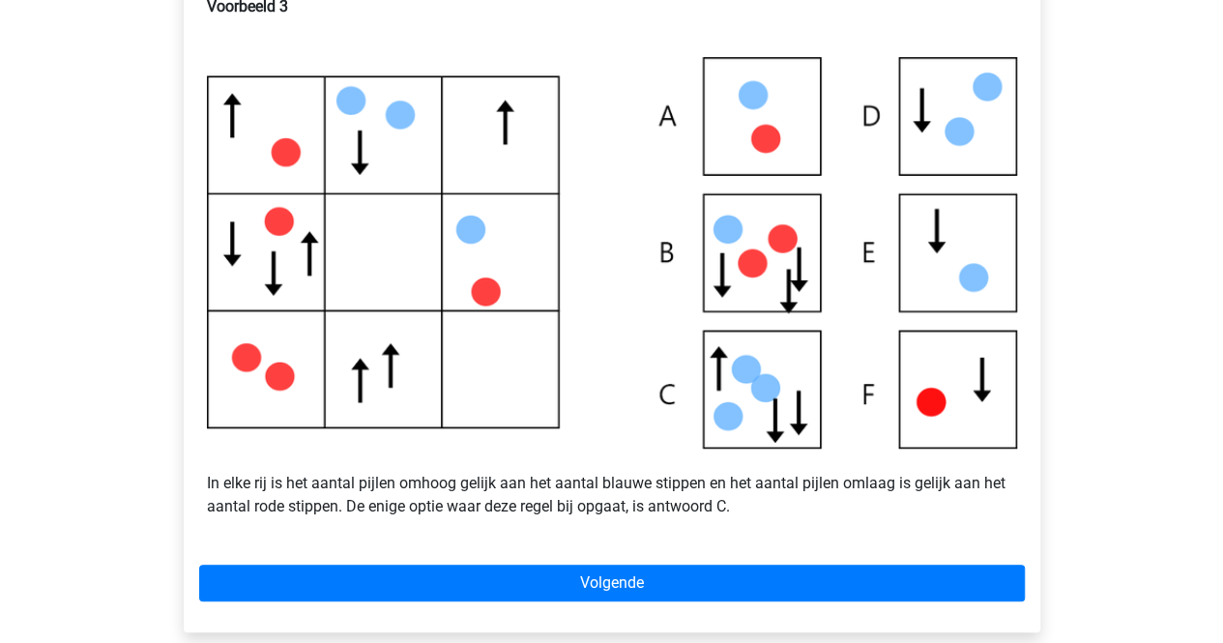
scroll to position [408, 0]
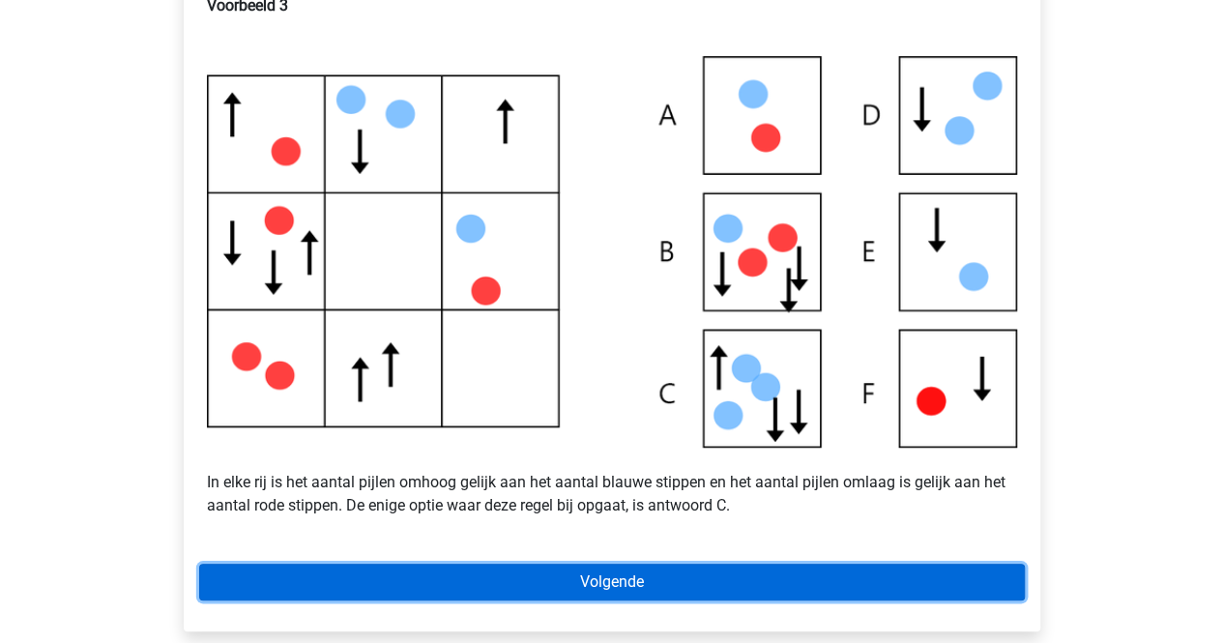
click at [452, 597] on link "Volgende" at bounding box center [612, 582] width 826 height 37
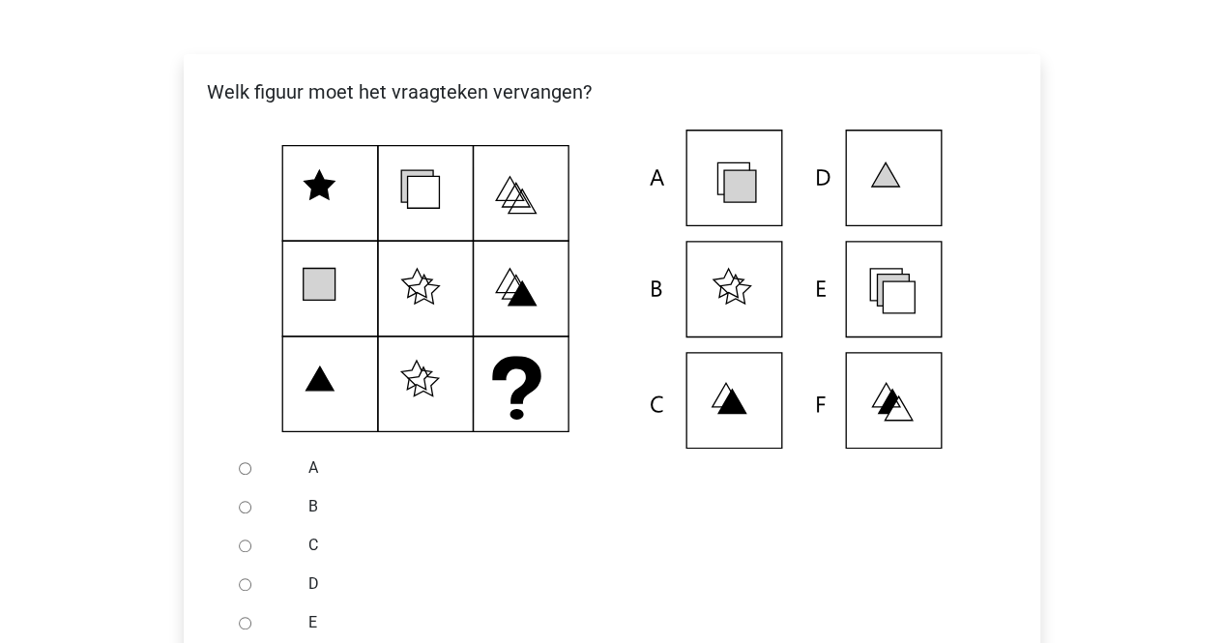
scroll to position [432, 0]
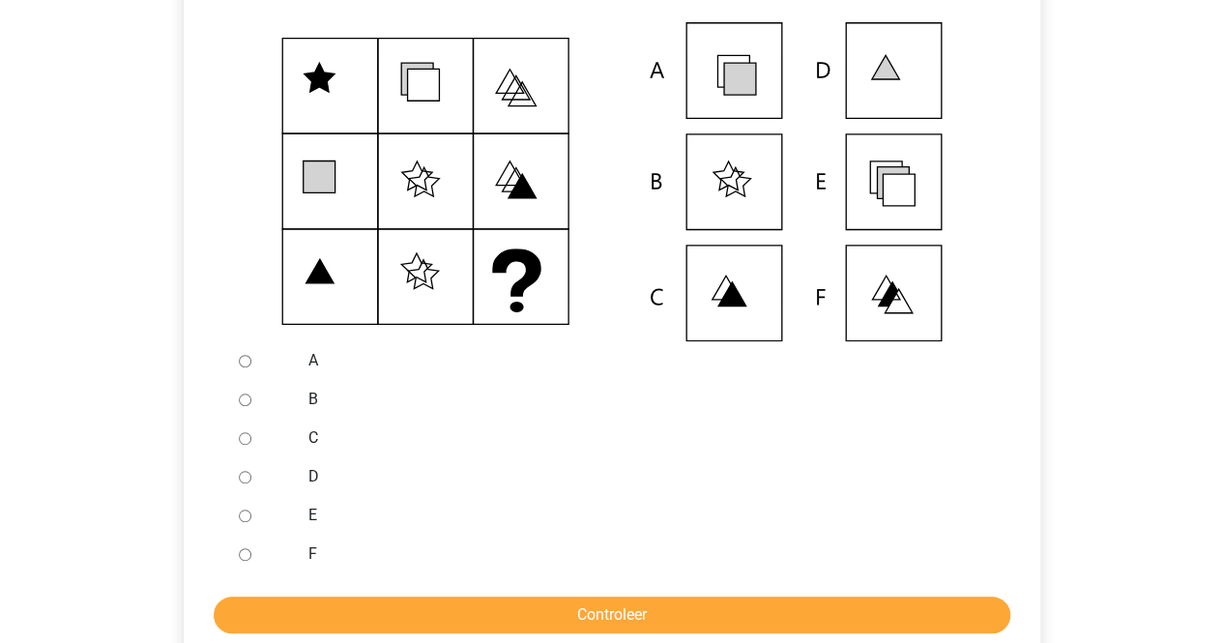
click at [306, 573] on div "F" at bounding box center [643, 554] width 698 height 39
click at [240, 561] on input "F" at bounding box center [245, 554] width 13 height 13
radio input "true"
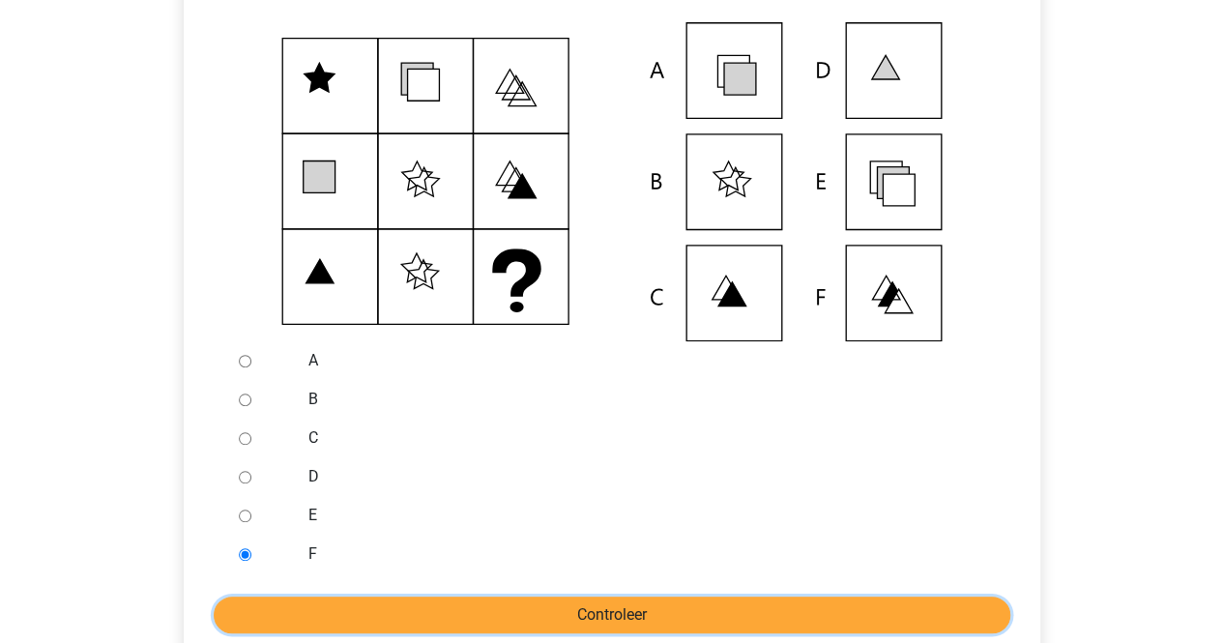
click at [270, 623] on input "Controleer" at bounding box center [612, 615] width 797 height 37
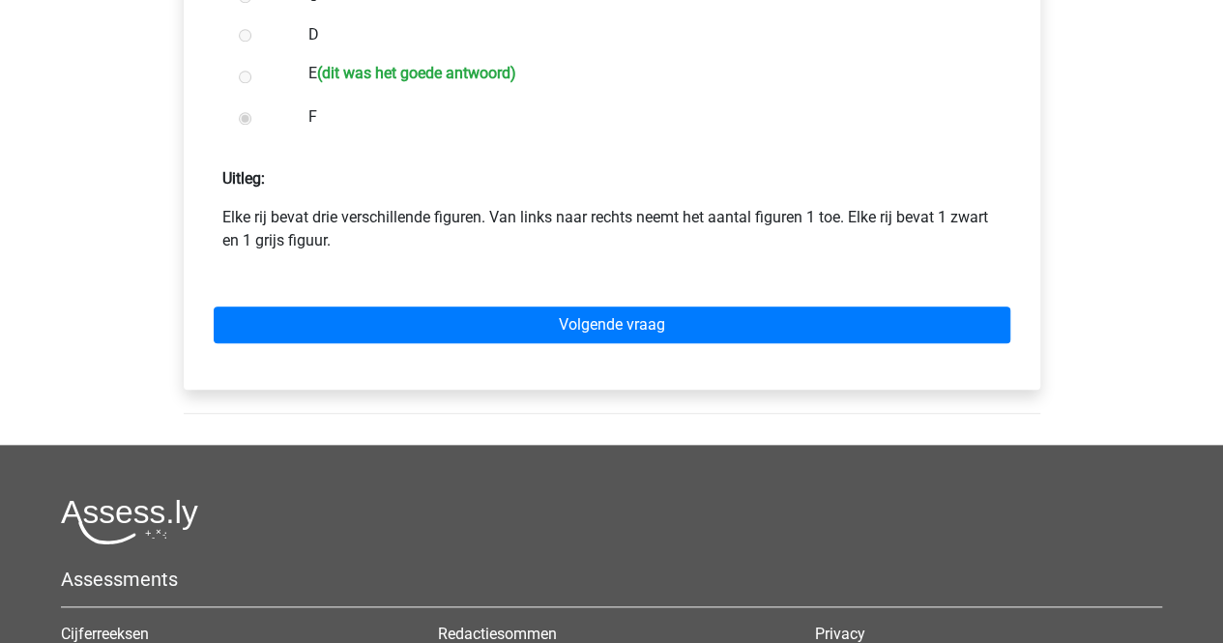
scroll to position [876, 0]
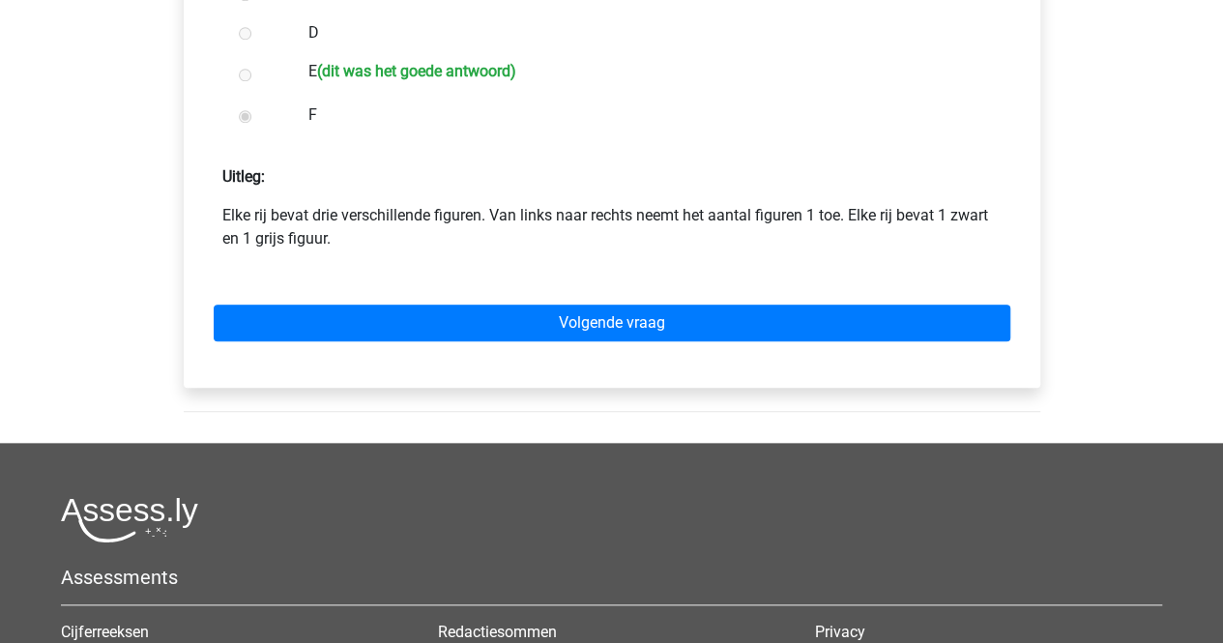
click at [373, 372] on div "Volgende vraag" at bounding box center [612, 319] width 826 height 106
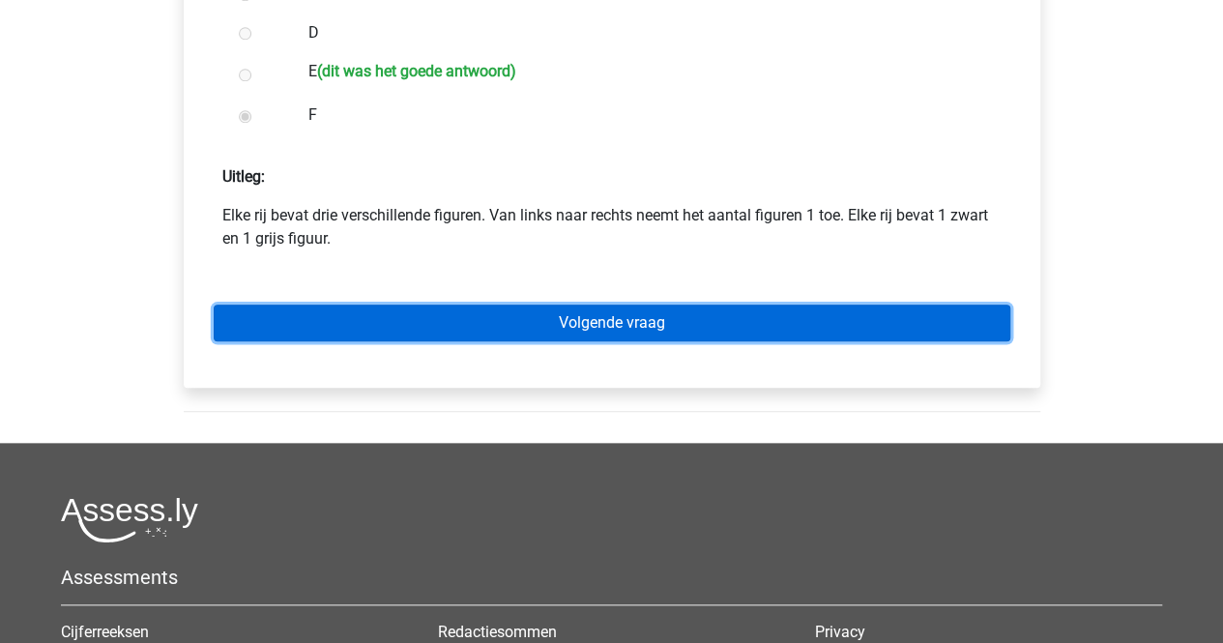
click at [381, 339] on link "Volgende vraag" at bounding box center [612, 323] width 797 height 37
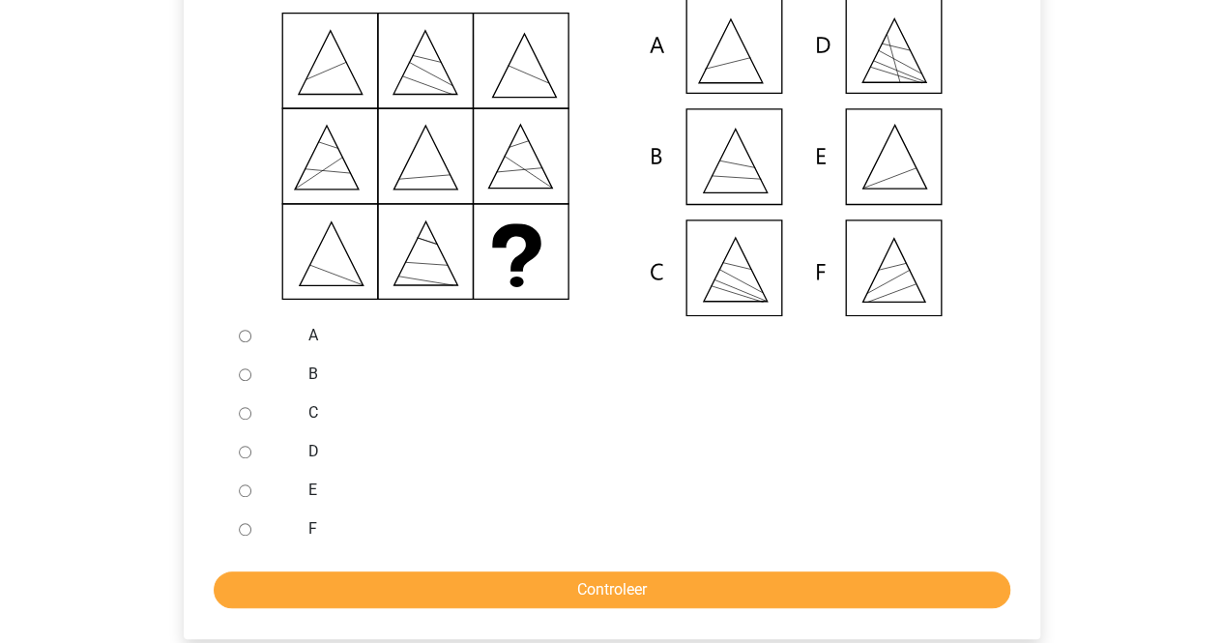
scroll to position [460, 0]
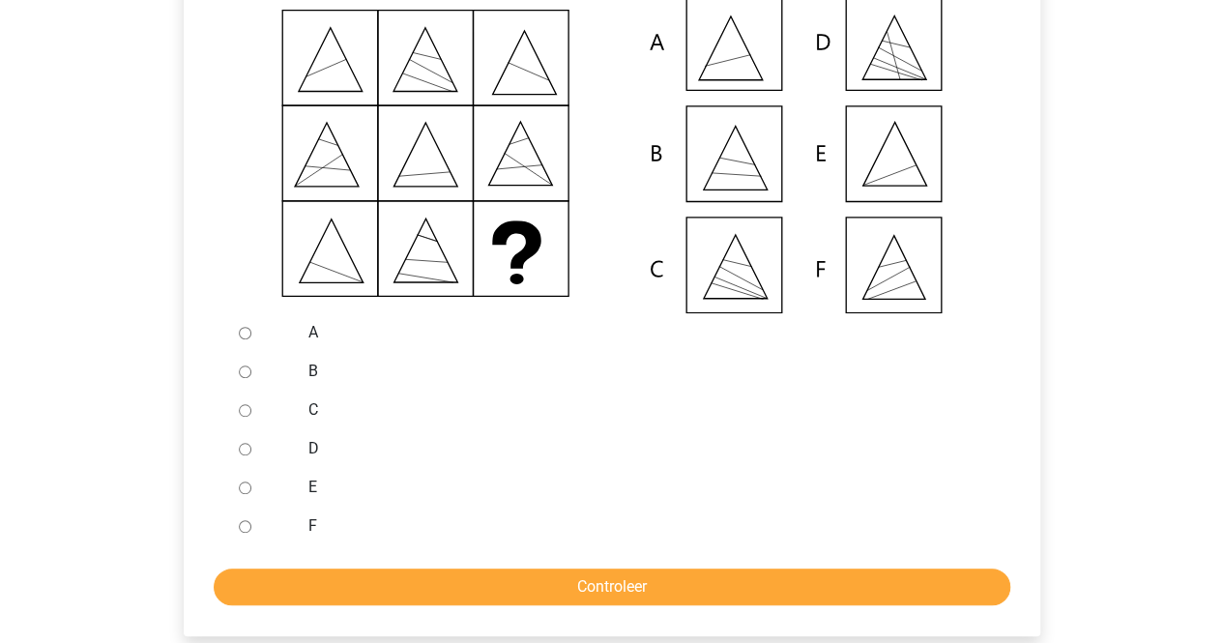
click at [248, 494] on input "E" at bounding box center [245, 487] width 13 height 13
radio input "true"
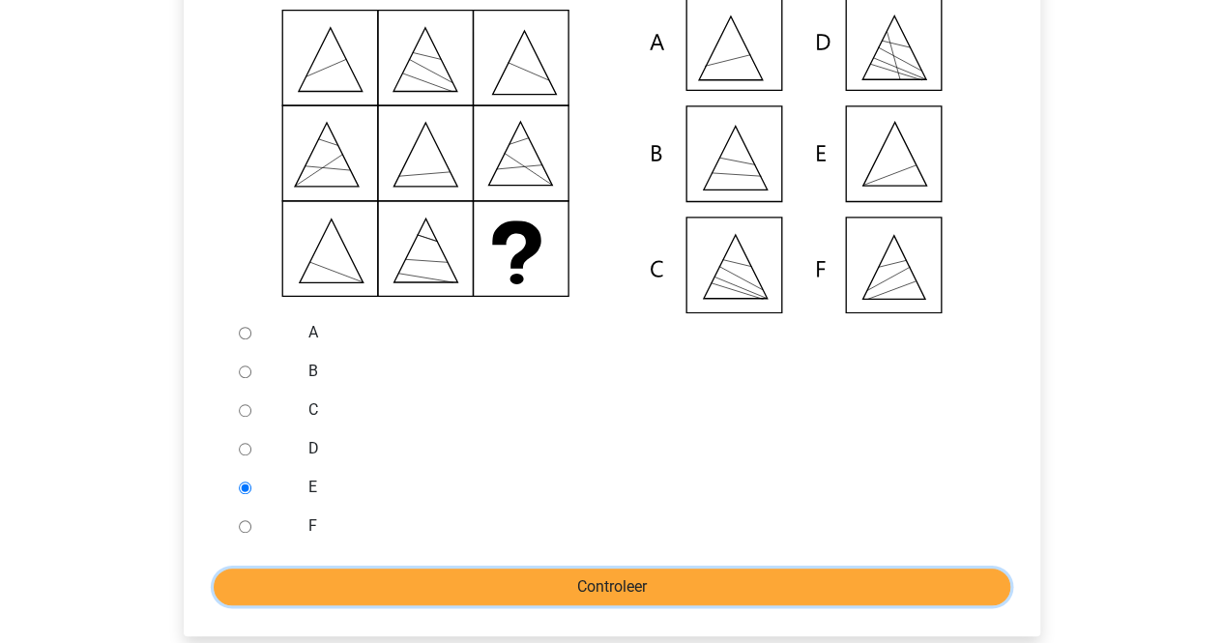
click at [290, 597] on input "Controleer" at bounding box center [612, 586] width 797 height 37
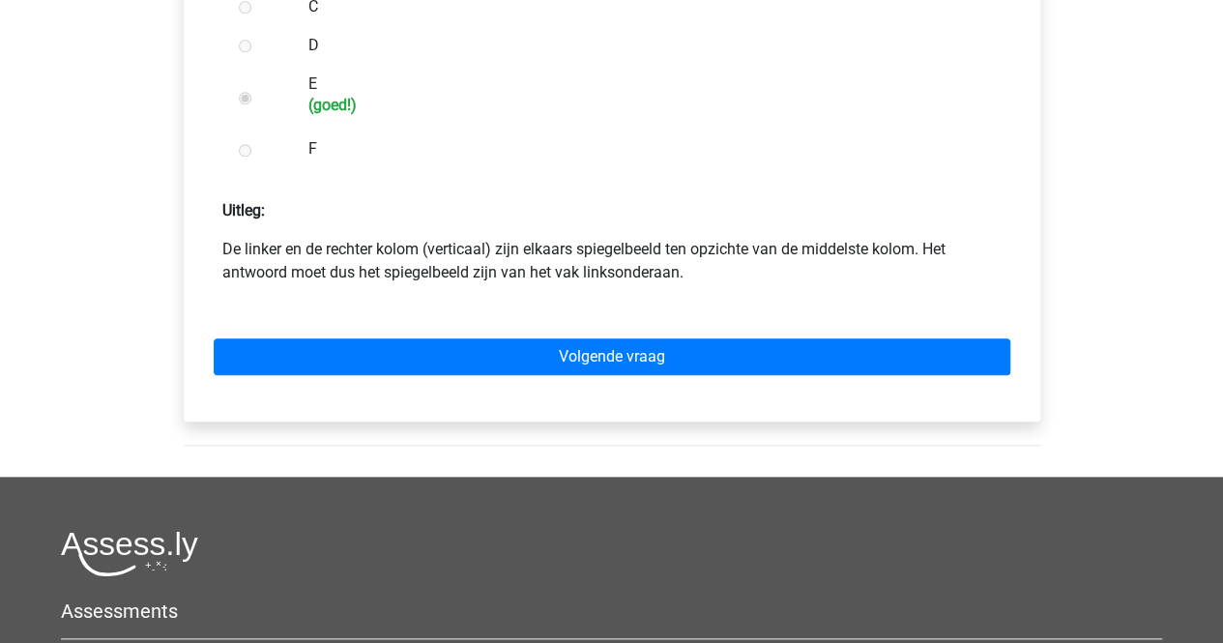
scroll to position [867, 0]
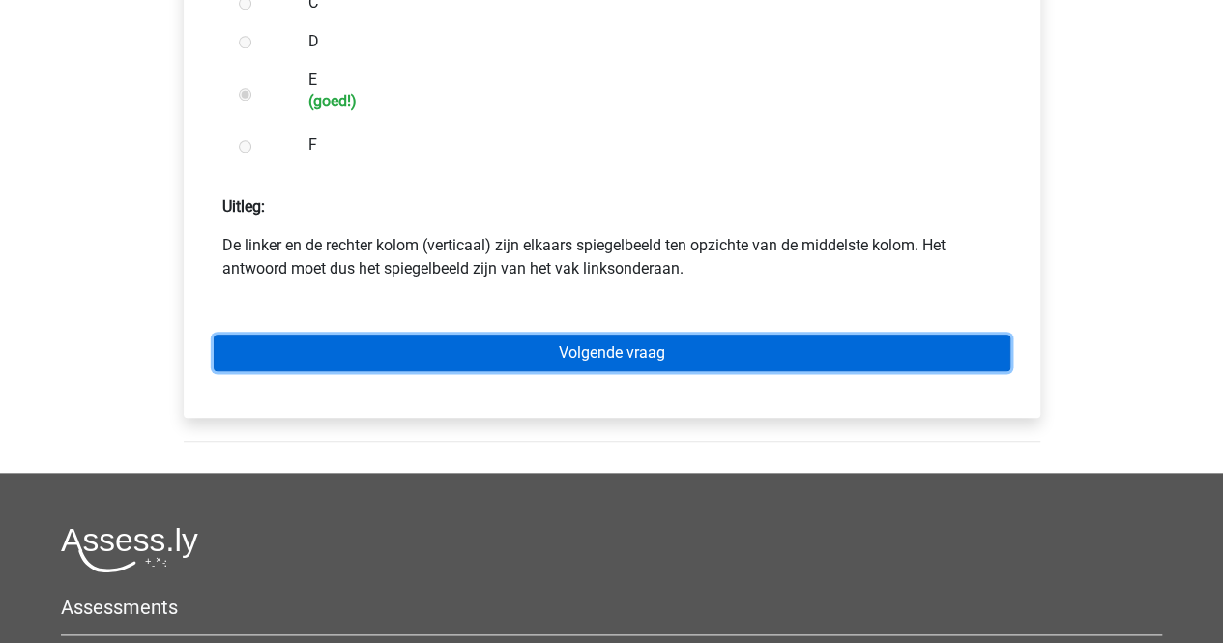
click at [436, 368] on link "Volgende vraag" at bounding box center [612, 353] width 797 height 37
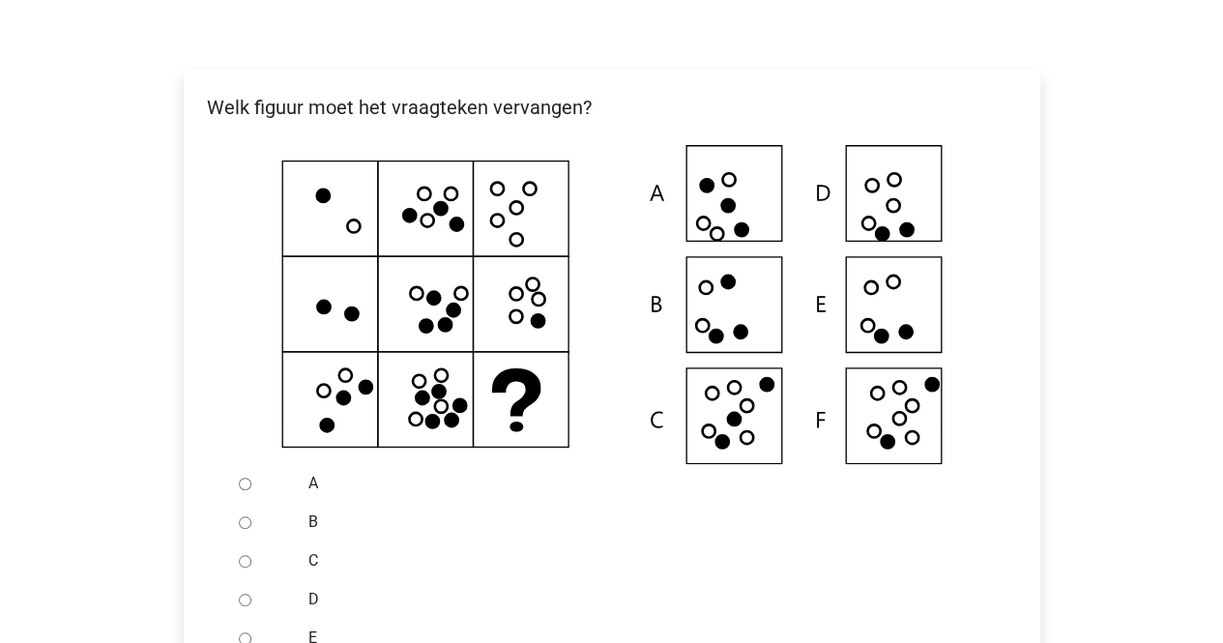
scroll to position [460, 0]
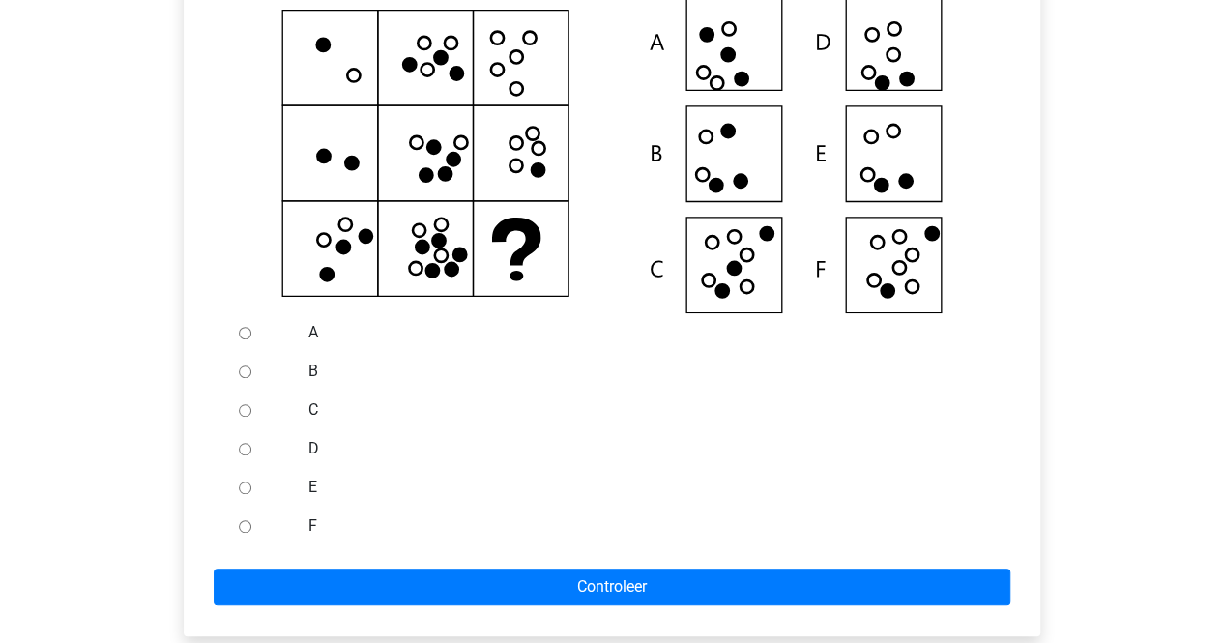
click at [253, 507] on div at bounding box center [263, 487] width 64 height 39
click at [243, 494] on input "E" at bounding box center [245, 487] width 13 height 13
radio input "true"
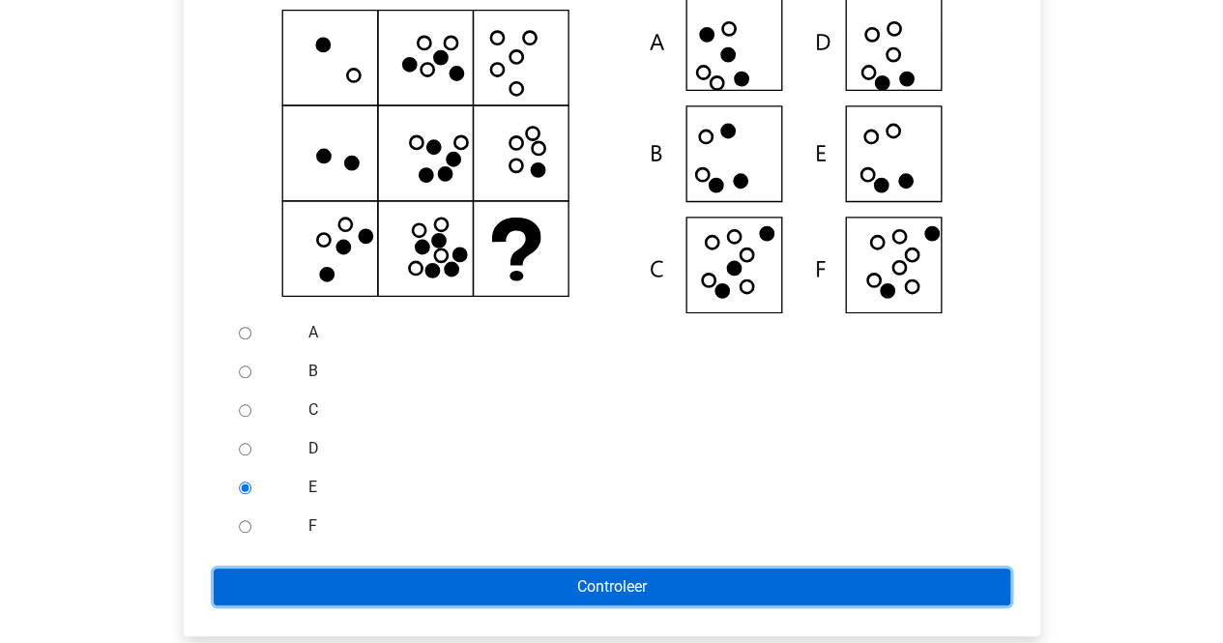
click at [250, 600] on input "Controleer" at bounding box center [612, 586] width 797 height 37
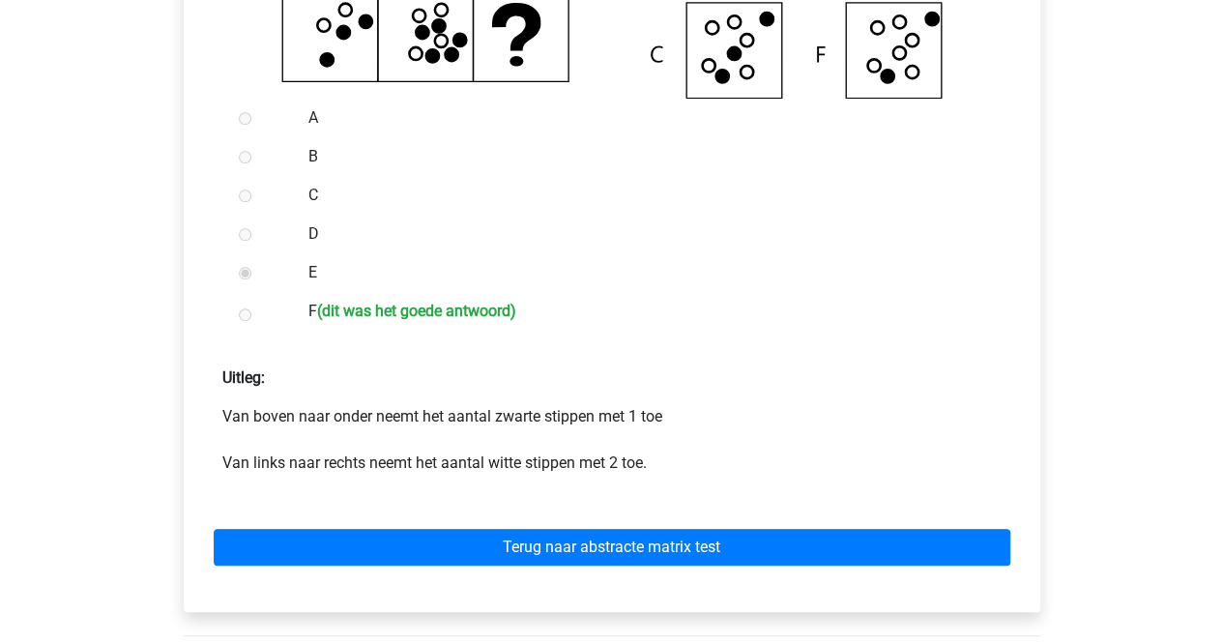
scroll to position [684, 0]
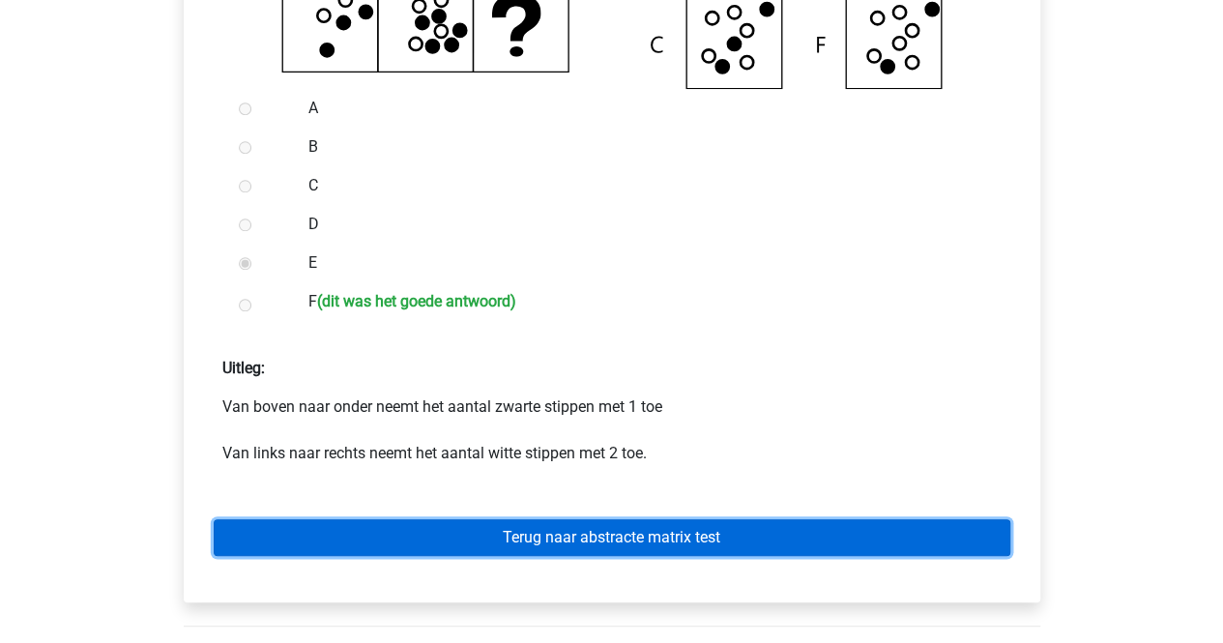
click at [279, 556] on link "Terug naar abstracte matrix test" at bounding box center [612, 537] width 797 height 37
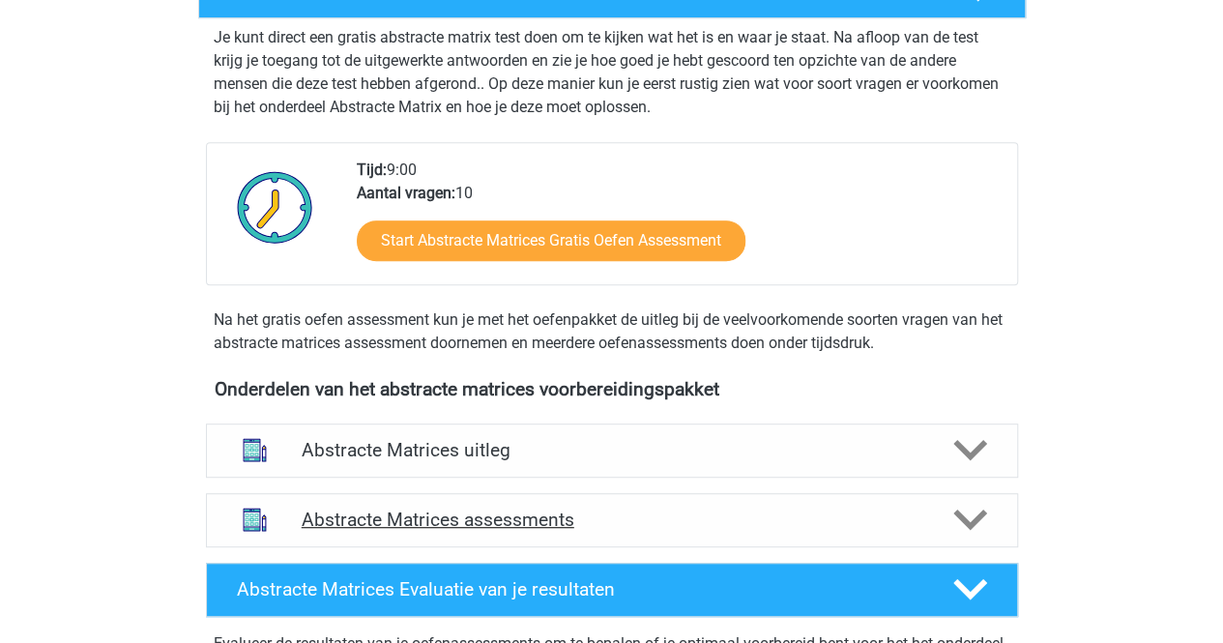
scroll to position [383, 0]
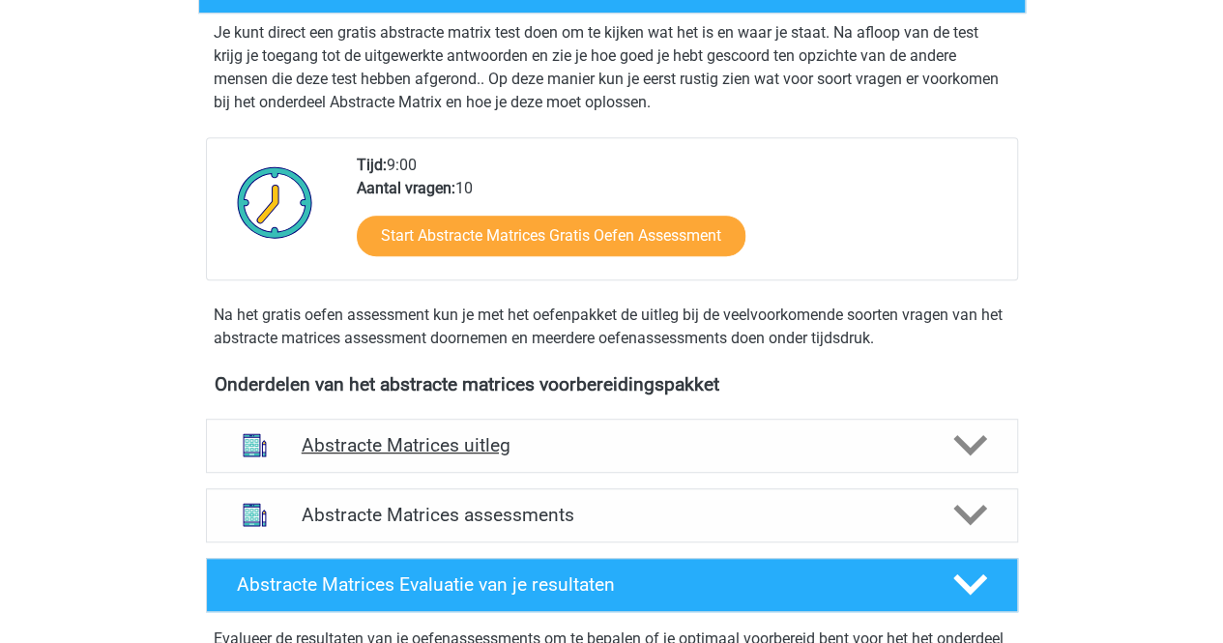
click at [430, 450] on h4 "Abstracte Matrices uitleg" at bounding box center [612, 445] width 621 height 22
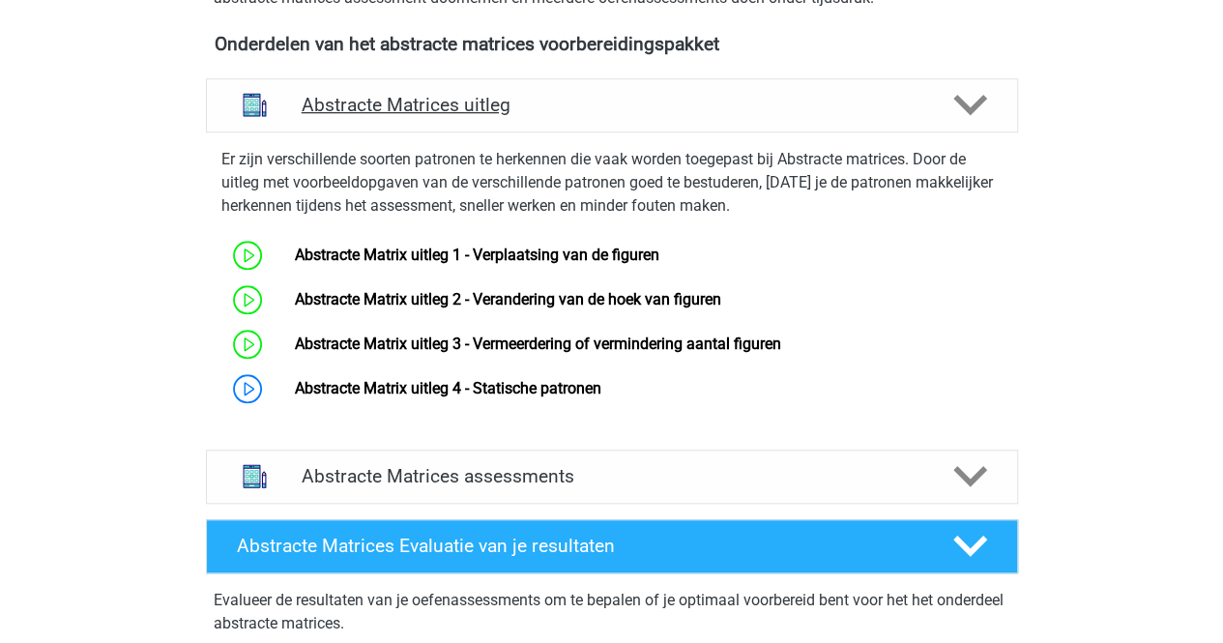
scroll to position [724, 0]
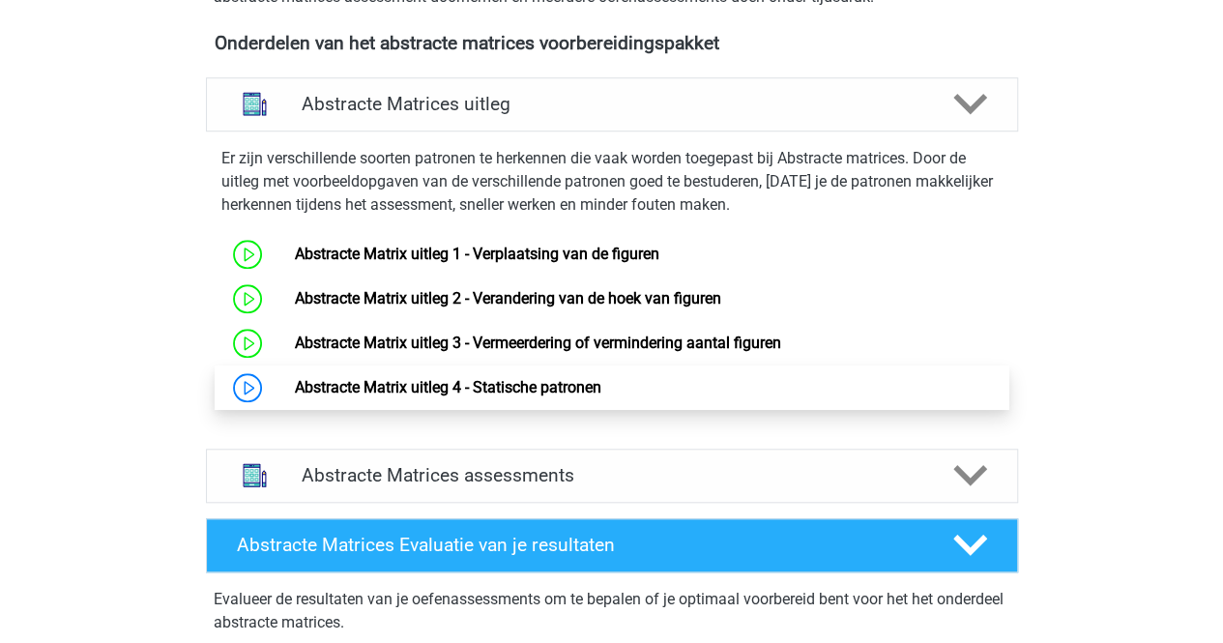
click at [295, 380] on link "Abstracte Matrix uitleg 4 - Statische patronen" at bounding box center [448, 387] width 306 height 18
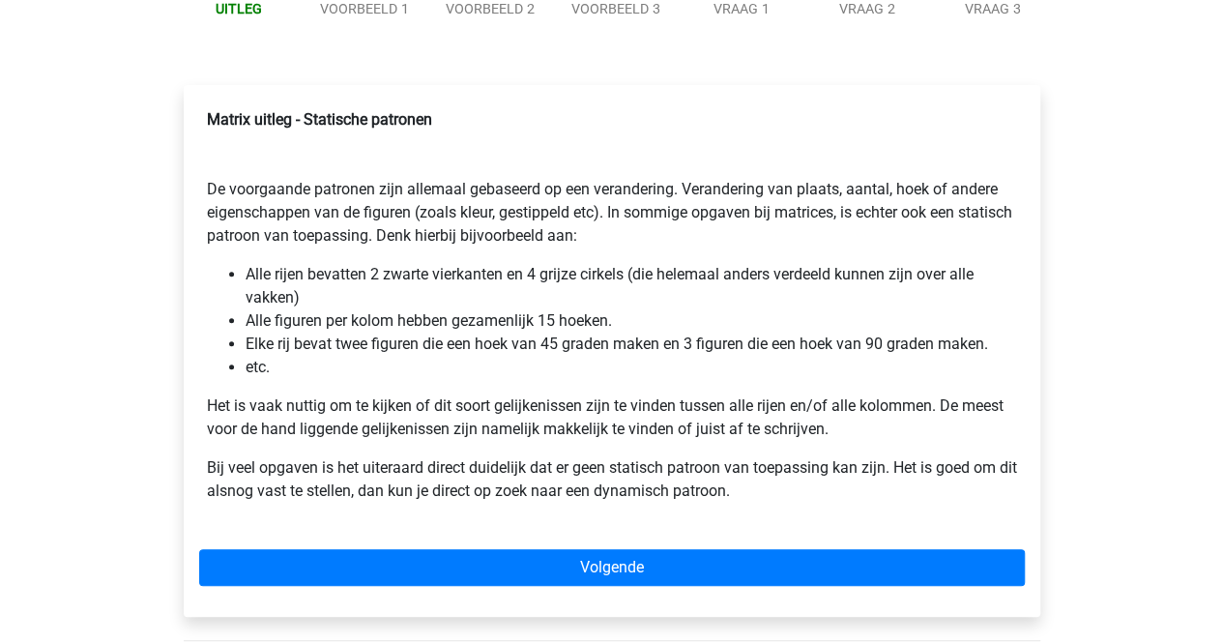
scroll to position [253, 0]
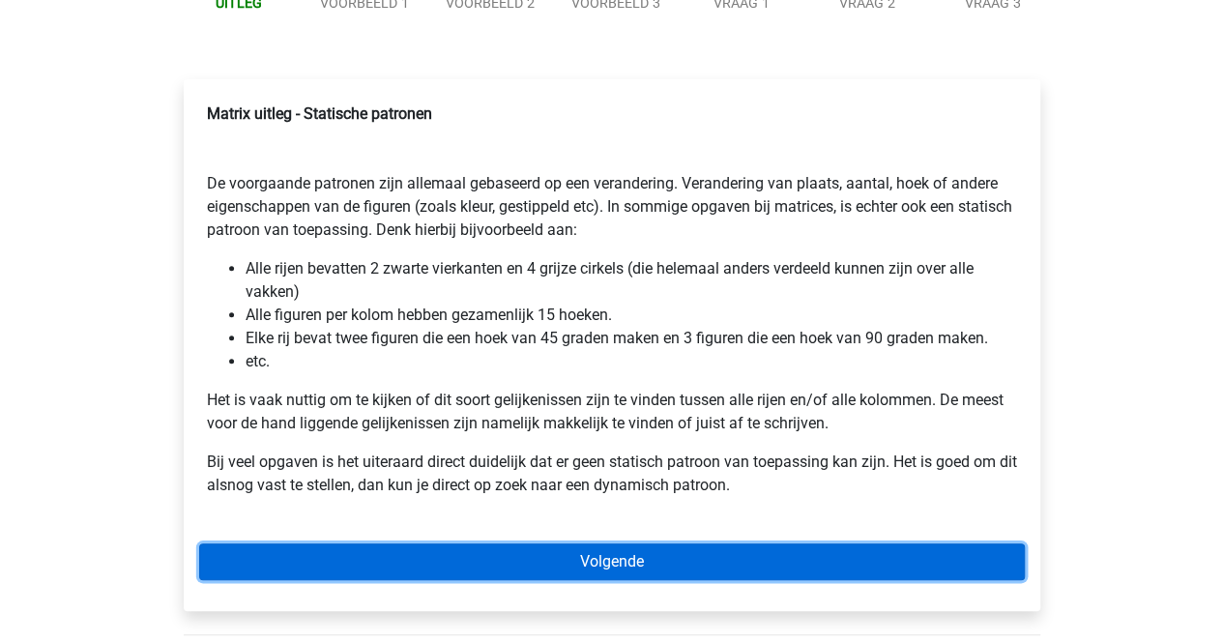
click at [411, 571] on link "Volgende" at bounding box center [612, 561] width 826 height 37
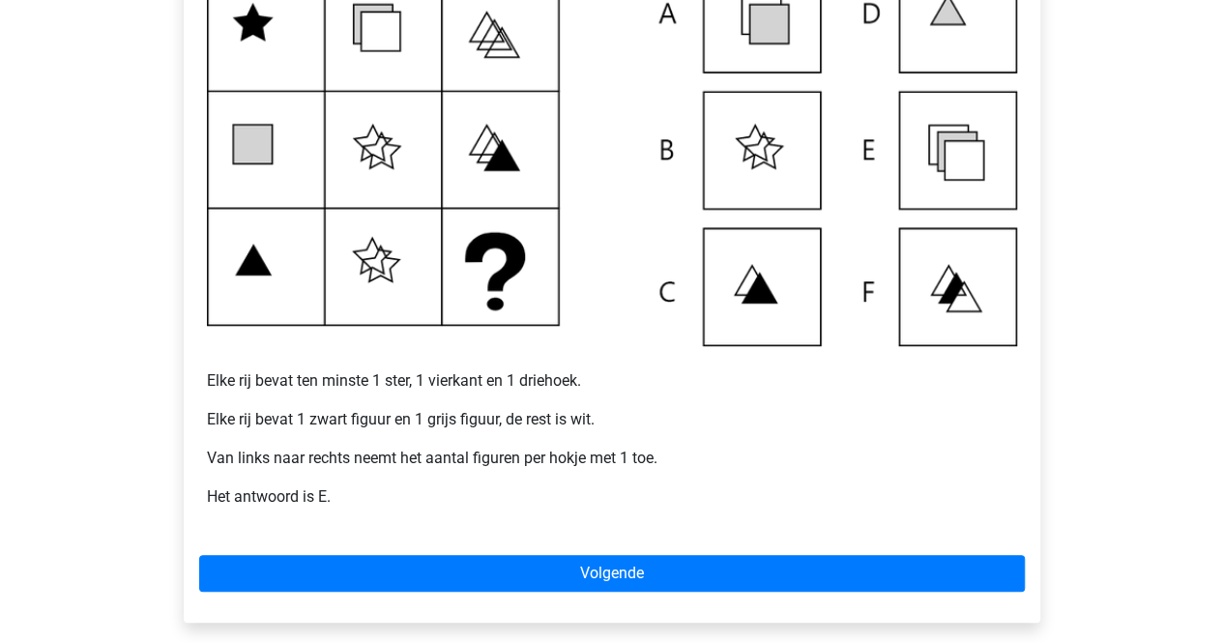
scroll to position [459, 0]
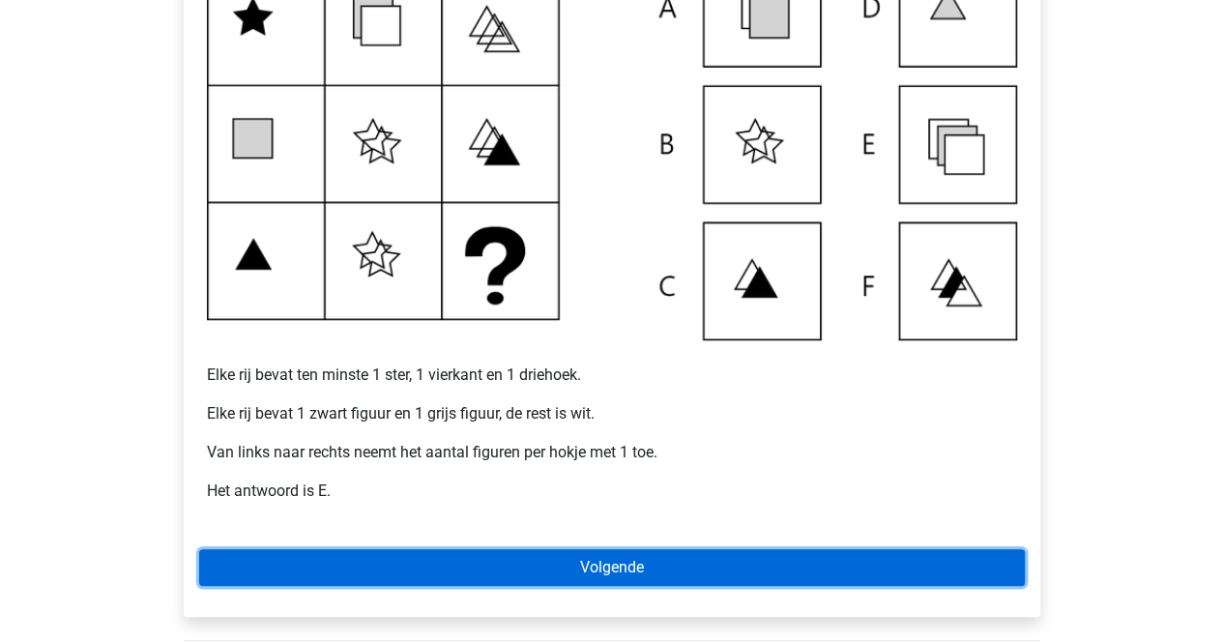
drag, startPoint x: 0, startPoint y: 0, endPoint x: 411, endPoint y: 571, distance: 703.8
click at [411, 571] on link "Volgende" at bounding box center [612, 567] width 826 height 37
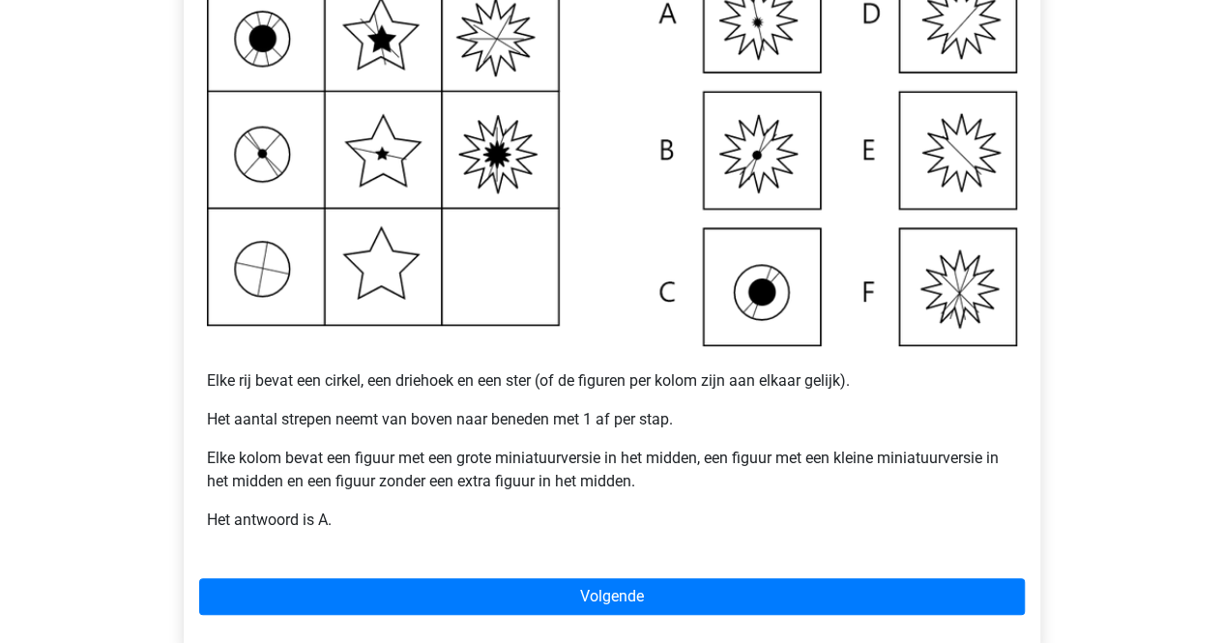
scroll to position [454, 0]
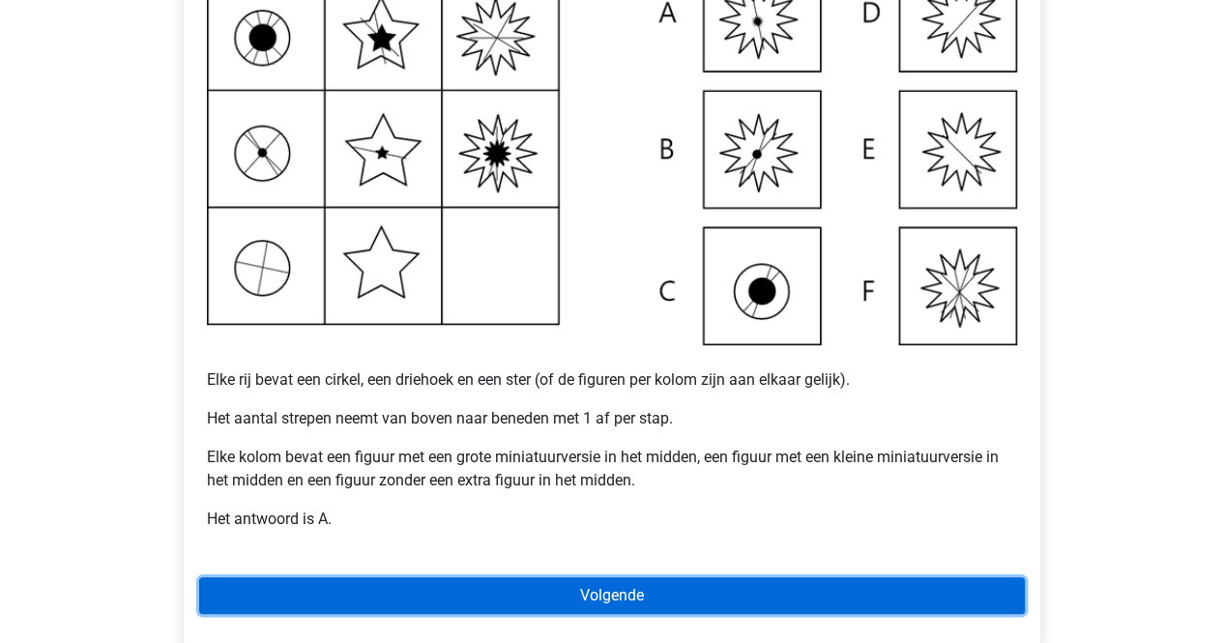
click at [416, 585] on link "Volgende" at bounding box center [612, 595] width 826 height 37
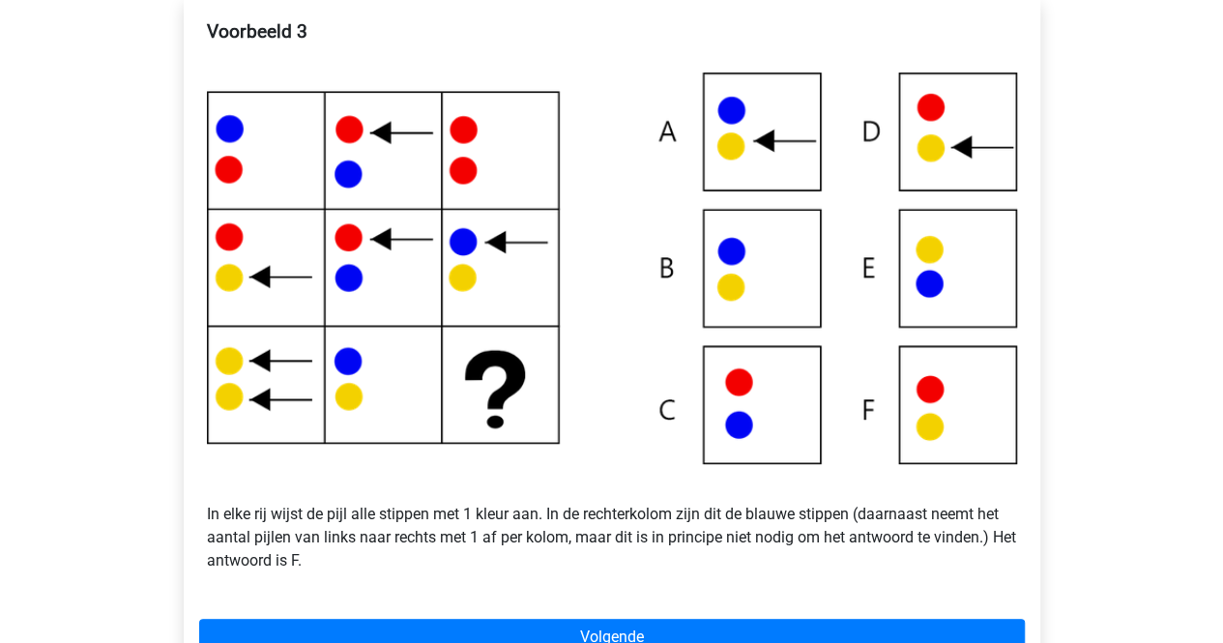
scroll to position [337, 0]
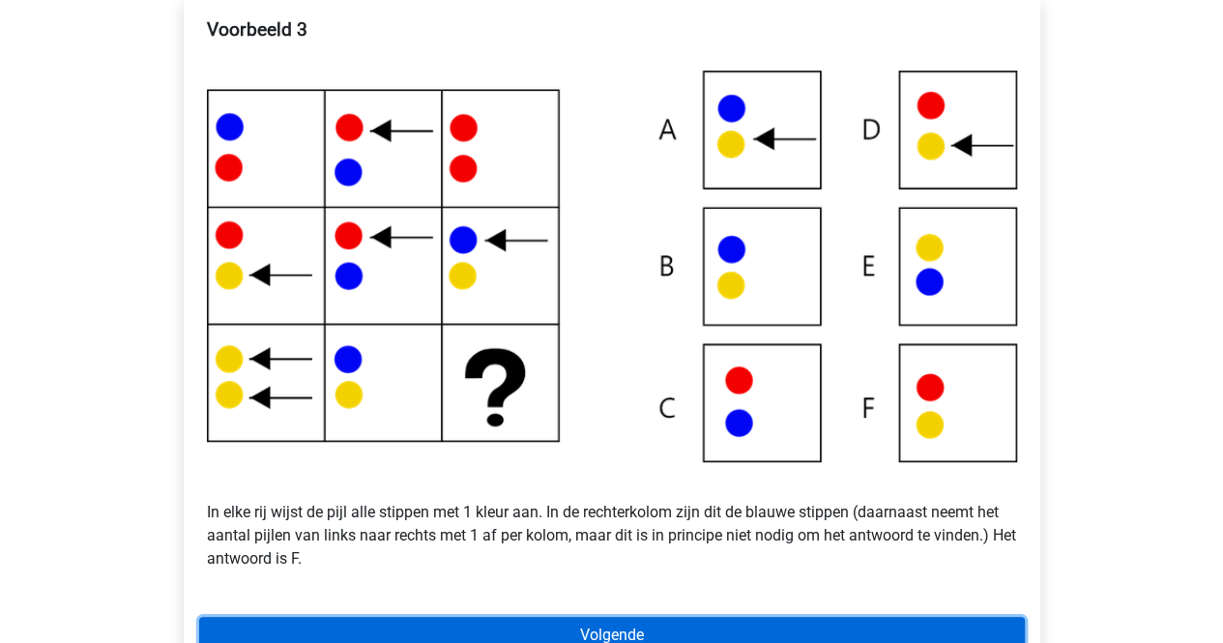
click at [423, 629] on link "Volgende" at bounding box center [612, 635] width 826 height 37
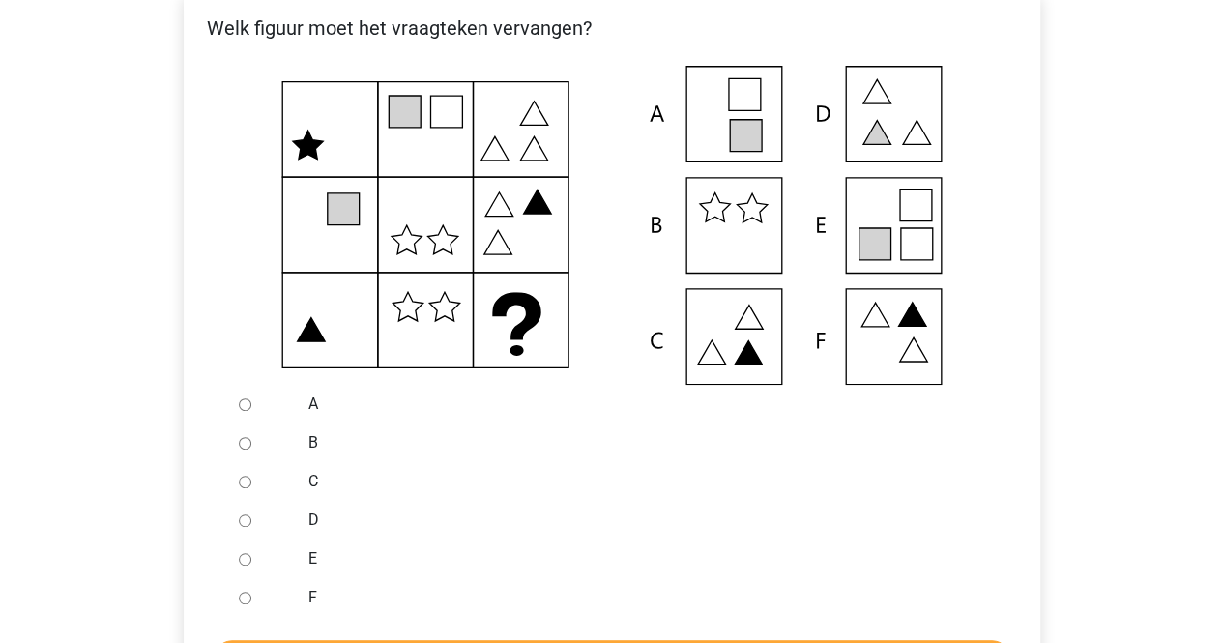
scroll to position [339, 0]
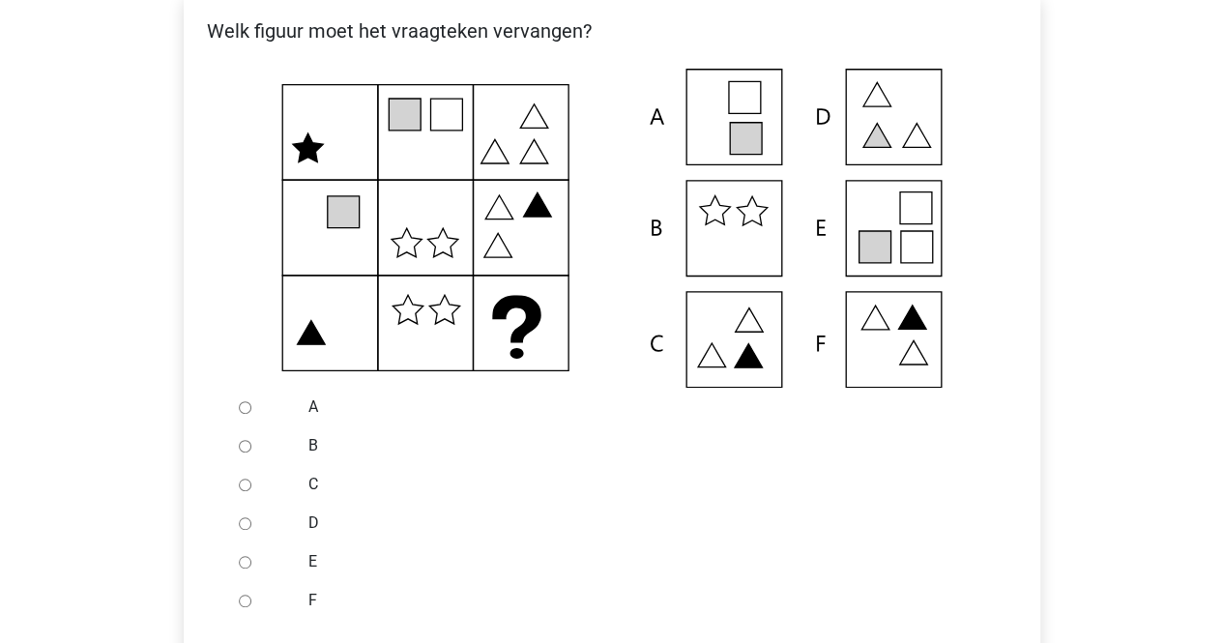
click at [242, 562] on input "E" at bounding box center [245, 562] width 13 height 13
radio input "true"
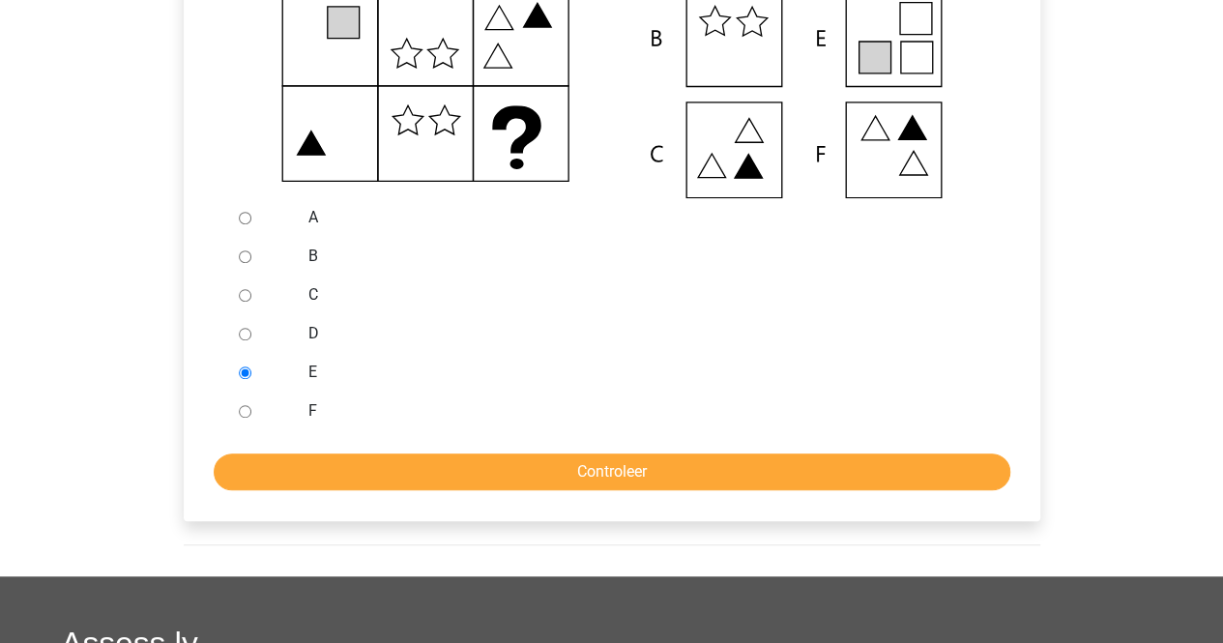
scroll to position [532, 0]
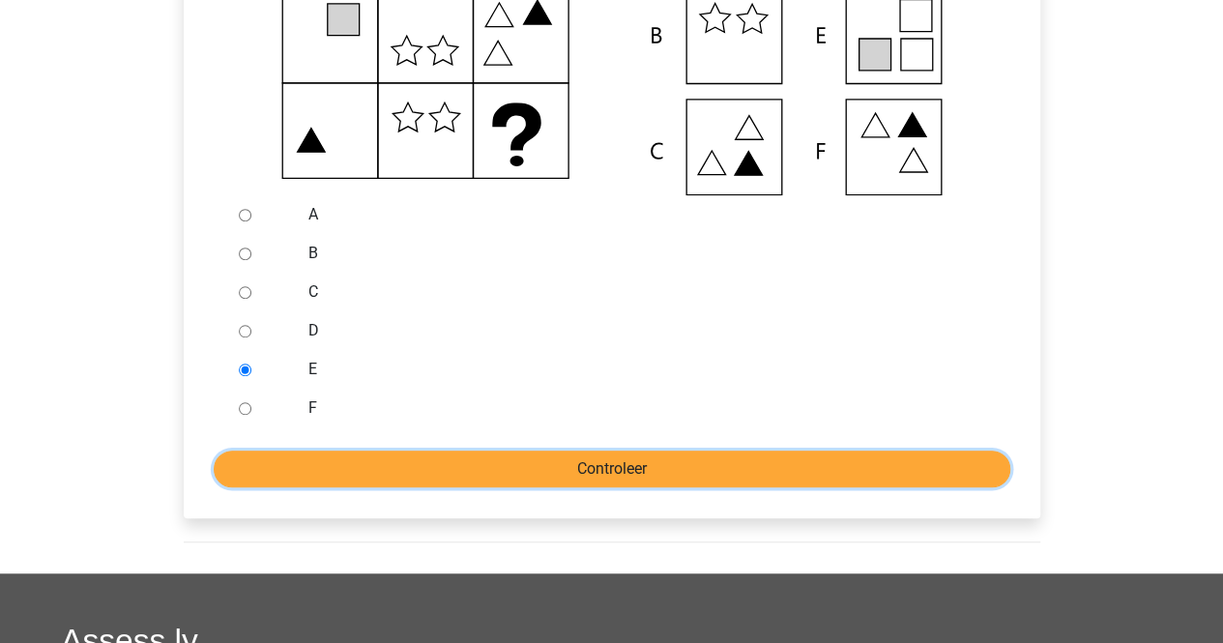
click at [391, 461] on input "Controleer" at bounding box center [612, 469] width 797 height 37
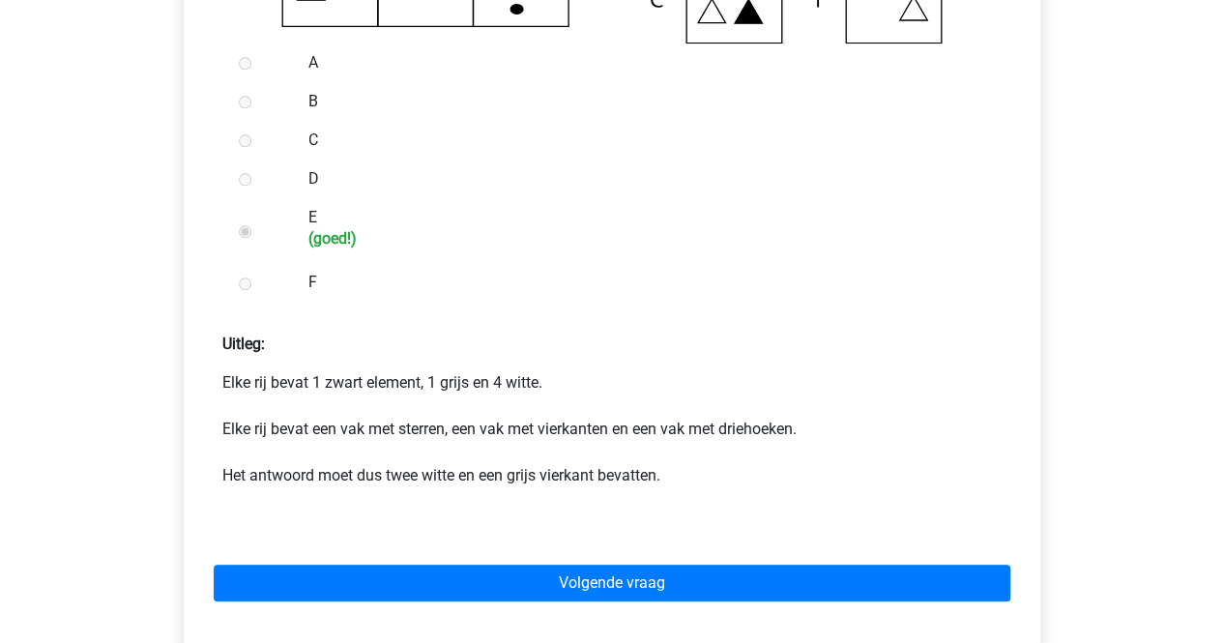
scroll to position [684, 0]
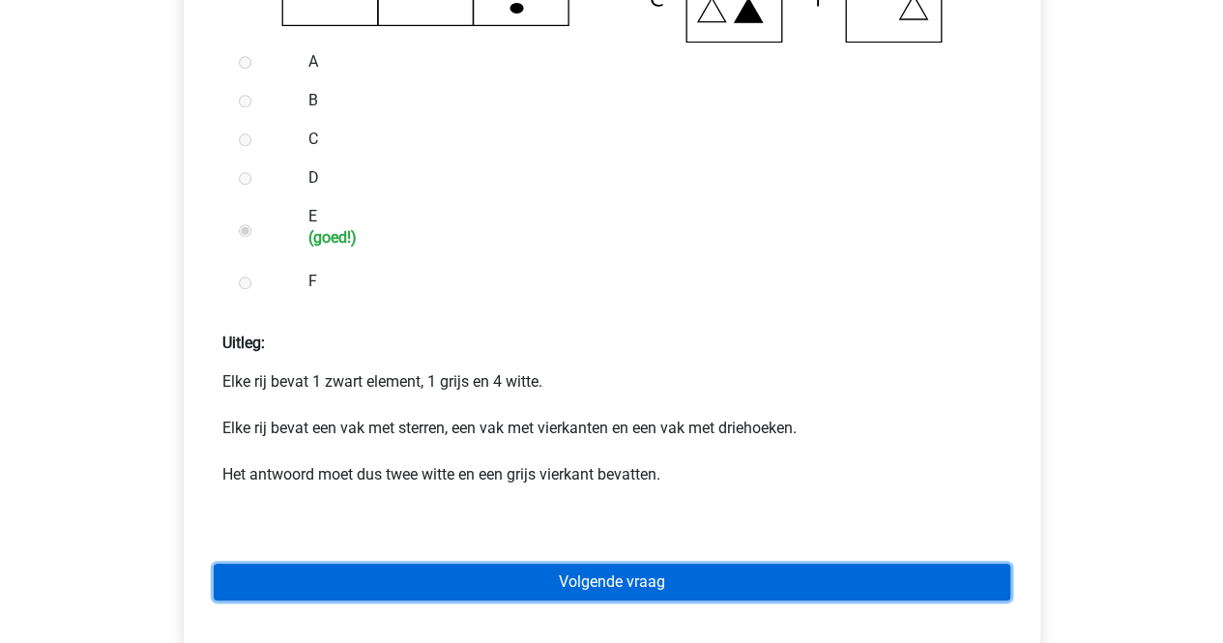
click at [408, 585] on link "Volgende vraag" at bounding box center [612, 582] width 797 height 37
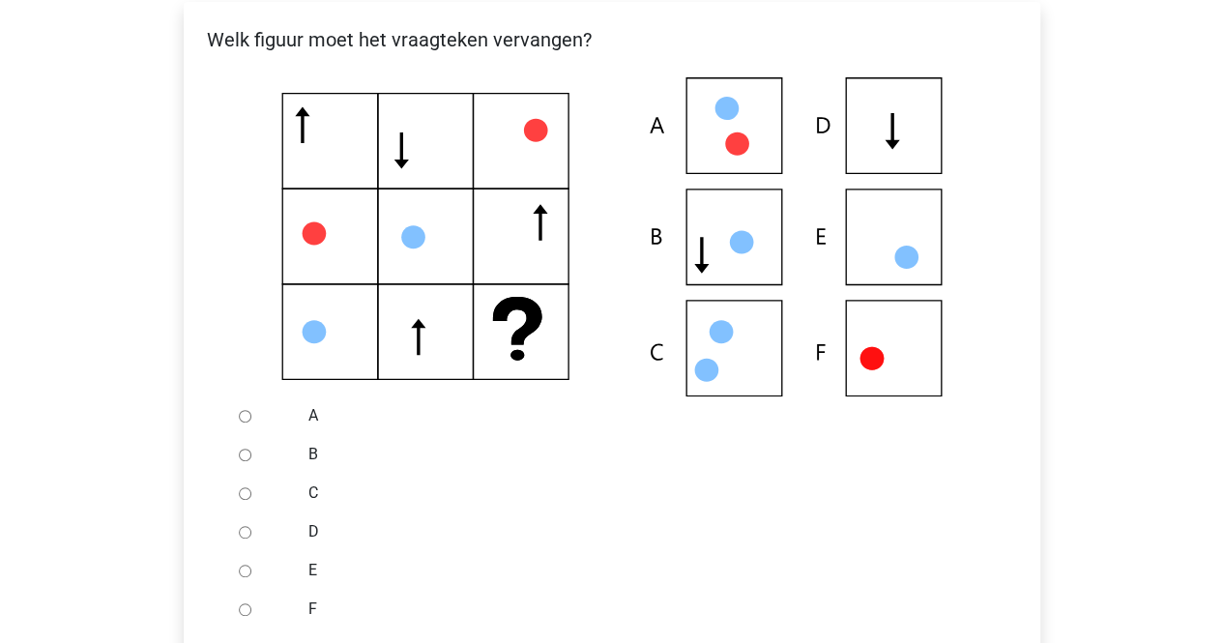
scroll to position [463, 0]
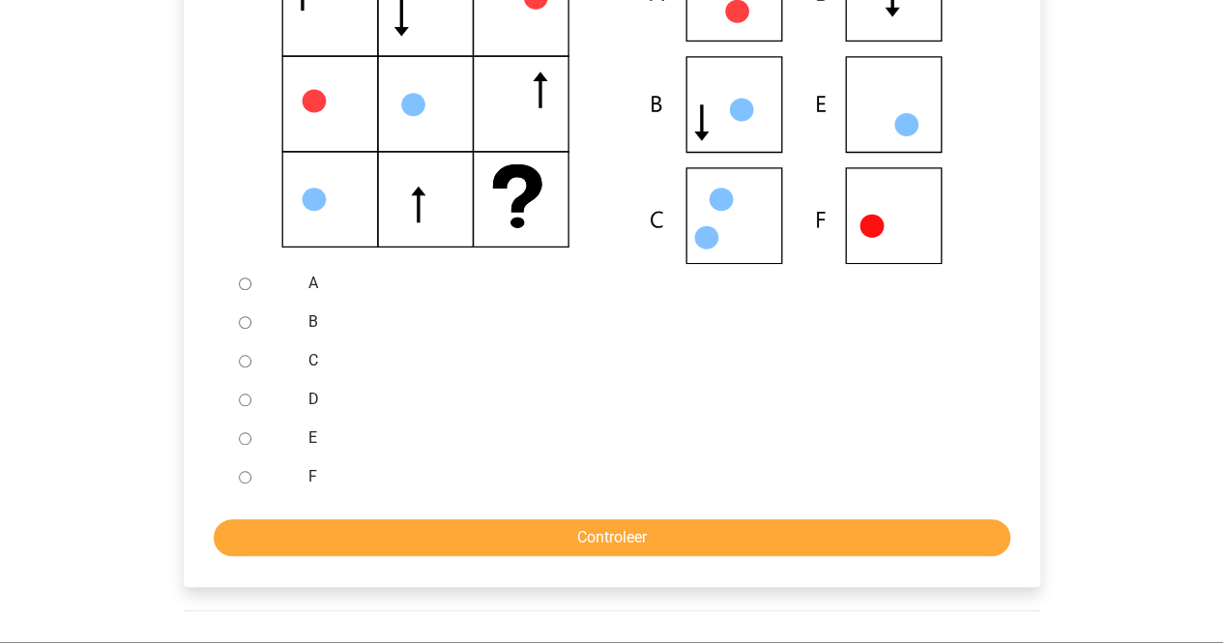
click at [244, 479] on input "F" at bounding box center [245, 477] width 13 height 13
radio input "true"
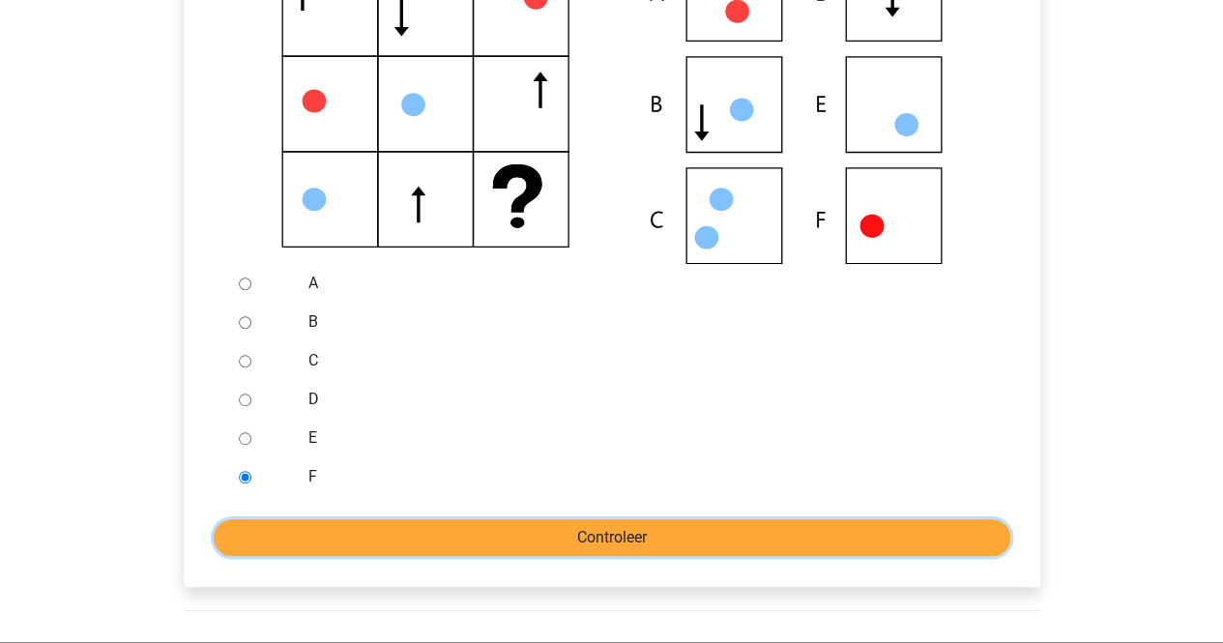
click at [253, 535] on input "Controleer" at bounding box center [612, 537] width 797 height 37
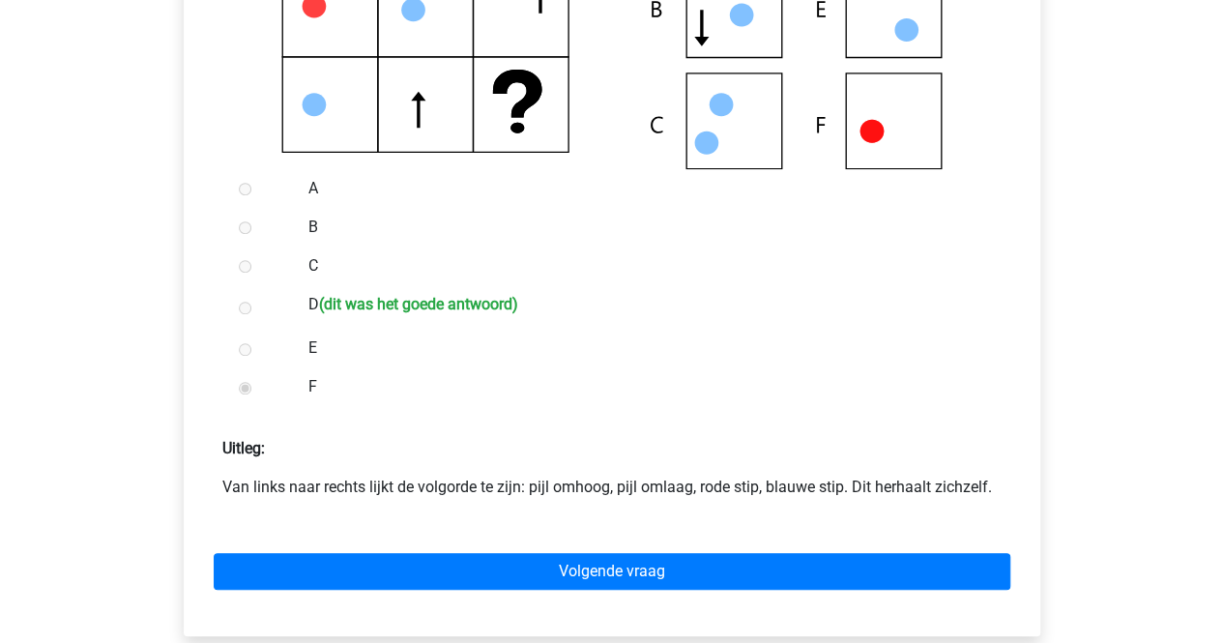
scroll to position [563, 0]
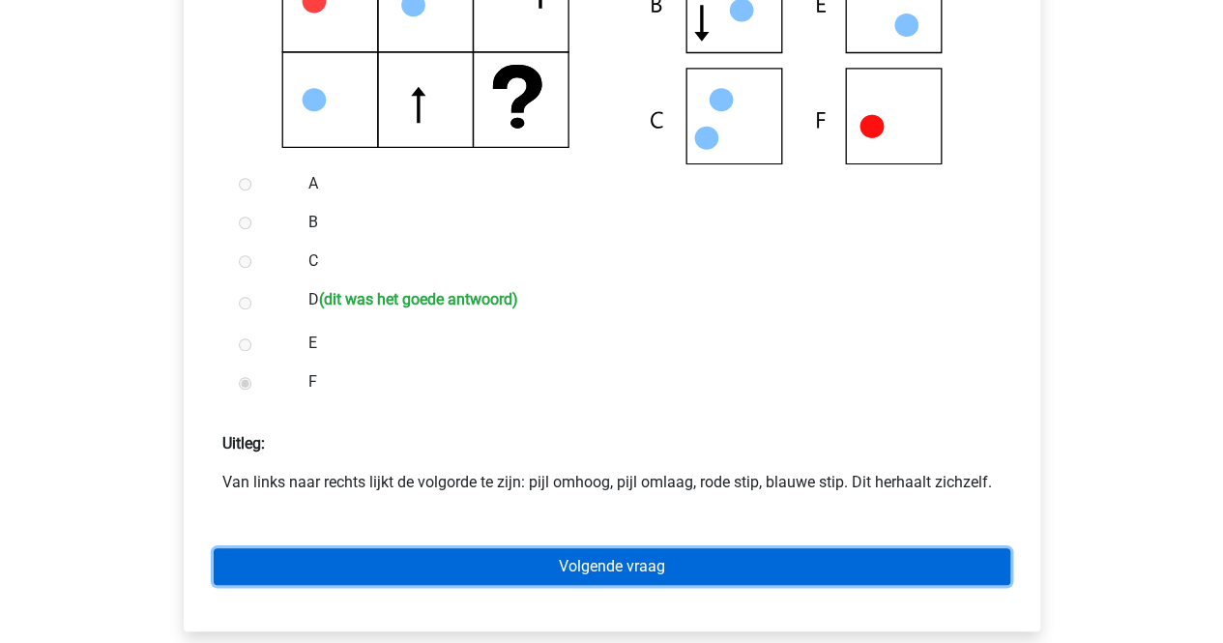
click at [268, 574] on link "Volgende vraag" at bounding box center [612, 566] width 797 height 37
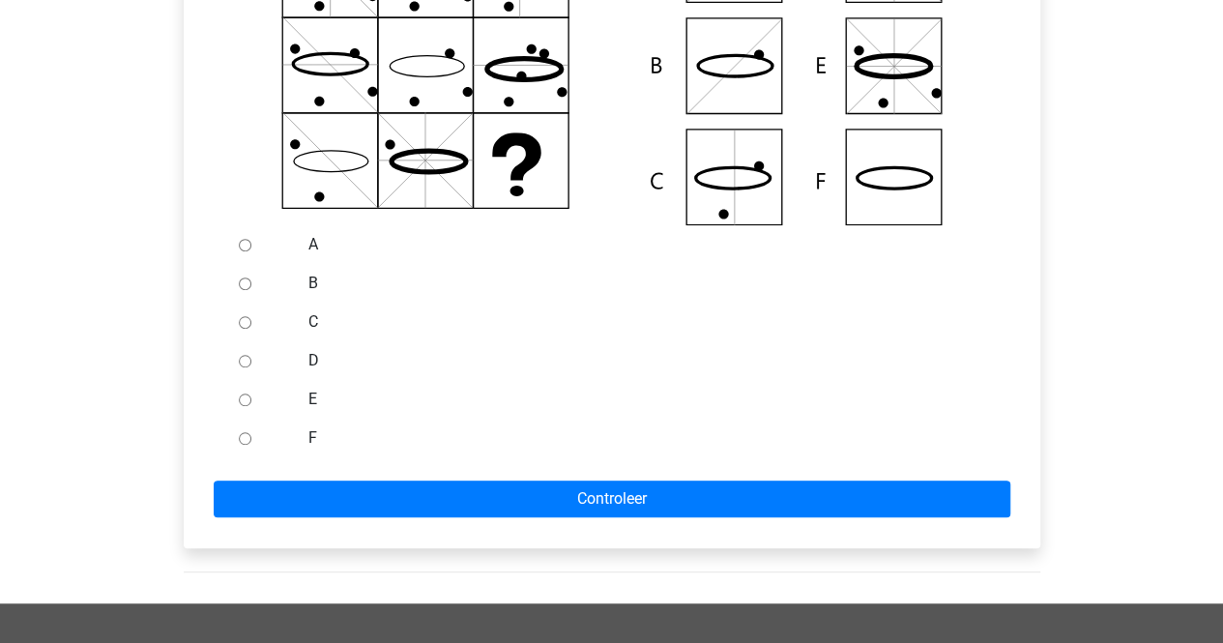
scroll to position [509, 0]
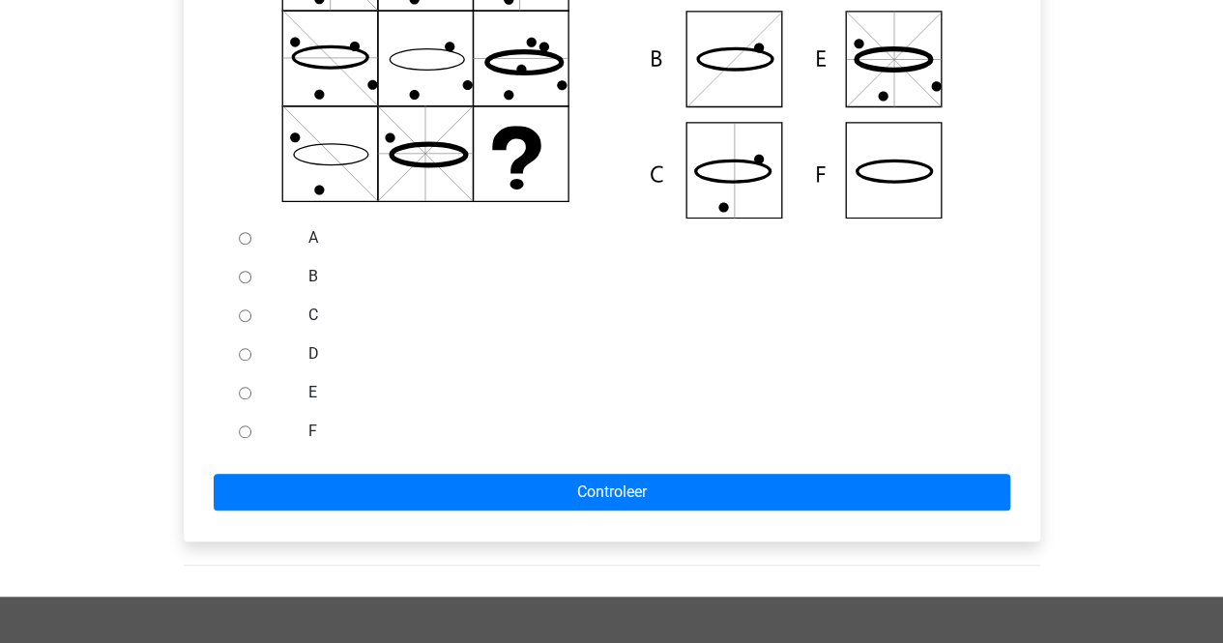
click at [243, 359] on input "D" at bounding box center [245, 354] width 13 height 13
radio input "true"
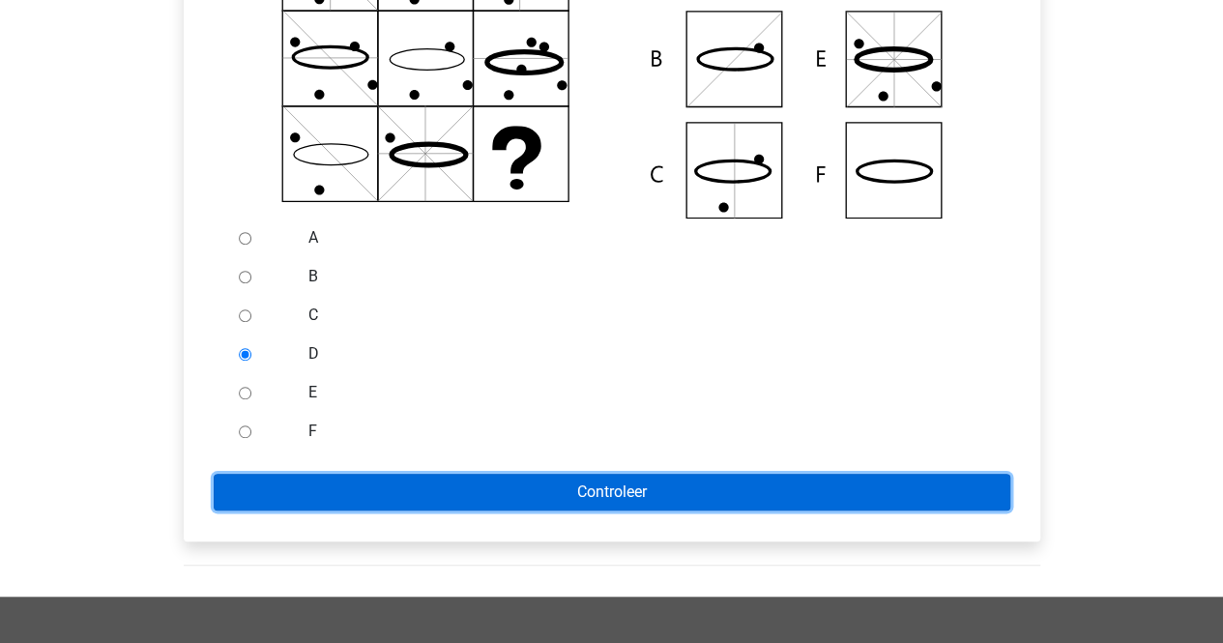
click at [332, 482] on input "Controleer" at bounding box center [612, 492] width 797 height 37
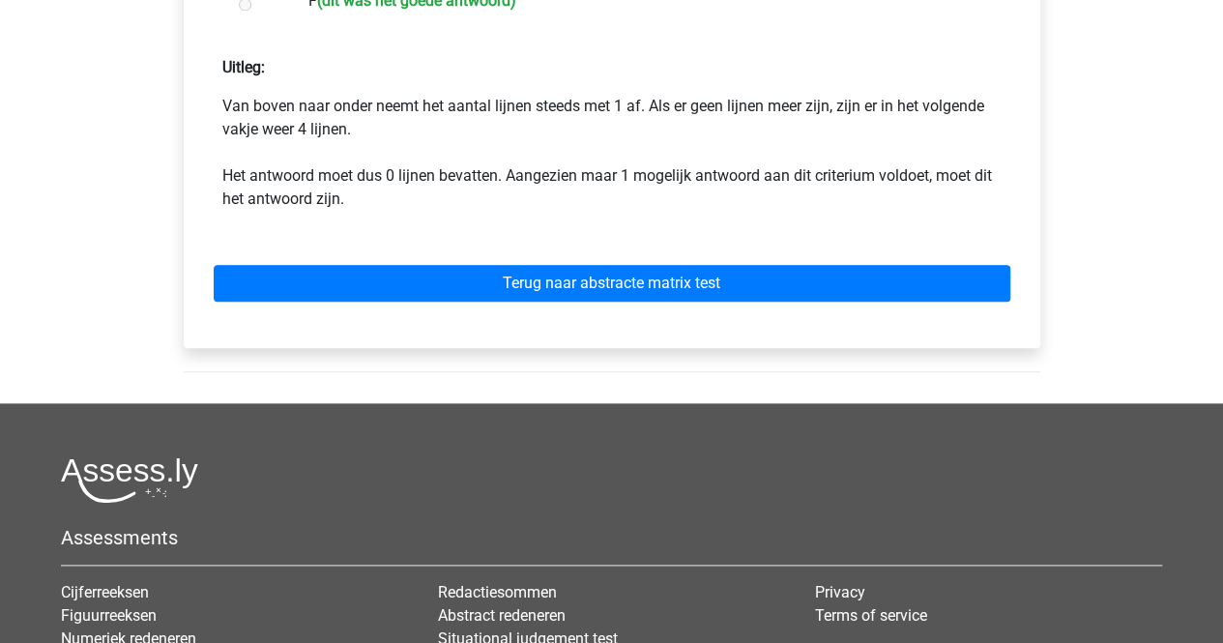
scroll to position [938, 0]
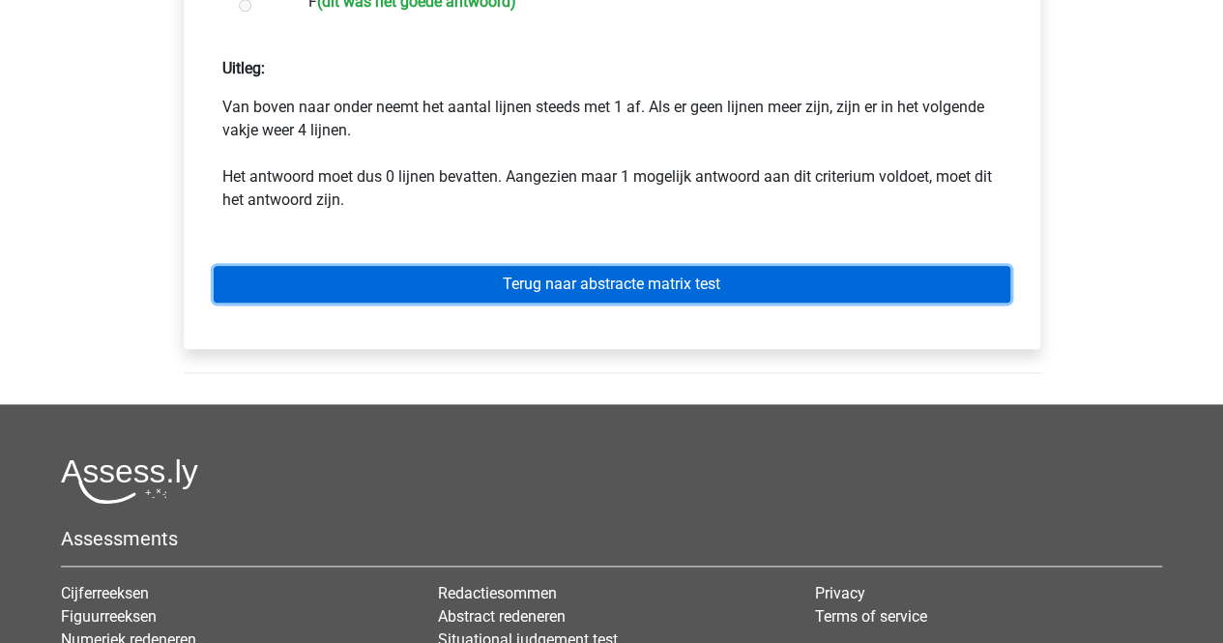
click at [410, 297] on link "Terug naar abstracte matrix test" at bounding box center [612, 284] width 797 height 37
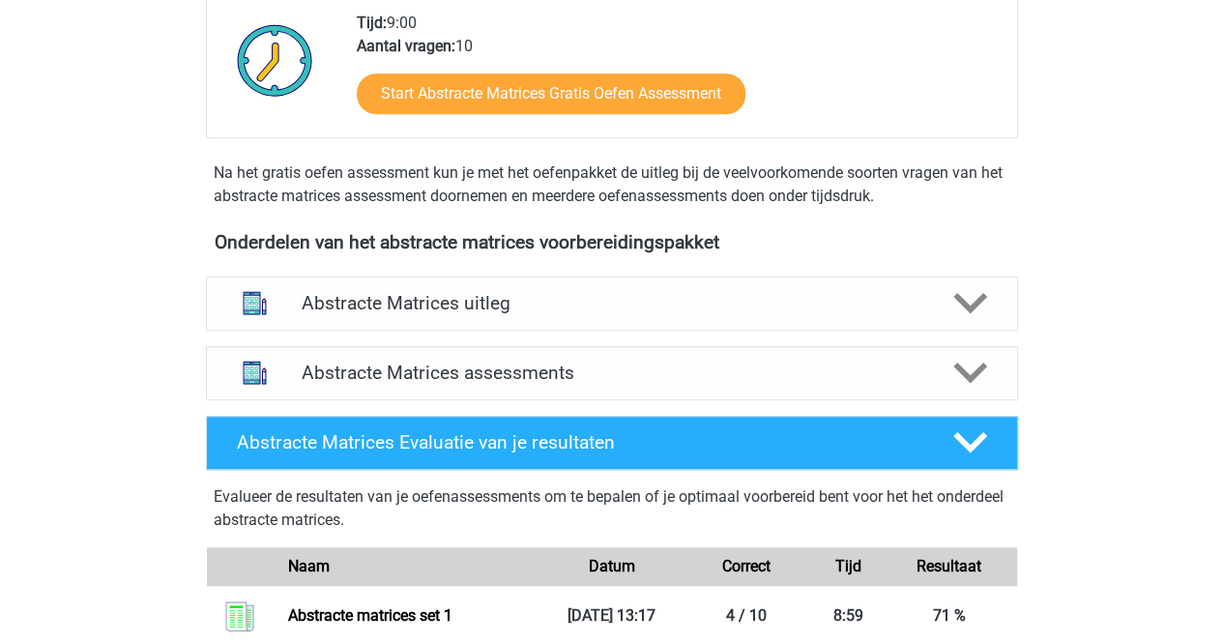
scroll to position [526, 0]
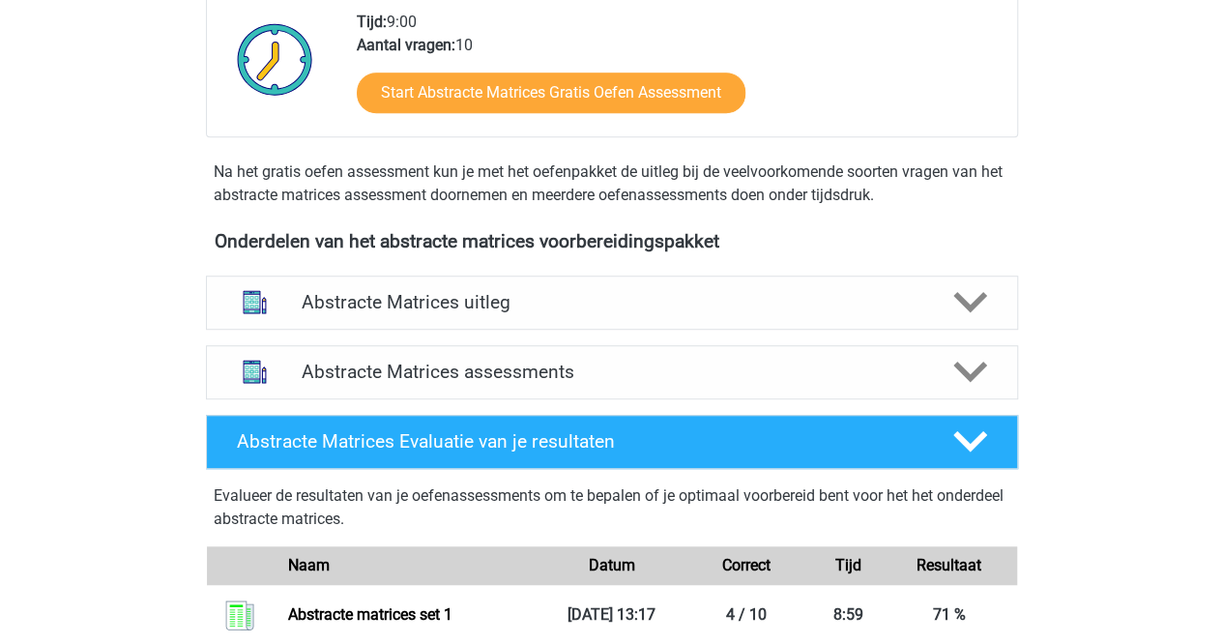
click at [424, 328] on div "Abstracte Matrices uitleg Er zijn verschillende soorten patronen te herkennen d…" at bounding box center [612, 303] width 888 height 70
click at [424, 306] on h4 "Abstracte Matrices uitleg" at bounding box center [612, 302] width 621 height 22
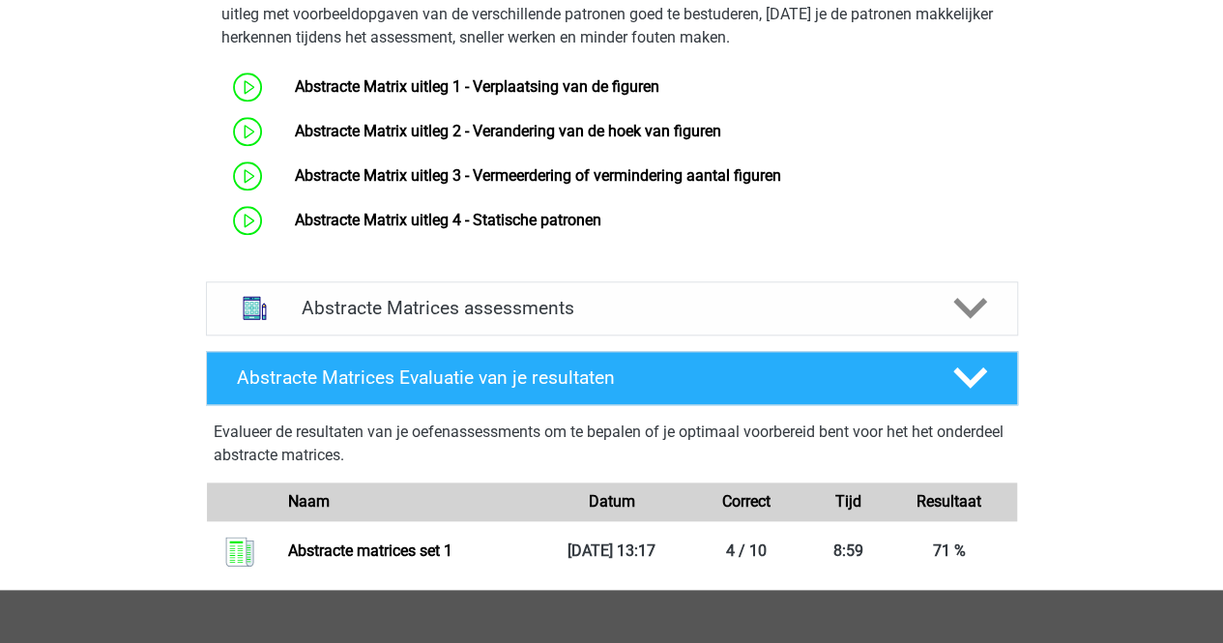
scroll to position [939, 0]
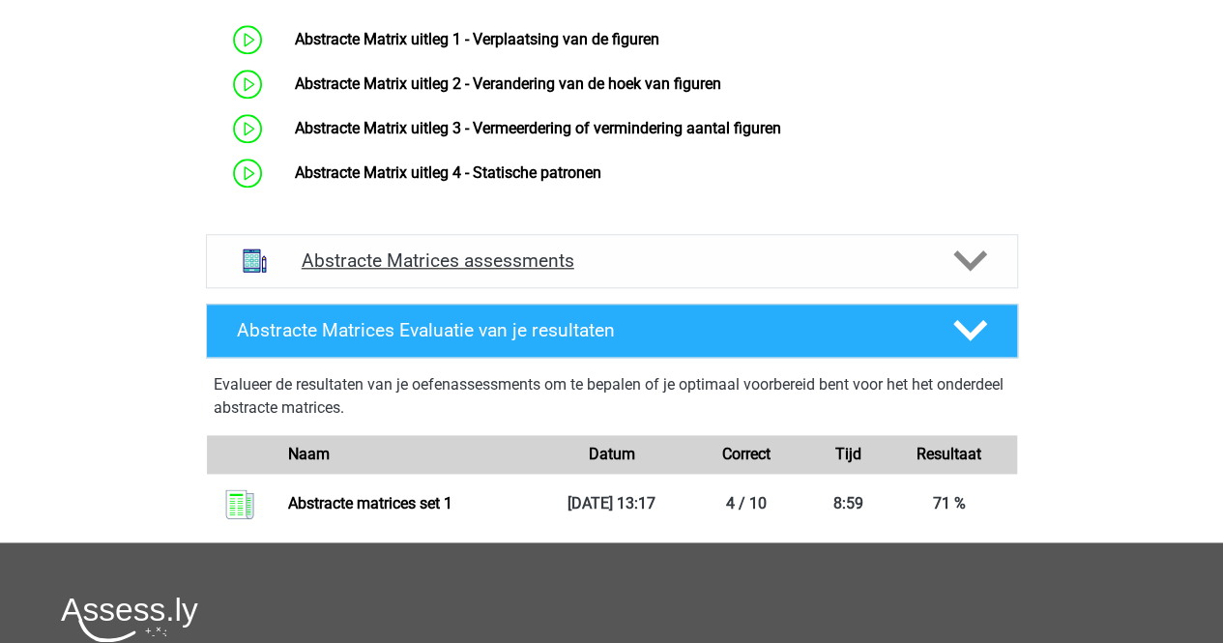
click at [440, 249] on h4 "Abstracte Matrices assessments" at bounding box center [612, 260] width 621 height 22
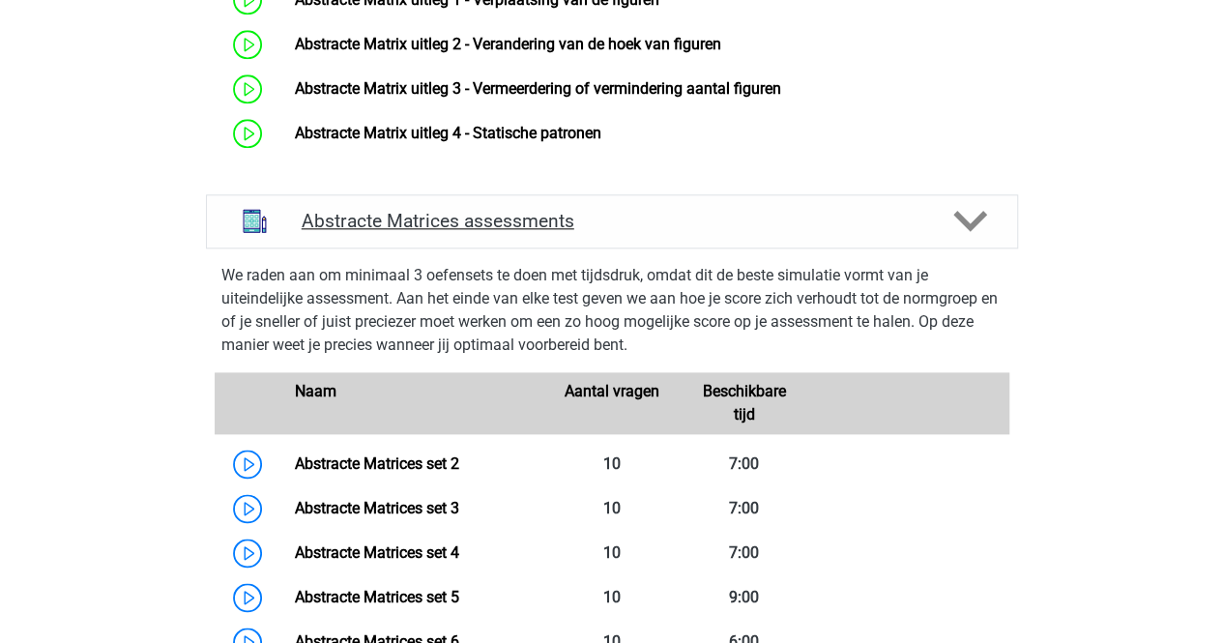
scroll to position [983, 0]
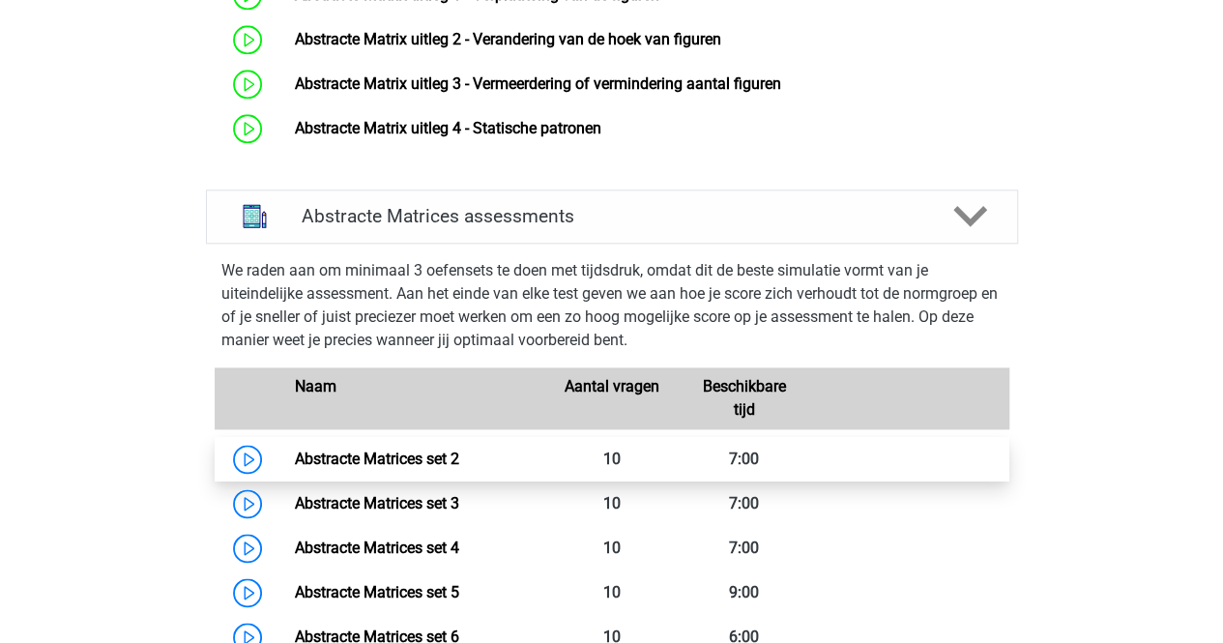
click at [313, 457] on link "Abstracte Matrices set 2" at bounding box center [377, 459] width 164 height 18
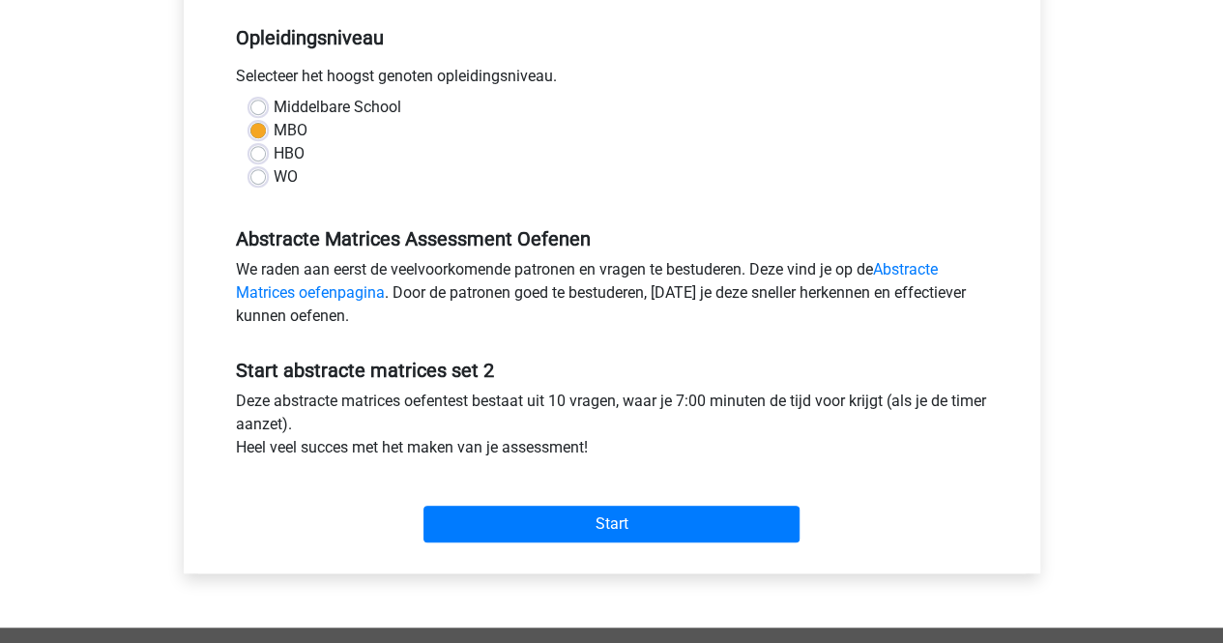
scroll to position [393, 0]
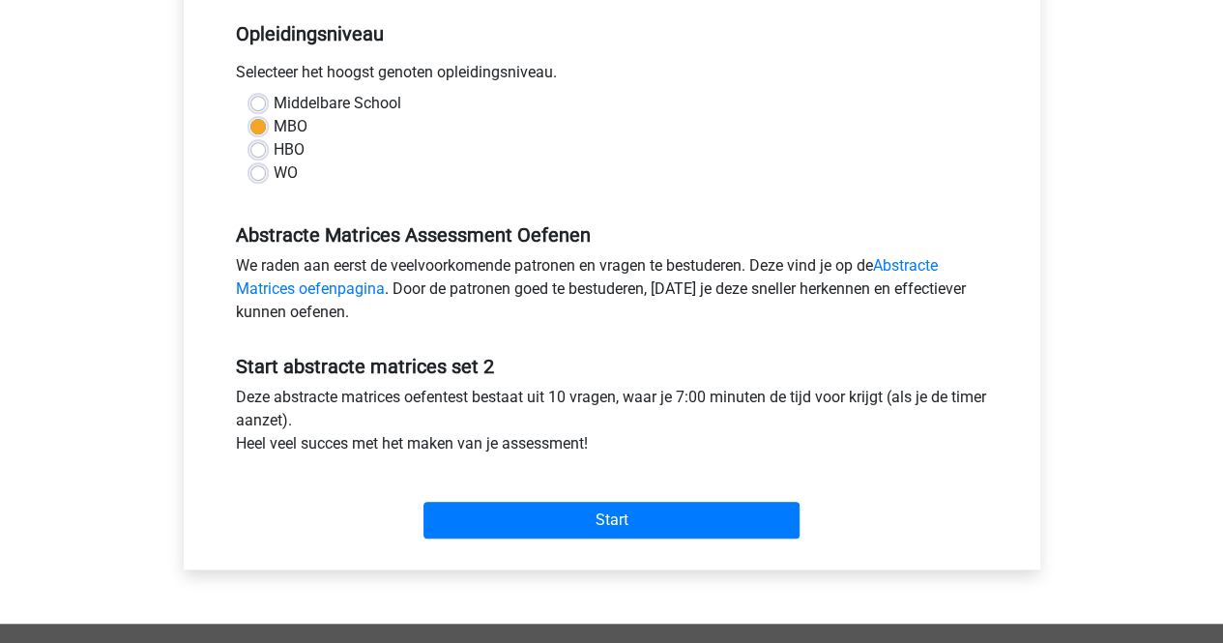
click at [495, 493] on div "Start" at bounding box center [611, 505] width 781 height 68
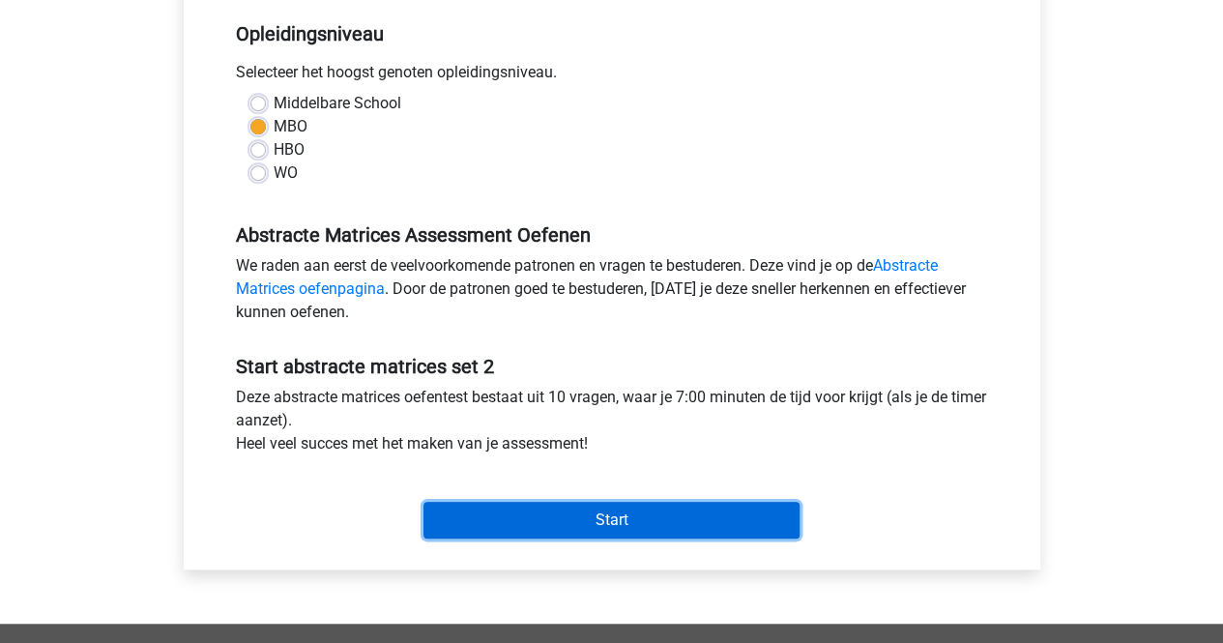
click at [501, 514] on input "Start" at bounding box center [611, 520] width 376 height 37
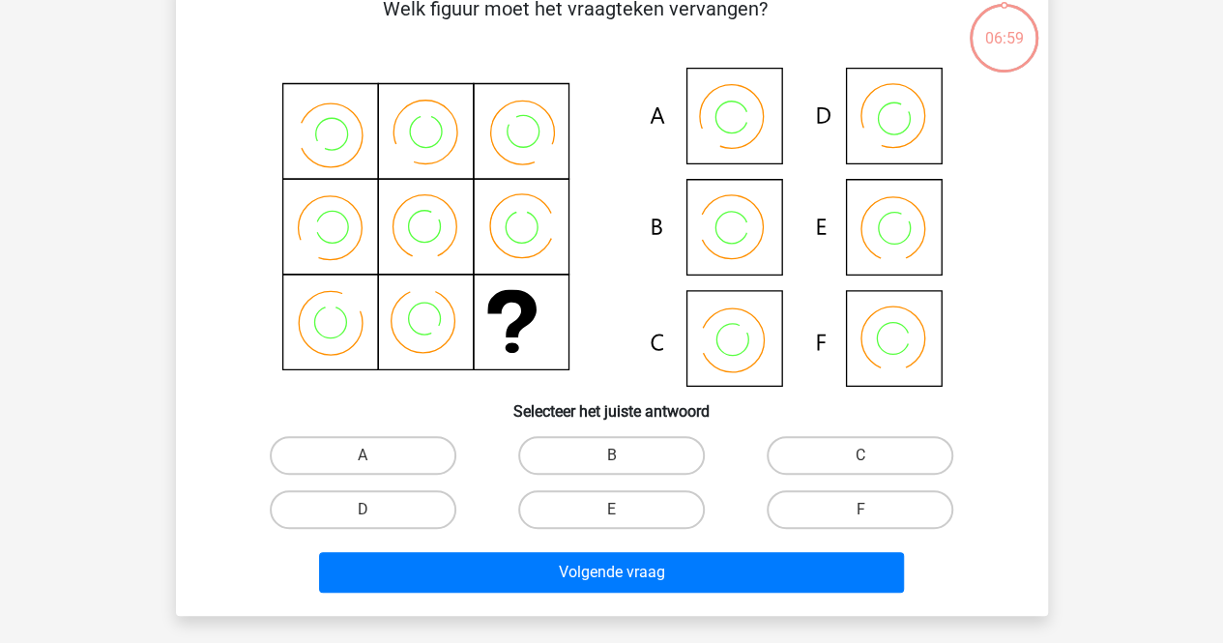
scroll to position [89, 0]
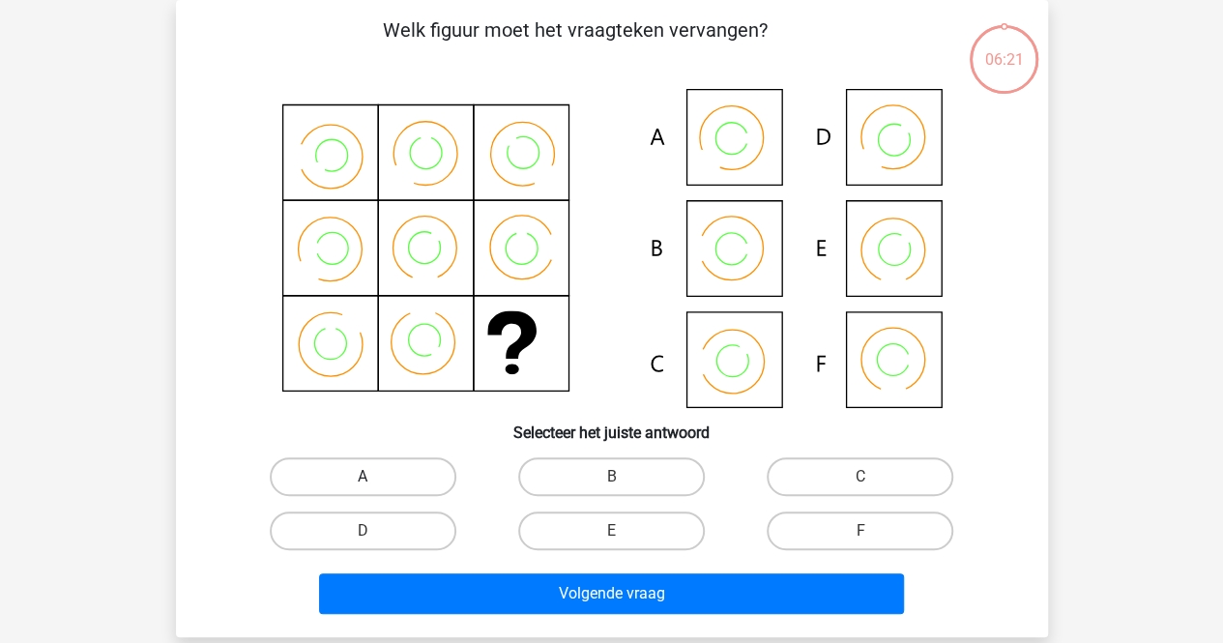
click at [387, 479] on label "A" at bounding box center [363, 476] width 187 height 39
click at [375, 479] on input "A" at bounding box center [369, 483] width 13 height 13
radio input "true"
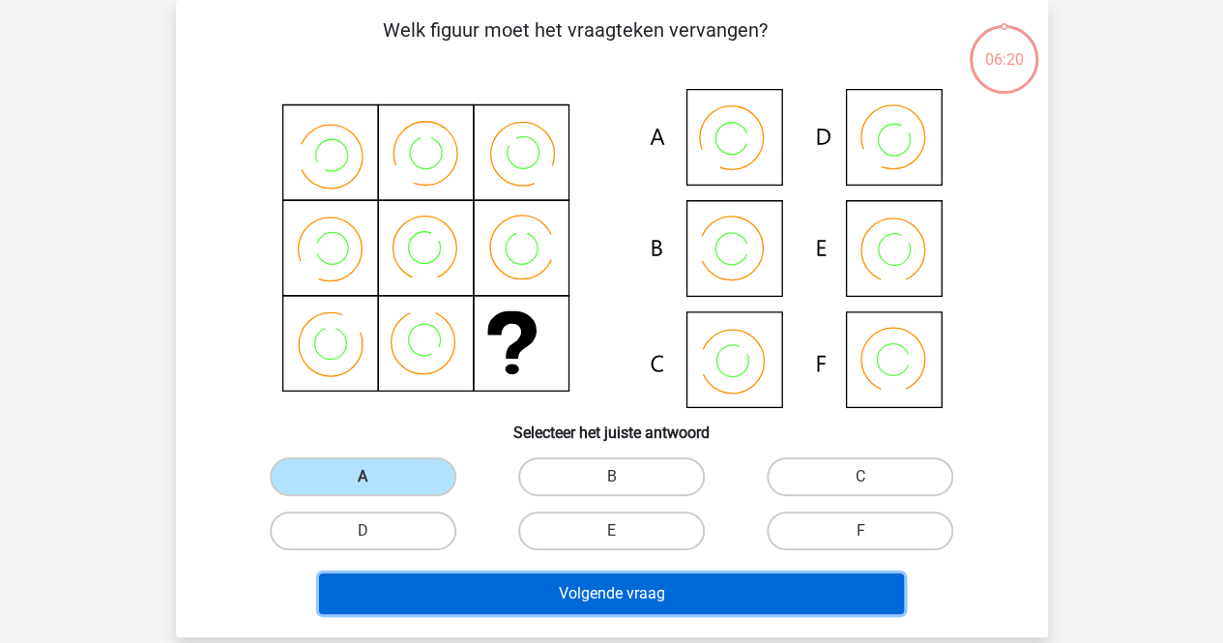
click at [464, 579] on button "Volgende vraag" at bounding box center [611, 593] width 585 height 41
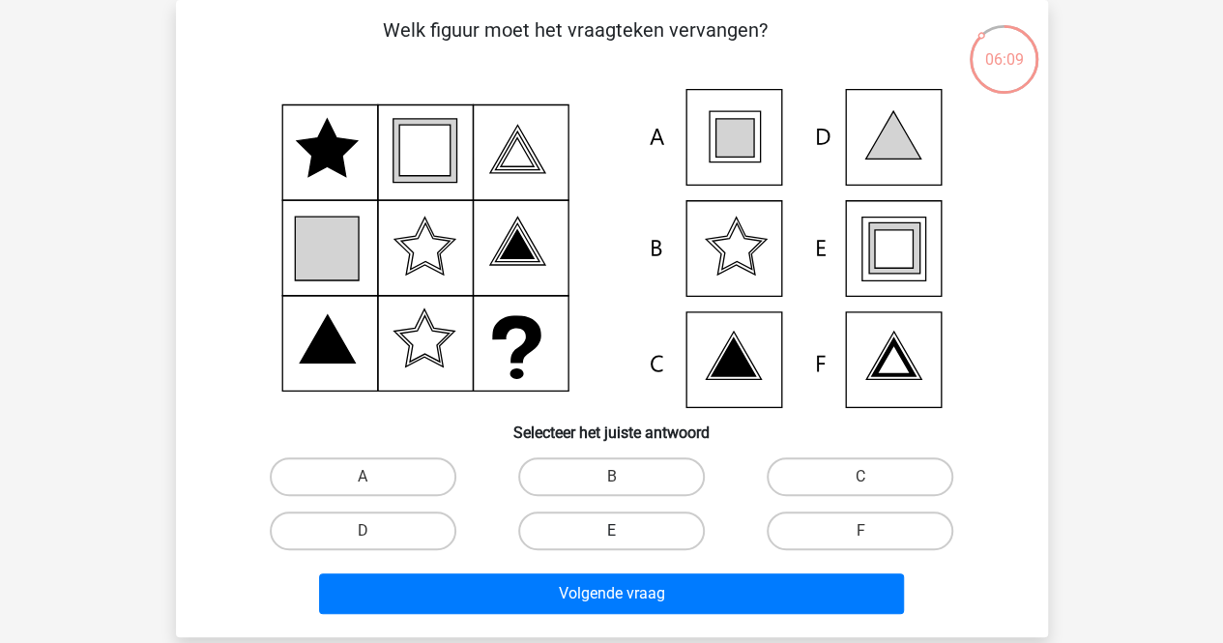
click at [607, 534] on label "E" at bounding box center [611, 530] width 187 height 39
click at [611, 534] on input "E" at bounding box center [617, 537] width 13 height 13
radio input "true"
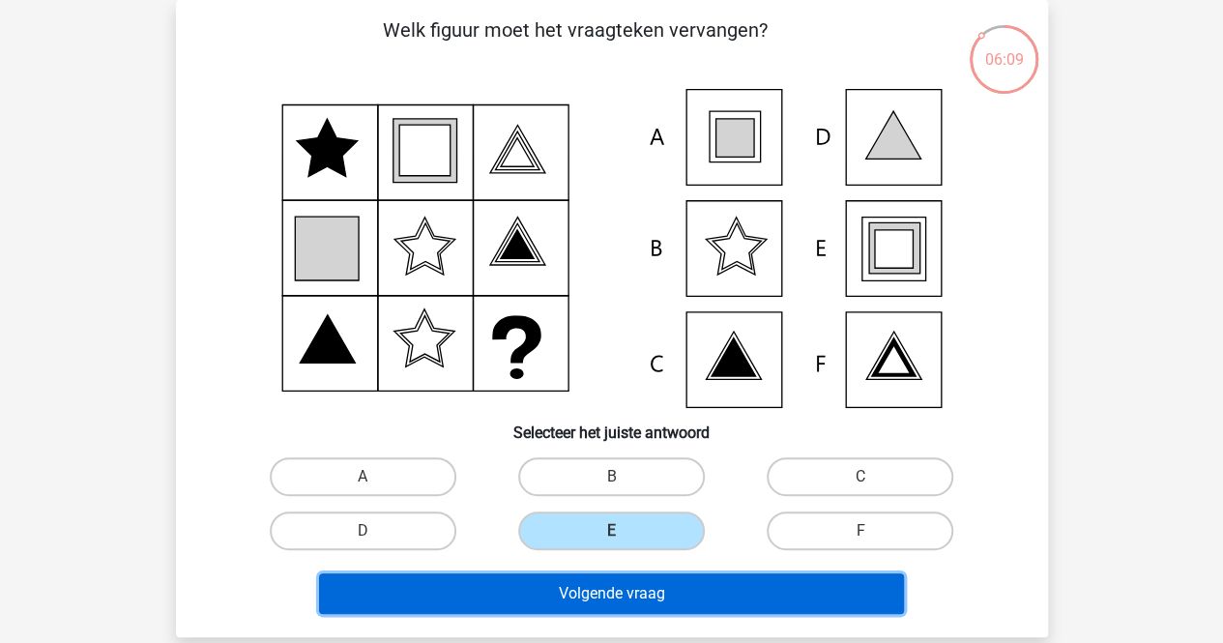
click at [611, 586] on button "Volgende vraag" at bounding box center [611, 593] width 585 height 41
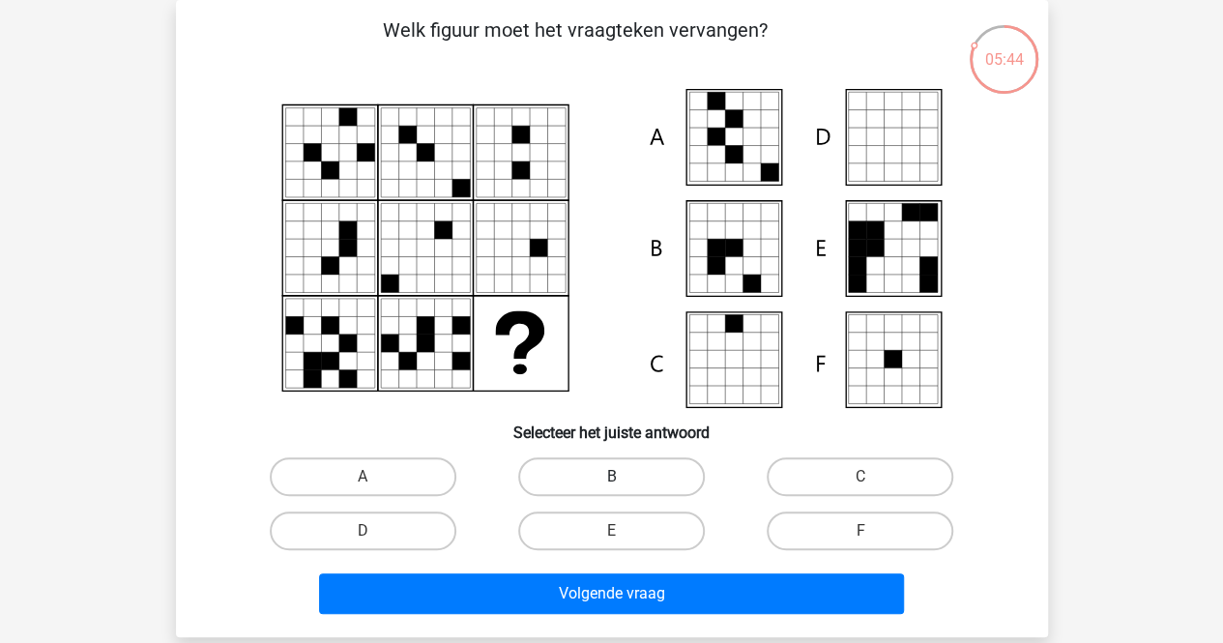
click at [629, 492] on label "B" at bounding box center [611, 476] width 187 height 39
click at [624, 489] on input "B" at bounding box center [617, 483] width 13 height 13
radio input "true"
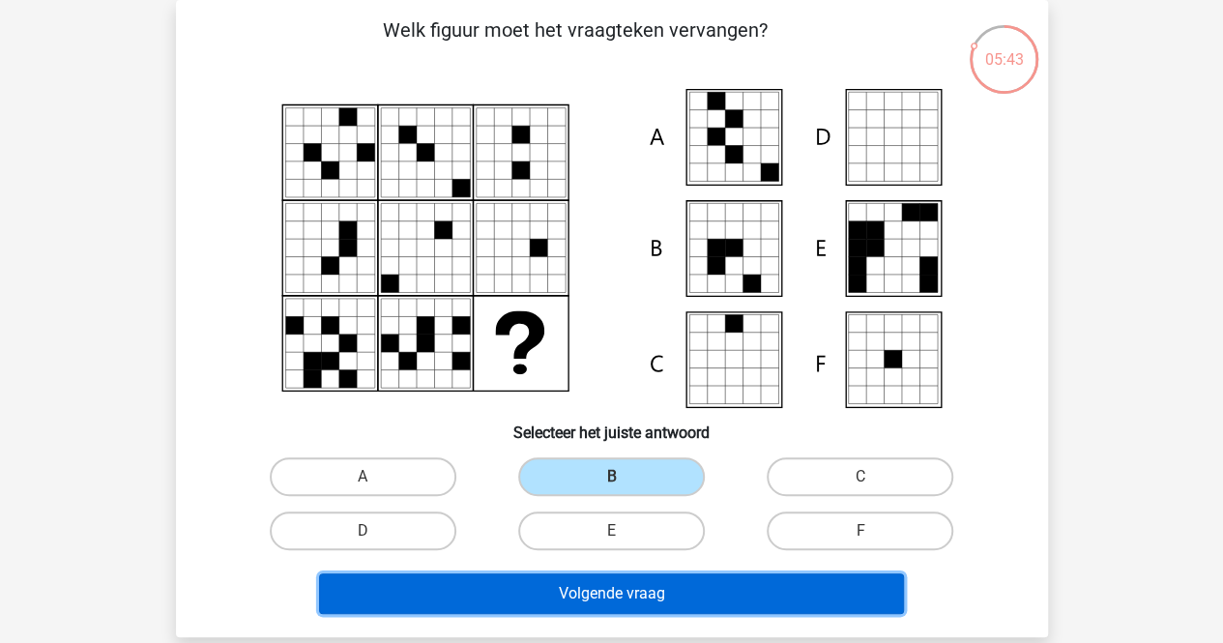
click at [745, 583] on button "Volgende vraag" at bounding box center [611, 593] width 585 height 41
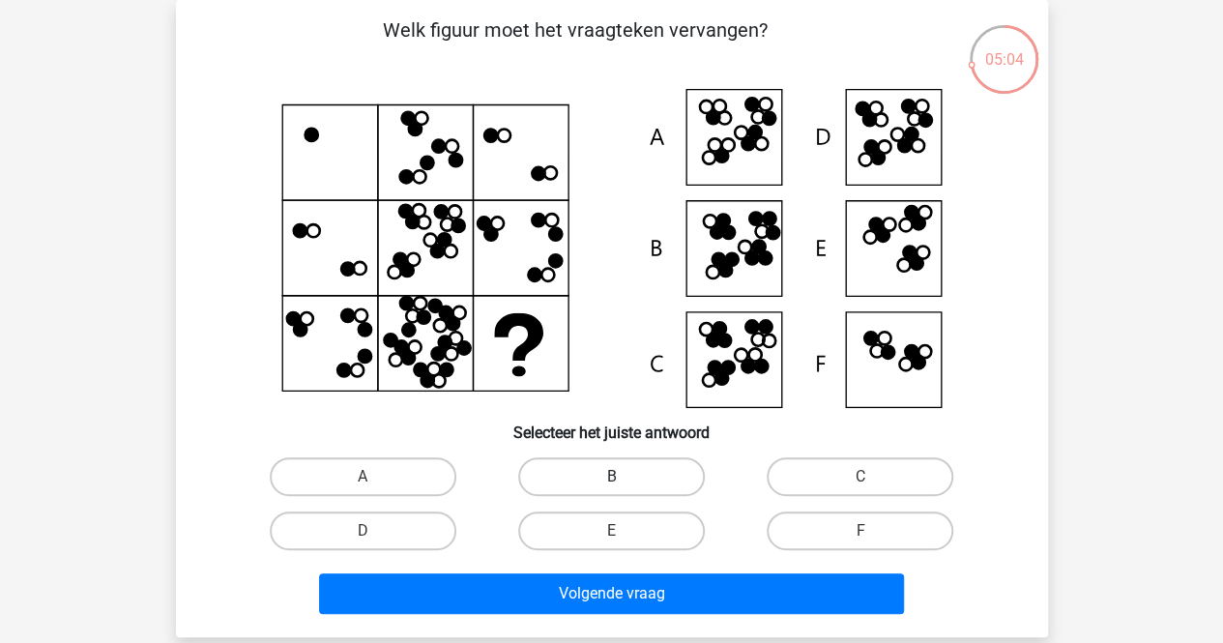
click at [652, 464] on label "B" at bounding box center [611, 476] width 187 height 39
click at [624, 477] on input "B" at bounding box center [617, 483] width 13 height 13
radio input "true"
click at [644, 571] on div "Volgende vraag" at bounding box center [612, 590] width 810 height 64
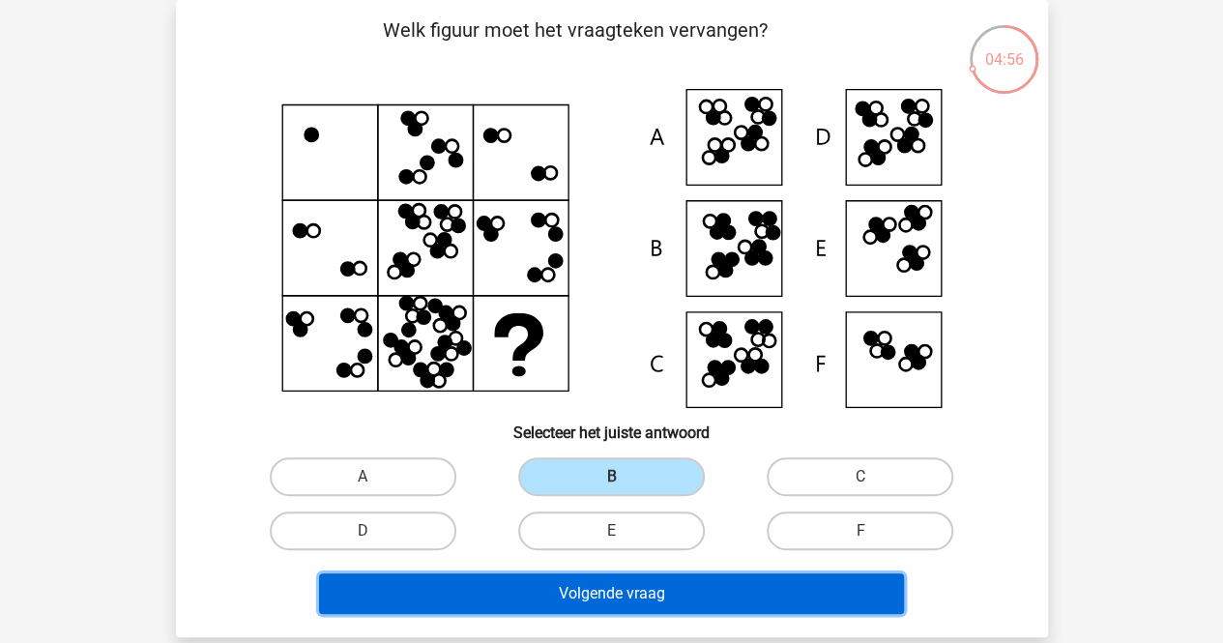
click at [640, 603] on button "Volgende vraag" at bounding box center [611, 593] width 585 height 41
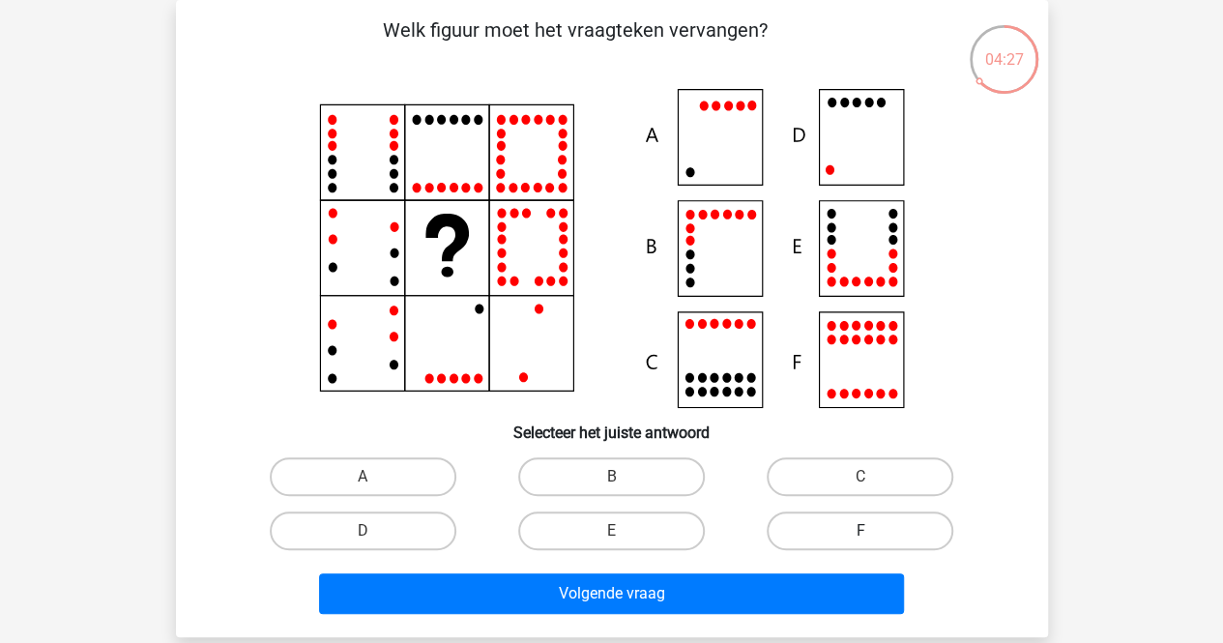
click at [835, 537] on label "F" at bounding box center [860, 530] width 187 height 39
click at [860, 537] on input "F" at bounding box center [866, 537] width 13 height 13
radio input "true"
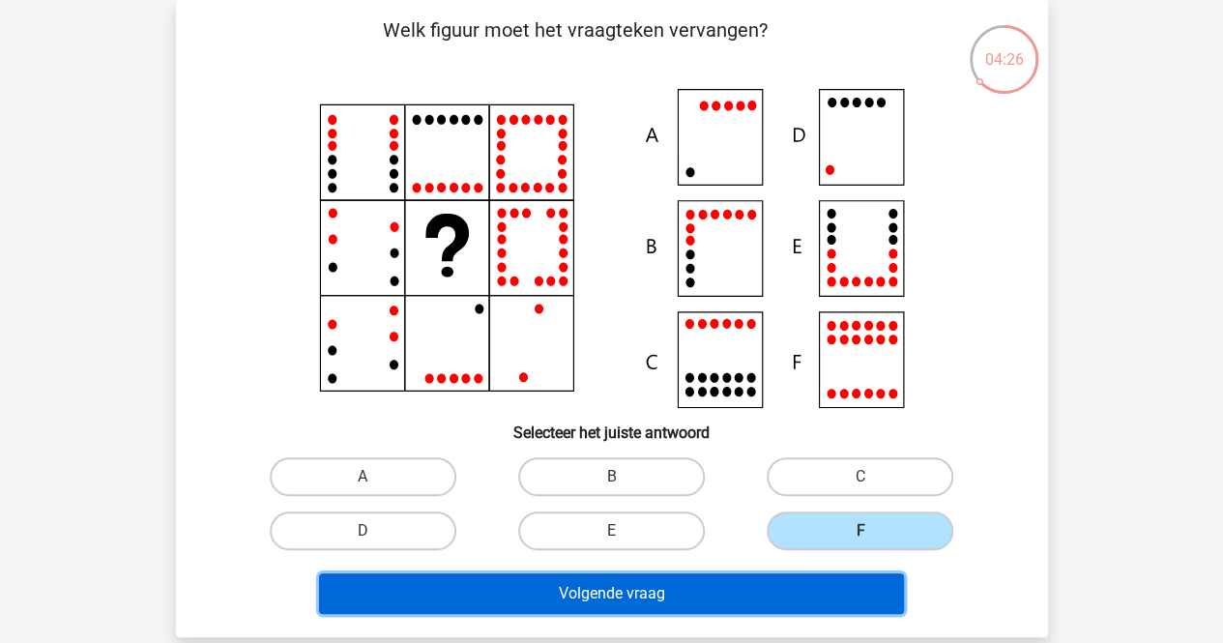
click at [786, 606] on button "Volgende vraag" at bounding box center [611, 593] width 585 height 41
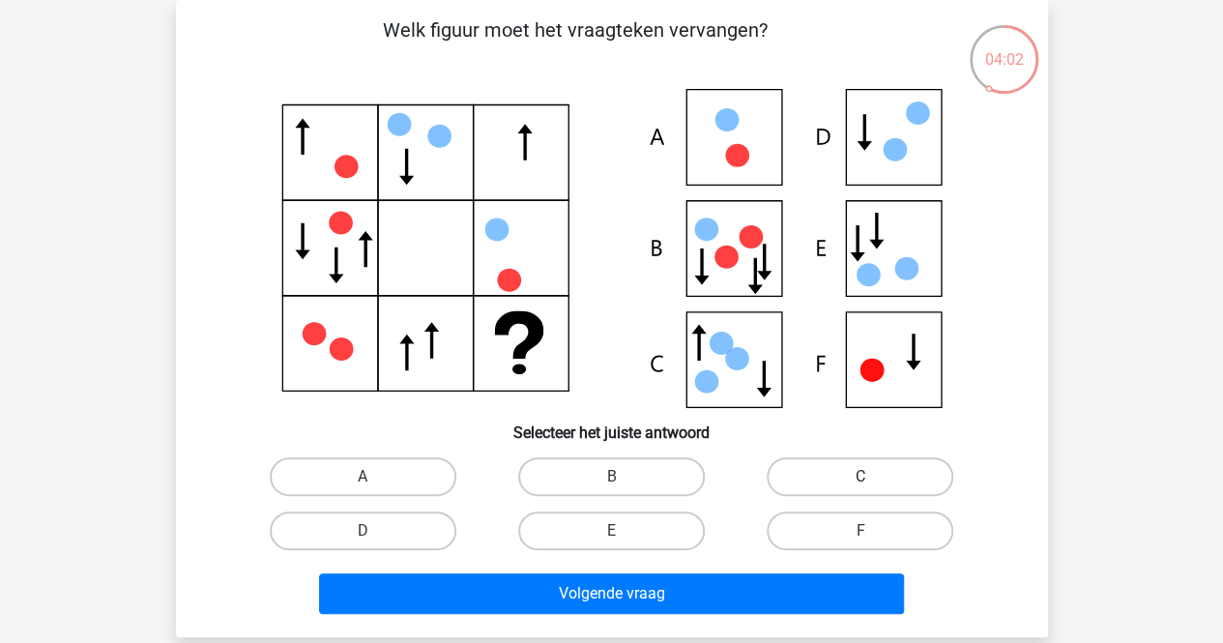
click at [809, 480] on label "C" at bounding box center [860, 476] width 187 height 39
click at [860, 480] on input "C" at bounding box center [866, 483] width 13 height 13
radio input "true"
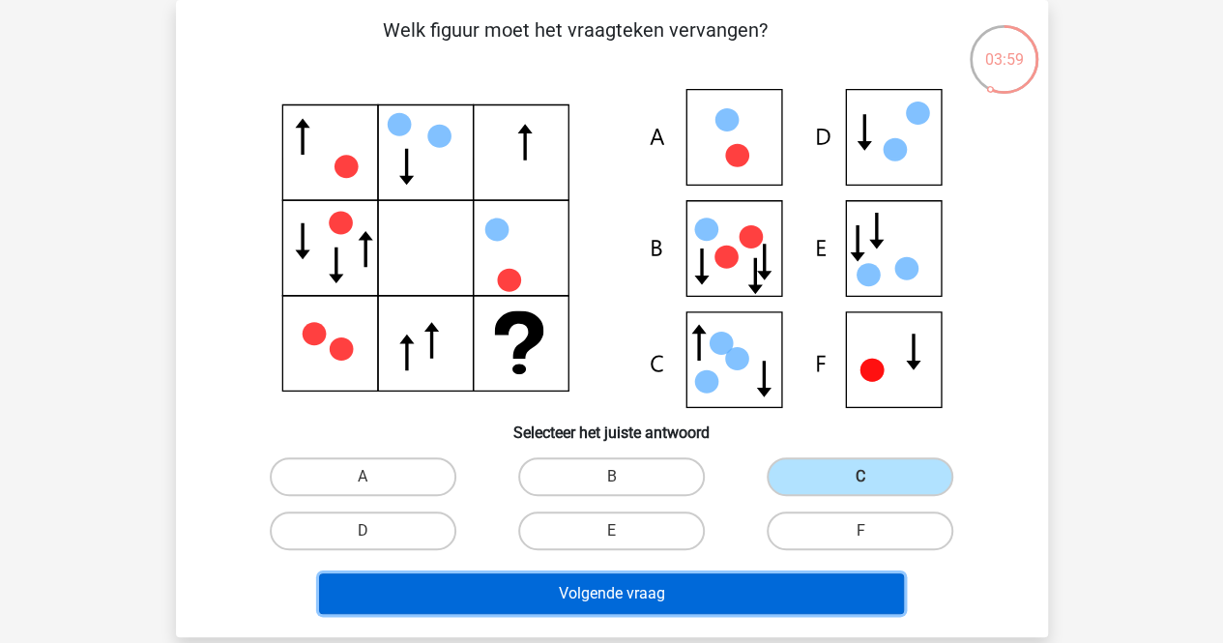
click at [719, 591] on button "Volgende vraag" at bounding box center [611, 593] width 585 height 41
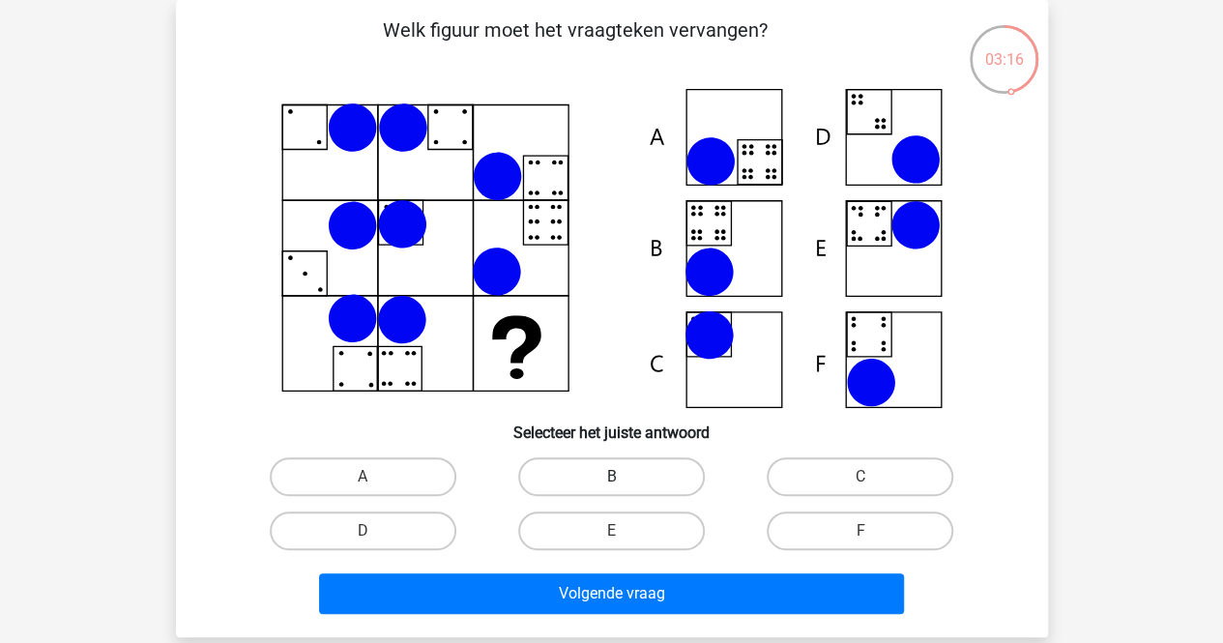
click at [552, 477] on label "B" at bounding box center [611, 476] width 187 height 39
click at [611, 477] on input "B" at bounding box center [617, 483] width 13 height 13
radio input "true"
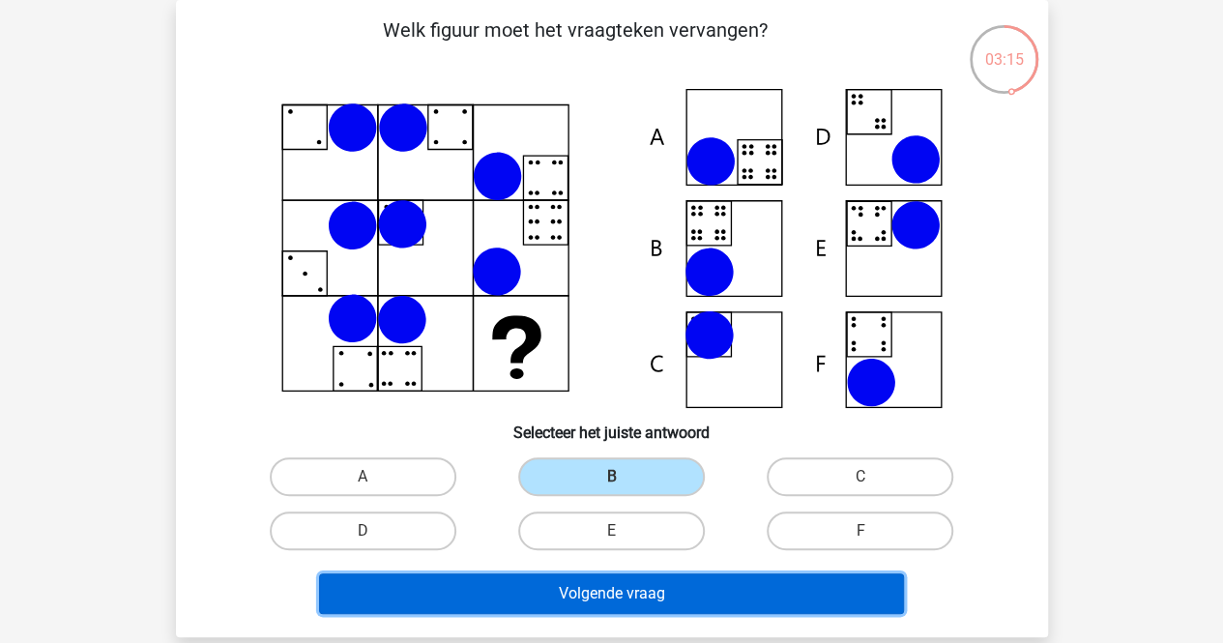
click at [584, 589] on button "Volgende vraag" at bounding box center [611, 593] width 585 height 41
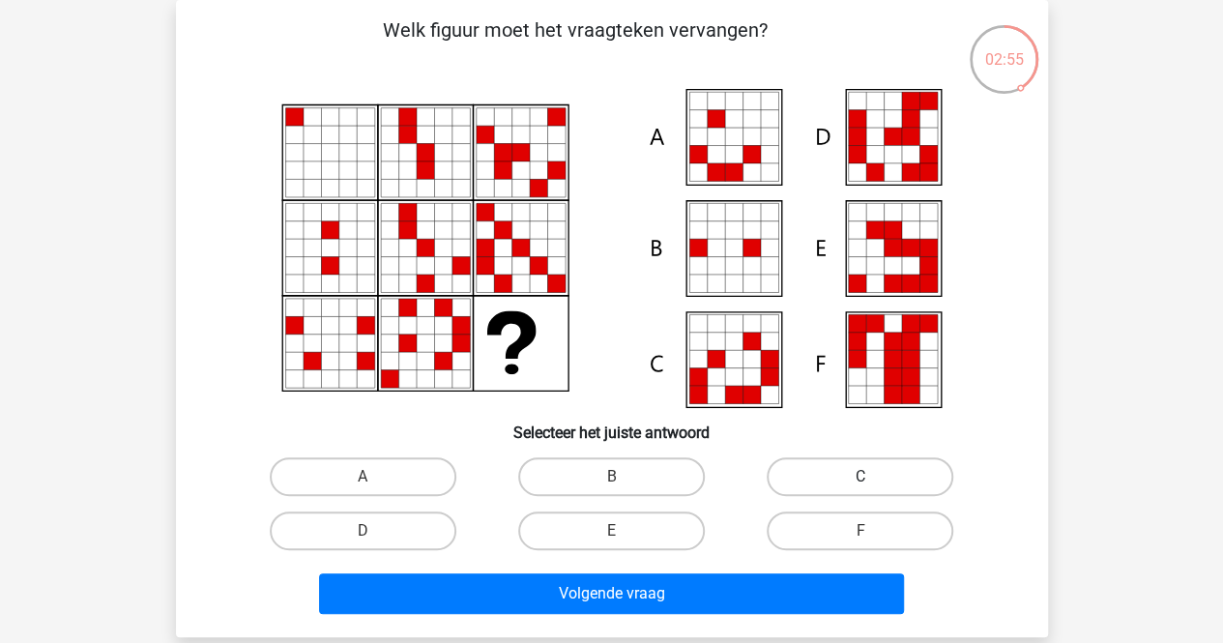
click at [837, 489] on label "C" at bounding box center [860, 476] width 187 height 39
click at [860, 489] on input "C" at bounding box center [866, 483] width 13 height 13
radio input "true"
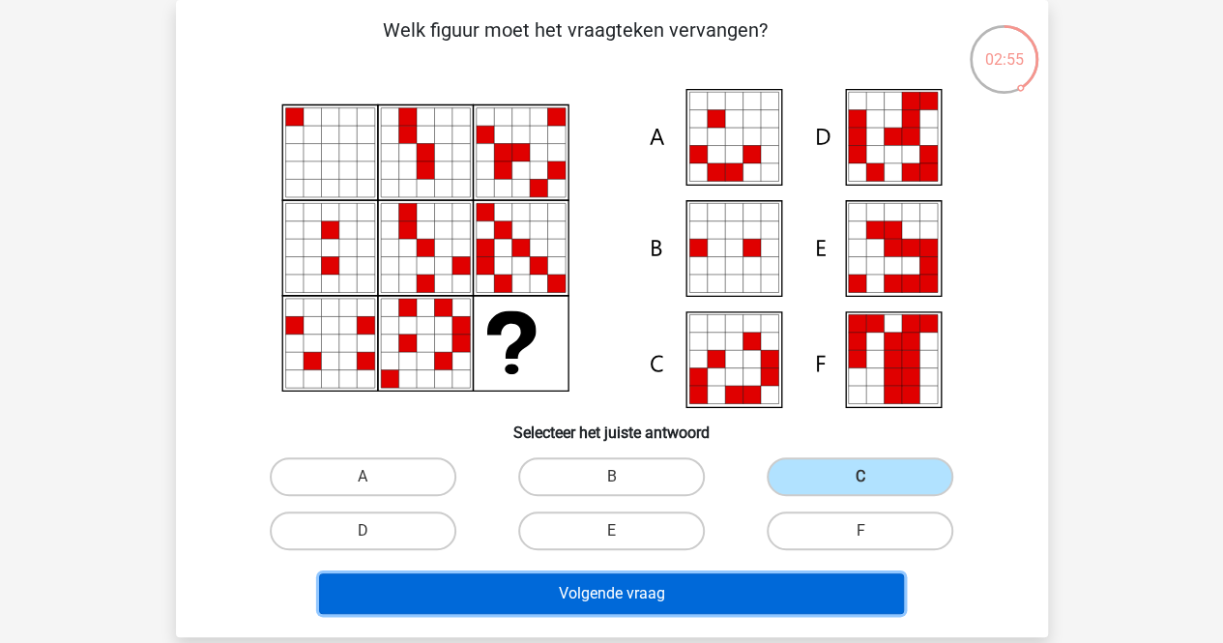
click at [671, 591] on button "Volgende vraag" at bounding box center [611, 593] width 585 height 41
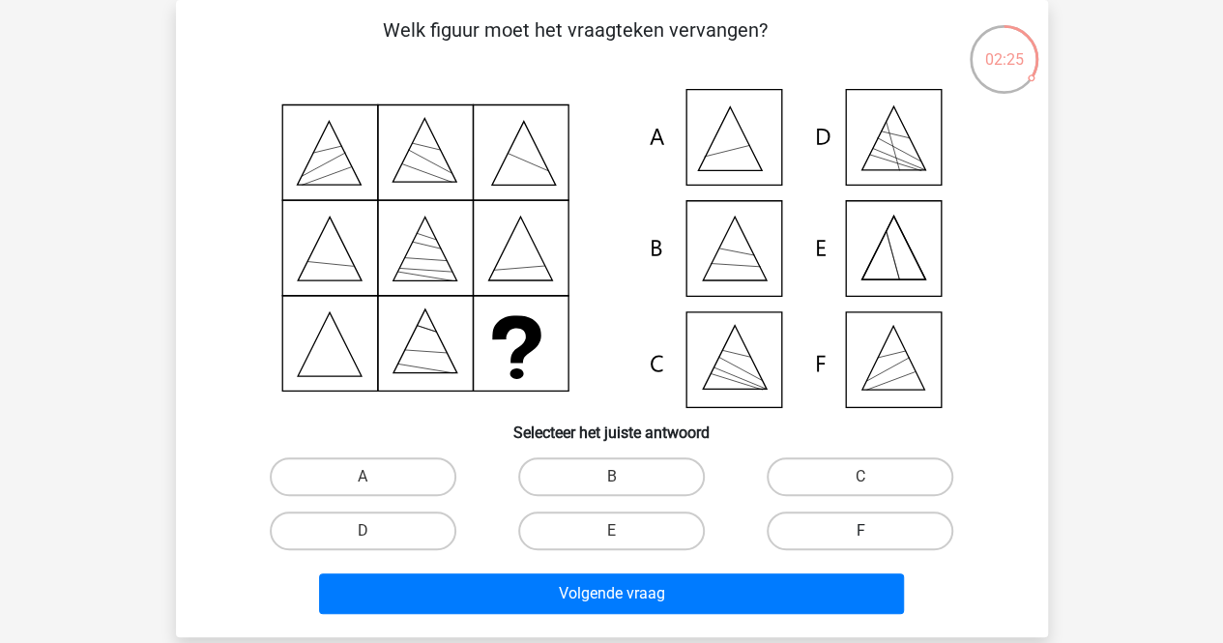
click at [812, 524] on label "F" at bounding box center [860, 530] width 187 height 39
click at [860, 531] on input "F" at bounding box center [866, 537] width 13 height 13
radio input "true"
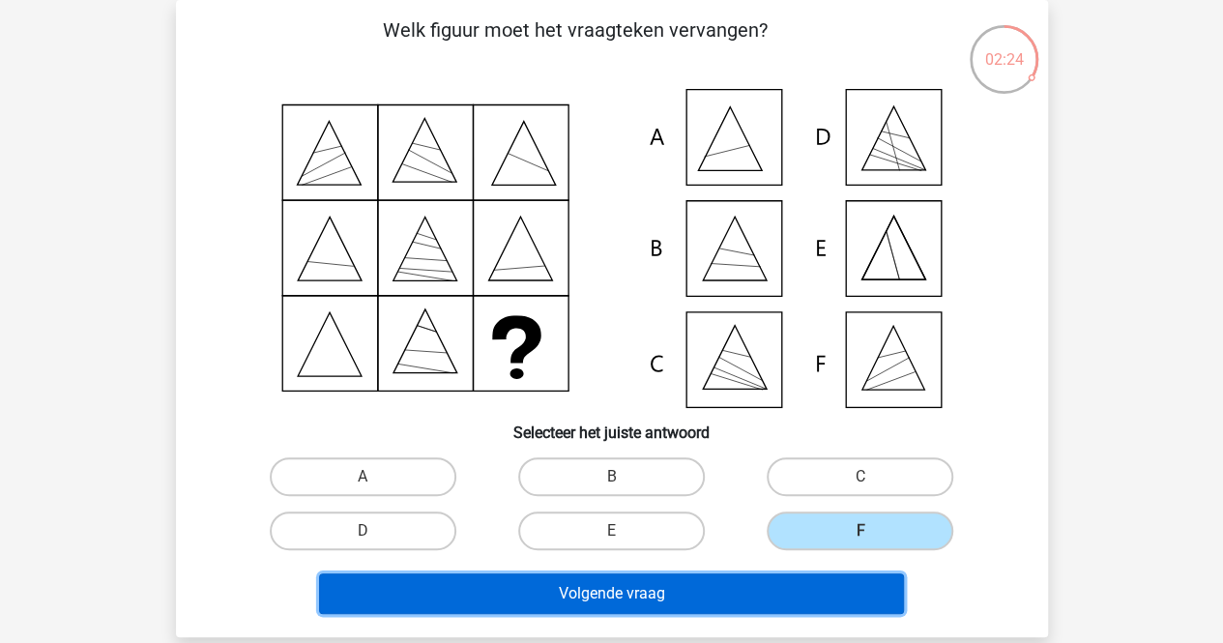
click at [749, 592] on button "Volgende vraag" at bounding box center [611, 593] width 585 height 41
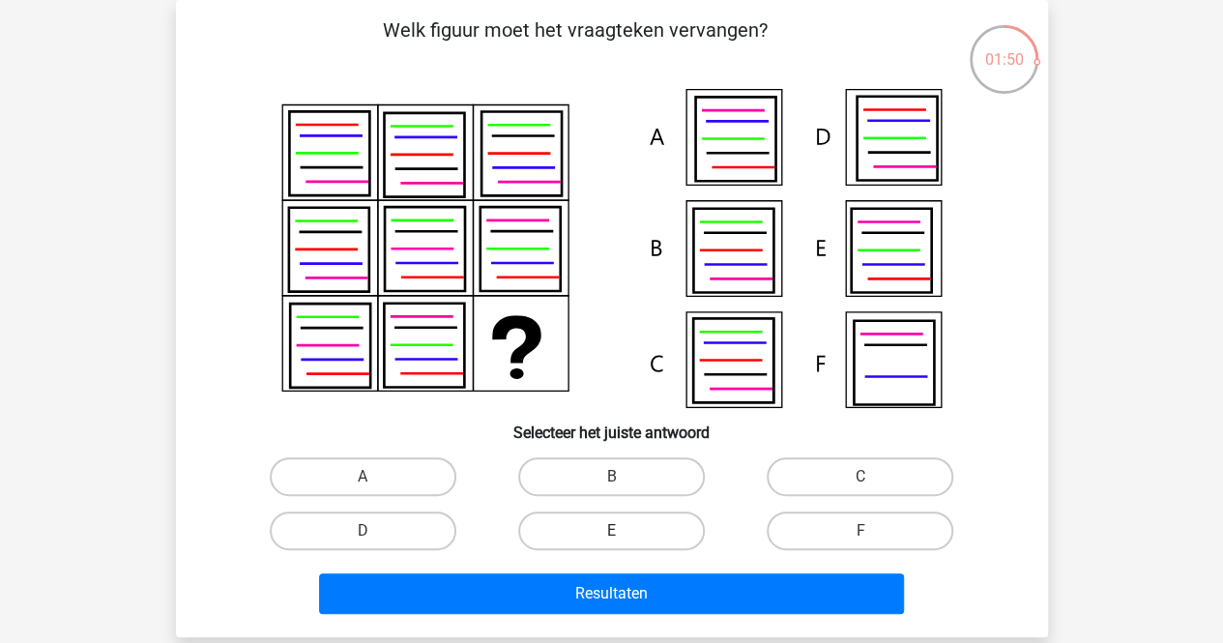
click at [678, 529] on label "E" at bounding box center [611, 530] width 187 height 39
click at [624, 531] on input "E" at bounding box center [617, 537] width 13 height 13
radio input "true"
click at [682, 568] on div "Resultaten" at bounding box center [612, 590] width 810 height 64
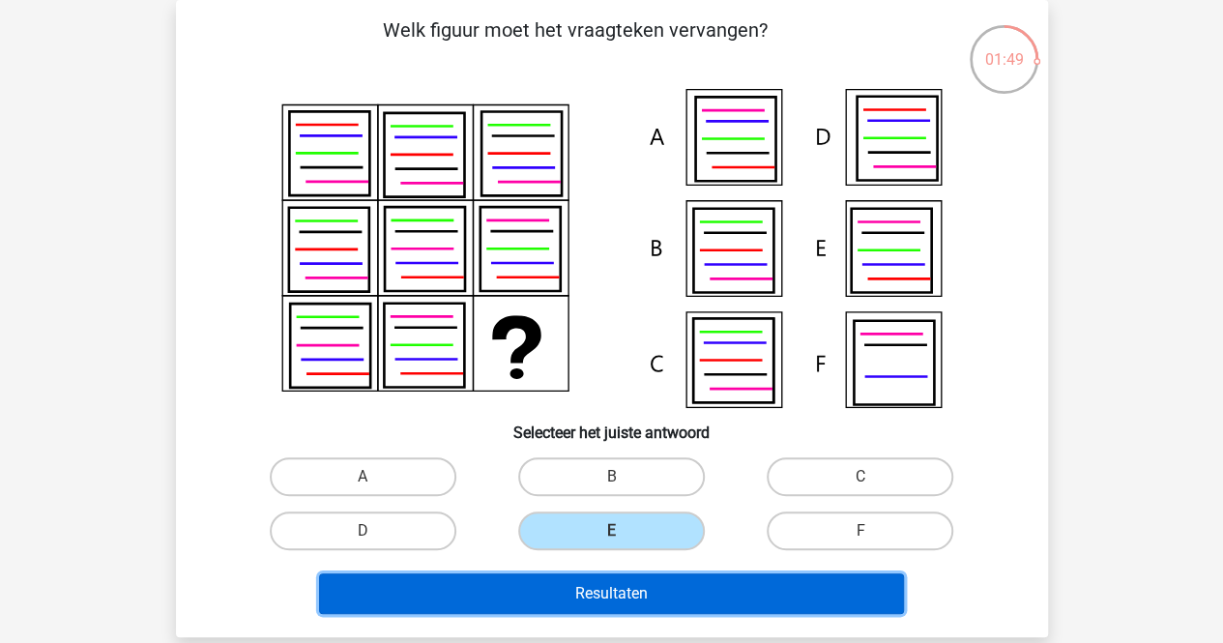
click at [679, 595] on button "Resultaten" at bounding box center [611, 593] width 585 height 41
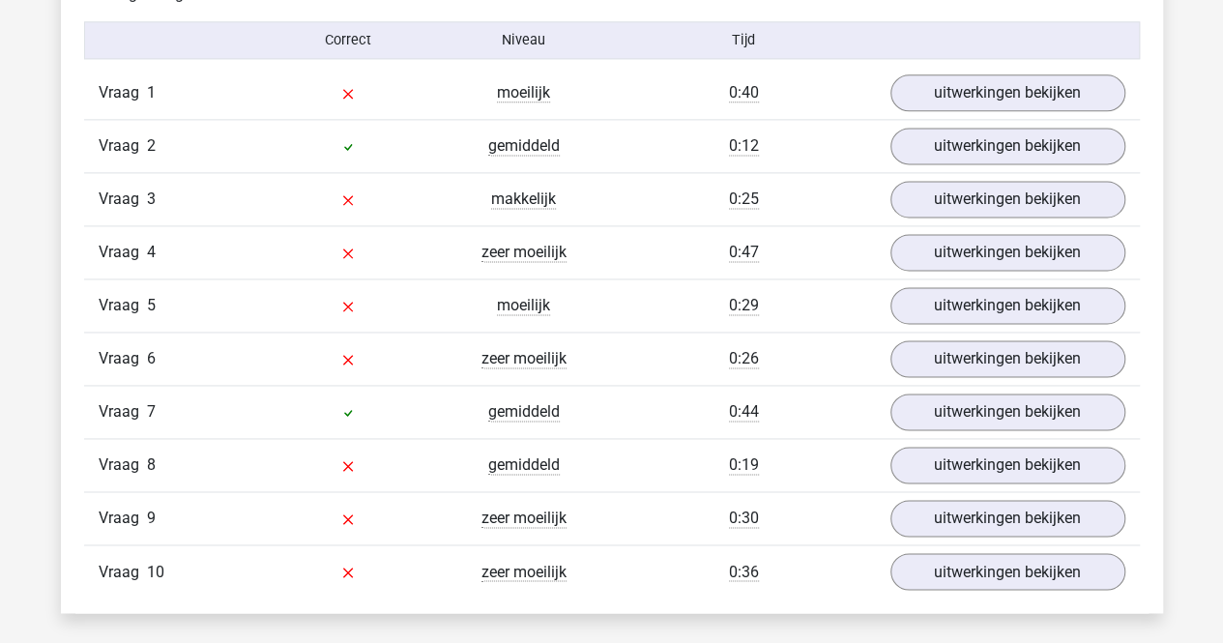
scroll to position [1267, 0]
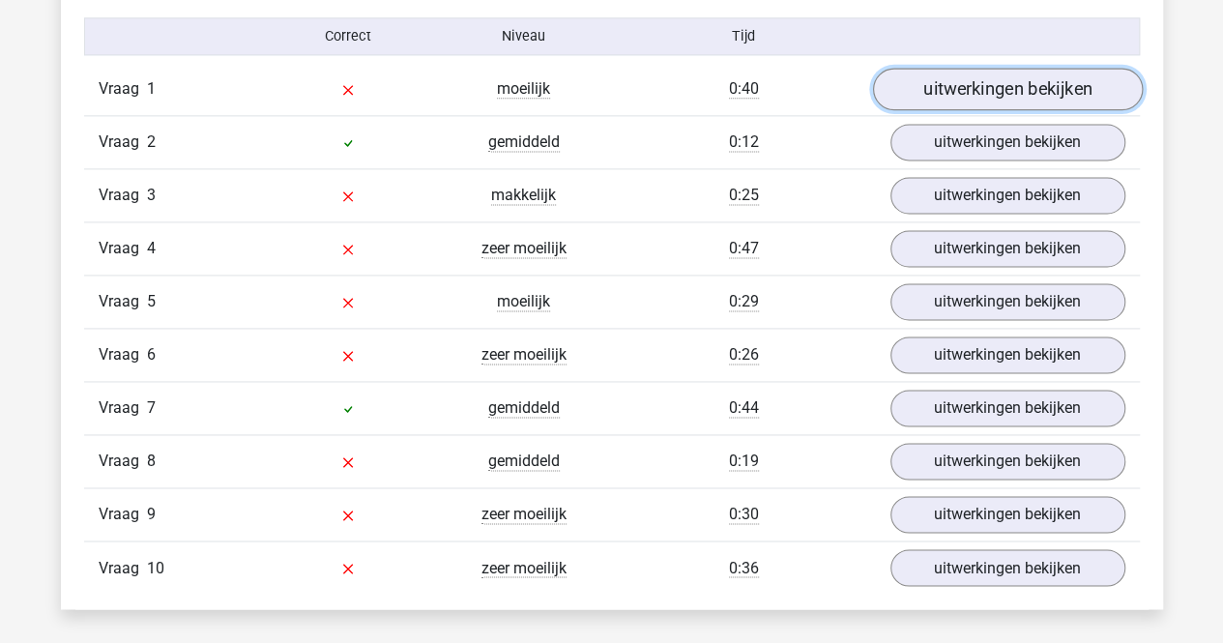
click at [915, 88] on link "uitwerkingen bekijken" at bounding box center [1007, 90] width 270 height 43
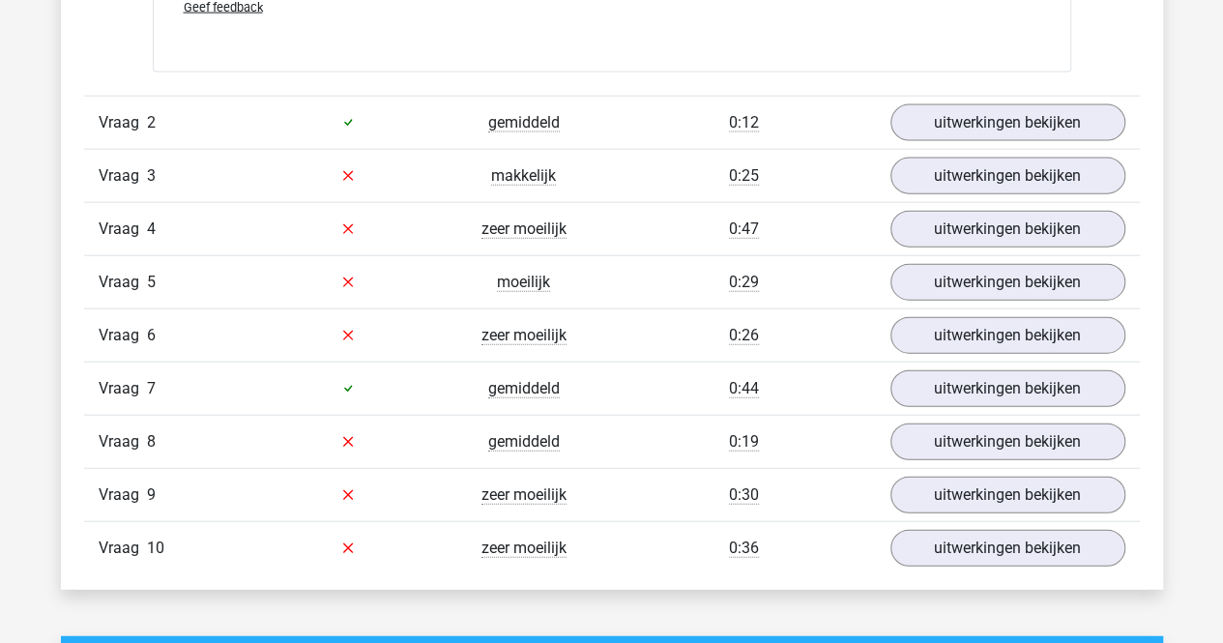
scroll to position [2130, 0]
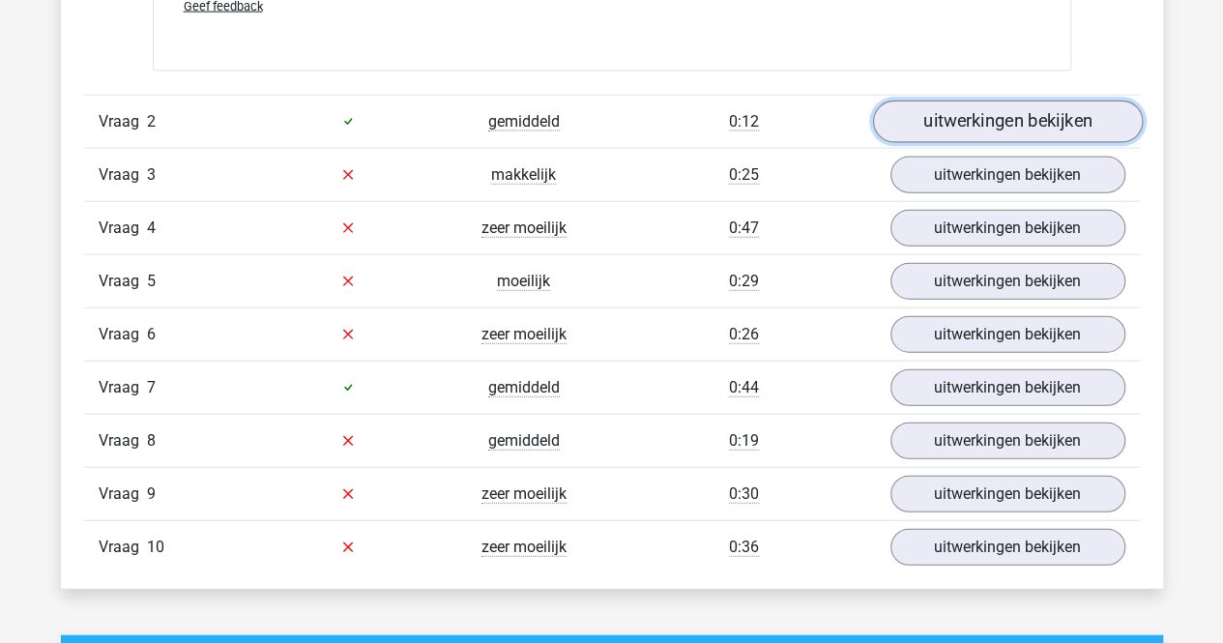
click at [912, 113] on link "uitwerkingen bekijken" at bounding box center [1007, 122] width 270 height 43
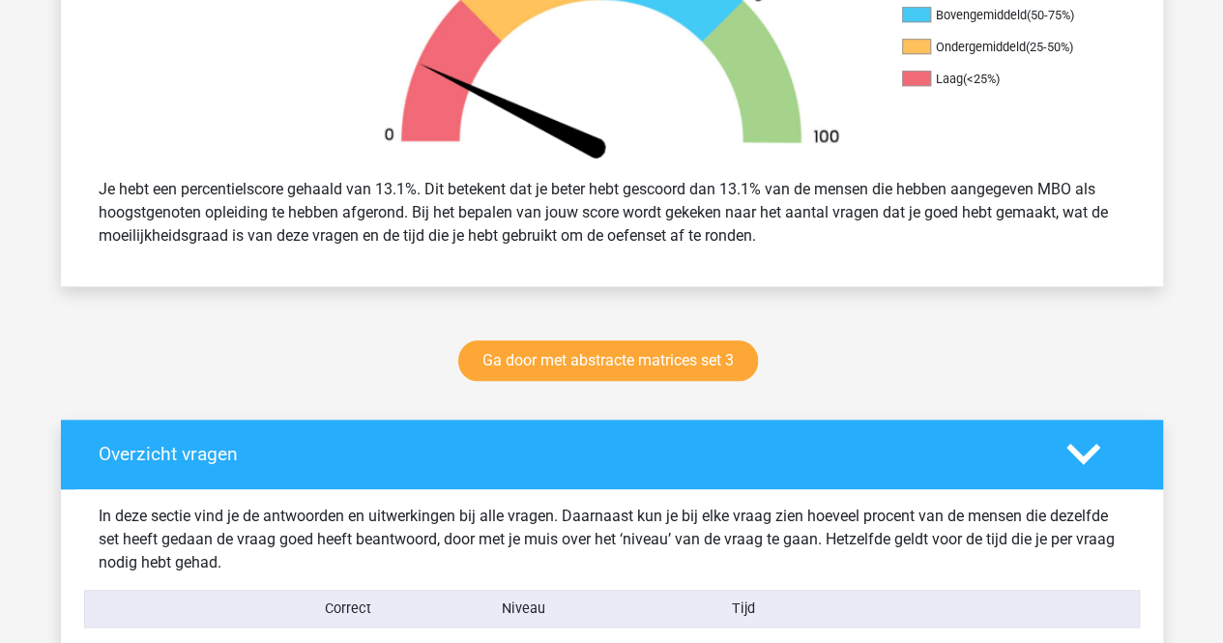
scroll to position [380, 0]
